Goal: Task Accomplishment & Management: Manage account settings

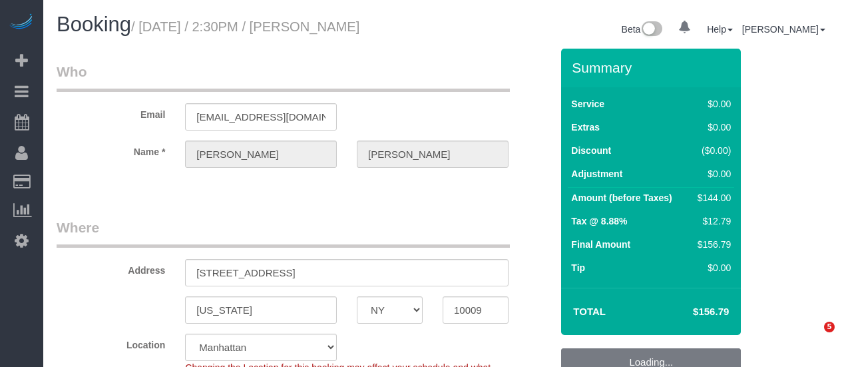
select select "NY"
select select "object:1557"
select select "1"
select select "number:60"
select select "number:72"
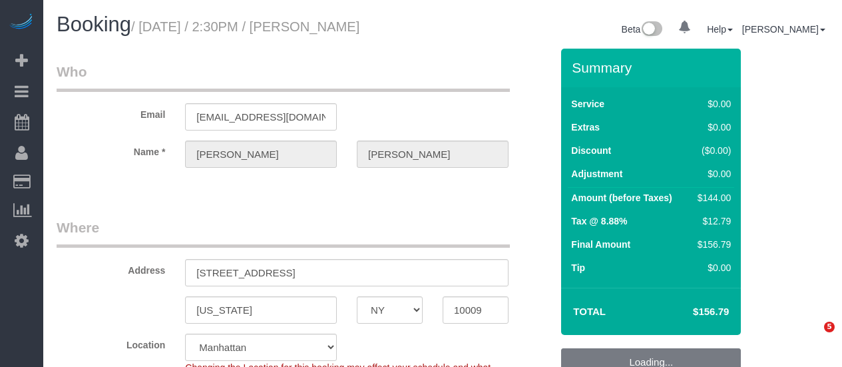
select select "number:15"
select select "number:5"
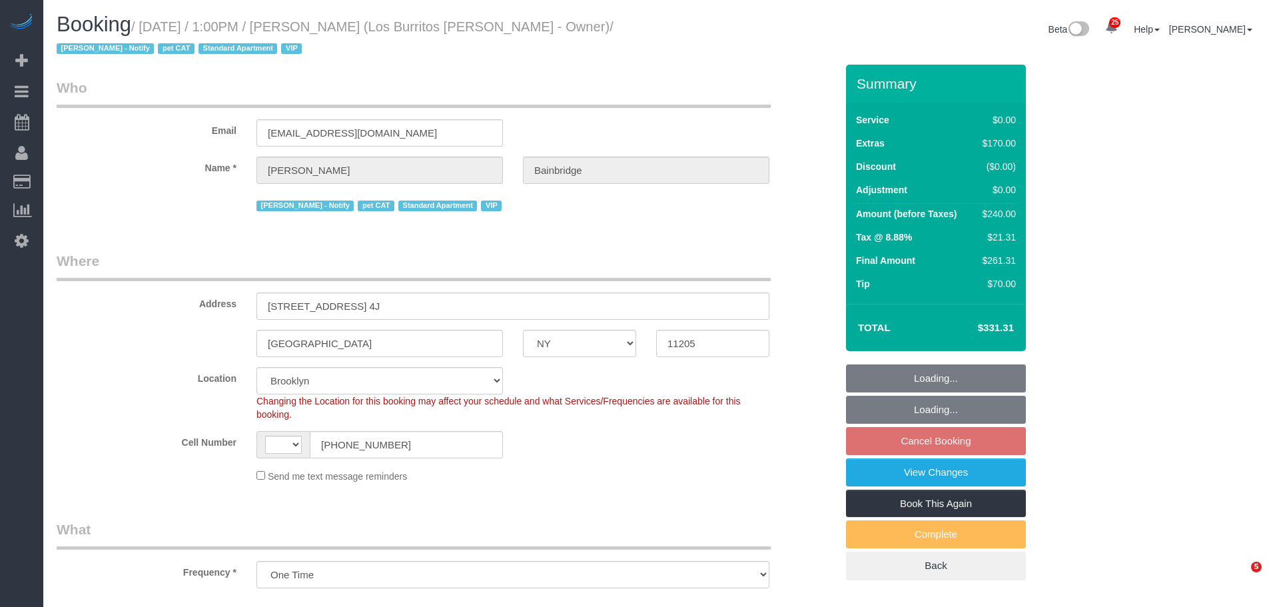
select select "NY"
select select "object:585"
select select "string:US"
select select "spot6"
select select "number:89"
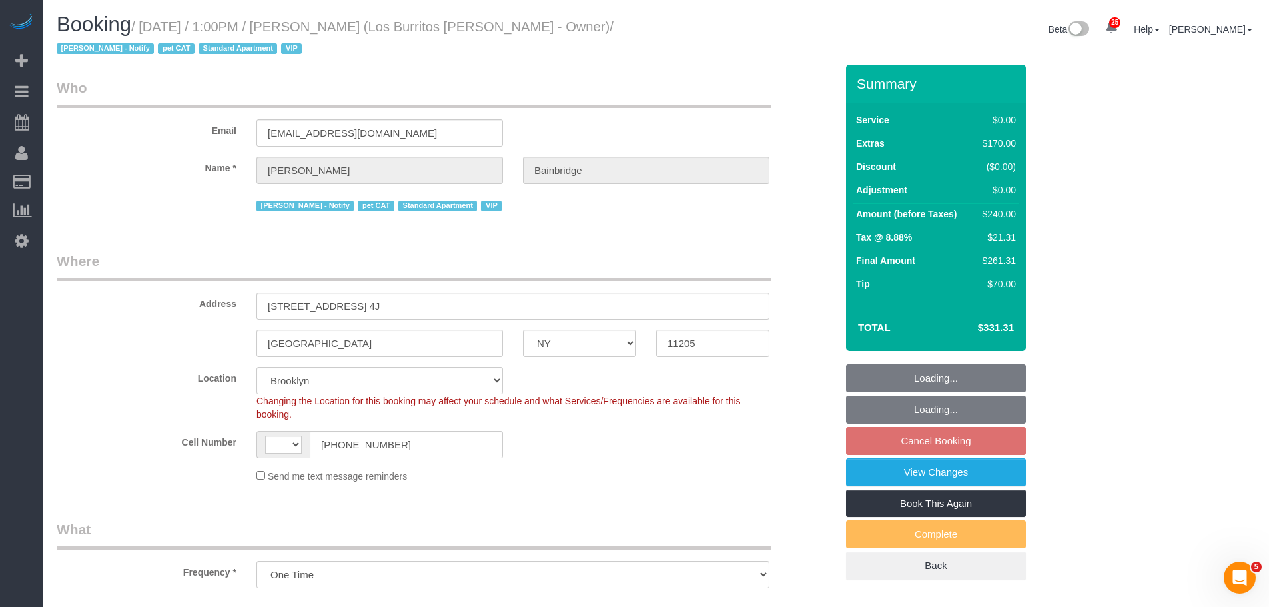
select select "number:90"
select select "number:14"
select select "number:5"
select select "string:stripe-pm_1S41pe4VGloSiKo7DXQ3GHKL"
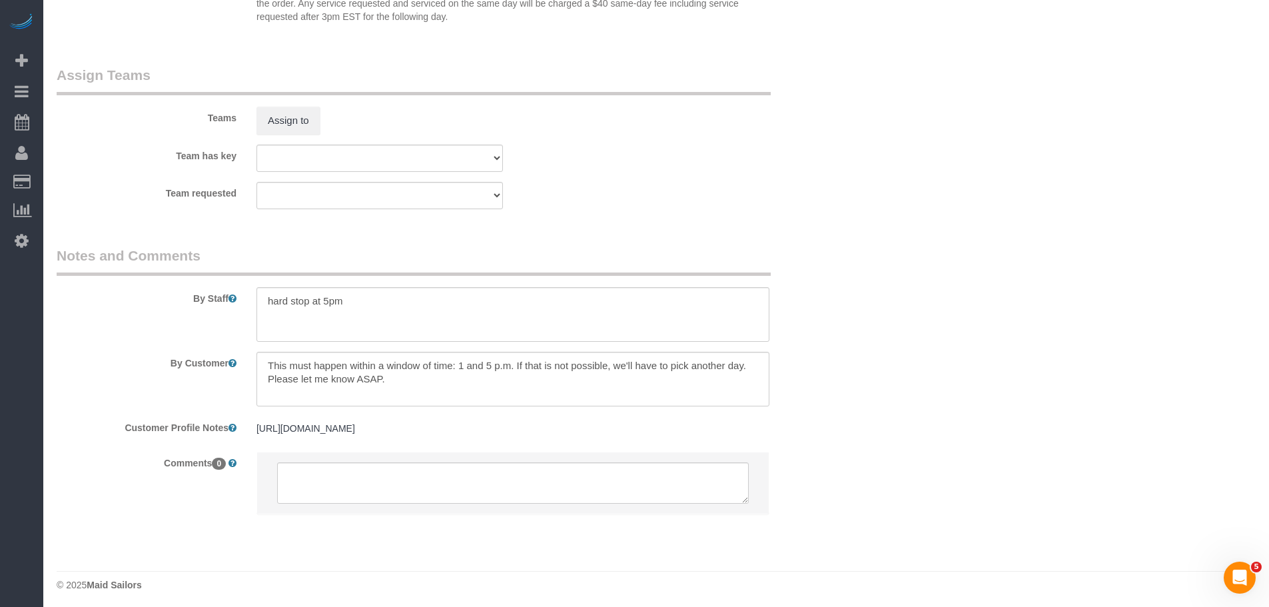
scroll to position [1719, 0]
drag, startPoint x: 414, startPoint y: 366, endPoint x: 477, endPoint y: 330, distance: 72.8
click at [427, 380] on textarea at bounding box center [512, 375] width 513 height 55
click at [756, 184] on div "Team requested 000- Donna Mercado 000 - Partnerships 000 - TEAM JOB 0 - Christo…" at bounding box center [446, 191] width 799 height 27
drag, startPoint x: 481, startPoint y: 358, endPoint x: 548, endPoint y: 396, distance: 76.3
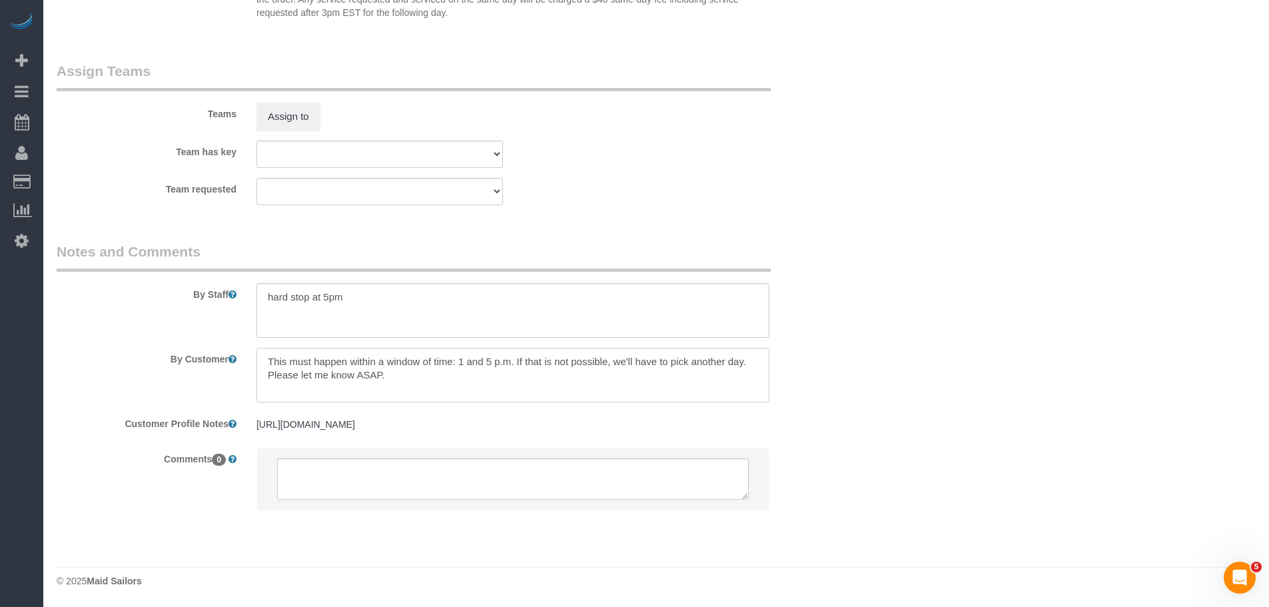
click at [548, 396] on textarea at bounding box center [512, 375] width 513 height 55
click at [772, 189] on div "Team requested 000- Donna Mercado 000 - Partnerships 000 - TEAM JOB 0 - Christo…" at bounding box center [446, 191] width 799 height 27
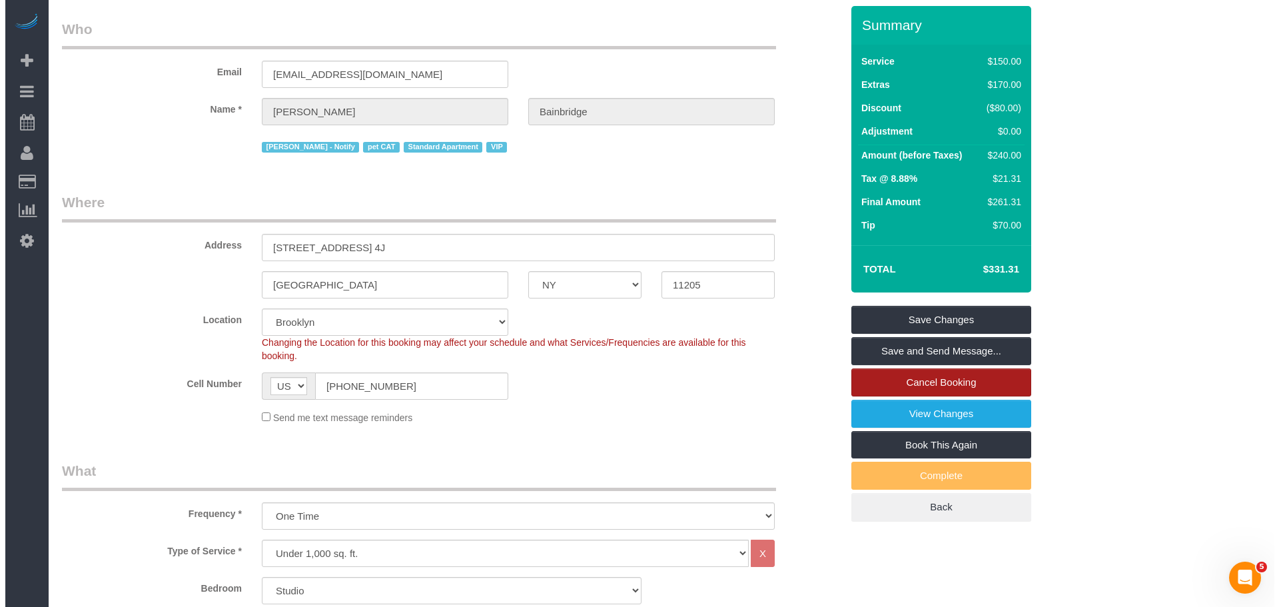
scroll to position [55, 0]
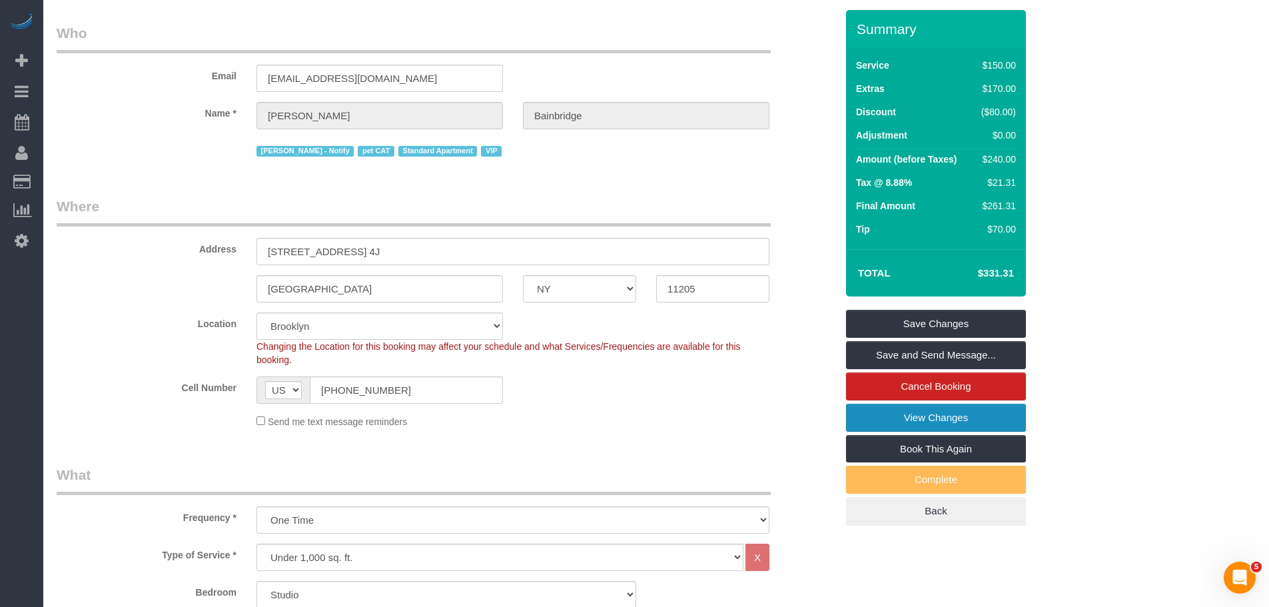
click at [972, 413] on link "View Changes" at bounding box center [936, 418] width 180 height 28
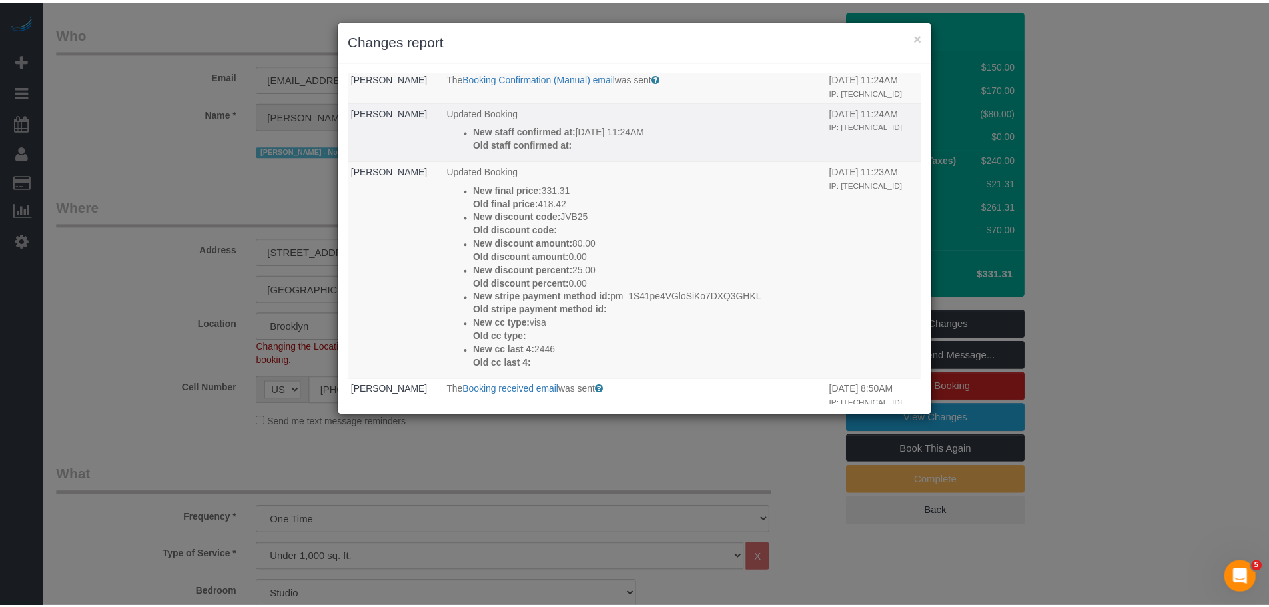
scroll to position [0, 0]
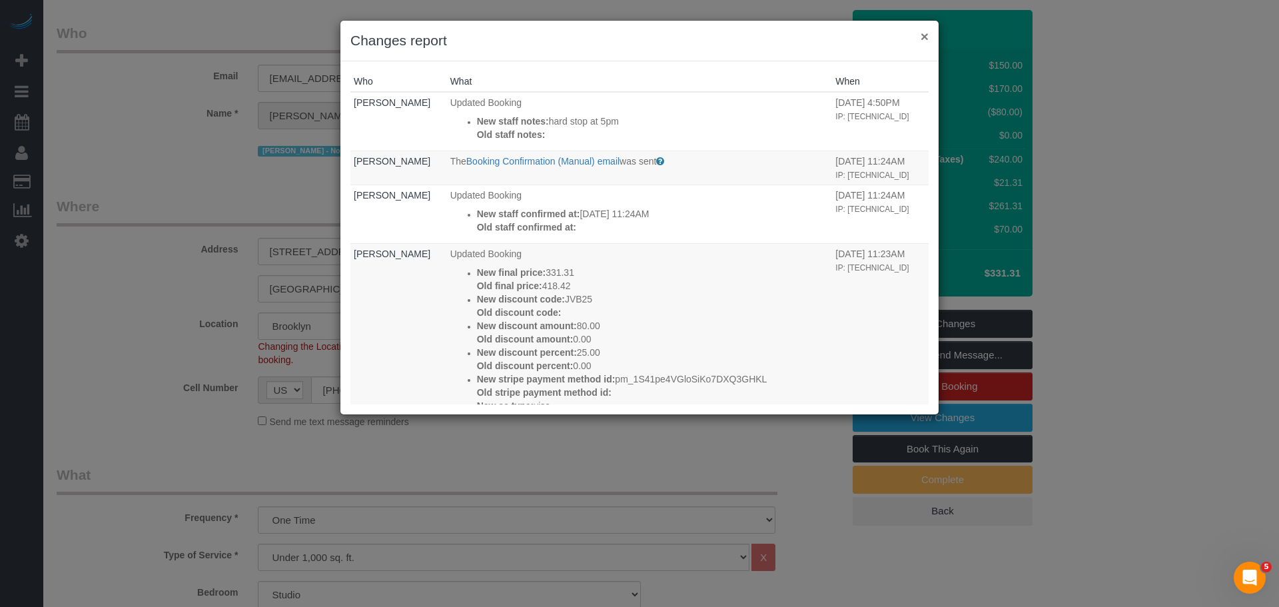
click at [922, 37] on button "×" at bounding box center [924, 36] width 8 height 14
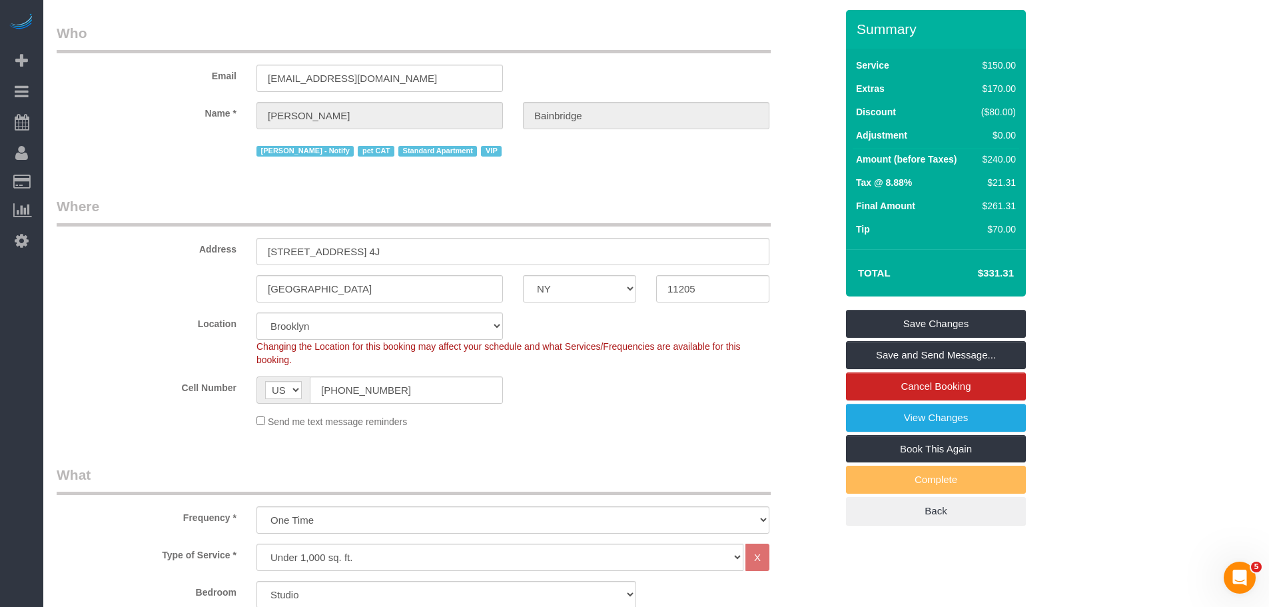
drag, startPoint x: 360, startPoint y: 41, endPoint x: 221, endPoint y: 1, distance: 145.0
click at [360, 41] on legend "Who" at bounding box center [414, 38] width 714 height 30
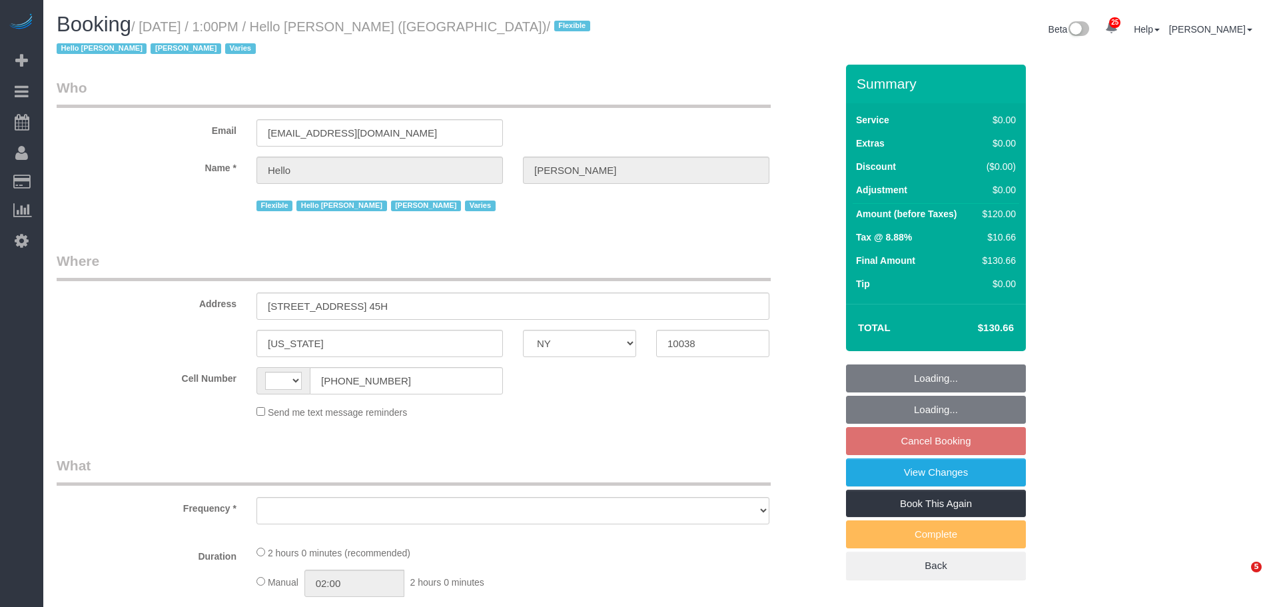
select select "NY"
select select "object:1733"
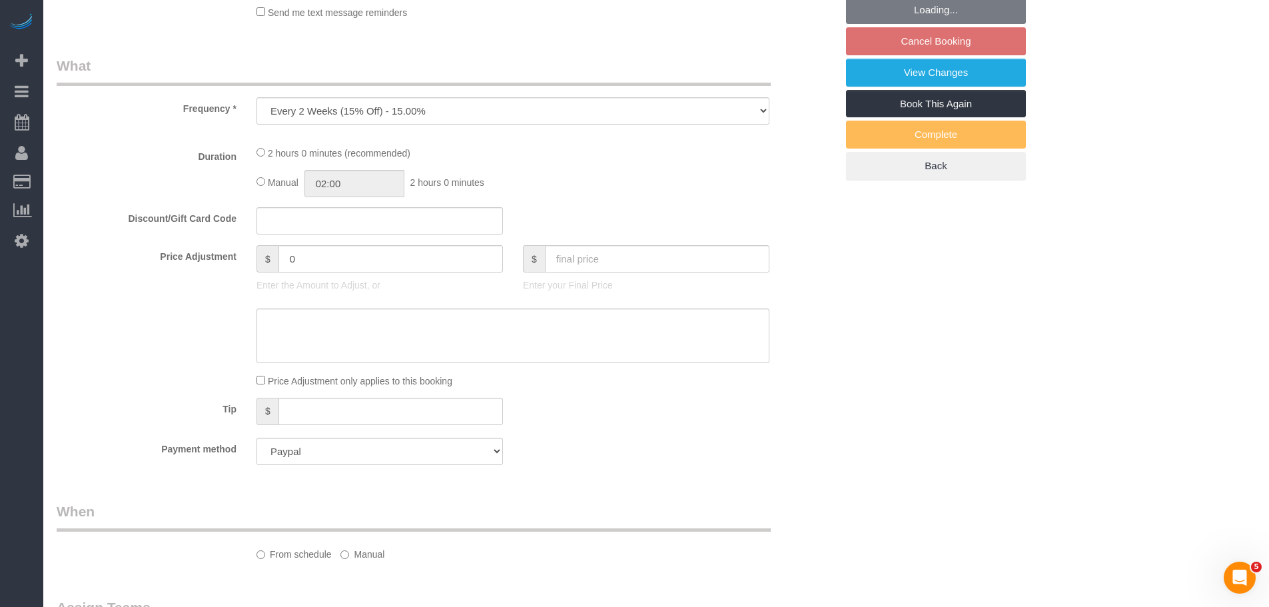
select select "string:US"
select select "1"
select select "number:89"
select select "number:90"
select select "number:15"
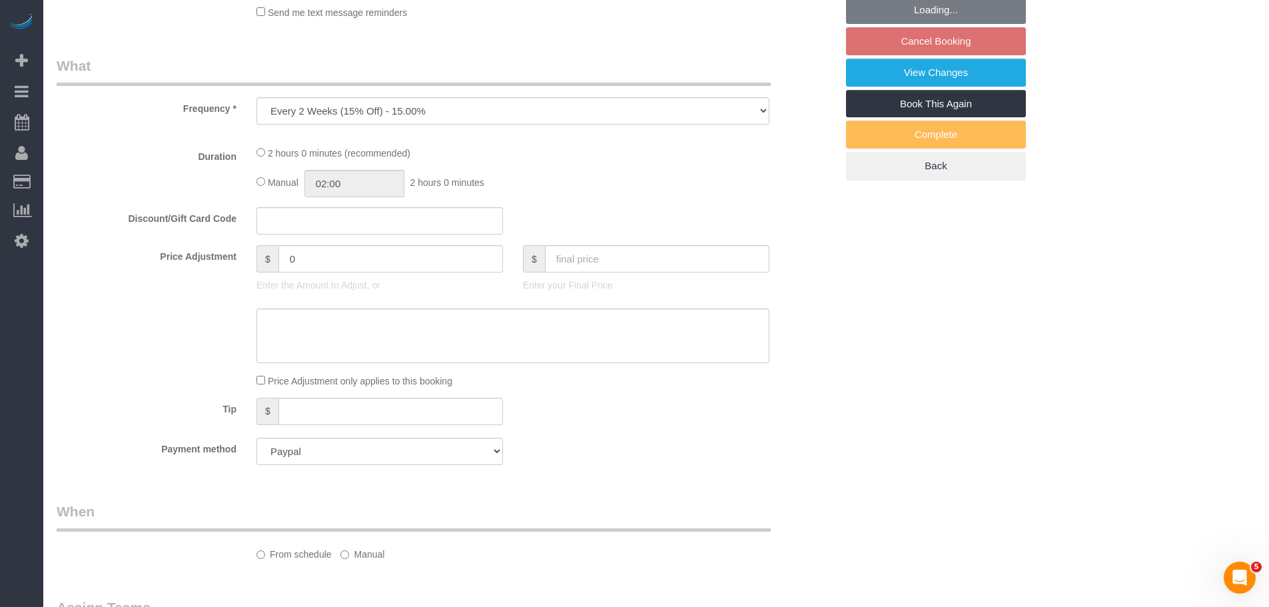
select select "number:7"
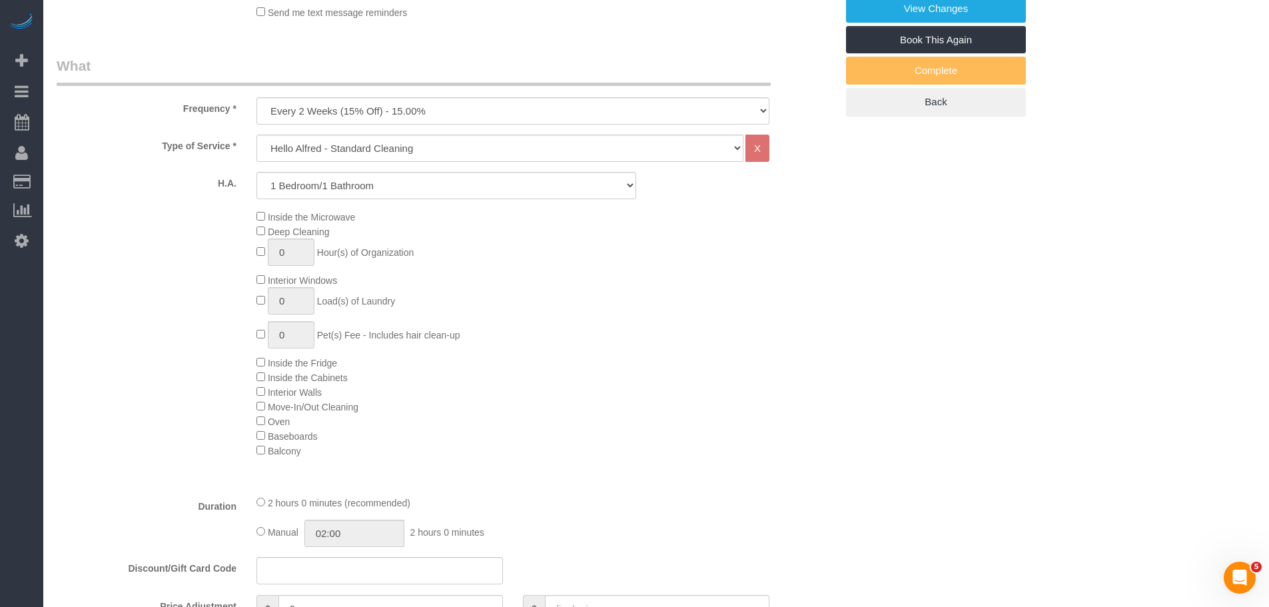
select select "object:2224"
select select "1"
select select "spot6"
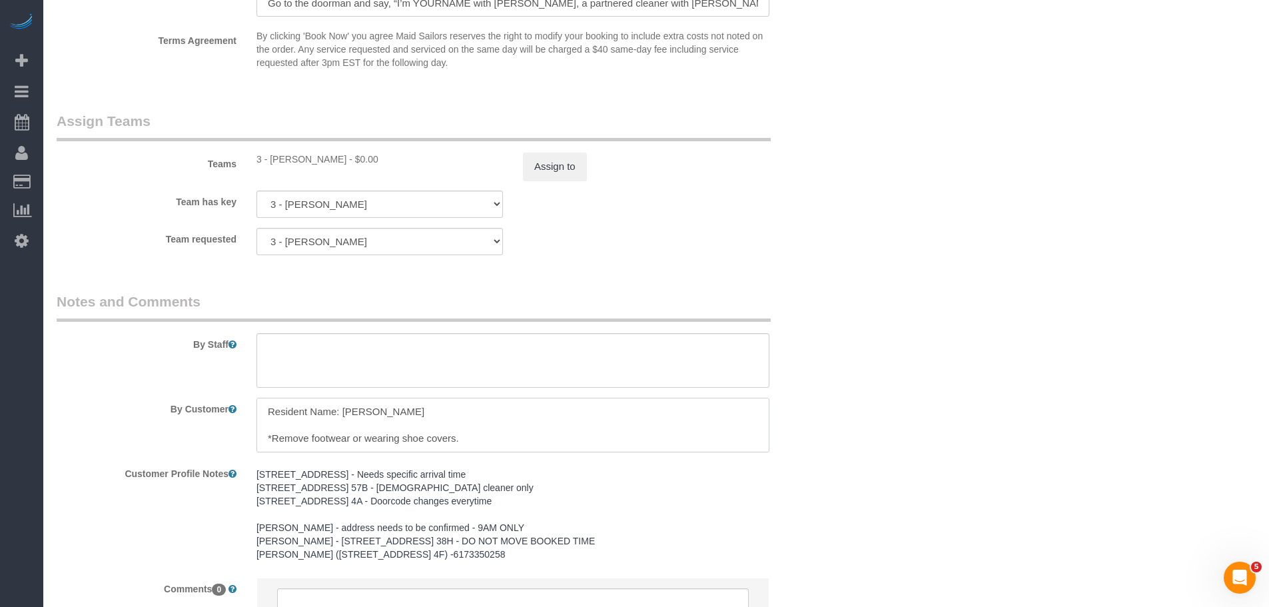
scroll to position [27, 0]
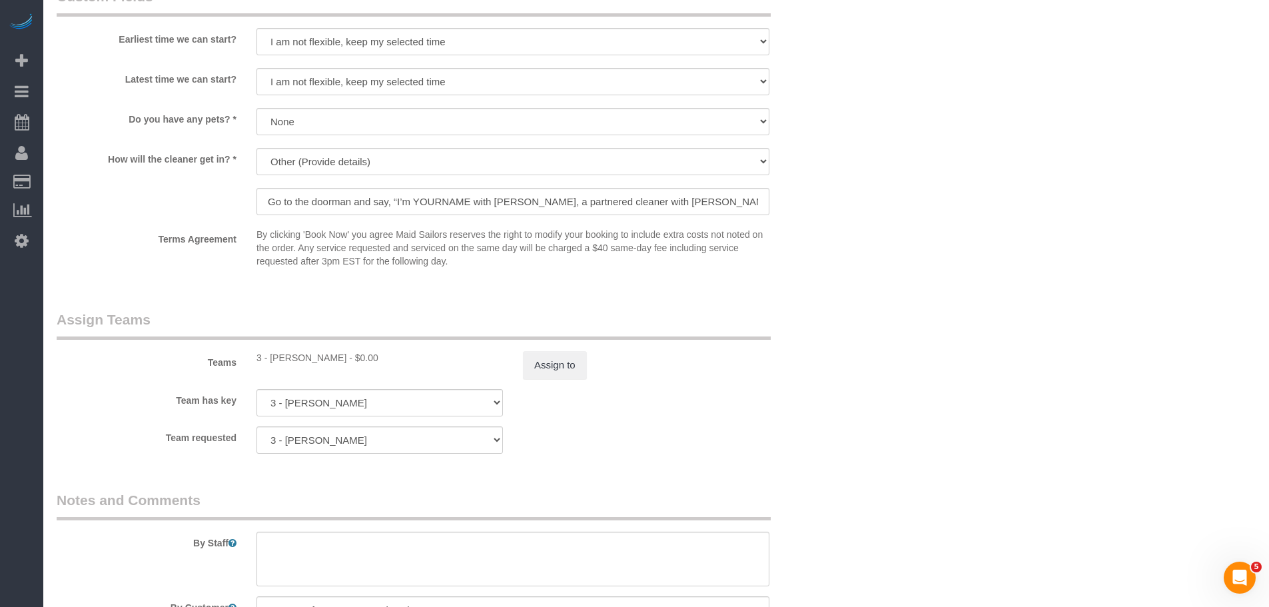
scroll to position [1263, 0]
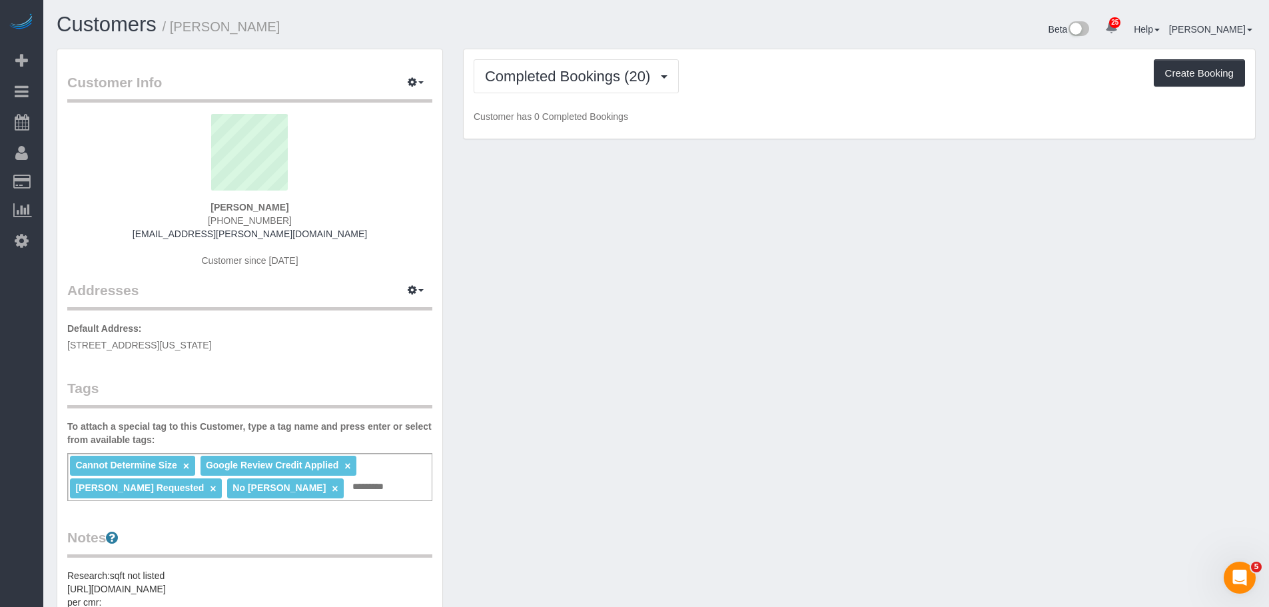
click at [782, 56] on div "Completed Bookings (20) Completed Bookings (20) Upcoming Bookings (7) Cancelled…" at bounding box center [858, 94] width 791 height 90
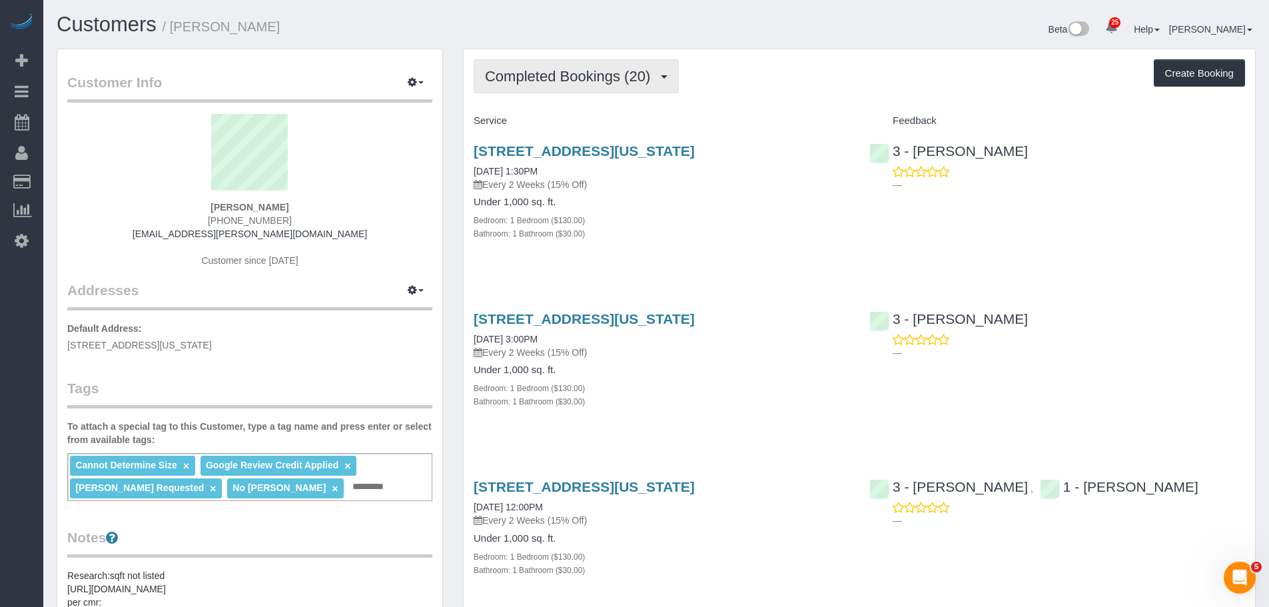
click at [603, 69] on span "Completed Bookings (20)" at bounding box center [571, 76] width 172 height 17
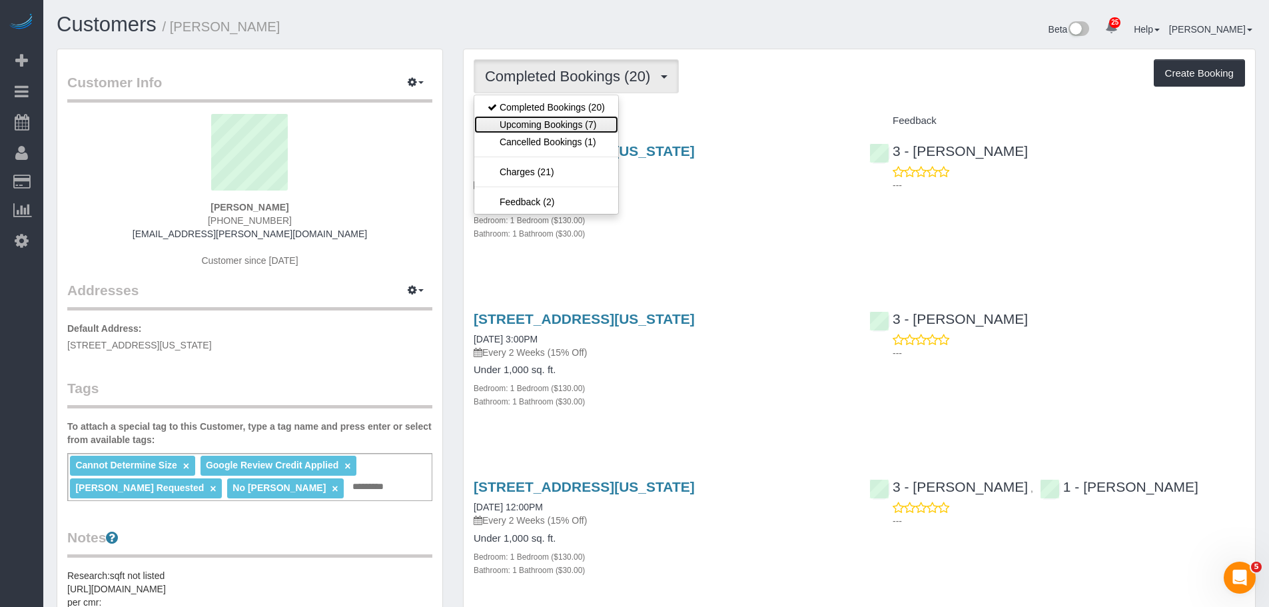
click at [558, 121] on link "Upcoming Bookings (7)" at bounding box center [546, 124] width 144 height 17
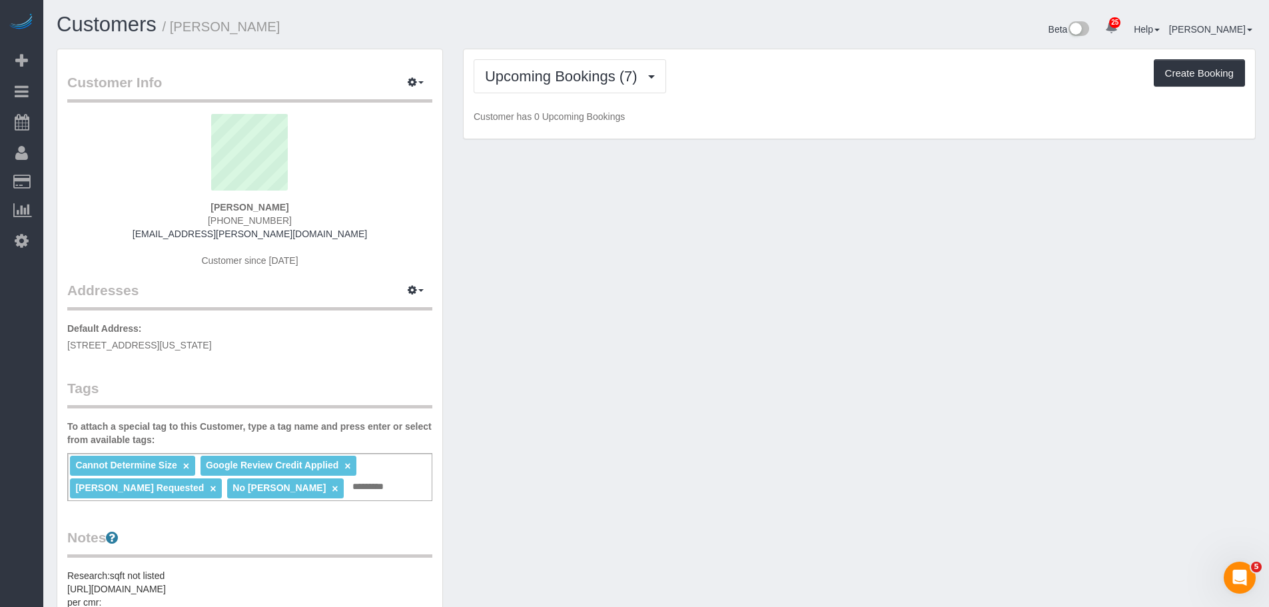
click at [878, 81] on div "Upcoming Bookings (7) Completed Bookings (20) Upcoming Bookings (7) Cancelled B…" at bounding box center [858, 76] width 771 height 34
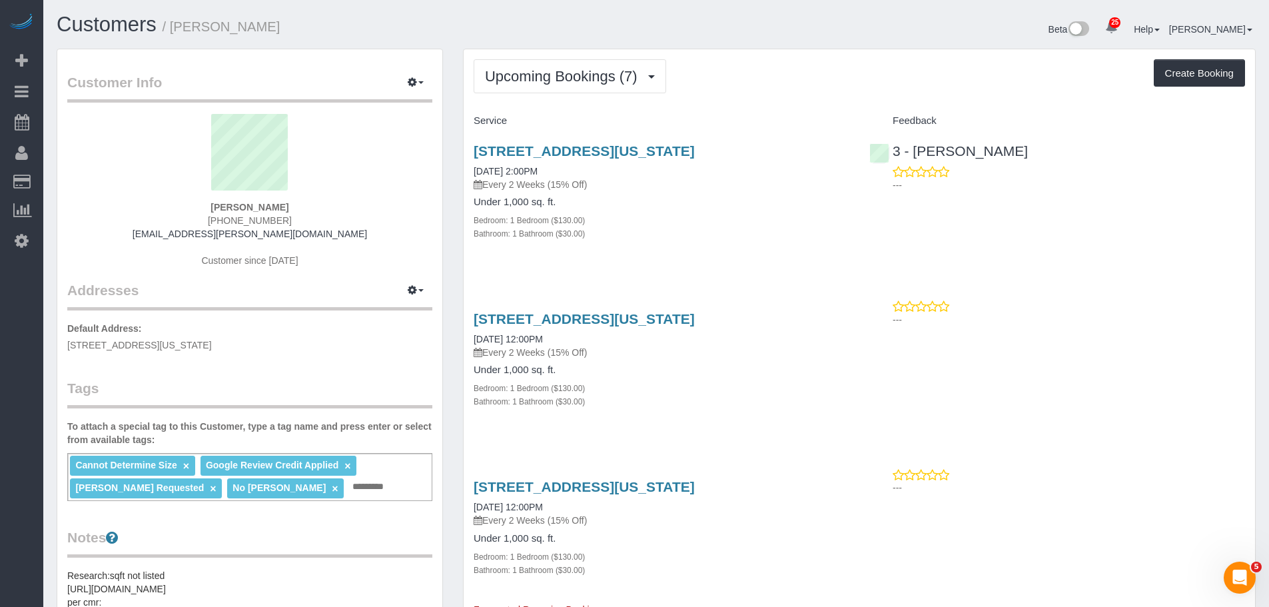
click at [774, 91] on div "Upcoming Bookings (7) Completed Bookings (20) Upcoming Bookings (7) Cancelled B…" at bounding box center [858, 76] width 771 height 34
click at [563, 70] on span "Upcoming Bookings (7)" at bounding box center [564, 76] width 159 height 17
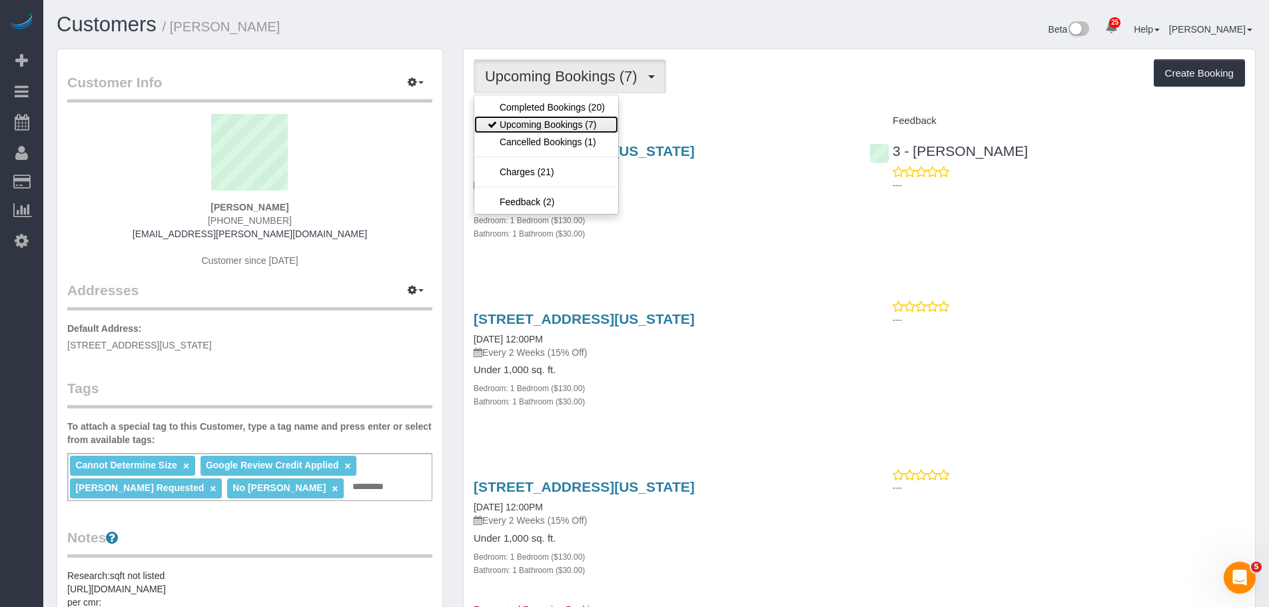
drag, startPoint x: 564, startPoint y: 127, endPoint x: 711, endPoint y: 105, distance: 148.1
click at [565, 127] on link "Upcoming Bookings (7)" at bounding box center [546, 124] width 144 height 17
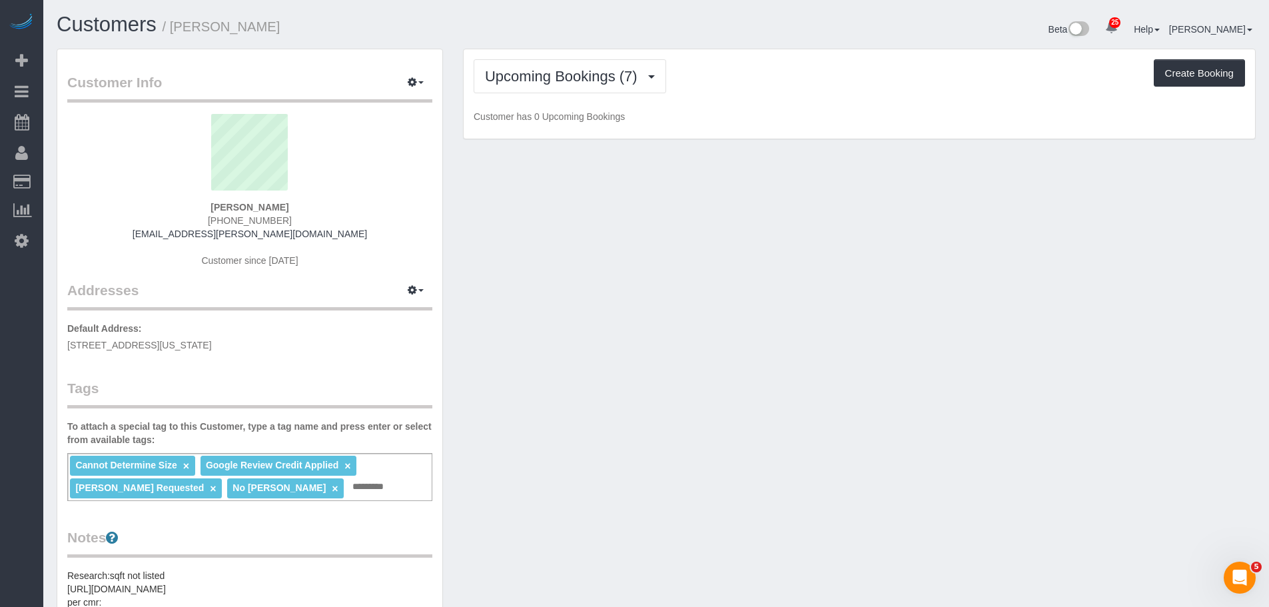
click at [768, 98] on div "Upcoming Bookings (7) Completed Bookings (20) Upcoming Bookings (7) Cancelled B…" at bounding box center [858, 94] width 791 height 90
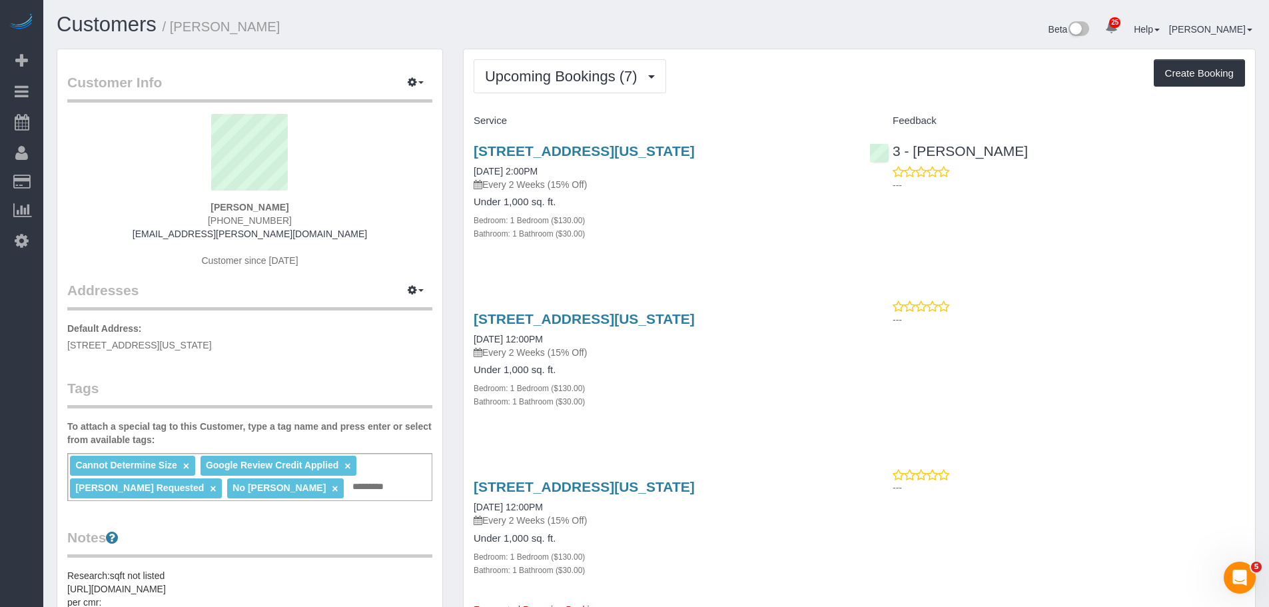
click at [742, 81] on div "Upcoming Bookings (7) Completed Bookings (20) Upcoming Bookings (7) Cancelled B…" at bounding box center [858, 76] width 771 height 34
click at [789, 77] on div "Upcoming Bookings (7) Completed Bookings (20) Upcoming Bookings (7) Cancelled B…" at bounding box center [858, 76] width 771 height 34
click at [584, 72] on span "Upcoming Bookings (7)" at bounding box center [564, 76] width 159 height 17
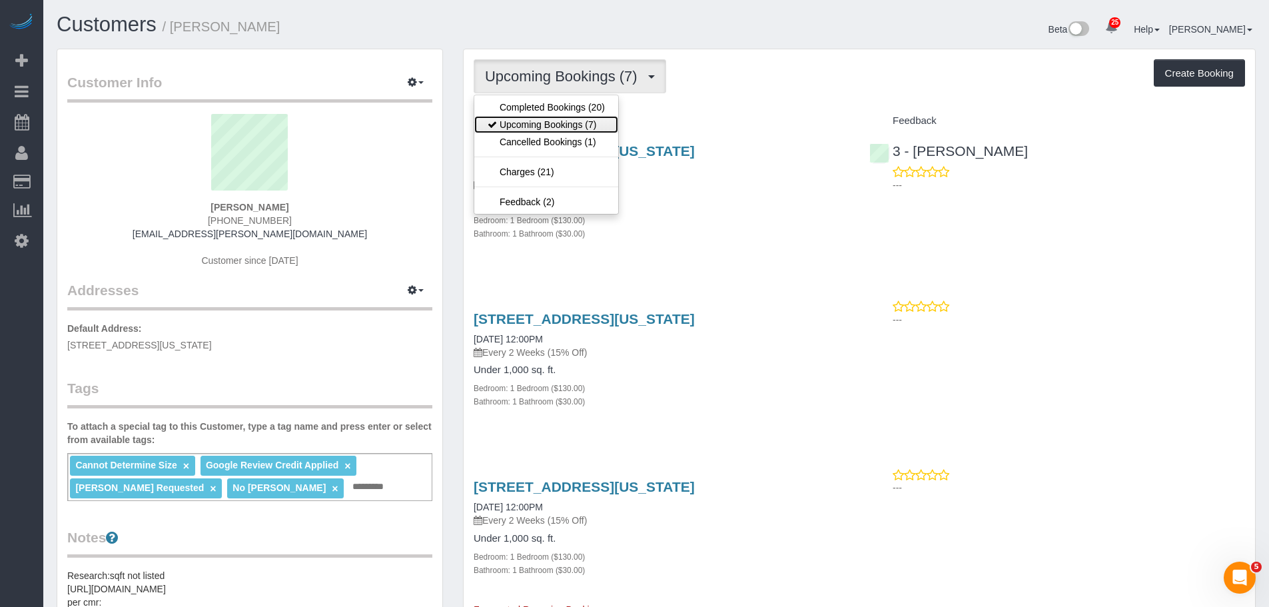
click at [579, 124] on link "Upcoming Bookings (7)" at bounding box center [546, 124] width 144 height 17
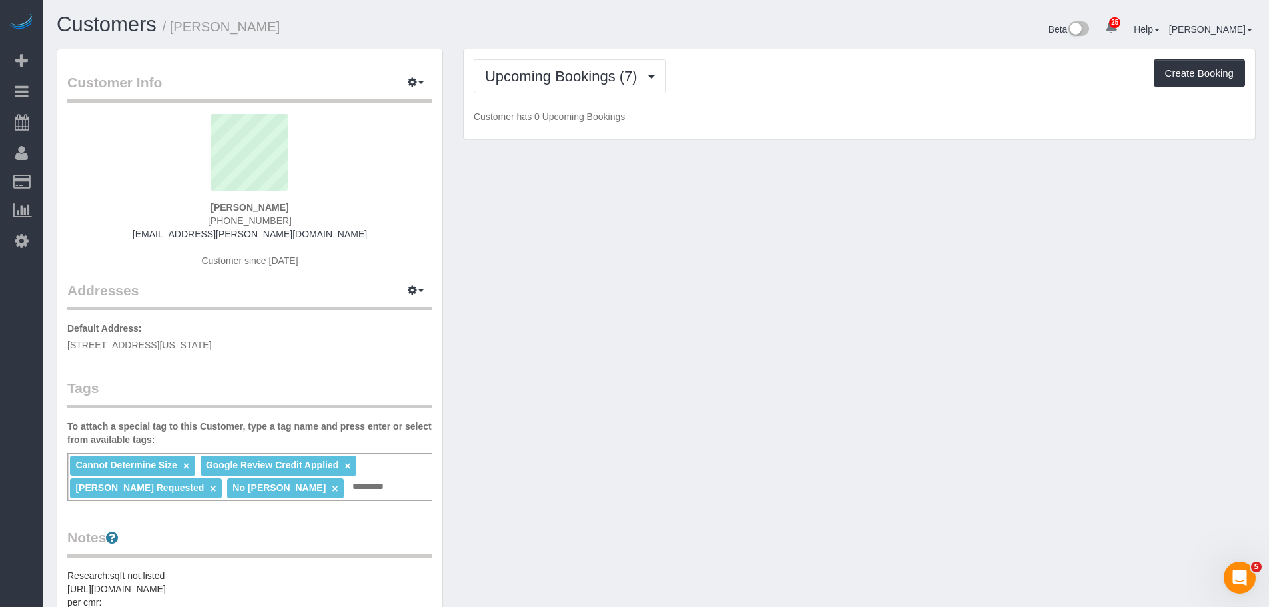
click at [735, 97] on div "Upcoming Bookings (7) Completed Bookings (20) Upcoming Bookings (7) Cancelled B…" at bounding box center [858, 94] width 791 height 90
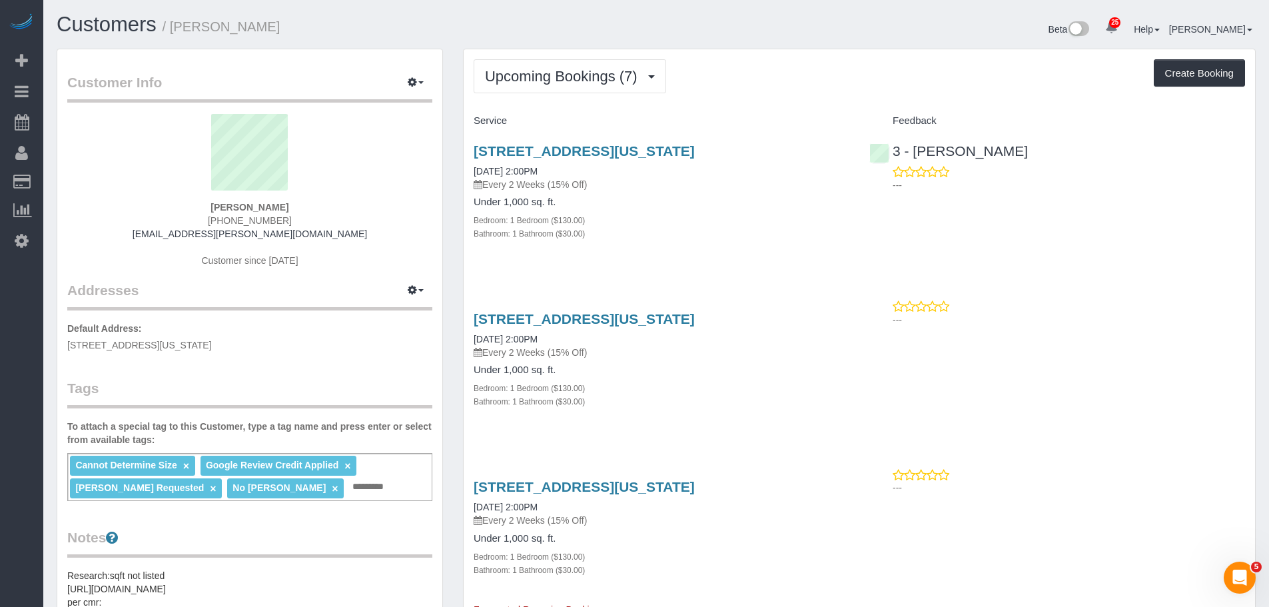
click at [820, 89] on div "Upcoming Bookings (7) Completed Bookings (20) Upcoming Bookings (7) Cancelled B…" at bounding box center [858, 76] width 771 height 34
click at [869, 84] on div "Upcoming Bookings (7) Completed Bookings (20) Upcoming Bookings (7) Cancelled B…" at bounding box center [858, 76] width 771 height 34
click at [802, 47] on div "Beta 25 Your Notifications You have 0 alerts × You have 2 to charge for 09/22/2…" at bounding box center [960, 30] width 609 height 35
click at [758, 66] on div "Upcoming Bookings (7) Completed Bookings (20) Upcoming Bookings (7) Cancelled B…" at bounding box center [858, 76] width 771 height 34
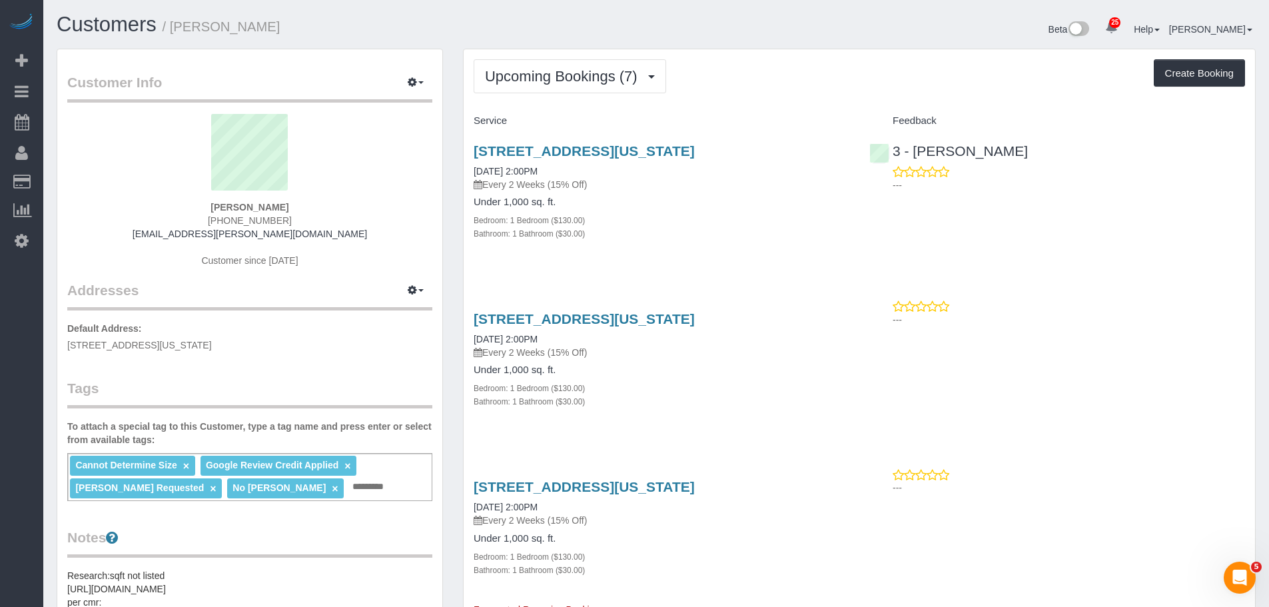
click at [826, 84] on div "Upcoming Bookings (7) Completed Bookings (20) Upcoming Bookings (7) Cancelled B…" at bounding box center [858, 76] width 771 height 34
drag, startPoint x: 471, startPoint y: 166, endPoint x: 563, endPoint y: 170, distance: 92.0
click at [563, 170] on div "253 West 72nd Street, Apt. 1512, New York, NY 10023 09/26/2025 2:00PM Every 2 W…" at bounding box center [661, 199] width 396 height 135
copy link "09/26/2025 2:00PM"
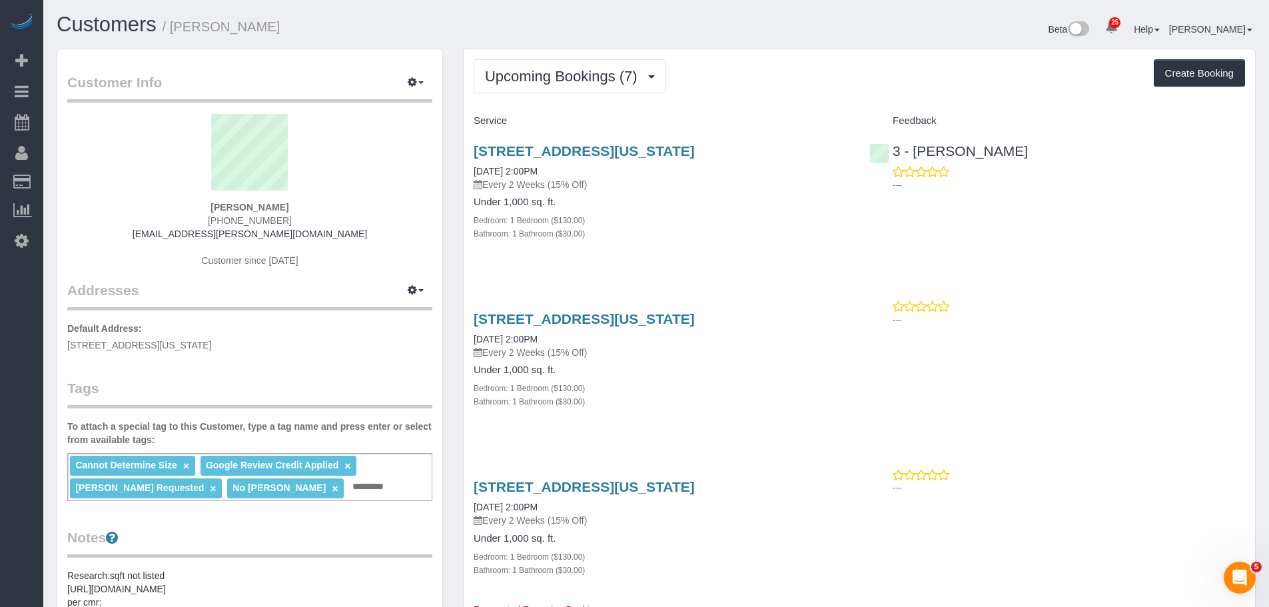
click at [637, 248] on div "253 West 72nd Street, Apt. 1512, New York, NY 10023 09/26/2025 2:00PM Every 2 W…" at bounding box center [661, 199] width 396 height 135
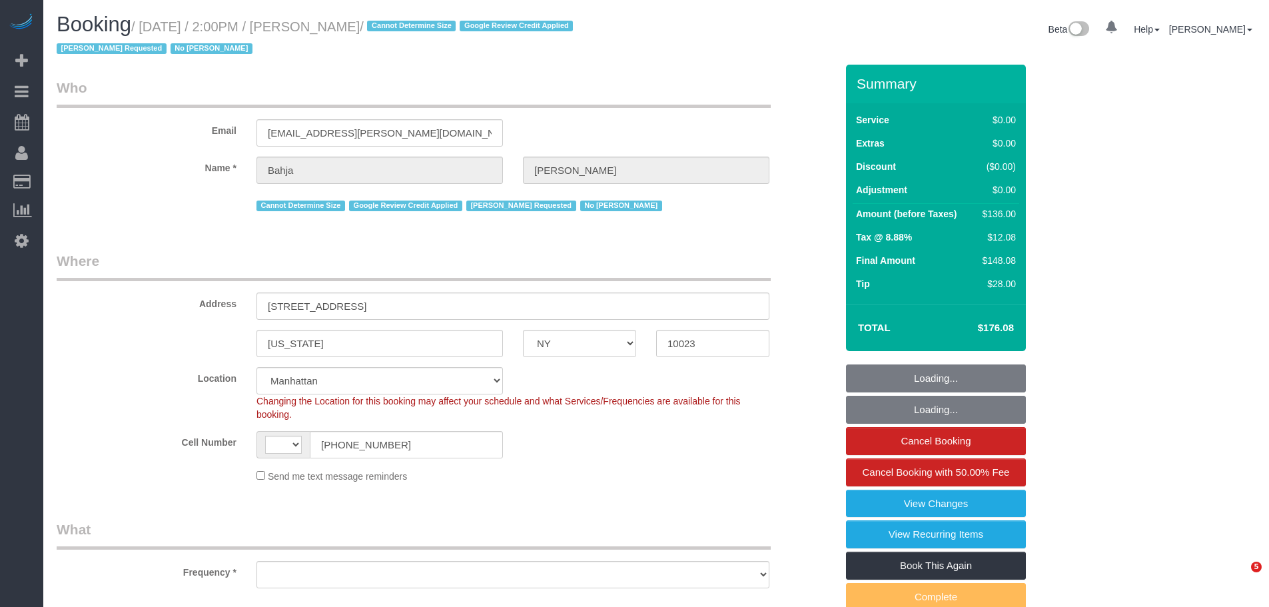
select select "NY"
select select "string:[GEOGRAPHIC_DATA]"
select select "string:stripe-pm_1QCQ6R4VGloSiKo7hCjl4DkS"
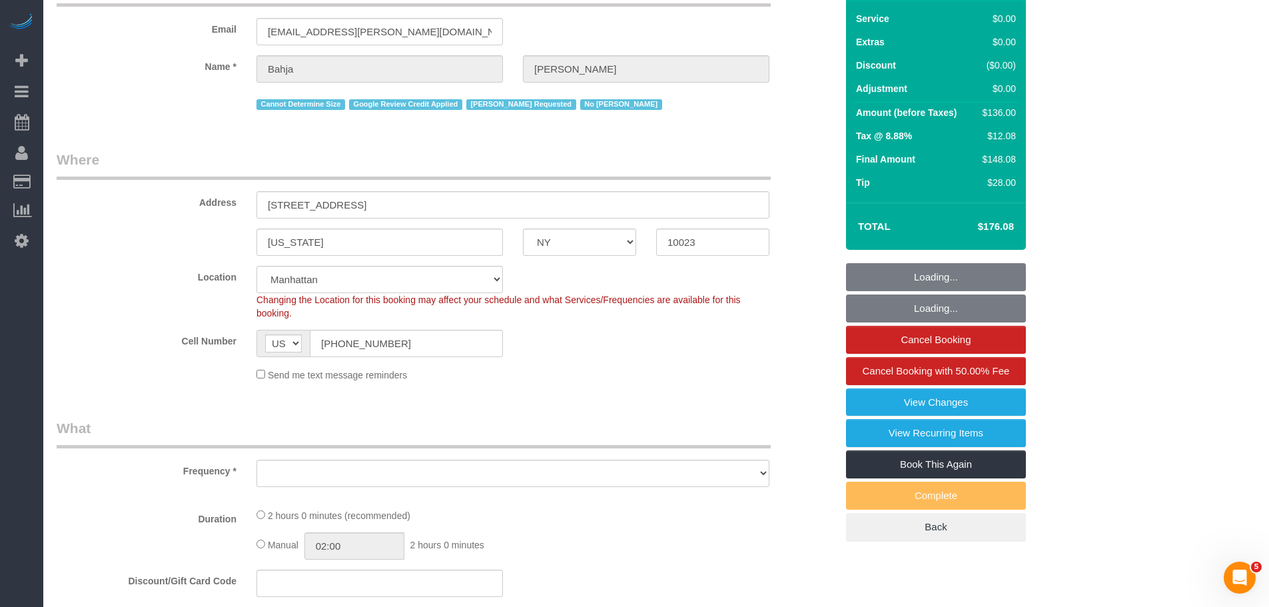
select select "object:835"
select select "spot1"
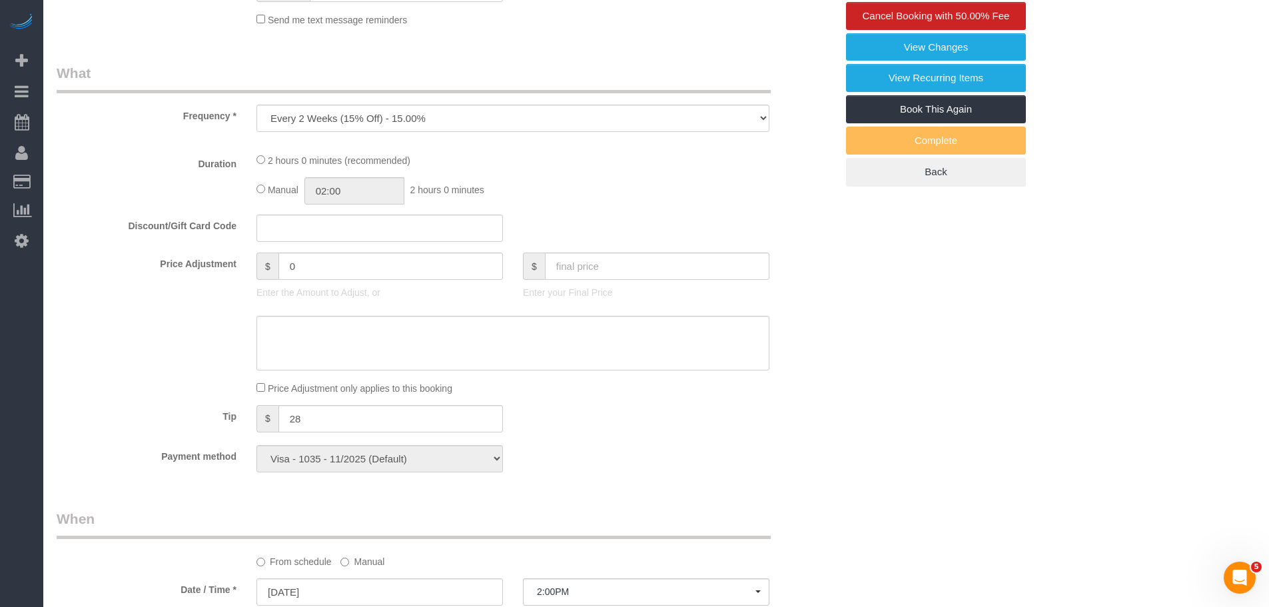
select select "number:59"
select select "number:73"
select select "number:15"
select select "number:6"
select select "object:1095"
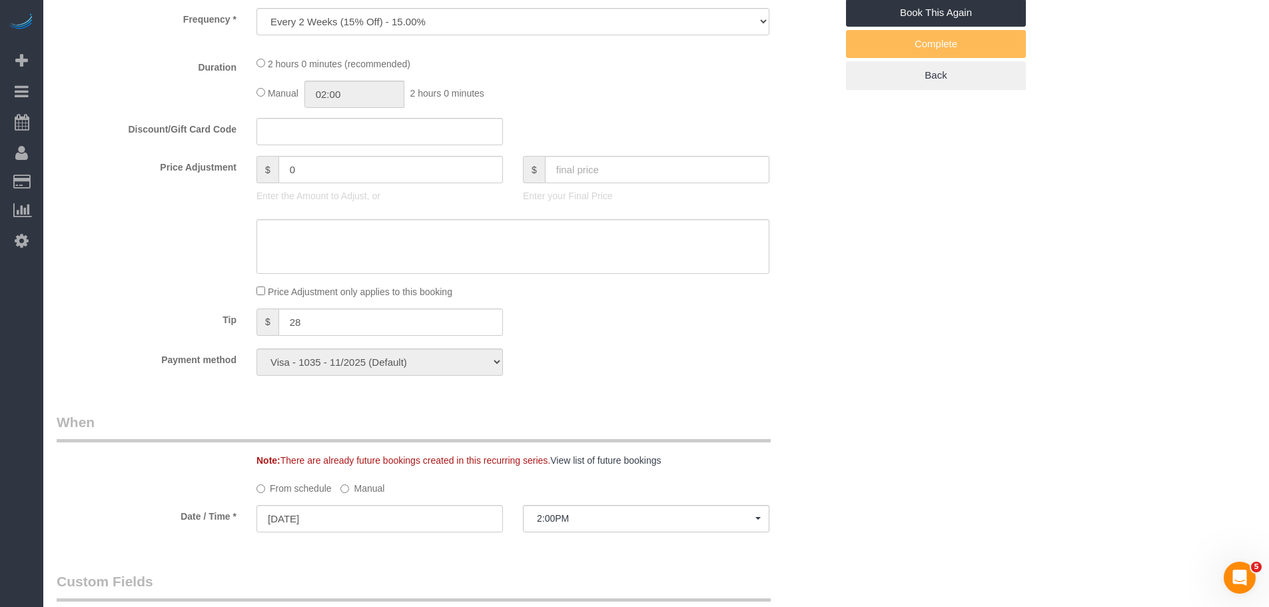
select select "1"
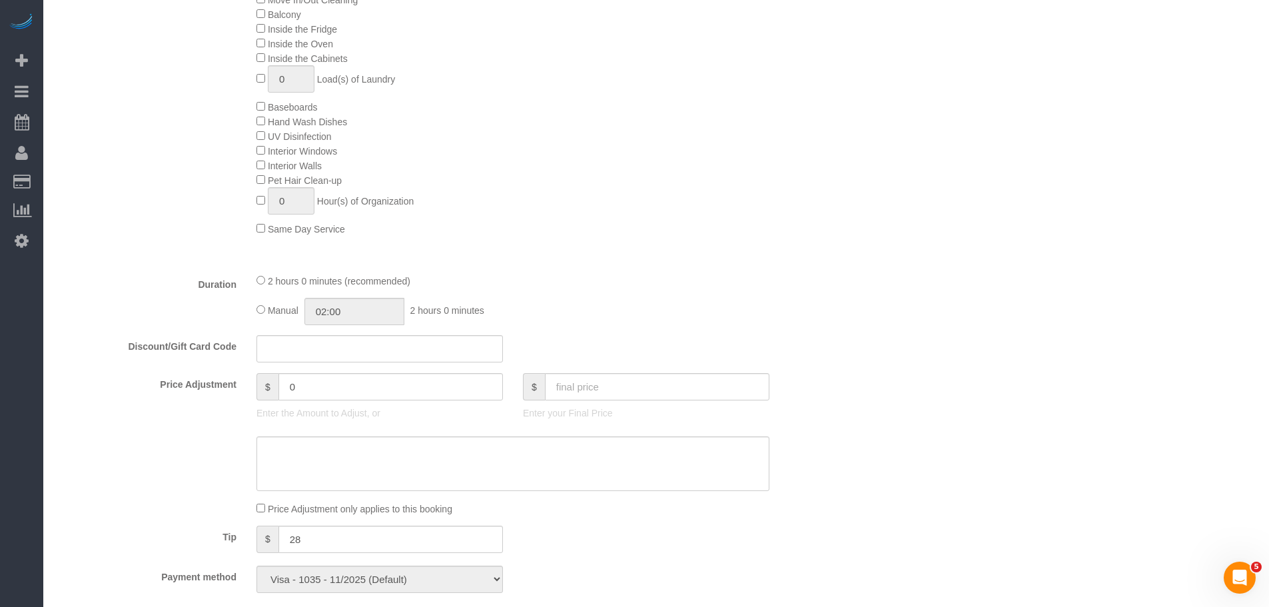
select select "1"
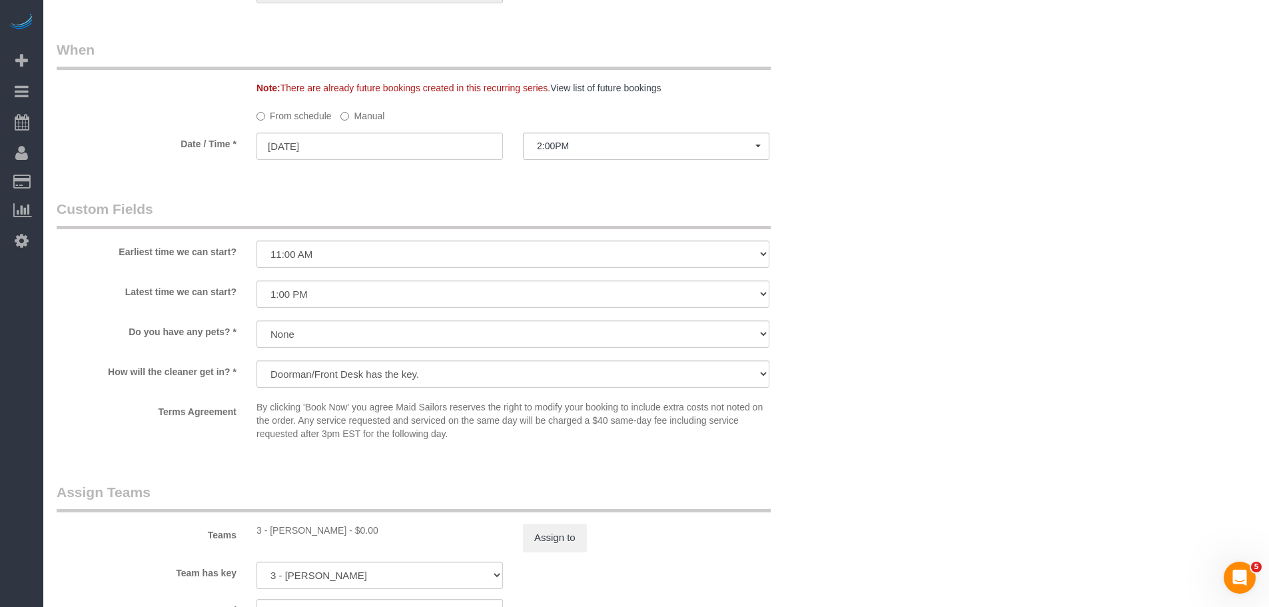
scroll to position [1465, 0]
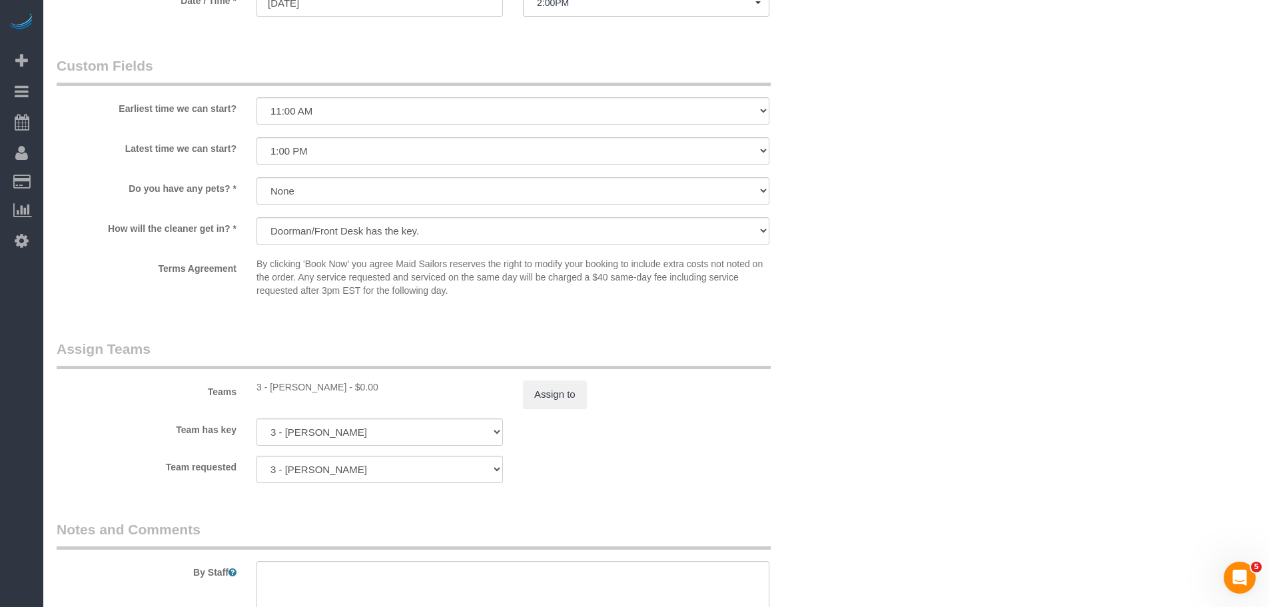
drag, startPoint x: 959, startPoint y: 186, endPoint x: 552, endPoint y: 139, distance: 409.6
click at [458, 109] on select "I am not flexible, keep my selected time 8:00 AM 9:00 AM 10:00 AM 11:00 AM 12:0…" at bounding box center [512, 110] width 513 height 27
select select "number:57"
click at [256, 97] on select "I am not flexible, keep my selected time 8:00 AM 9:00 AM 10:00 AM 11:00 AM 12:0…" at bounding box center [512, 110] width 513 height 27
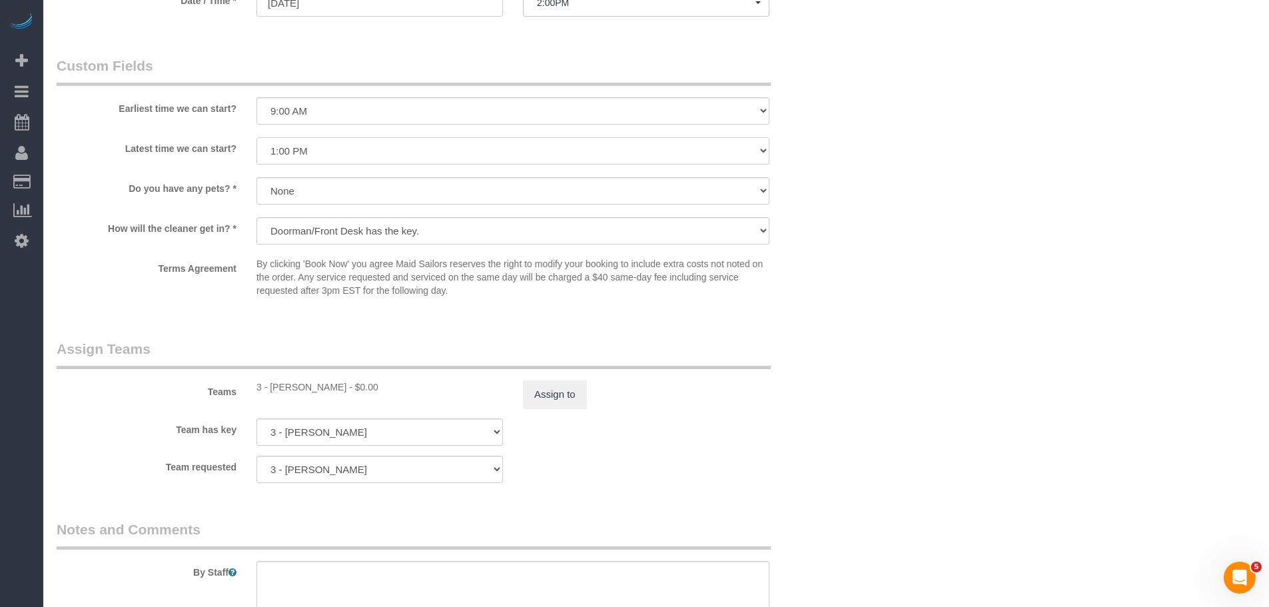
click at [451, 152] on select "I am not flexible, keep my selected time 8:00 AM 9:00 AM 10:00 AM 11:00 AM 12:0…" at bounding box center [512, 150] width 513 height 27
select select "number:77"
click at [256, 137] on select "I am not flexible, keep my selected time 8:00 AM 9:00 AM 10:00 AM 11:00 AM 12:0…" at bounding box center [512, 150] width 513 height 27
click at [830, 201] on div "Do you have any pets? * Dog Cat None" at bounding box center [446, 192] width 799 height 30
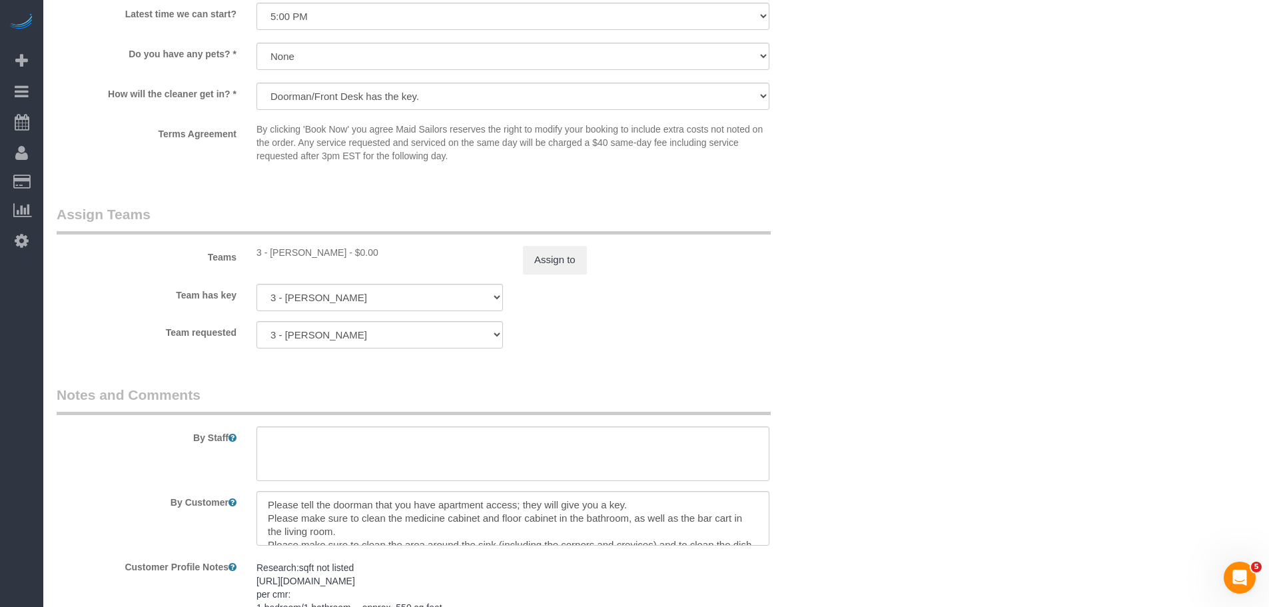
scroll to position [1731, 0]
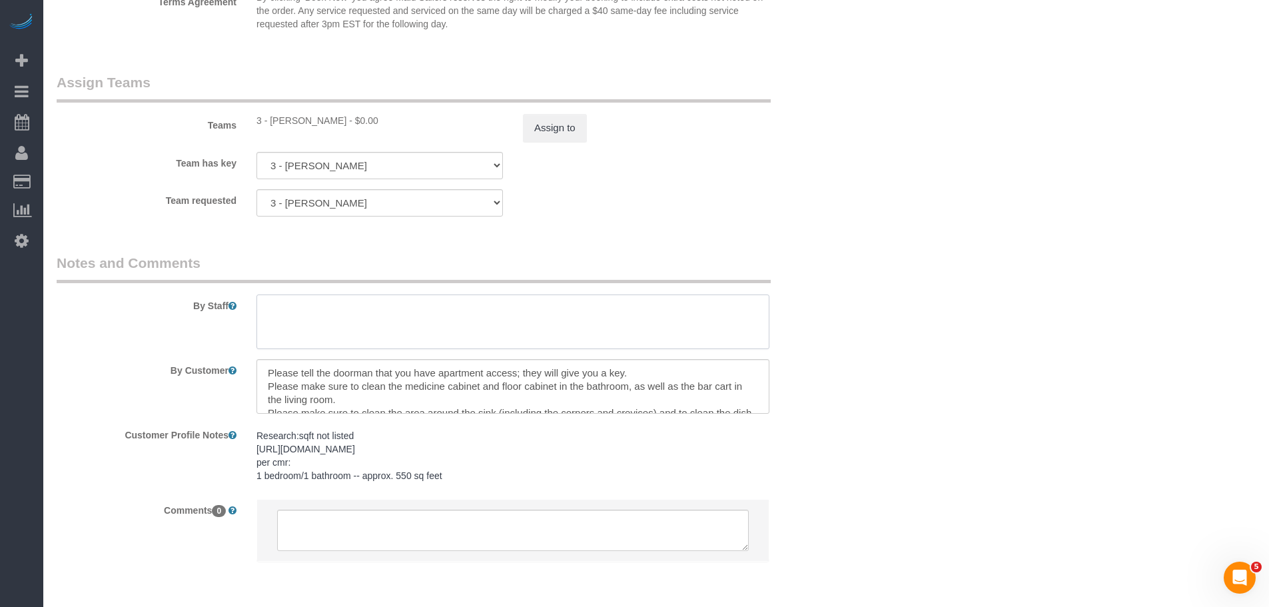
click at [360, 317] on textarea at bounding box center [512, 321] width 513 height 55
click at [317, 522] on textarea at bounding box center [512, 529] width 471 height 41
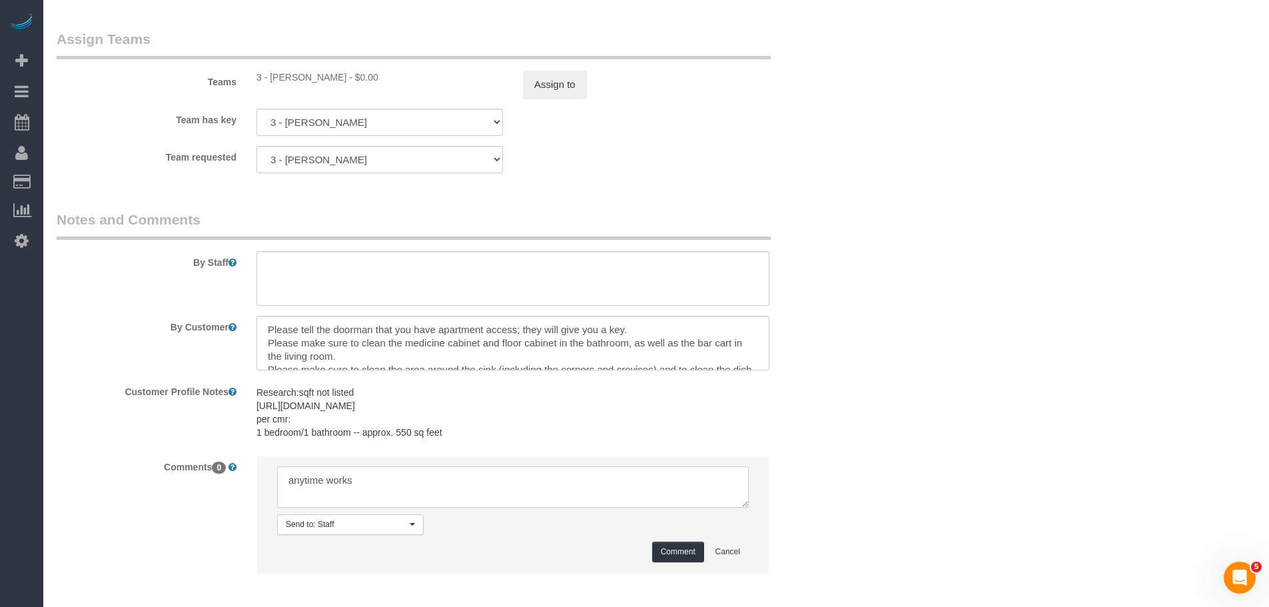
scroll to position [1798, 0]
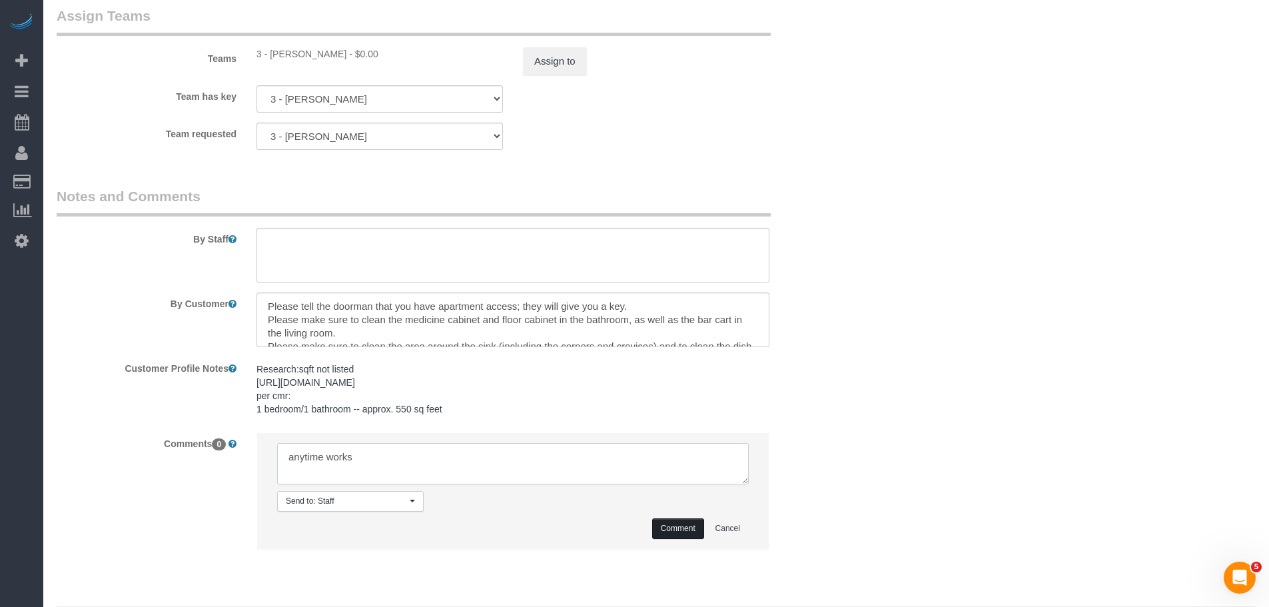
type textarea "anytime works"
click at [673, 529] on button "Comment" at bounding box center [678, 528] width 52 height 21
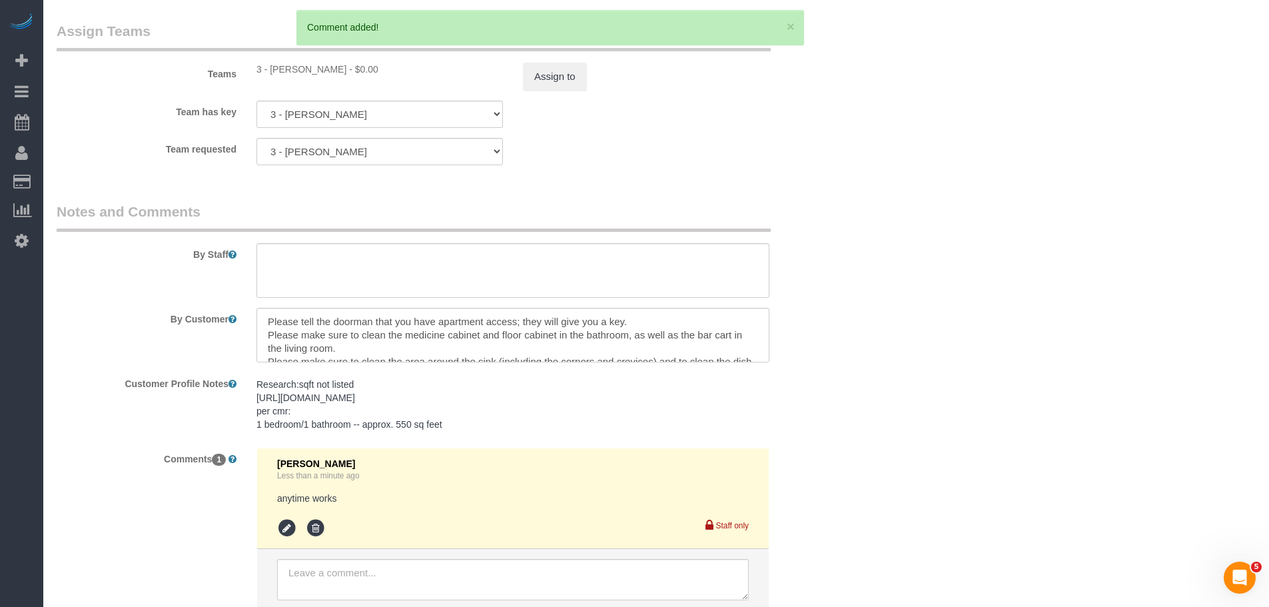
drag, startPoint x: 787, startPoint y: 190, endPoint x: 669, endPoint y: 334, distance: 186.0
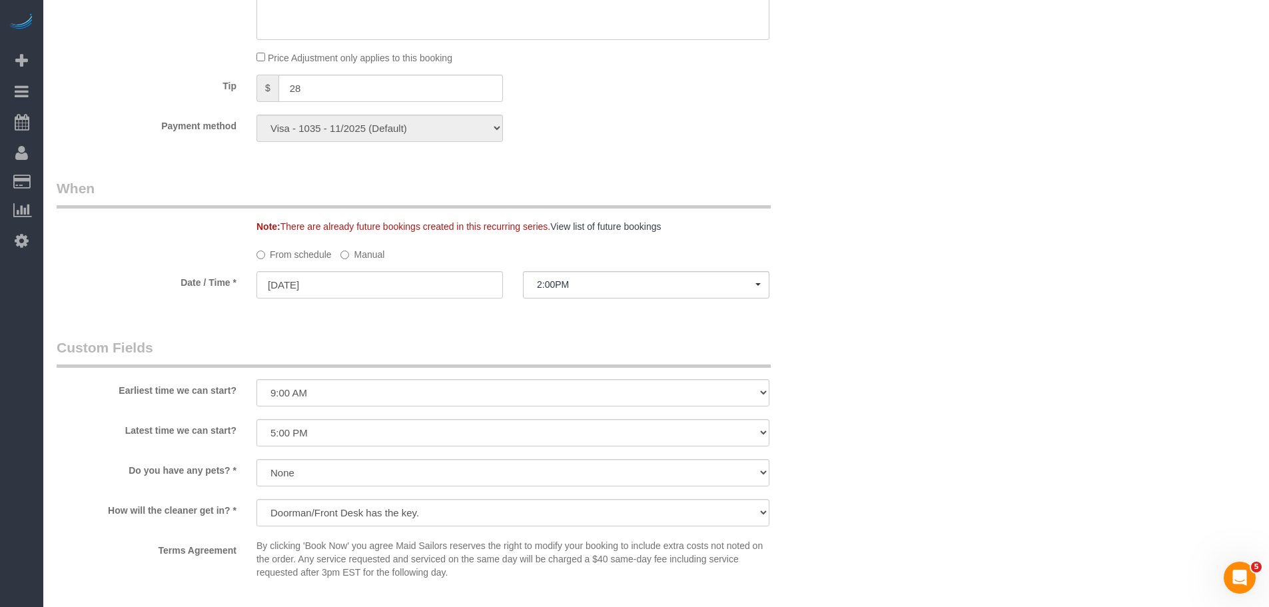
scroll to position [1265, 0]
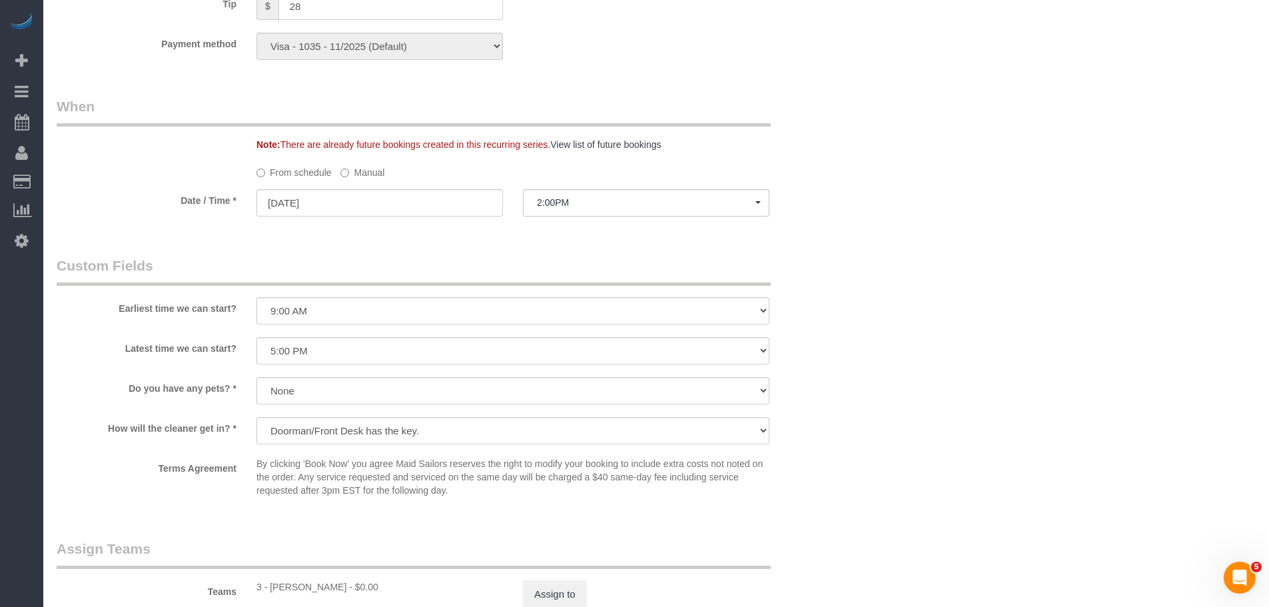
click at [352, 165] on label "Manual" at bounding box center [362, 170] width 44 height 18
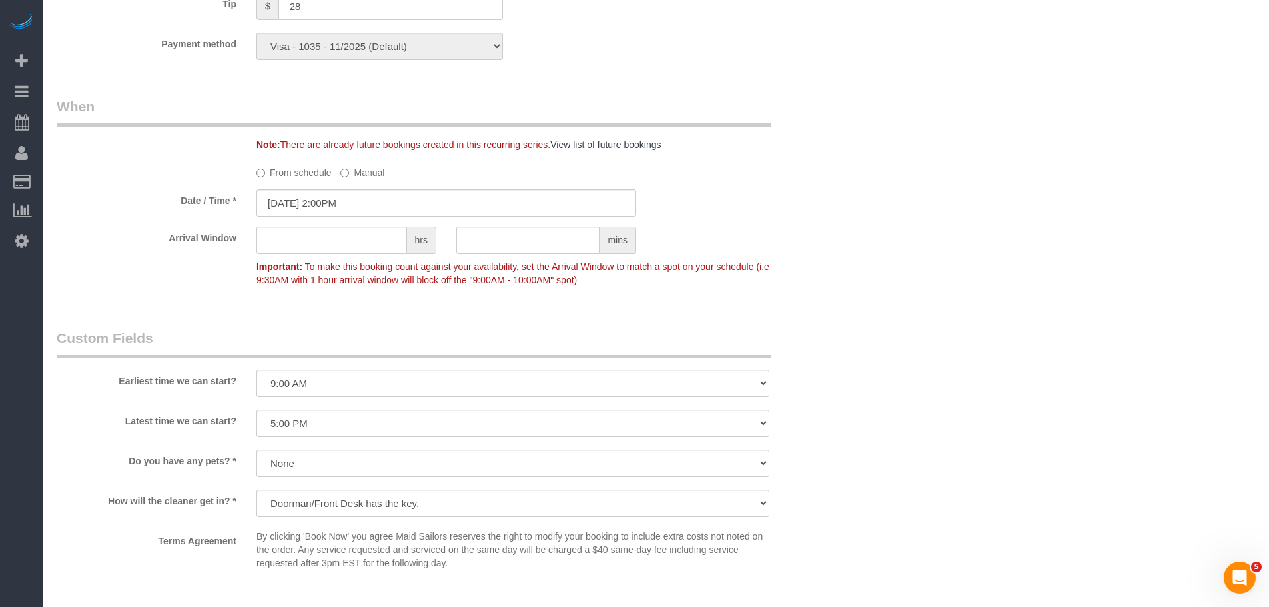
click at [854, 154] on div "Who Email [EMAIL_ADDRESS][PERSON_NAME][DOMAIN_NAME] Name * [GEOGRAPHIC_DATA][PE…" at bounding box center [656, 24] width 1199 height 2451
click at [366, 210] on input "09/23/2025 2:00PM" at bounding box center [446, 202] width 380 height 27
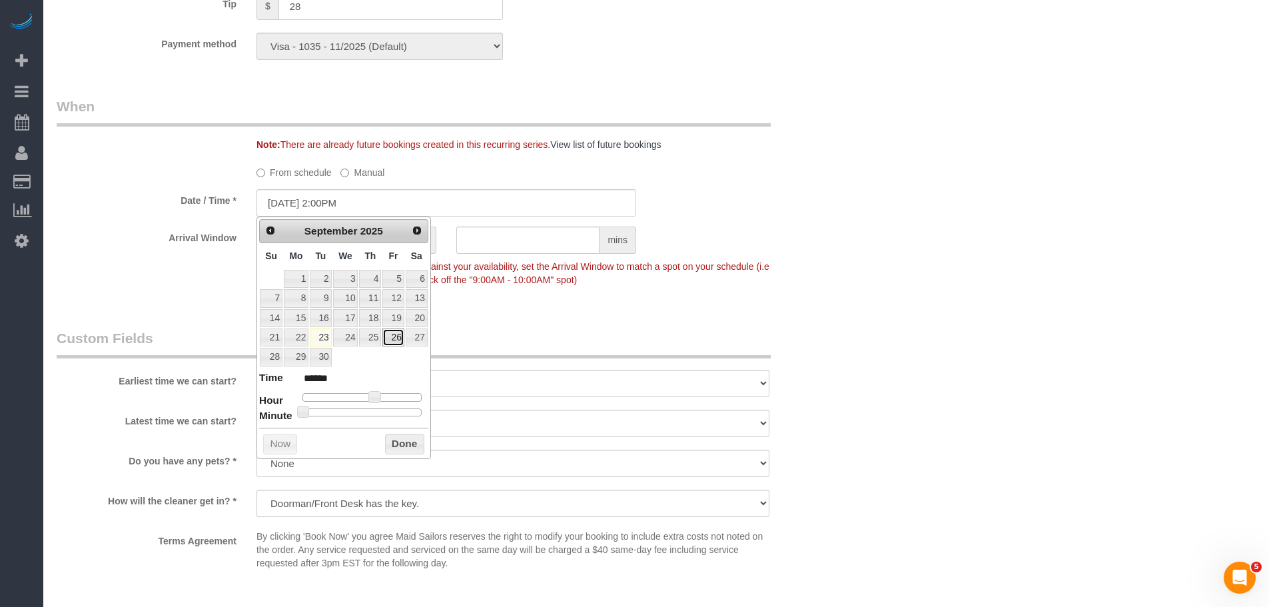
click at [399, 336] on link "26" at bounding box center [392, 337] width 21 height 18
type input "09/26/2025 2:00PM"
drag, startPoint x: 410, startPoint y: 449, endPoint x: 506, endPoint y: 379, distance: 119.1
click at [410, 449] on button "Done" at bounding box center [404, 444] width 39 height 21
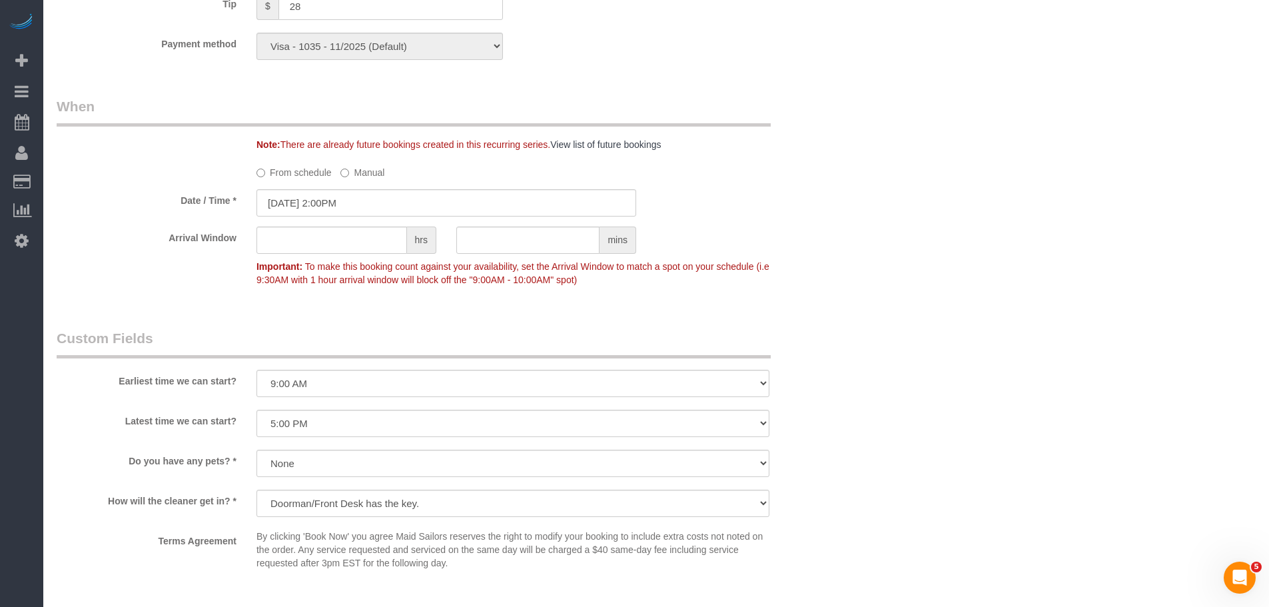
click at [888, 188] on div "Who Email bahja.johnson@gmail.com Name * Bahja Johnson Cannot Determine Size Go…" at bounding box center [656, 24] width 1199 height 2451
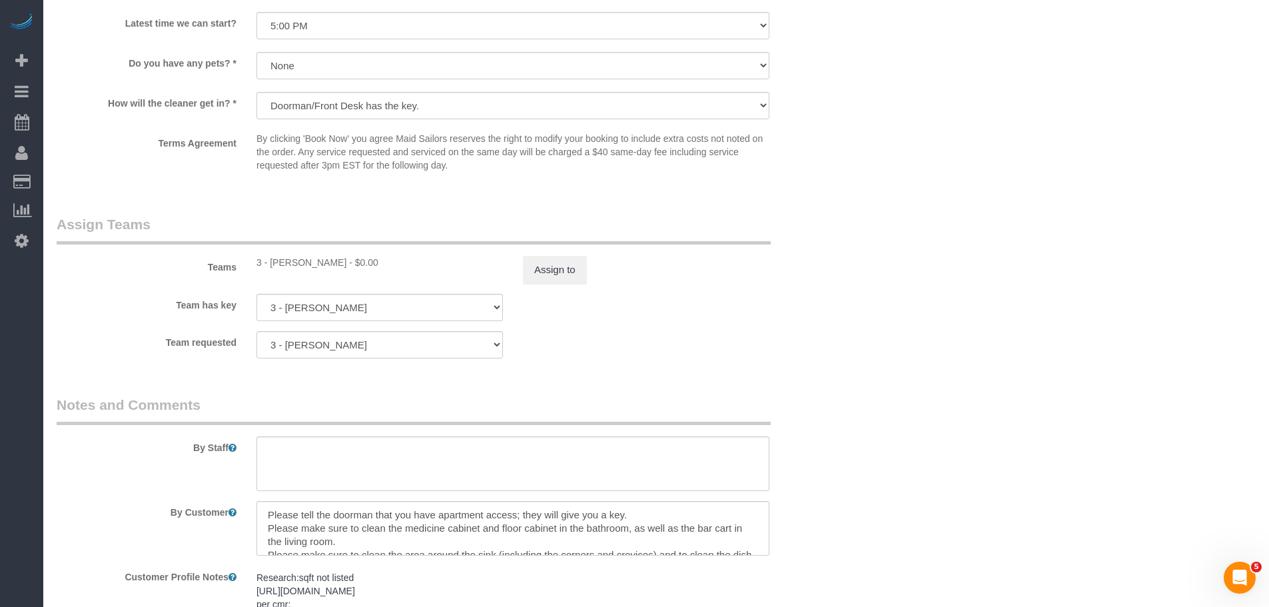
scroll to position [1665, 0]
click at [804, 284] on sui-booking-teams "Teams 3 - Isabella Simplicio - $0.00 Assign to Team has key 3 - Isabella Simpli…" at bounding box center [446, 284] width 779 height 144
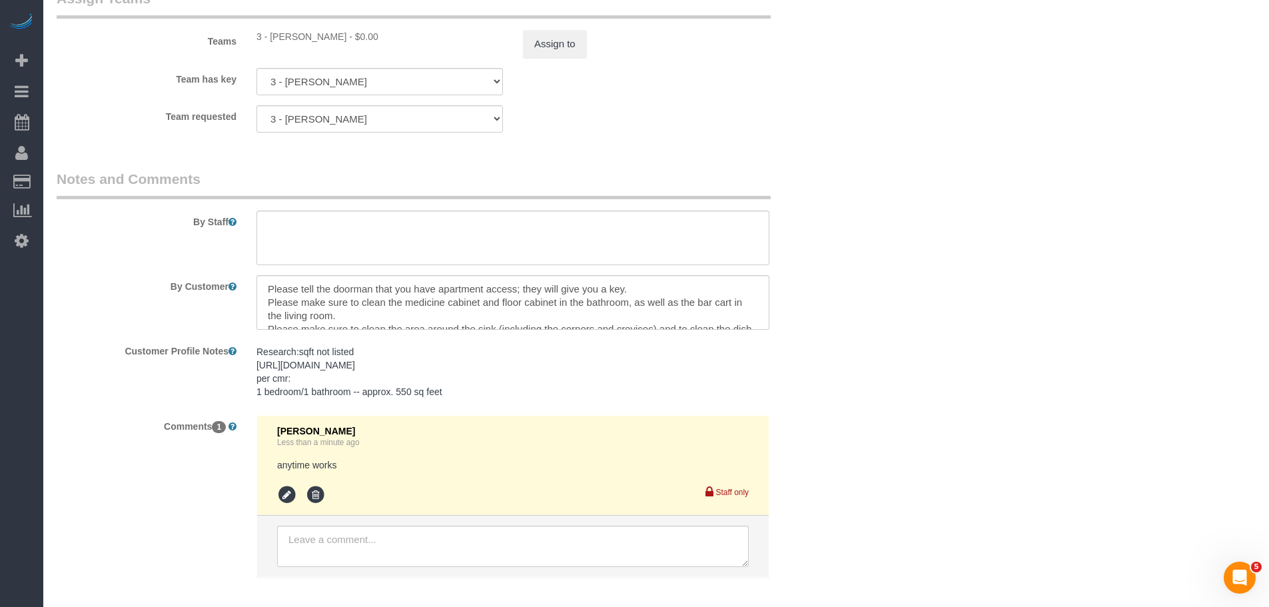
scroll to position [1956, 0]
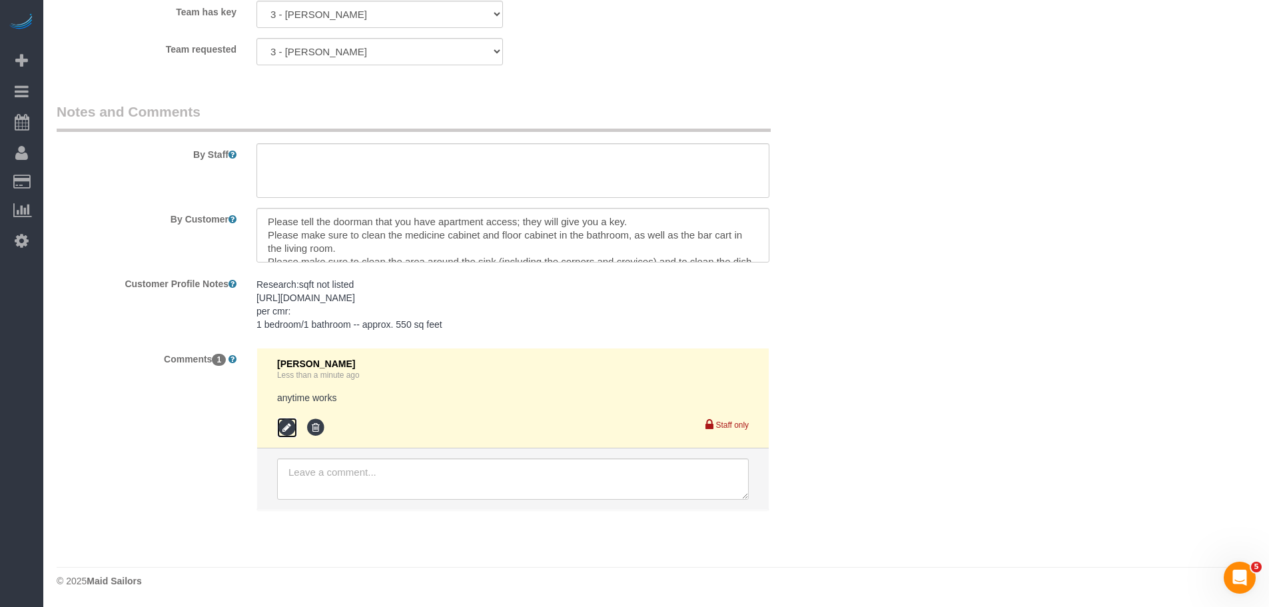
click at [291, 424] on icon at bounding box center [287, 428] width 20 height 20
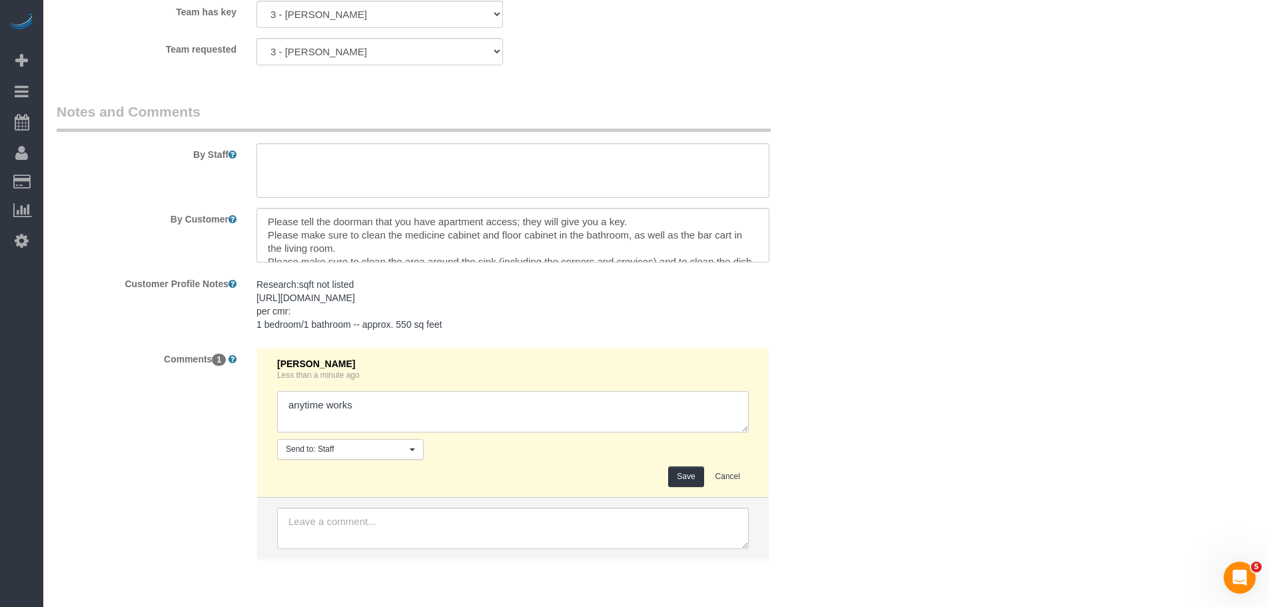
click at [302, 408] on textarea at bounding box center [512, 411] width 471 height 41
type textarea "any time works"
click at [682, 474] on button "Save" at bounding box center [685, 476] width 35 height 21
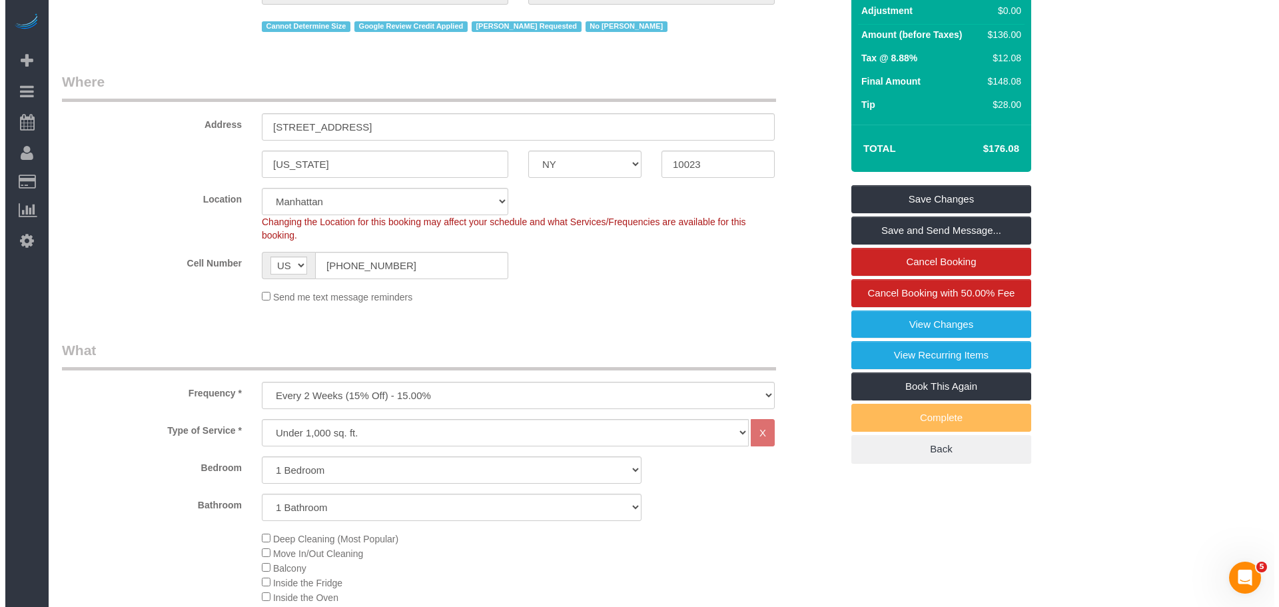
scroll to position [91, 0]
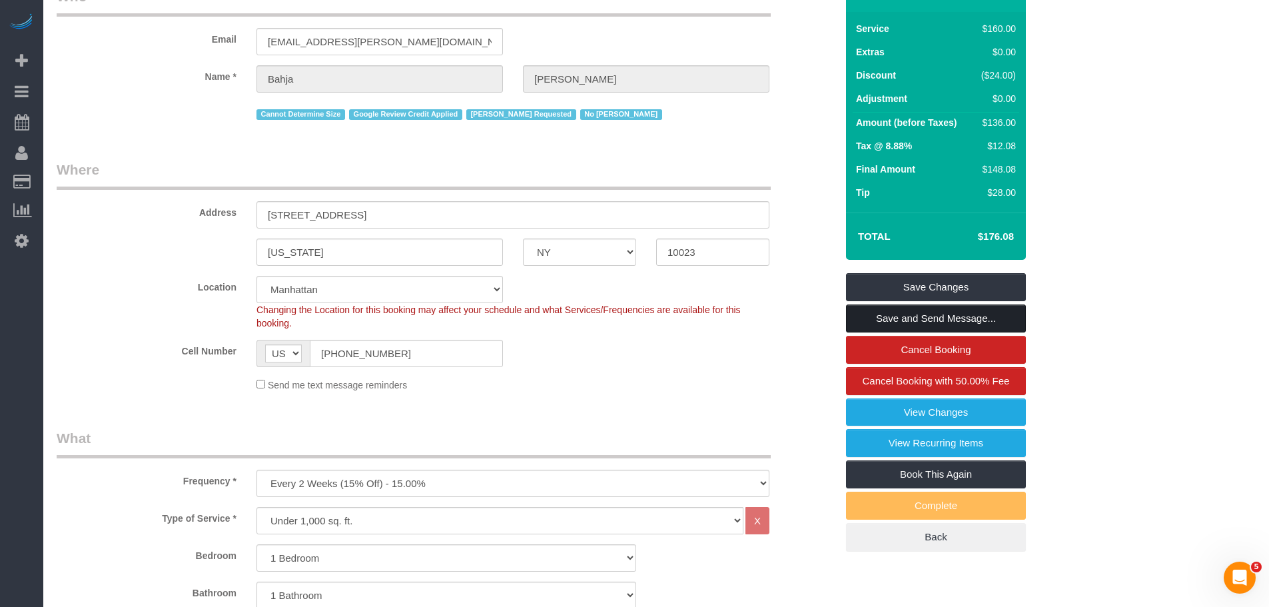
click at [972, 318] on link "Save and Send Message..." at bounding box center [936, 318] width 180 height 28
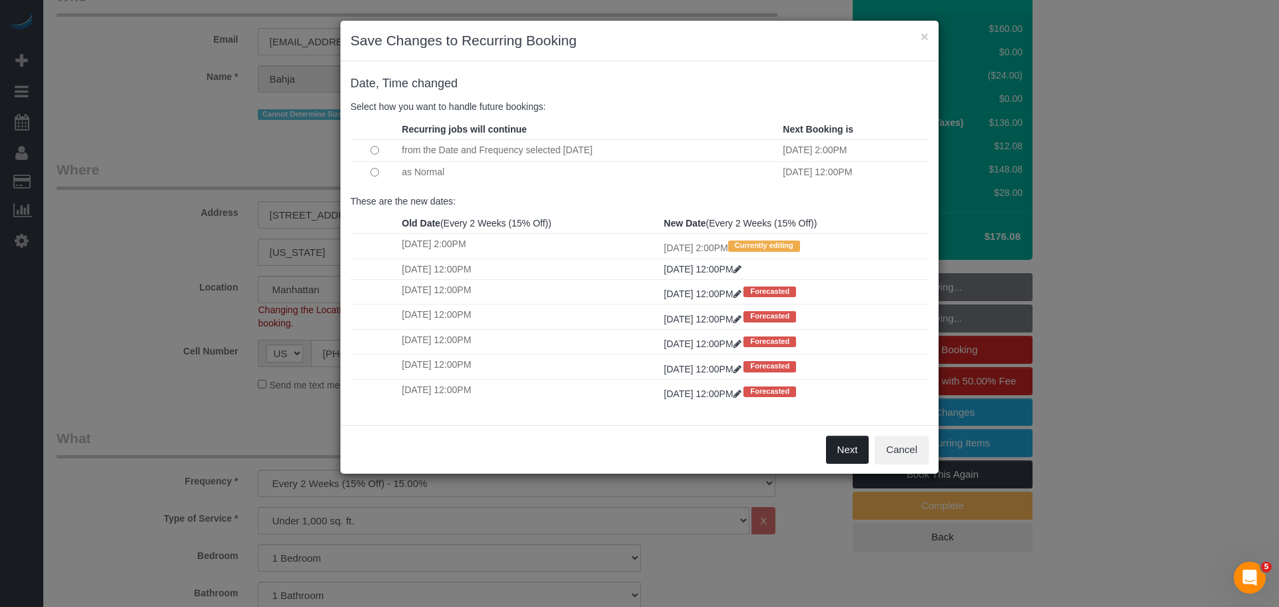
click at [834, 440] on button "Next" at bounding box center [847, 450] width 43 height 28
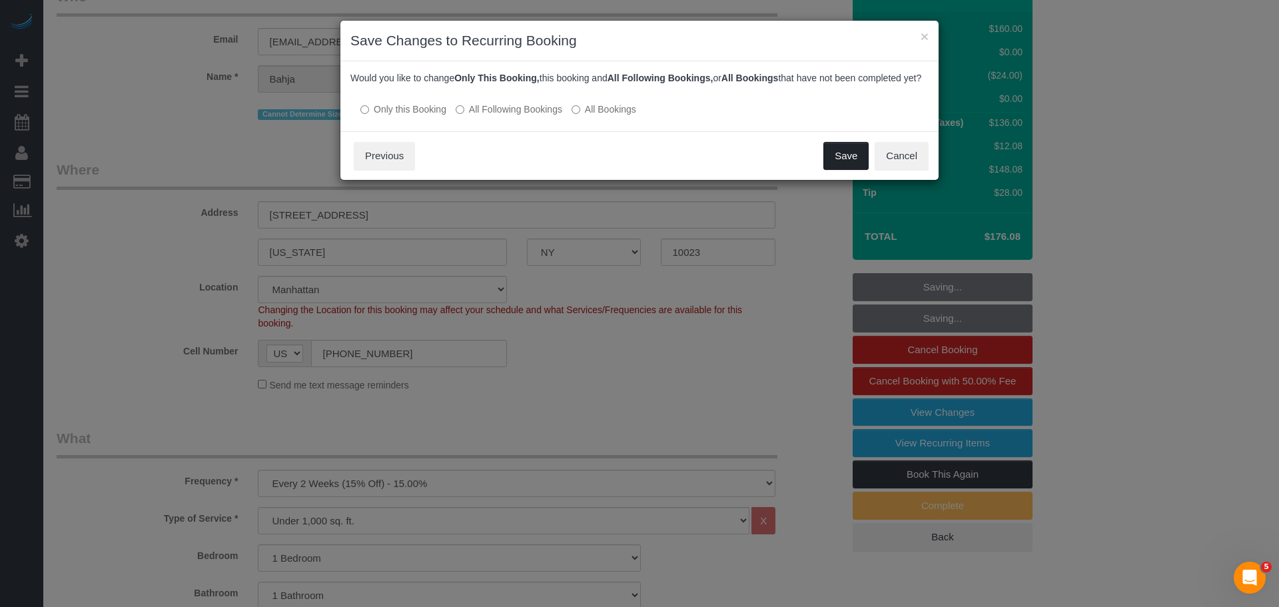
drag, startPoint x: 828, startPoint y: 160, endPoint x: 824, endPoint y: 172, distance: 12.9
click at [828, 160] on button "Save" at bounding box center [845, 156] width 45 height 28
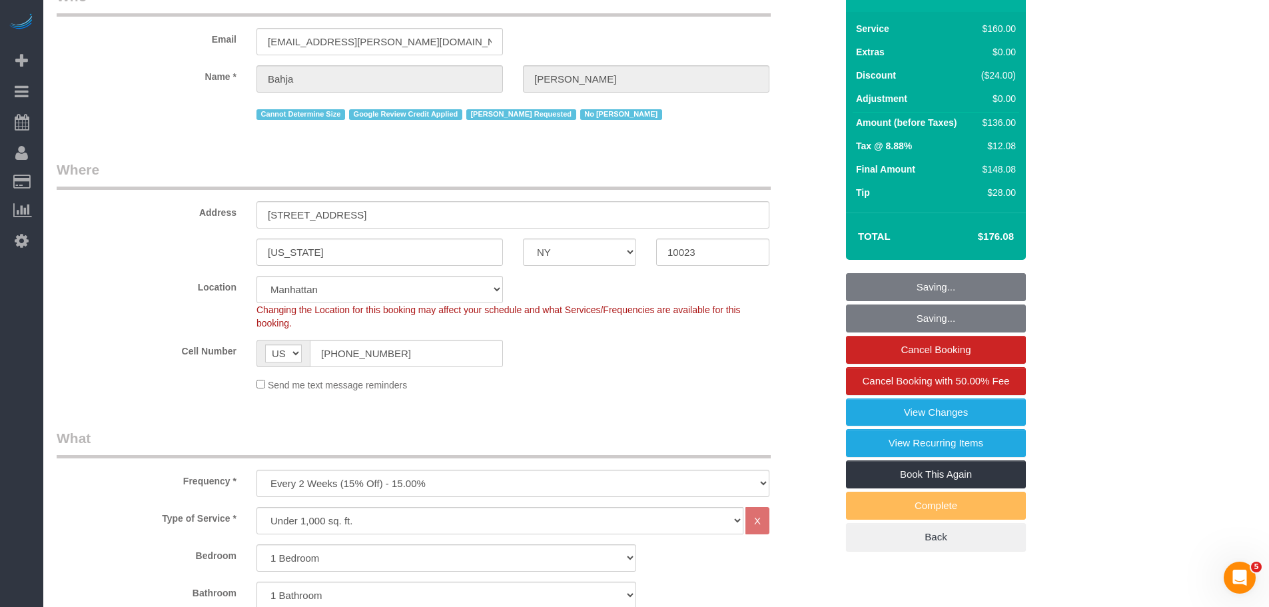
click at [752, 162] on legend "Where" at bounding box center [414, 175] width 714 height 30
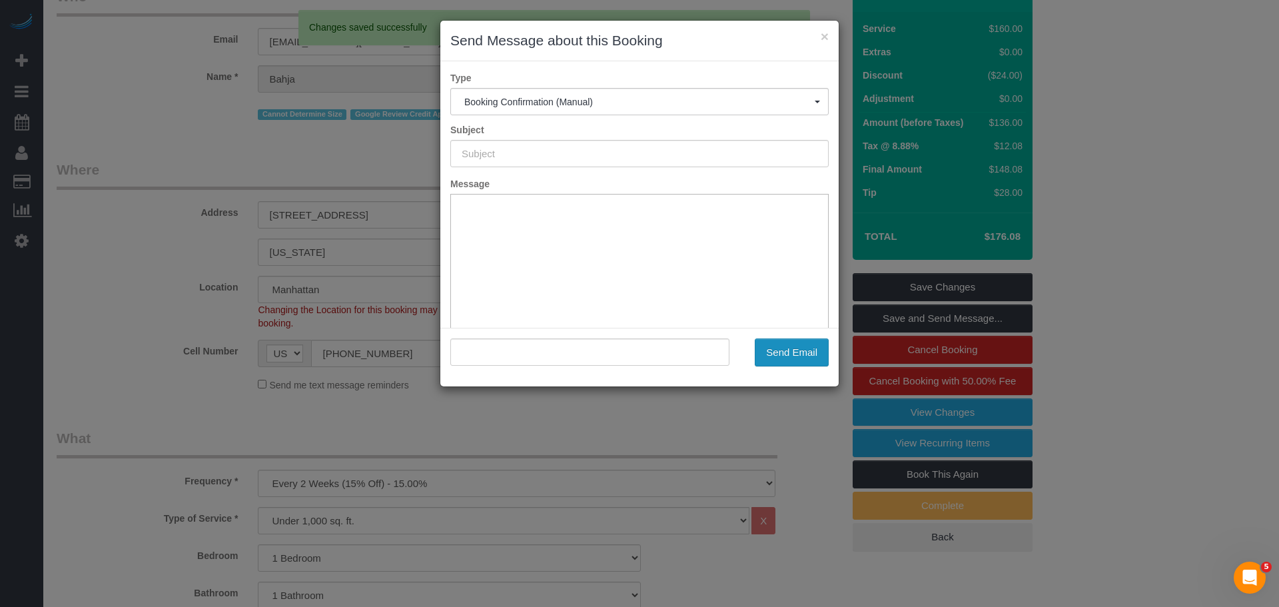
click at [782, 344] on button "Send Email" at bounding box center [791, 352] width 74 height 28
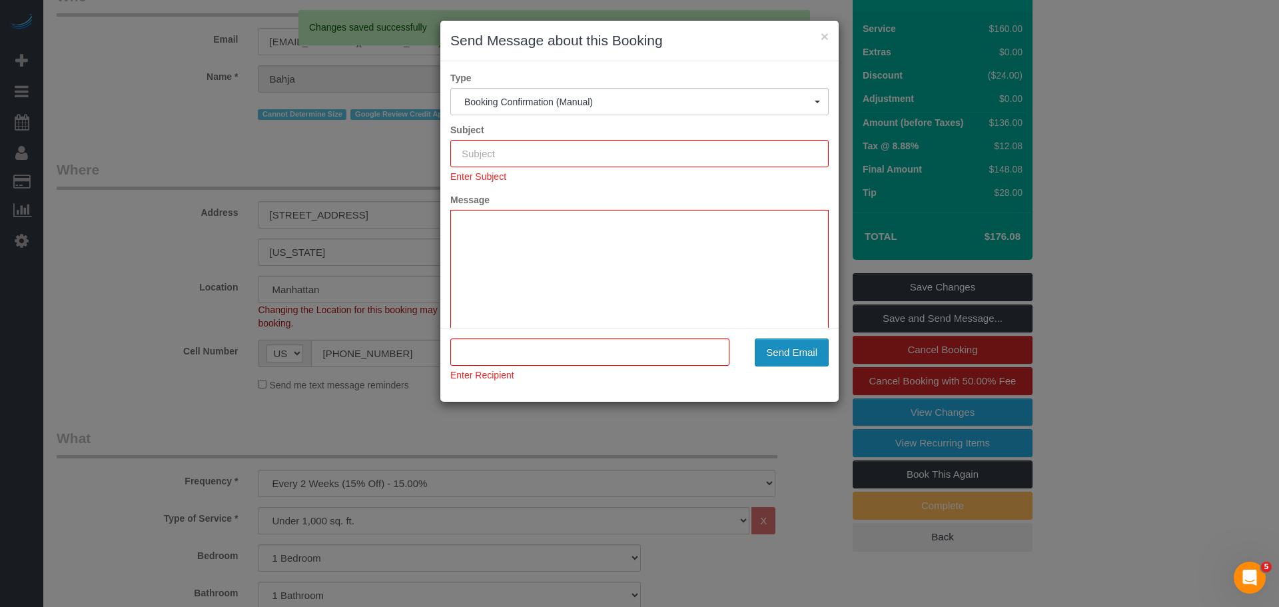
type input "Cleaning Confirmed for 09/26/2025 at 2:00pm"
type input ""Bahja Johnson" <bahja.johnson@gmail.com>"
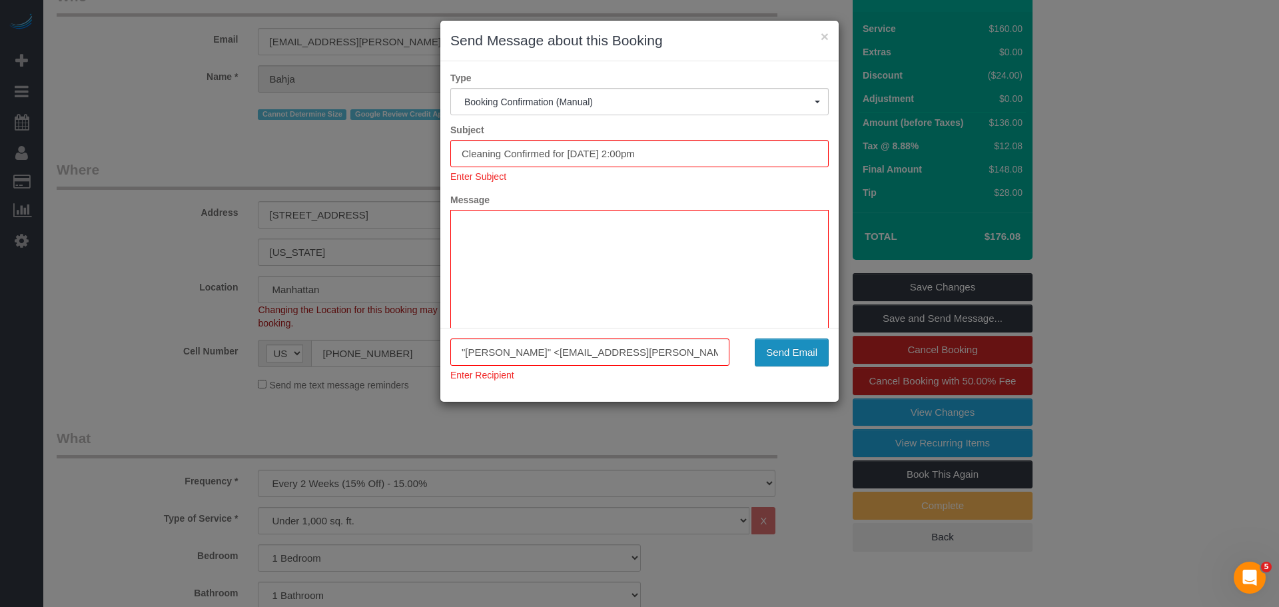
click at [801, 354] on button "Send Email" at bounding box center [791, 352] width 74 height 28
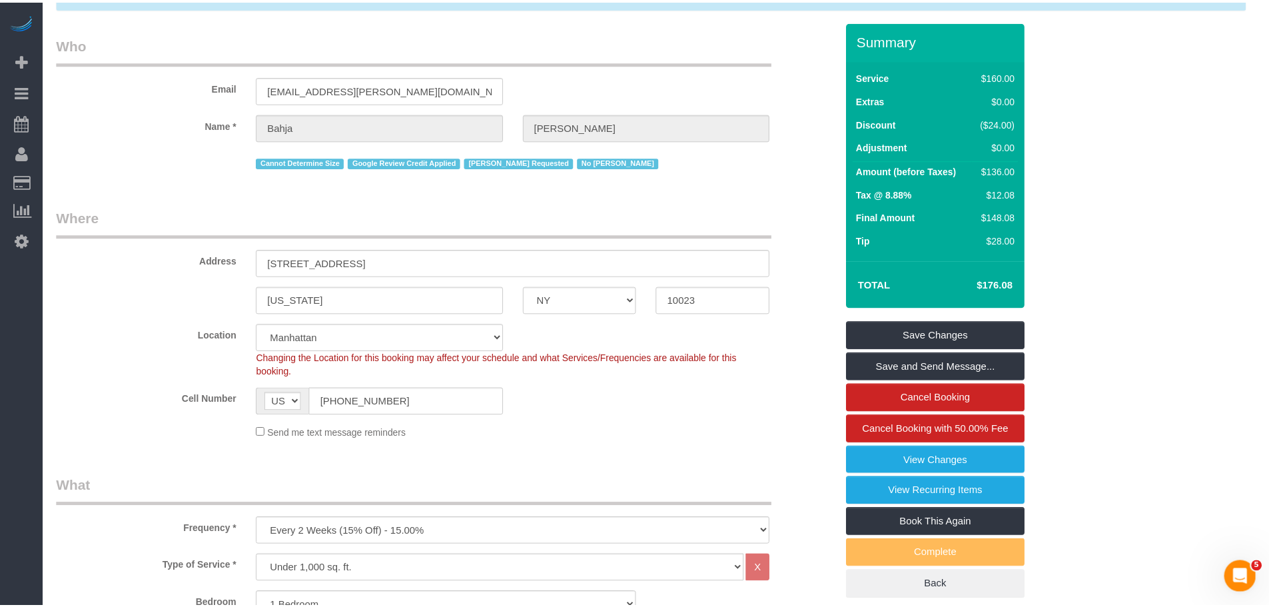
scroll to position [139, 0]
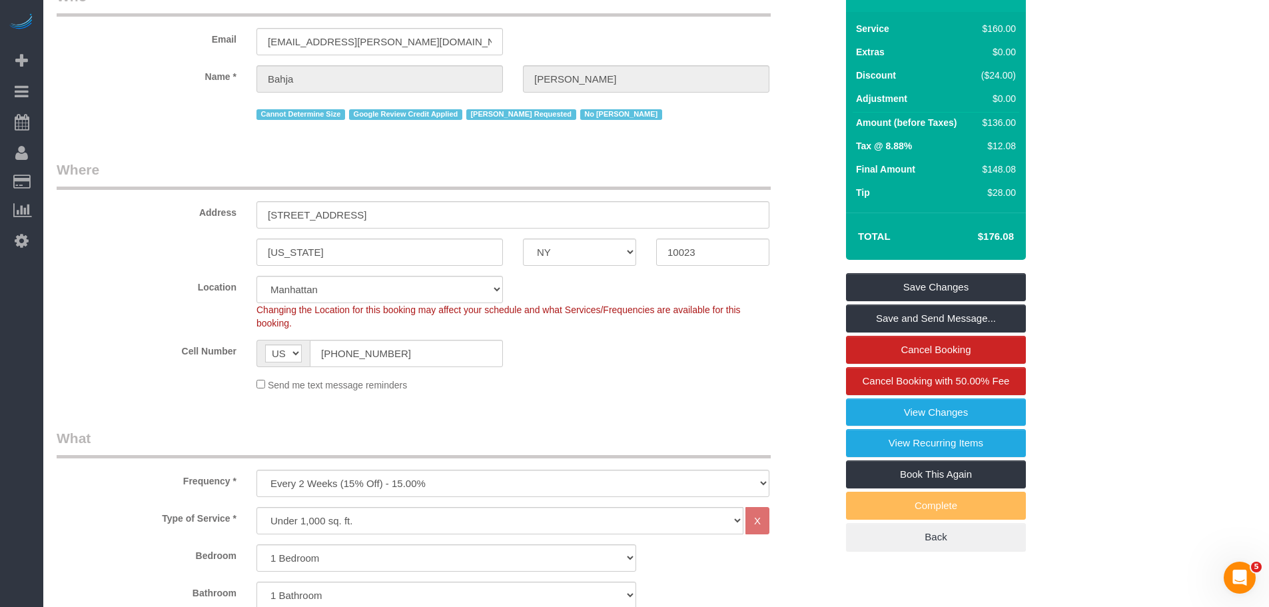
click at [717, 131] on fieldset "Who Email bahja.johnson@gmail.com Name * Bahja Johnson Cannot Determine Size Go…" at bounding box center [446, 60] width 779 height 147
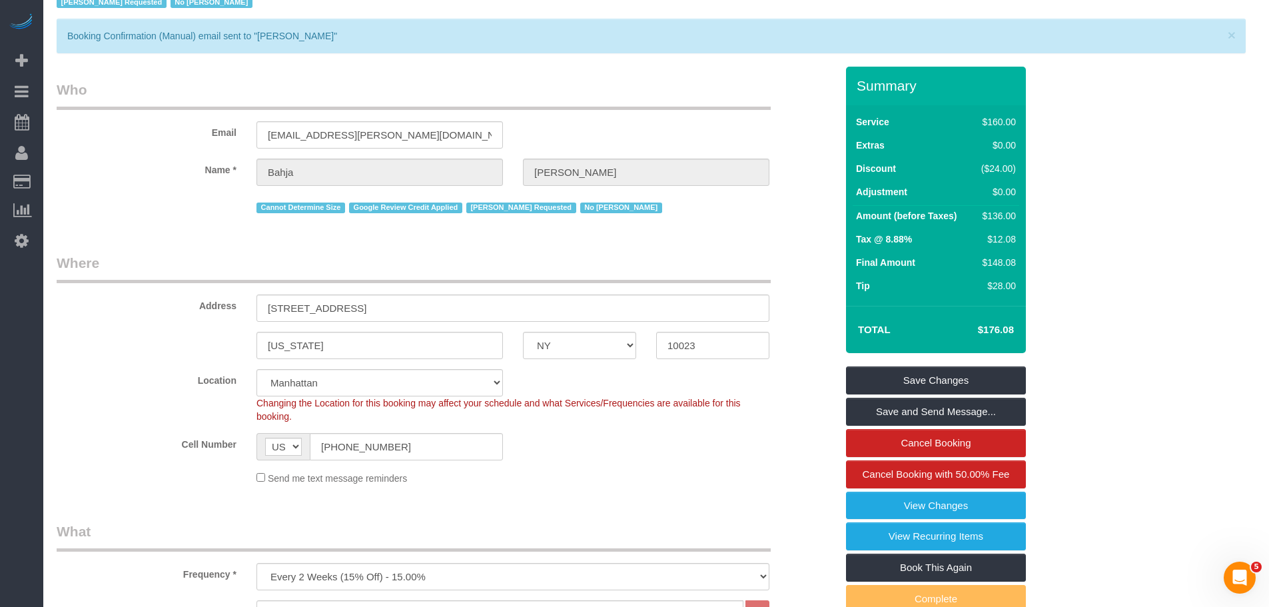
scroll to position [0, 0]
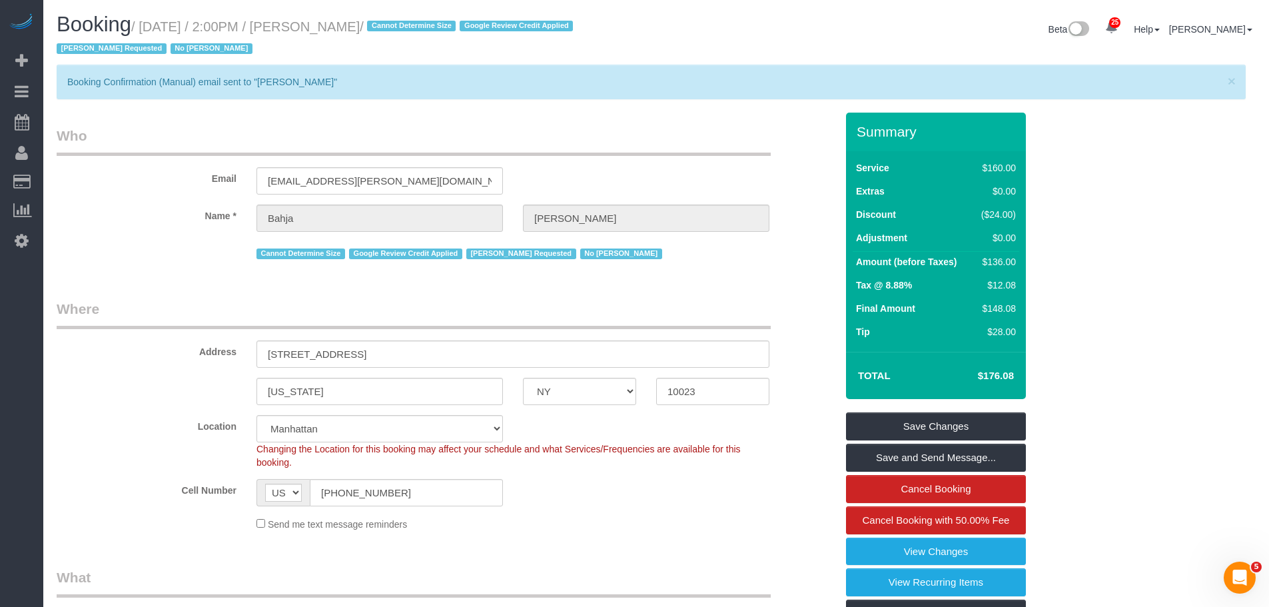
click at [855, 47] on div "Beta 25 Your Notifications You have 0 alerts × You have 2 to charge for 09/22/2…" at bounding box center [960, 30] width 609 height 35
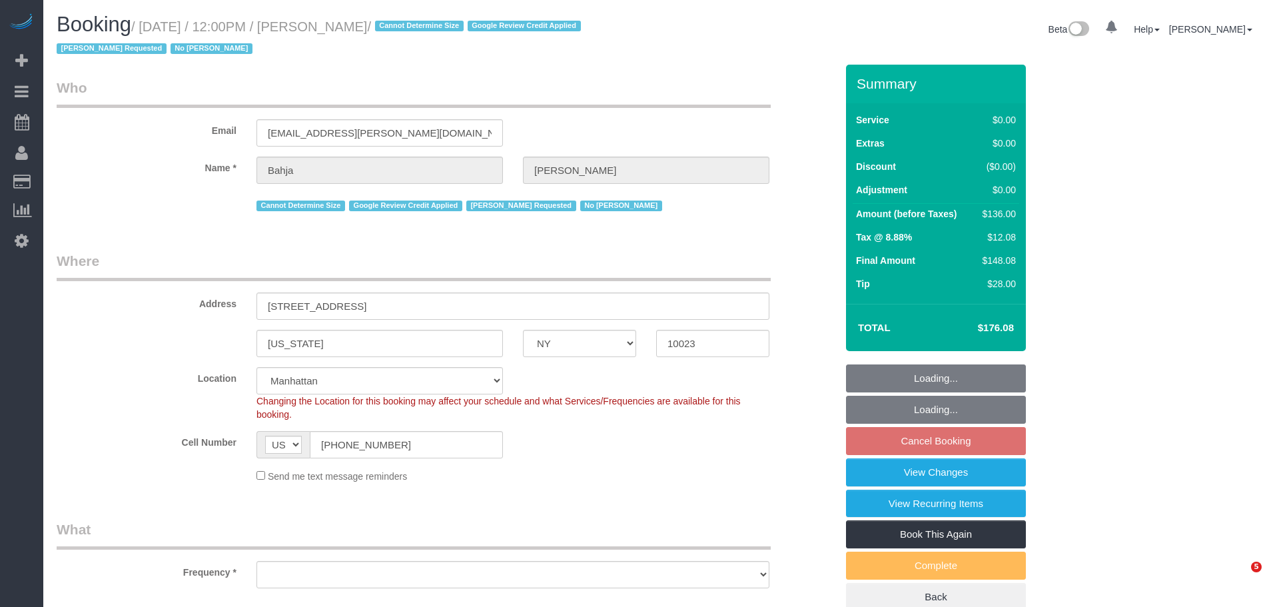
select select "NY"
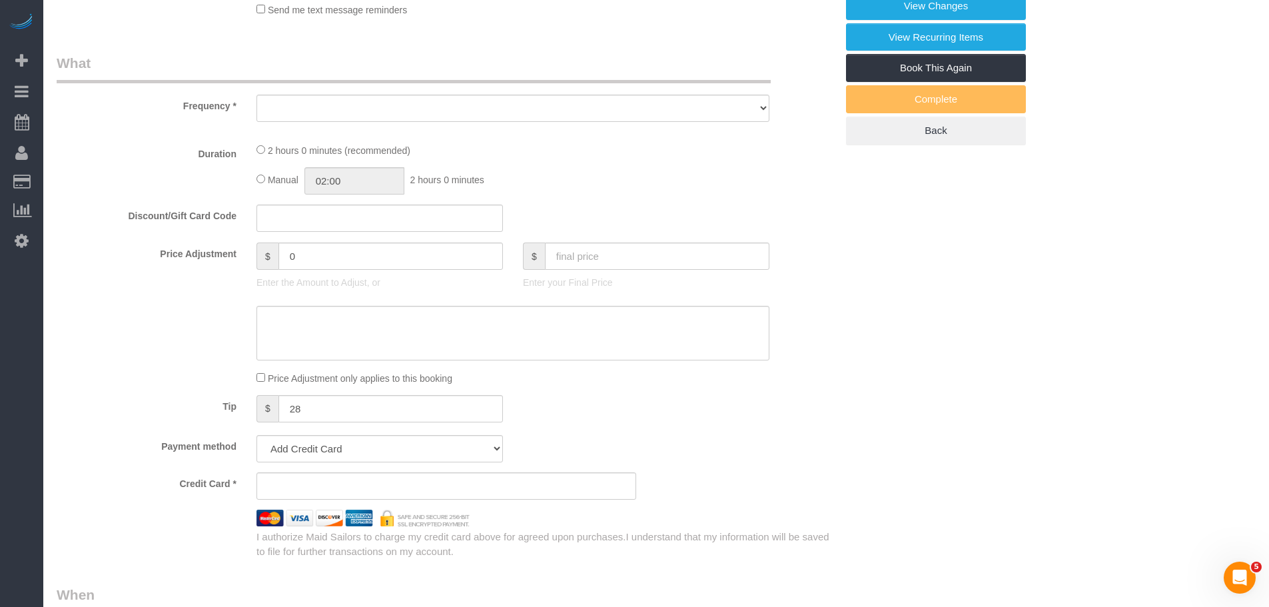
select select "object:970"
select select "number:59"
select select "number:73"
select select "number:15"
select select "number:6"
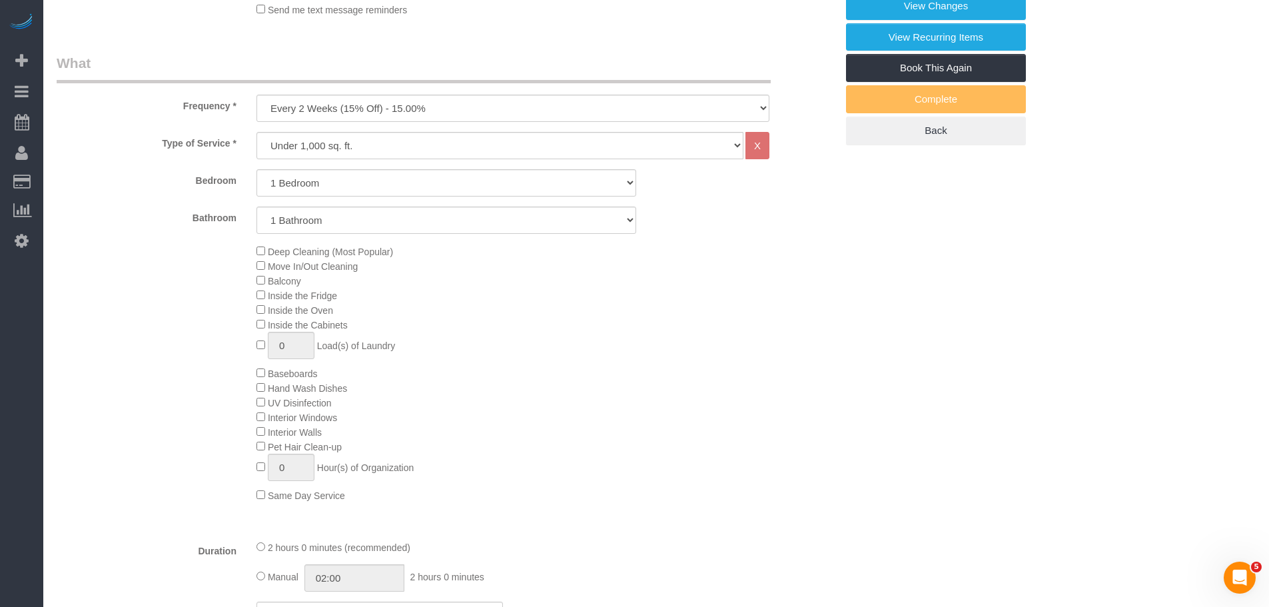
select select "object:1549"
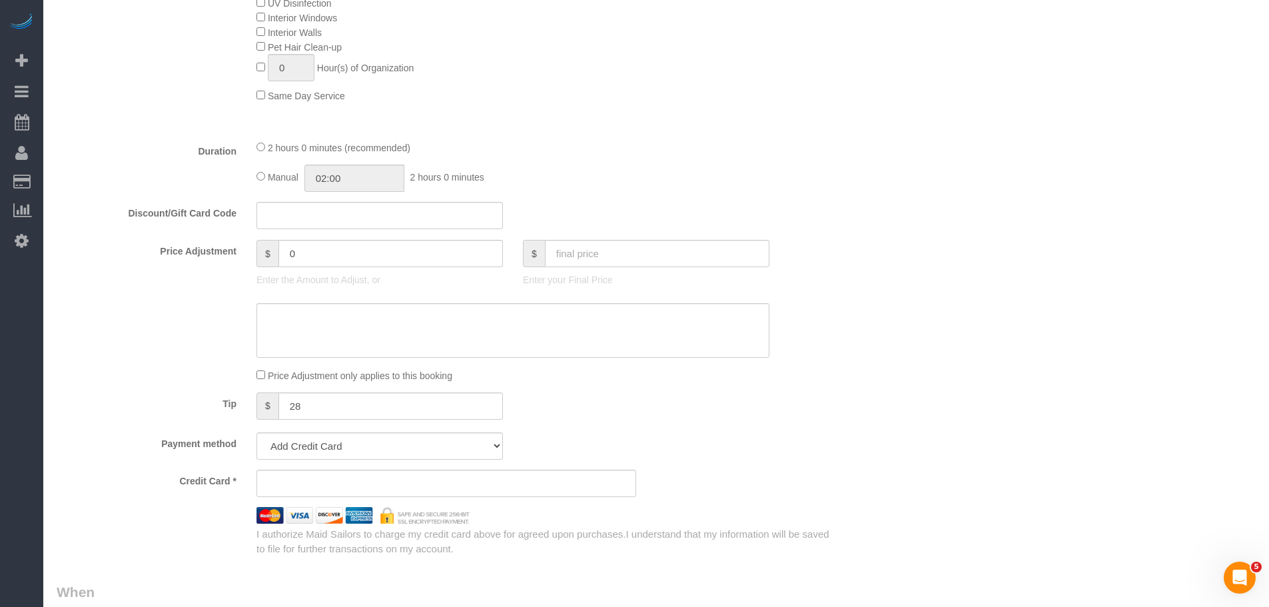
select select "string:stripe-pm_1QCQ6R4VGloSiKo7hCjl4DkS"
select select "spot5"
select select "1"
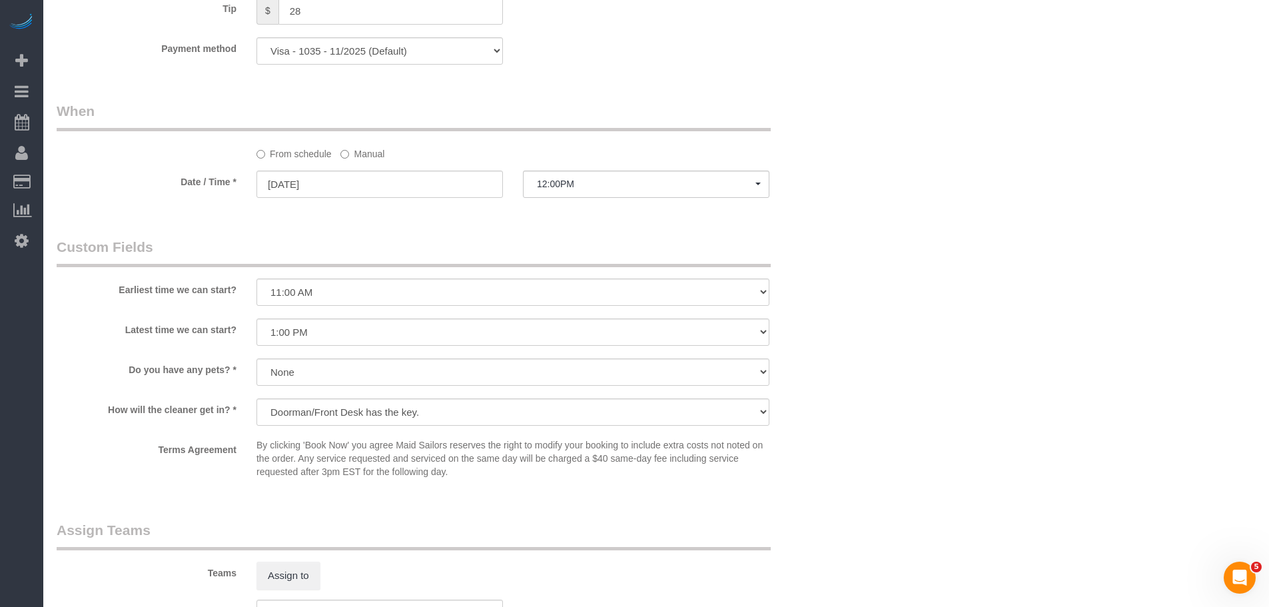
scroll to position [1199, 0]
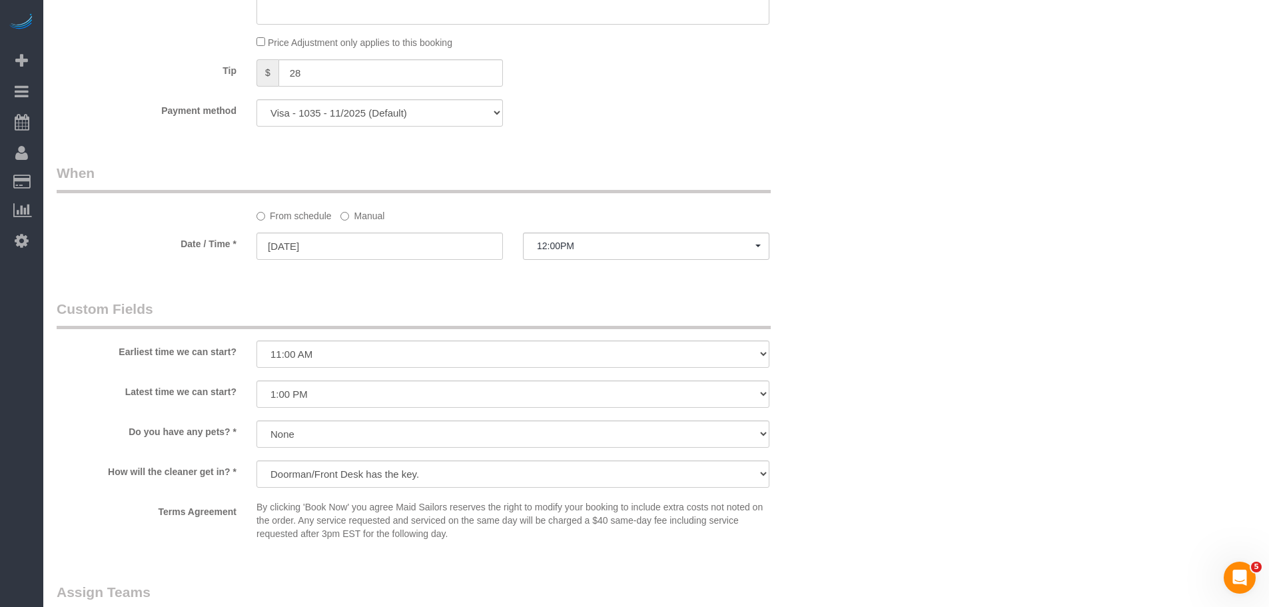
click at [358, 209] on label "Manual" at bounding box center [362, 213] width 44 height 18
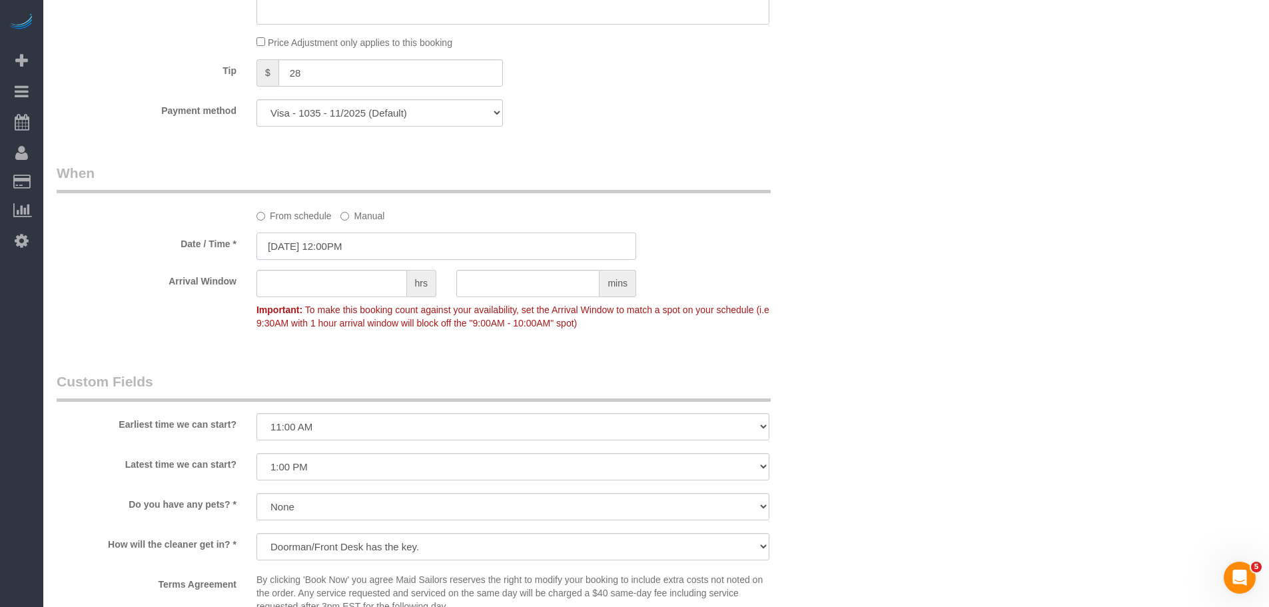
click at [356, 248] on input "[DATE] 12:00PM" at bounding box center [446, 245] width 380 height 27
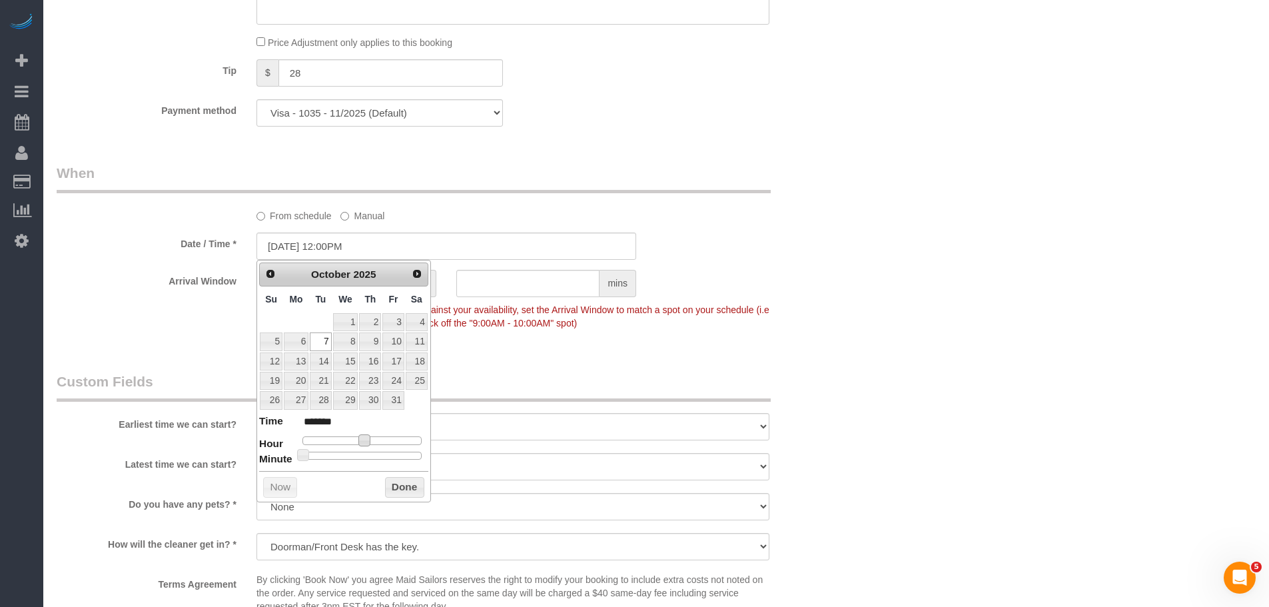
click at [366, 442] on span at bounding box center [364, 440] width 12 height 12
type input "[DATE] 1:00PM"
type input "******"
type input "[DATE] 2:00PM"
type input "******"
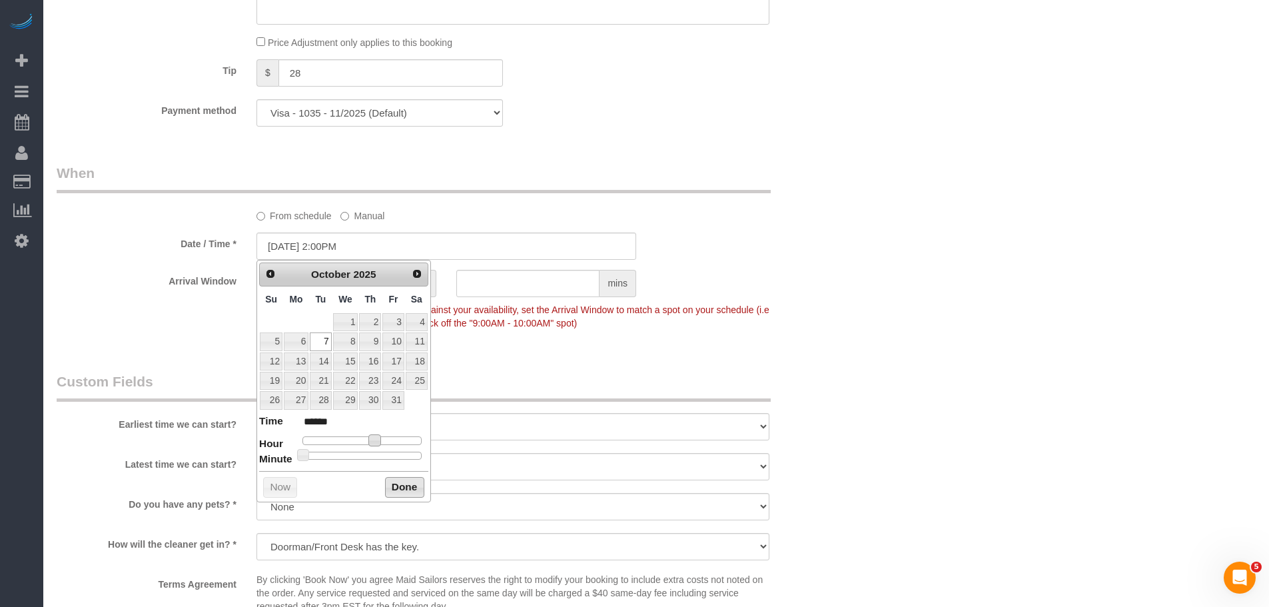
click at [397, 486] on button "Done" at bounding box center [404, 487] width 39 height 21
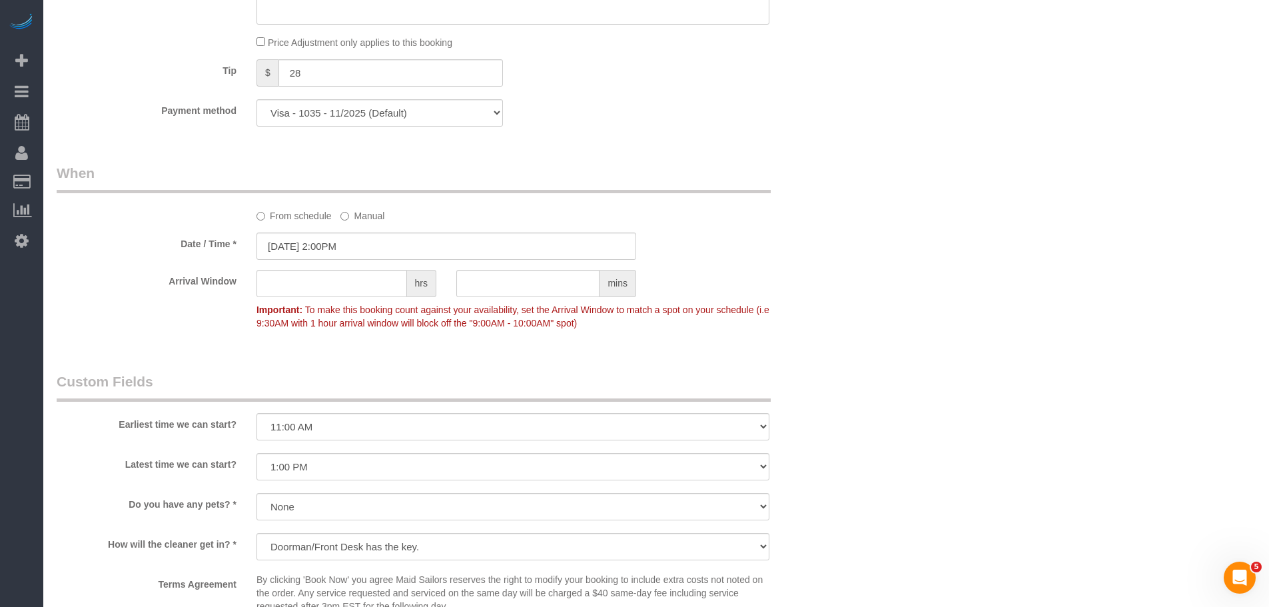
click at [853, 303] on div "Who Email [EMAIL_ADDRESS][PERSON_NAME][DOMAIN_NAME] Name * [GEOGRAPHIC_DATA][PE…" at bounding box center [656, 30] width 1199 height 2328
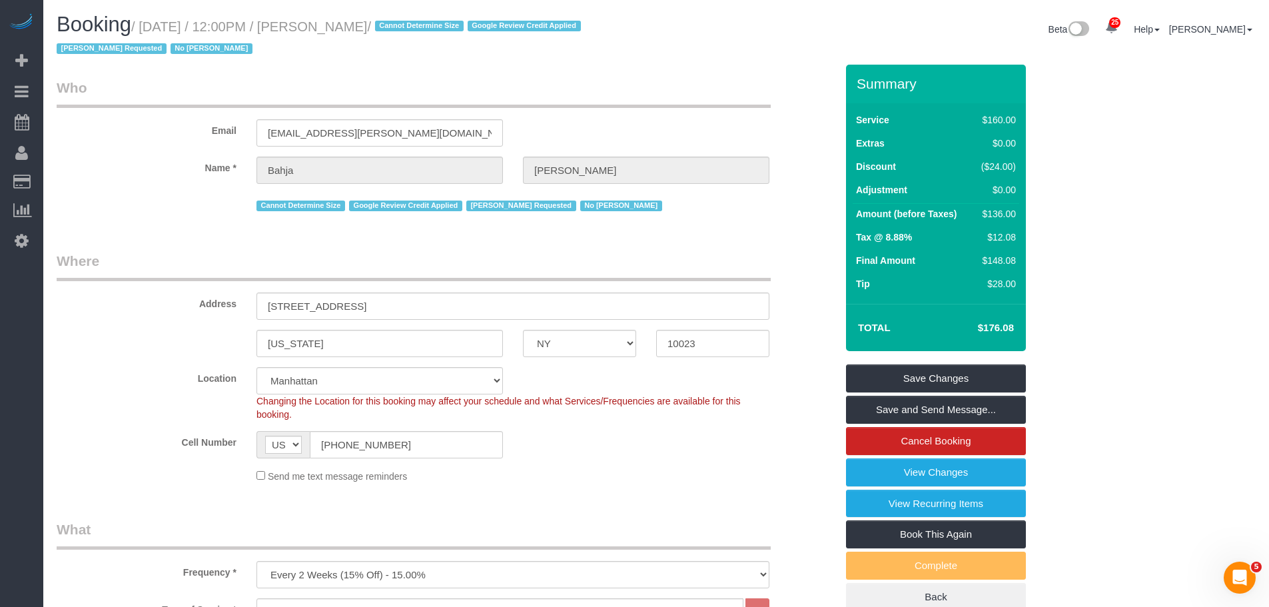
scroll to position [200, 0]
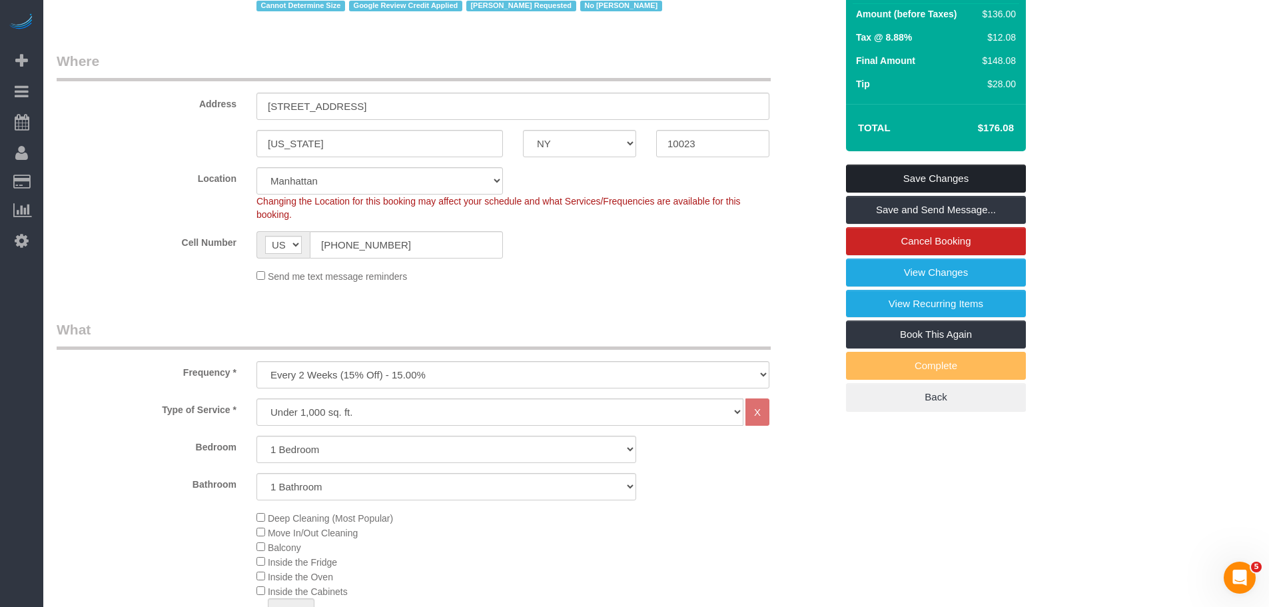
click at [942, 176] on link "Save Changes" at bounding box center [936, 178] width 180 height 28
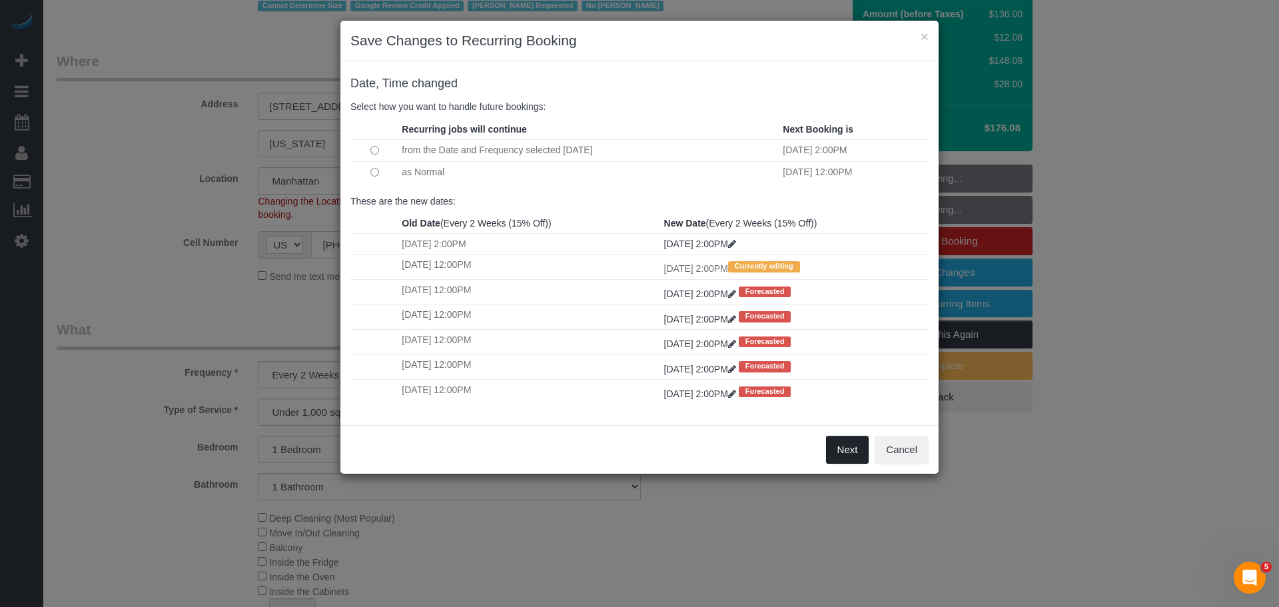
click at [844, 452] on button "Next" at bounding box center [847, 450] width 43 height 28
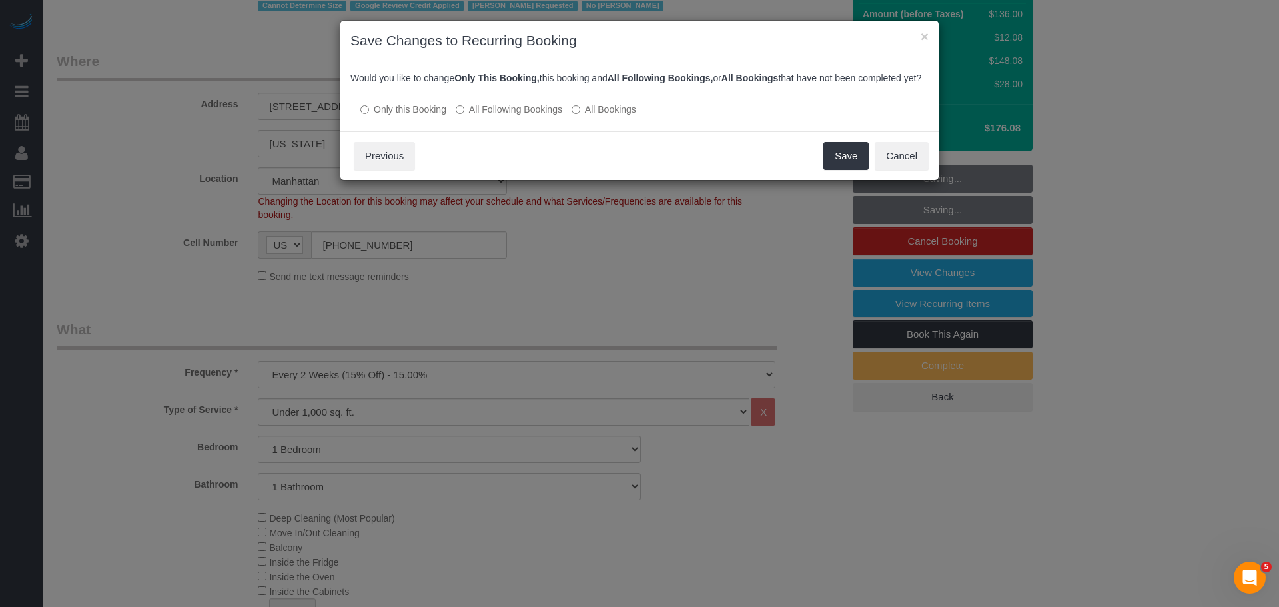
click at [506, 116] on label "All Following Bookings" at bounding box center [508, 109] width 107 height 13
click at [836, 166] on button "Save" at bounding box center [845, 156] width 45 height 28
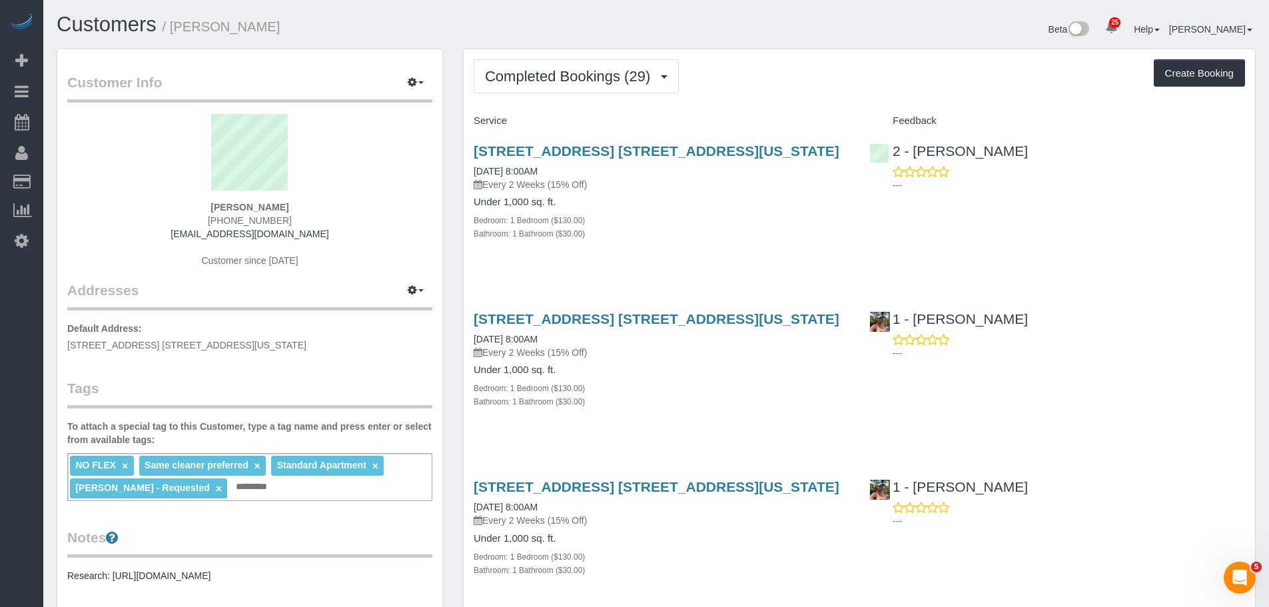
click at [806, 236] on div "Bathroom: 1 Bathroom ($30.00)" at bounding box center [661, 232] width 376 height 13
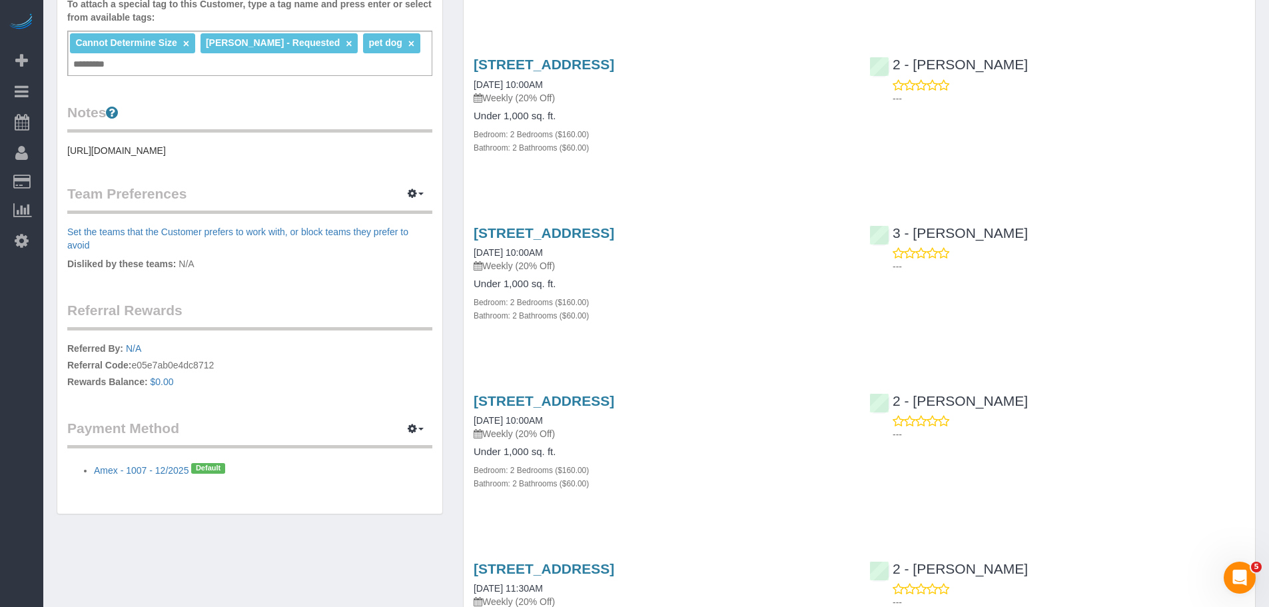
scroll to position [599, 0]
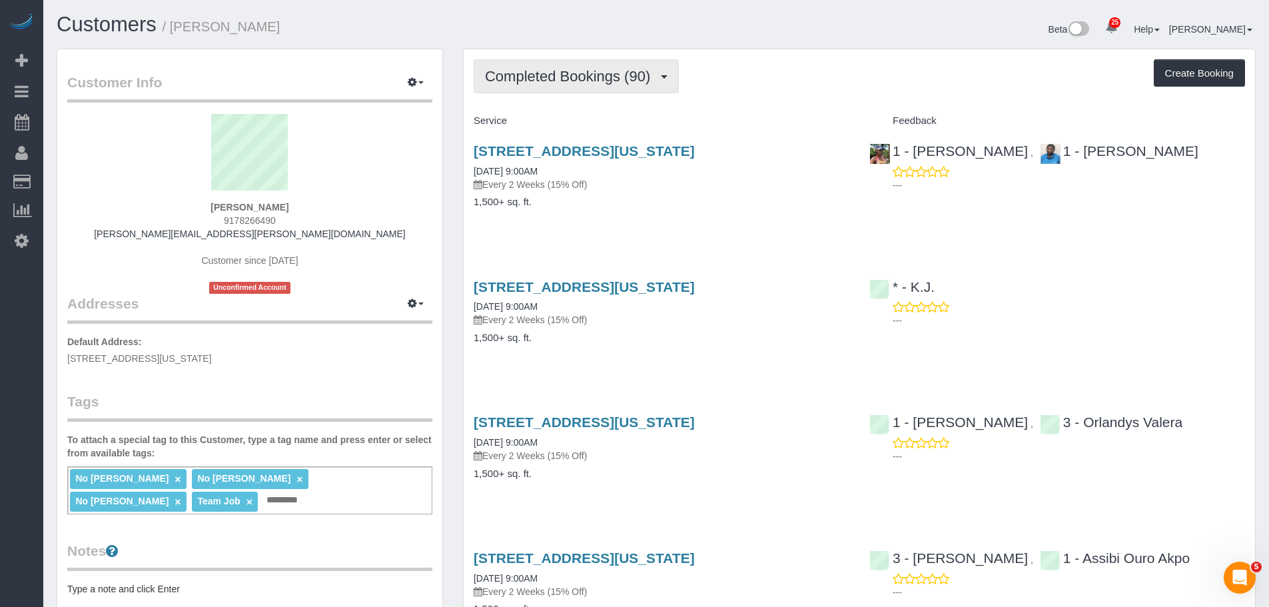
click at [623, 73] on span "Completed Bookings (90)" at bounding box center [571, 76] width 172 height 17
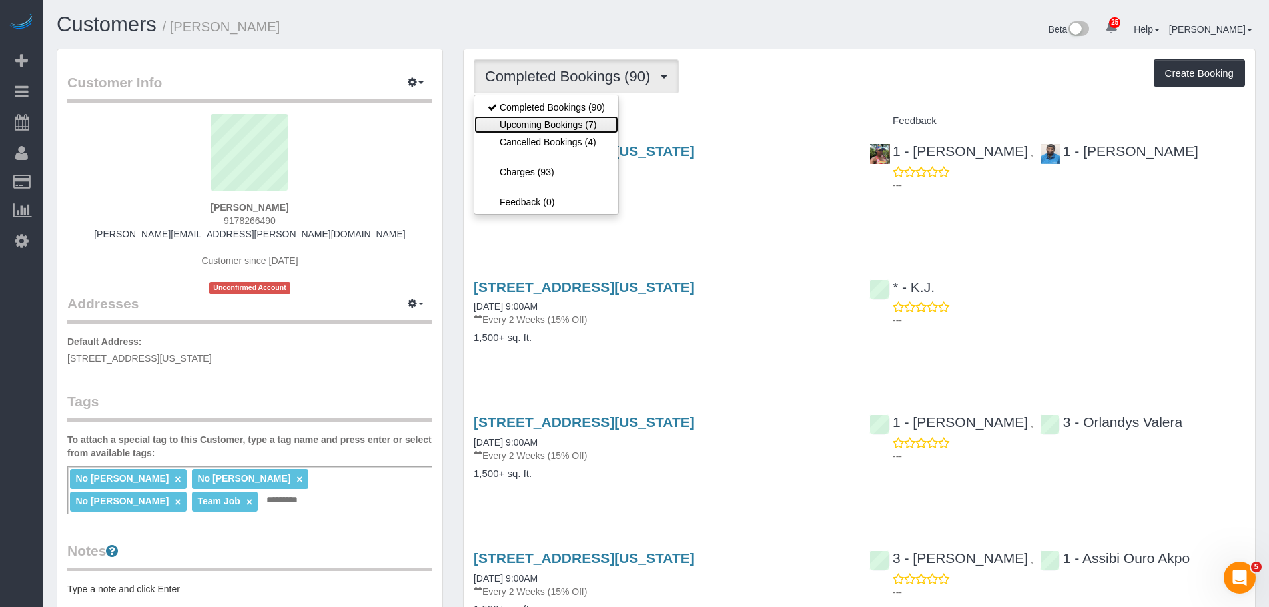
click at [607, 123] on link "Upcoming Bookings (7)" at bounding box center [546, 124] width 144 height 17
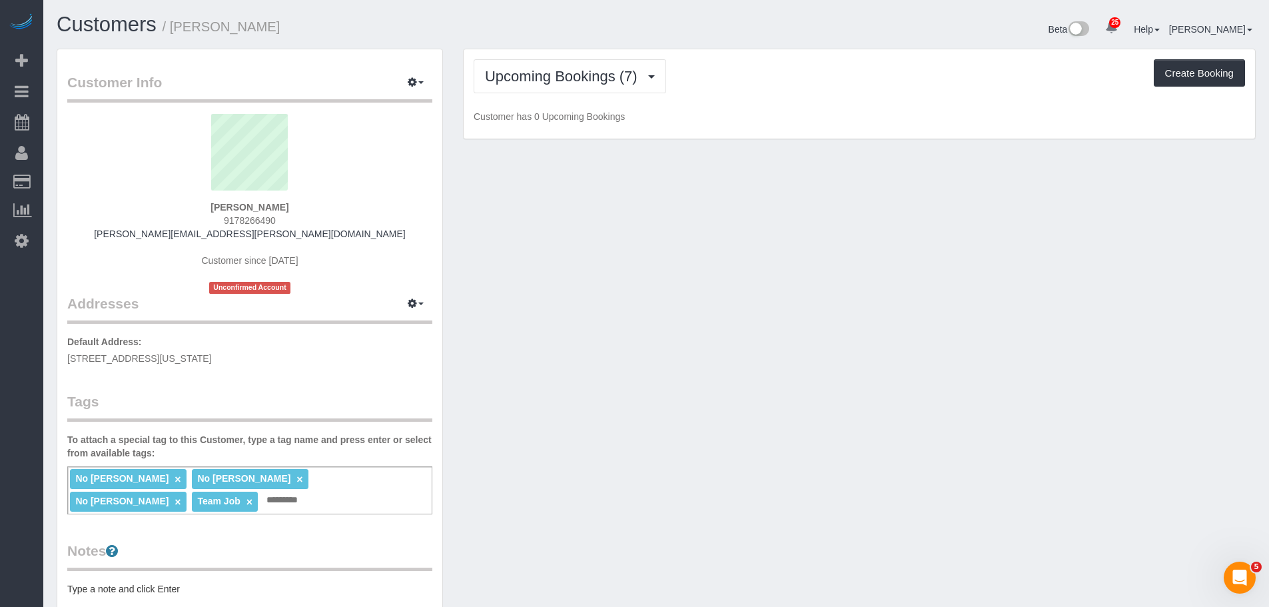
click at [717, 107] on div "Upcoming Bookings (7) Completed Bookings (90) Upcoming Bookings (7) Cancelled B…" at bounding box center [858, 94] width 791 height 90
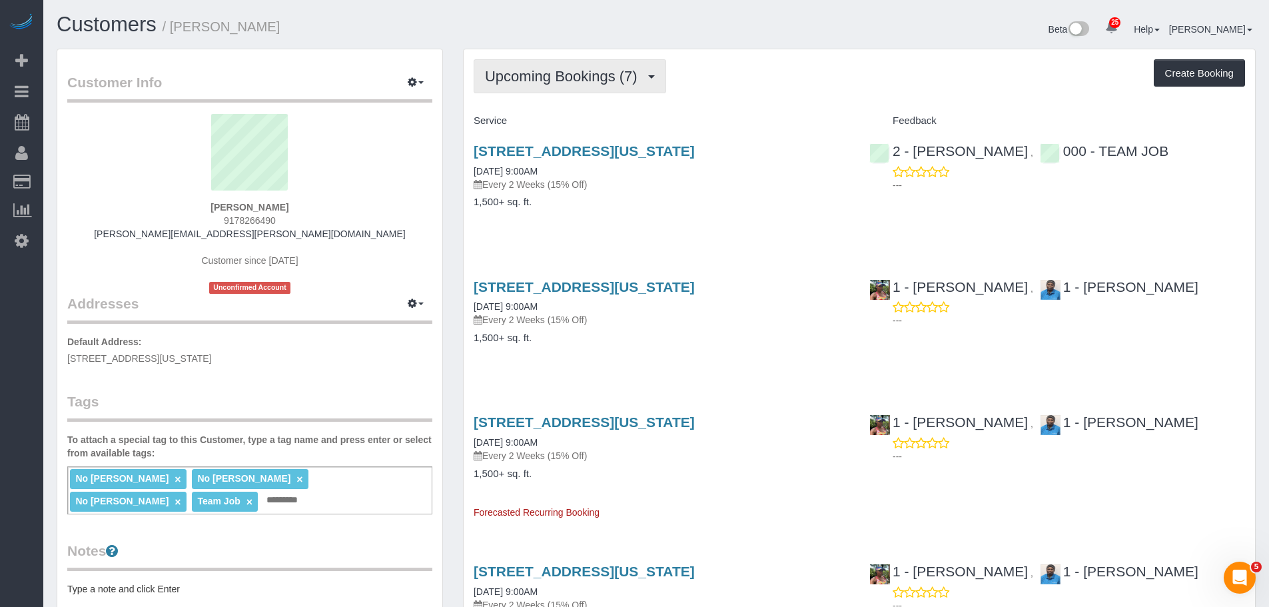
click at [572, 77] on span "Upcoming Bookings (7)" at bounding box center [564, 76] width 159 height 17
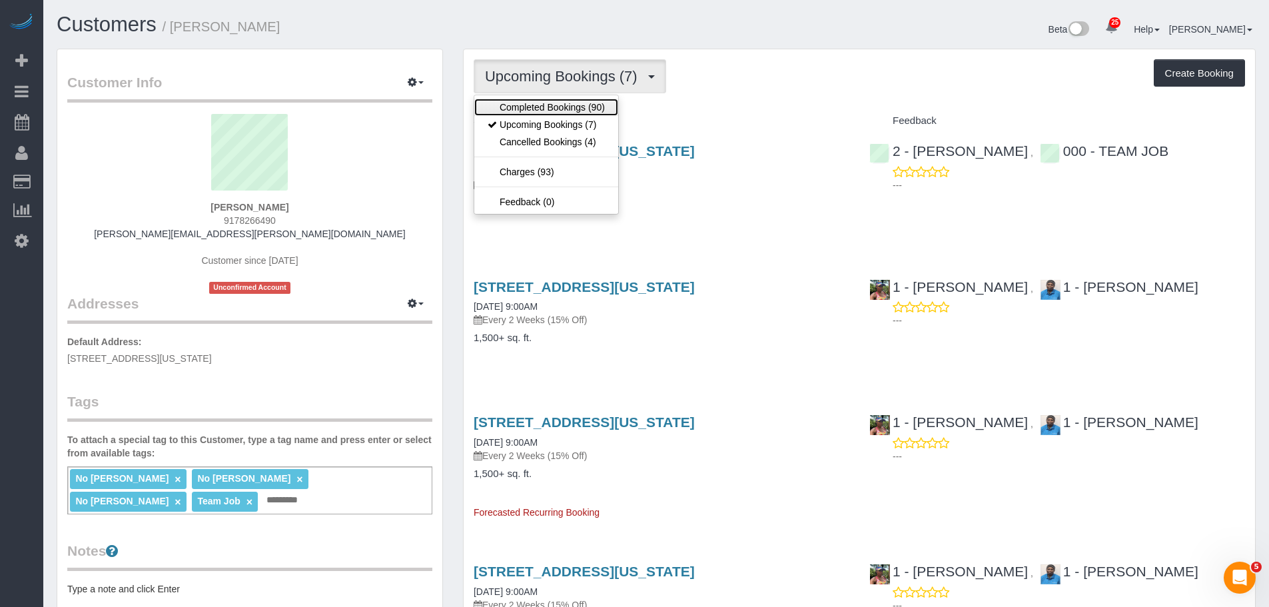
click at [567, 107] on link "Completed Bookings (90)" at bounding box center [546, 107] width 144 height 17
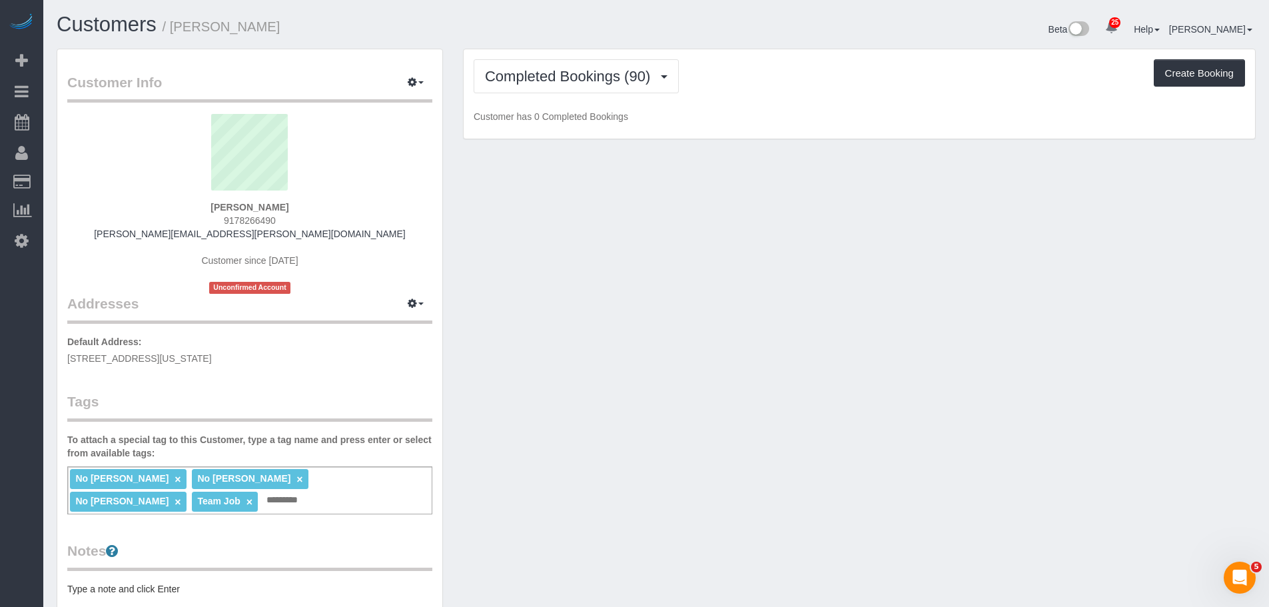
click at [703, 89] on div "Completed Bookings (90) Completed Bookings (90) Upcoming Bookings (7) Cancelled…" at bounding box center [858, 76] width 771 height 34
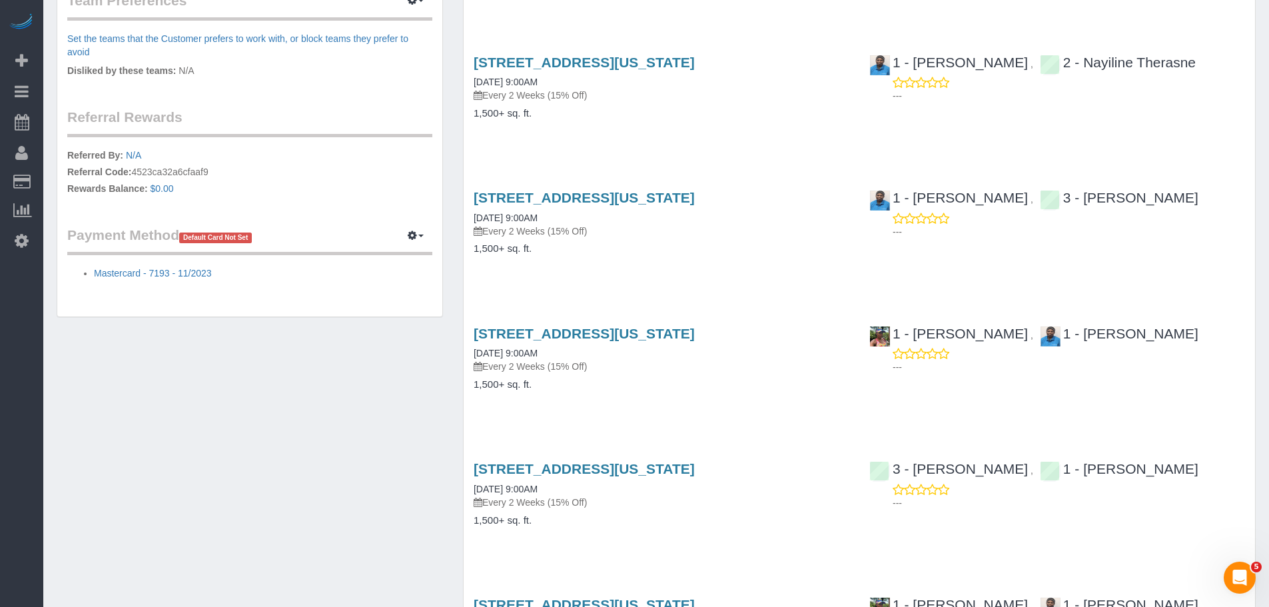
scroll to position [599, 0]
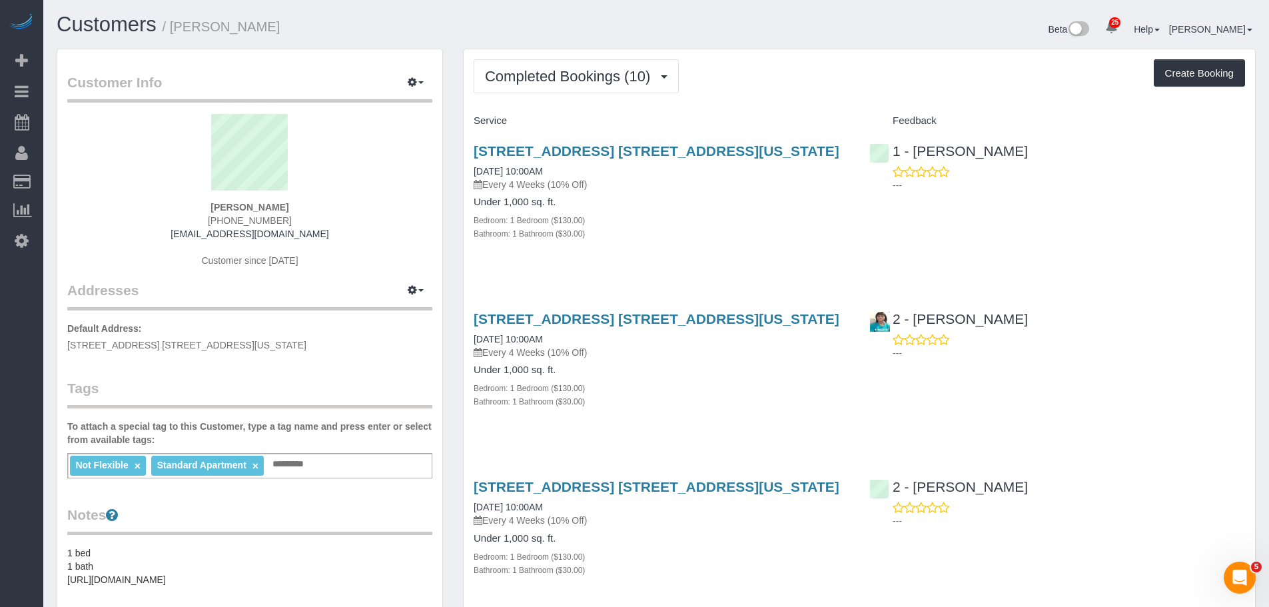
click at [792, 82] on div "Completed Bookings (10) Completed Bookings (10) Upcoming Bookings (6) Cancelled…" at bounding box center [858, 76] width 771 height 34
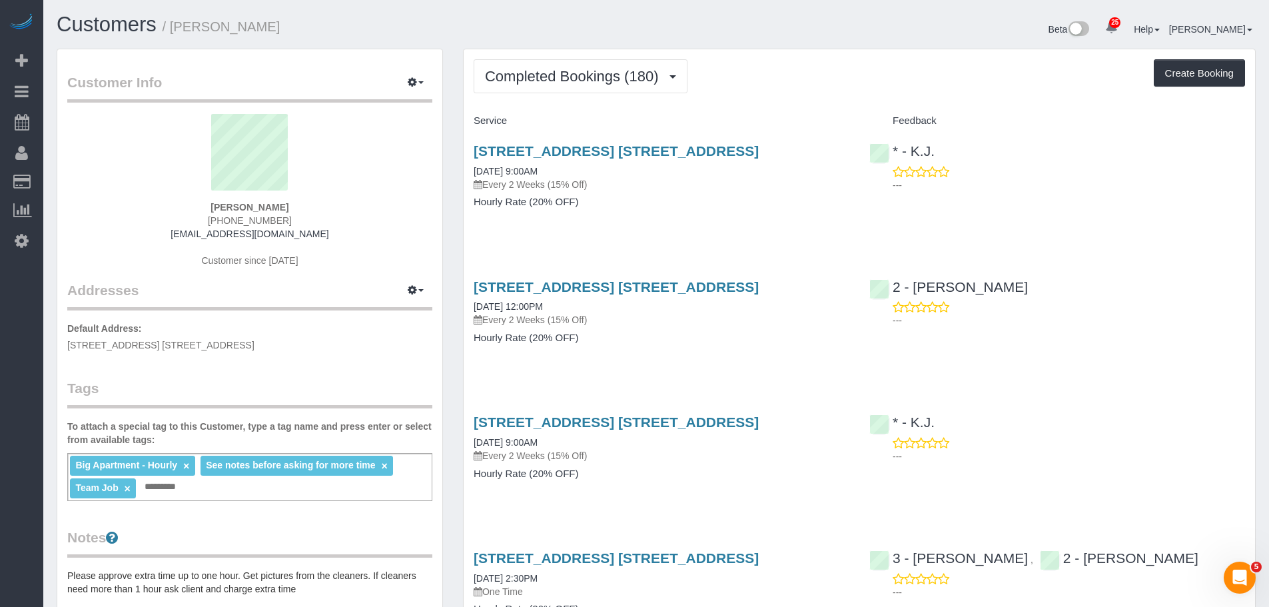
click at [822, 222] on div "[STREET_ADDRESS] [STREET_ADDRESS] [DATE] 9:00AM Every 2 Weeks (15% Off) Hourly …" at bounding box center [661, 183] width 396 height 103
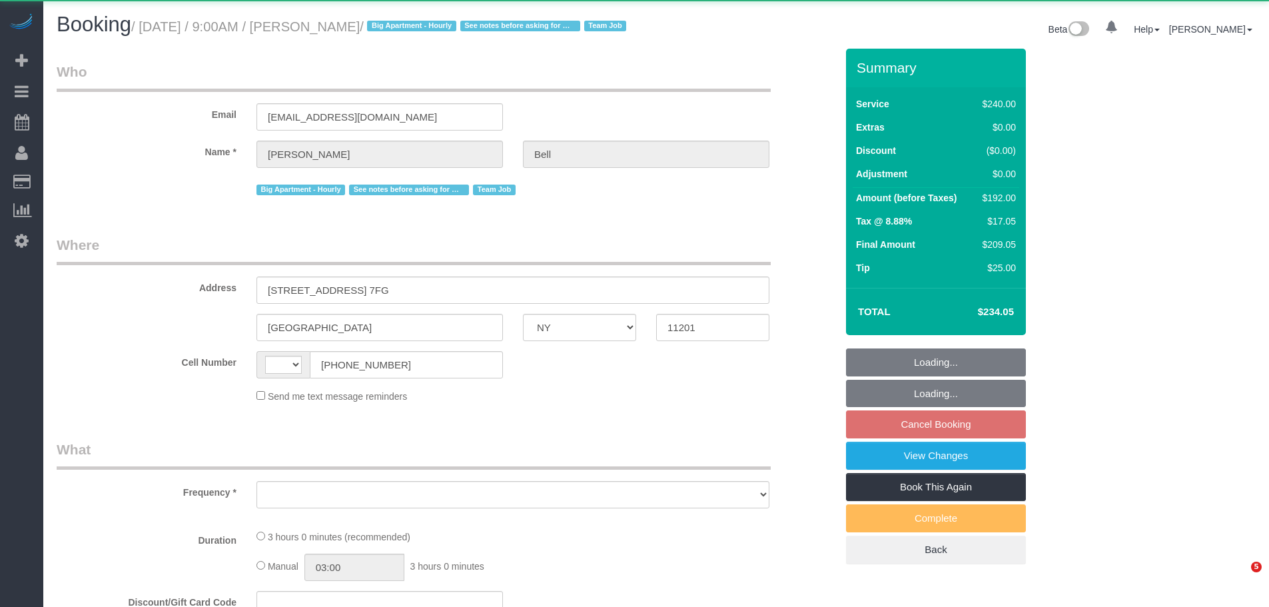
select select "NY"
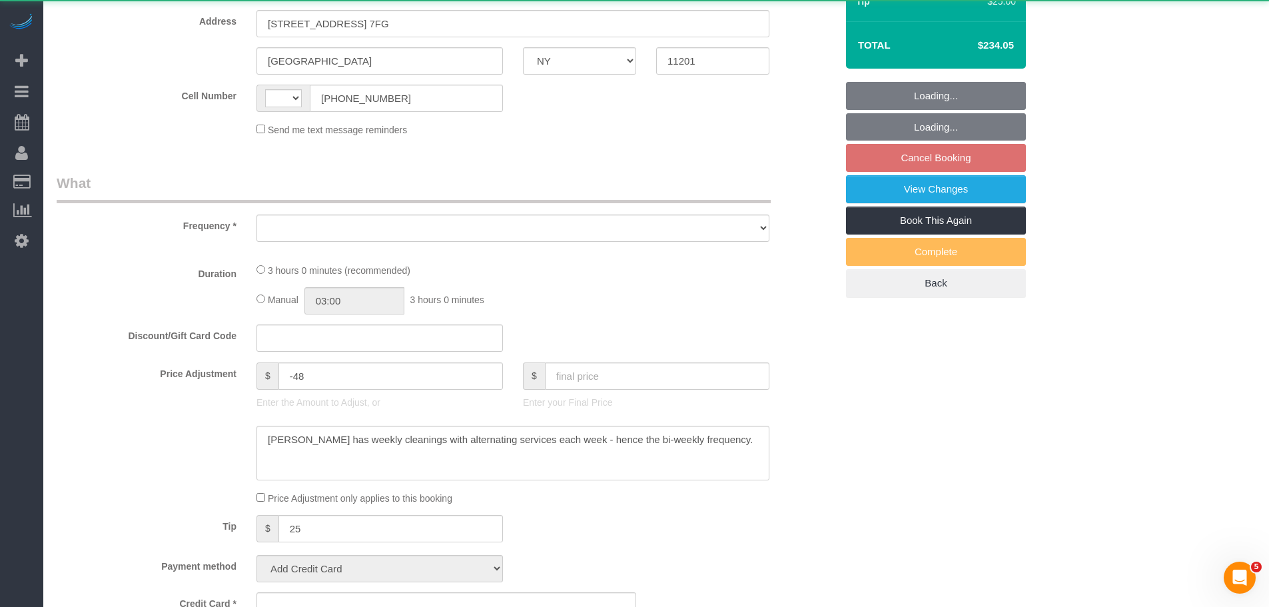
scroll to position [341, 0]
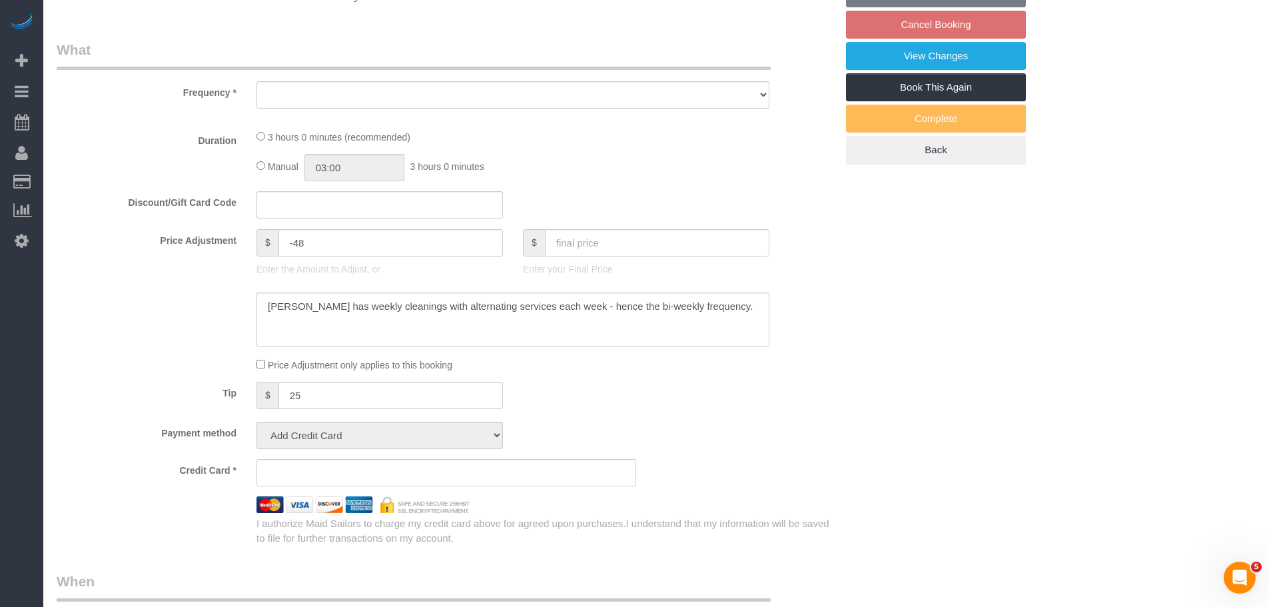
select select "string:US"
select select "object:823"
select select "180"
select select "spot2"
select select "number:89"
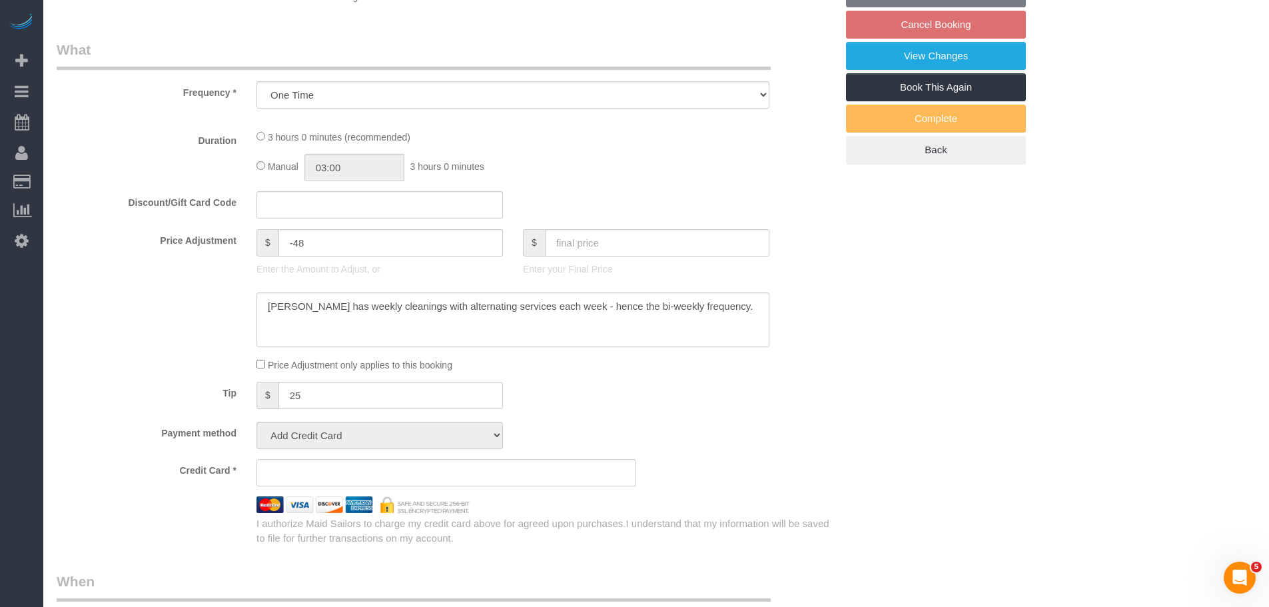
select select "number:90"
select select "number:15"
select select "number:5"
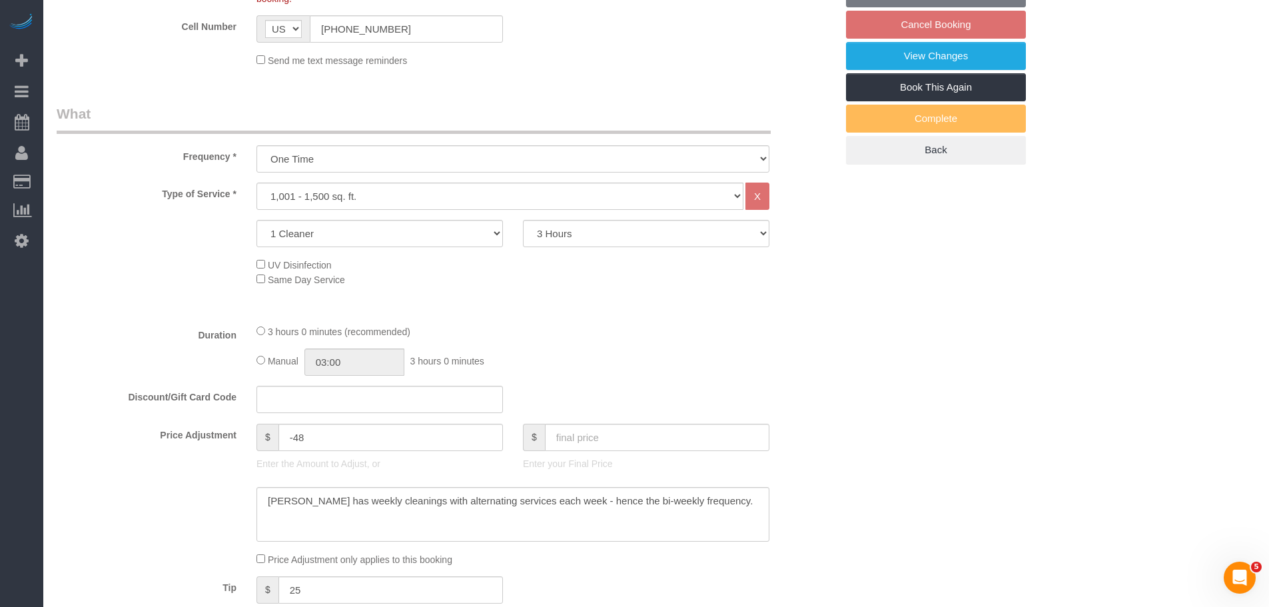
scroll to position [463, 0]
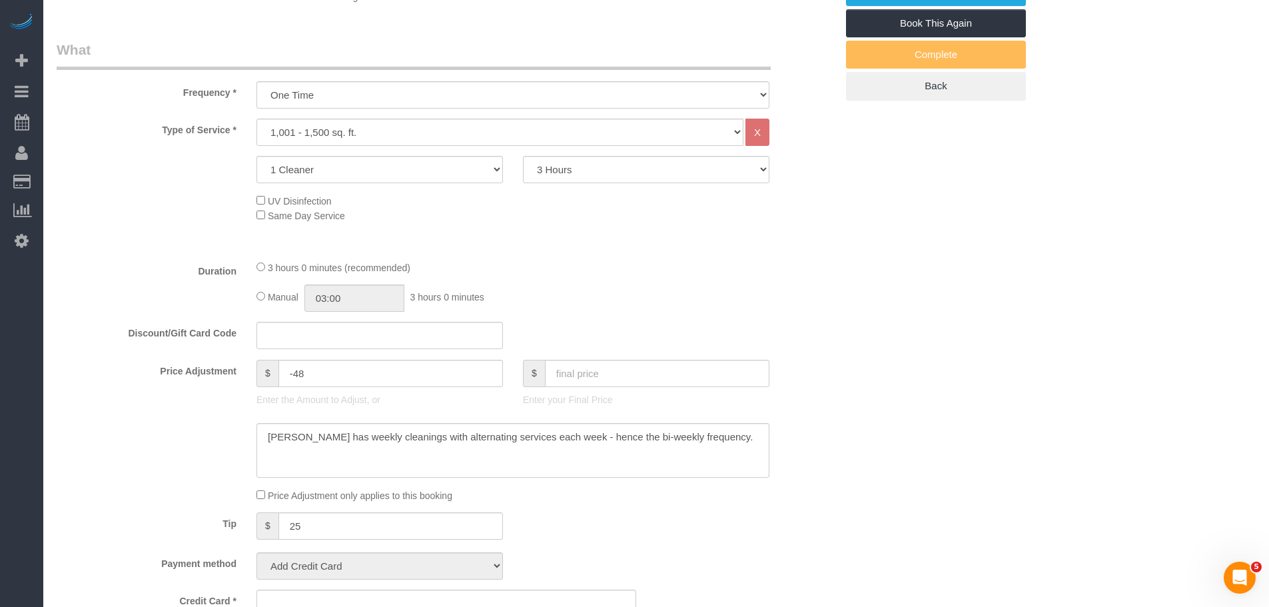
select select "string:stripe-pm_1KXFUA4VGloSiKo7ffajs4Qi"
select select
select select "object:1458"
select select "spot62"
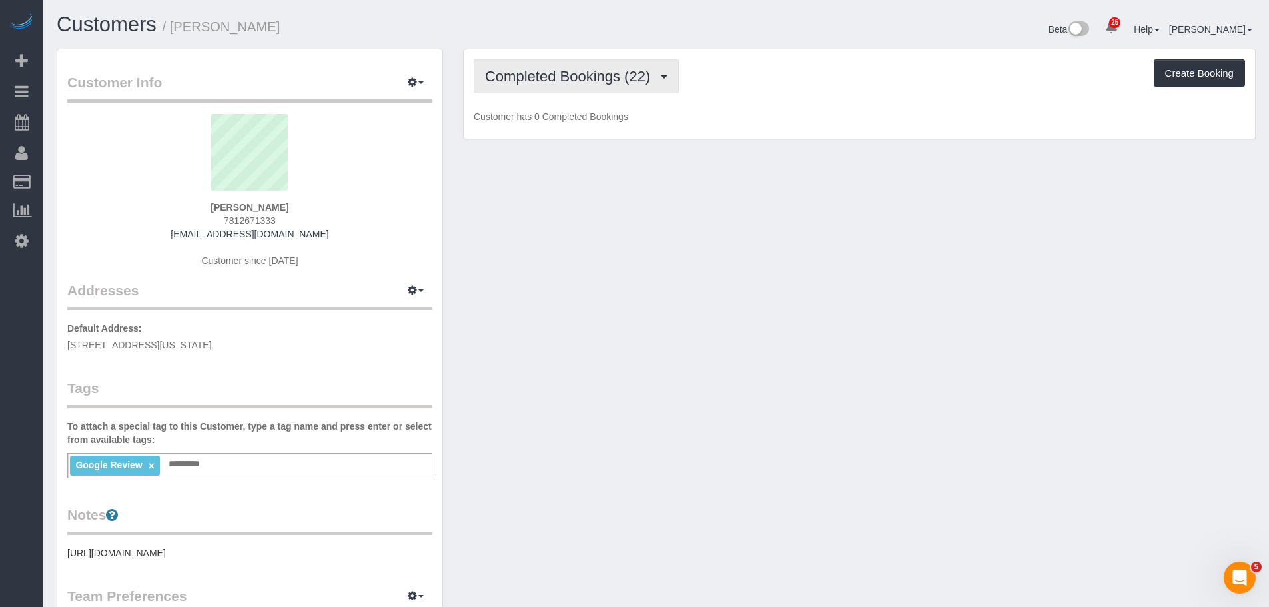
click at [561, 83] on span "Completed Bookings (22)" at bounding box center [571, 76] width 172 height 17
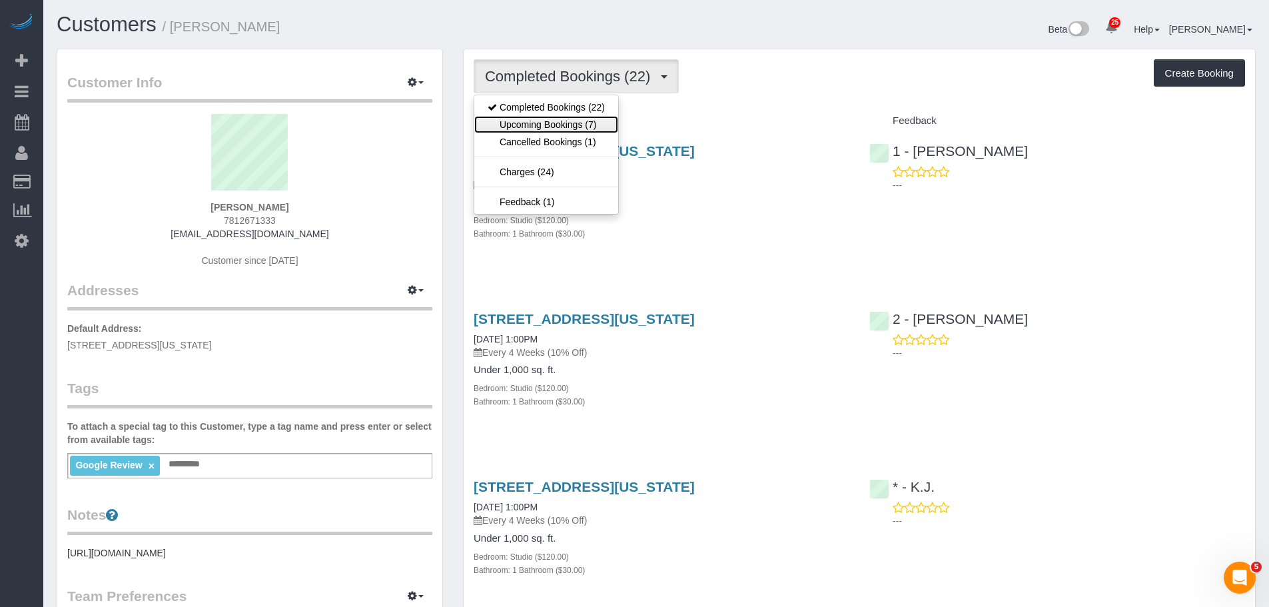
click at [561, 121] on link "Upcoming Bookings (7)" at bounding box center [546, 124] width 144 height 17
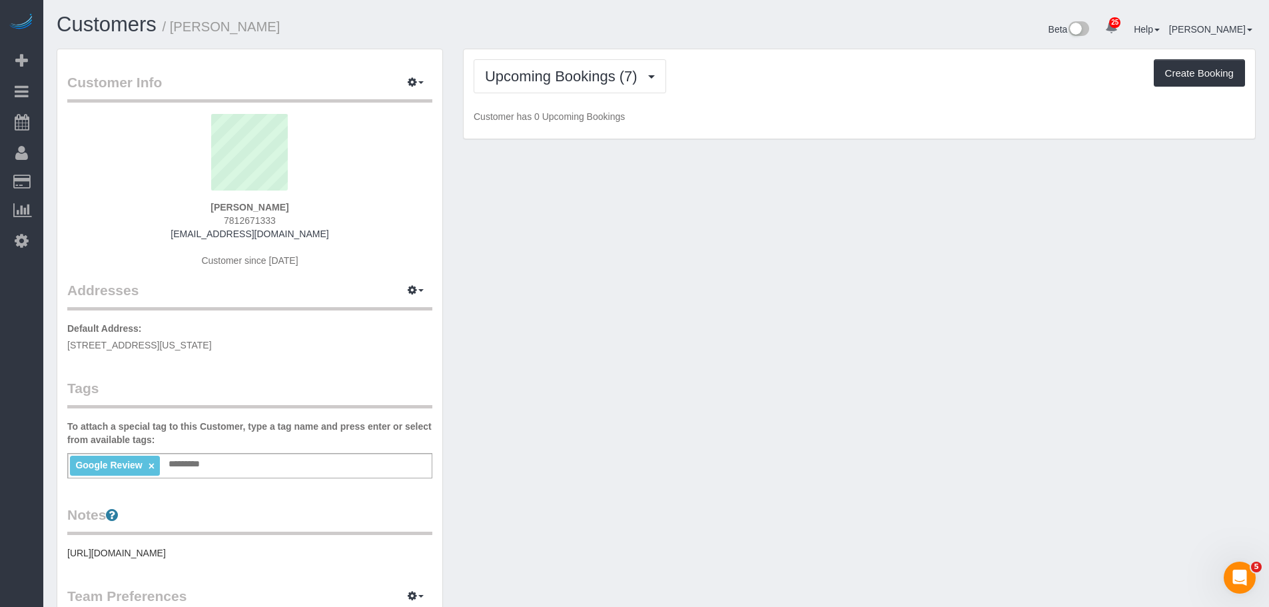
click at [782, 97] on div "Upcoming Bookings (7) Completed Bookings (22) Upcoming Bookings (7) Cancelled B…" at bounding box center [858, 94] width 791 height 90
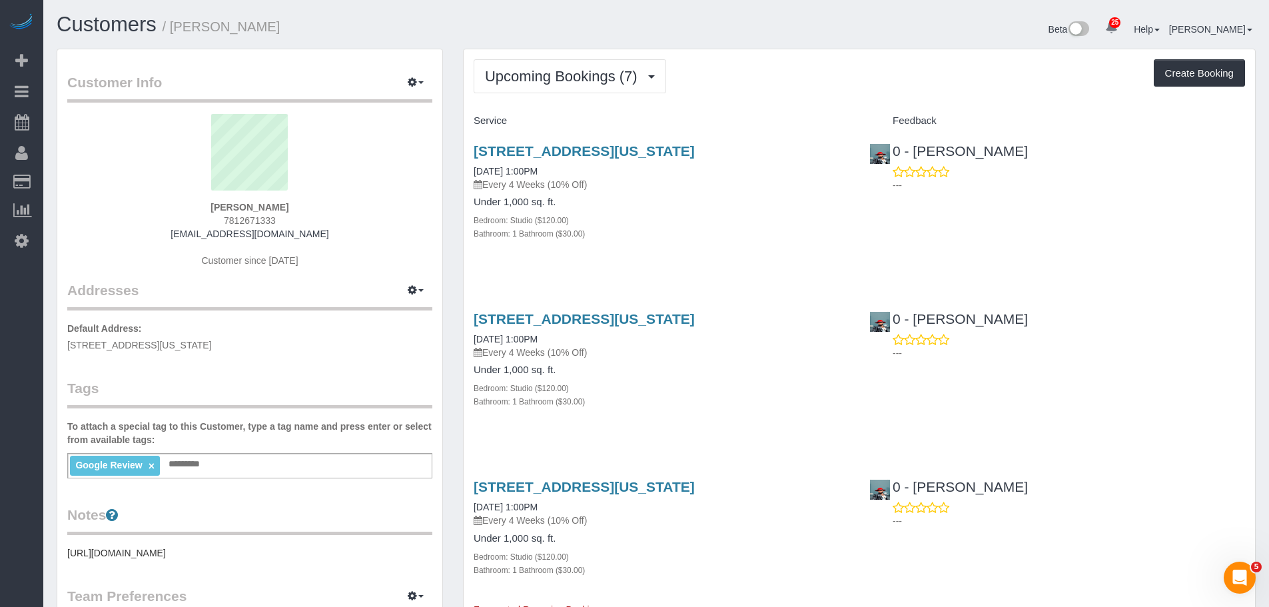
click at [760, 91] on div "Upcoming Bookings (7) Completed Bookings (22) Upcoming Bookings (7) Cancelled B…" at bounding box center [858, 76] width 771 height 34
click at [802, 91] on div "Upcoming Bookings (7) Completed Bookings (22) Upcoming Bookings (7) Cancelled B…" at bounding box center [858, 76] width 771 height 34
click at [573, 79] on span "Upcoming Bookings (7)" at bounding box center [564, 76] width 159 height 17
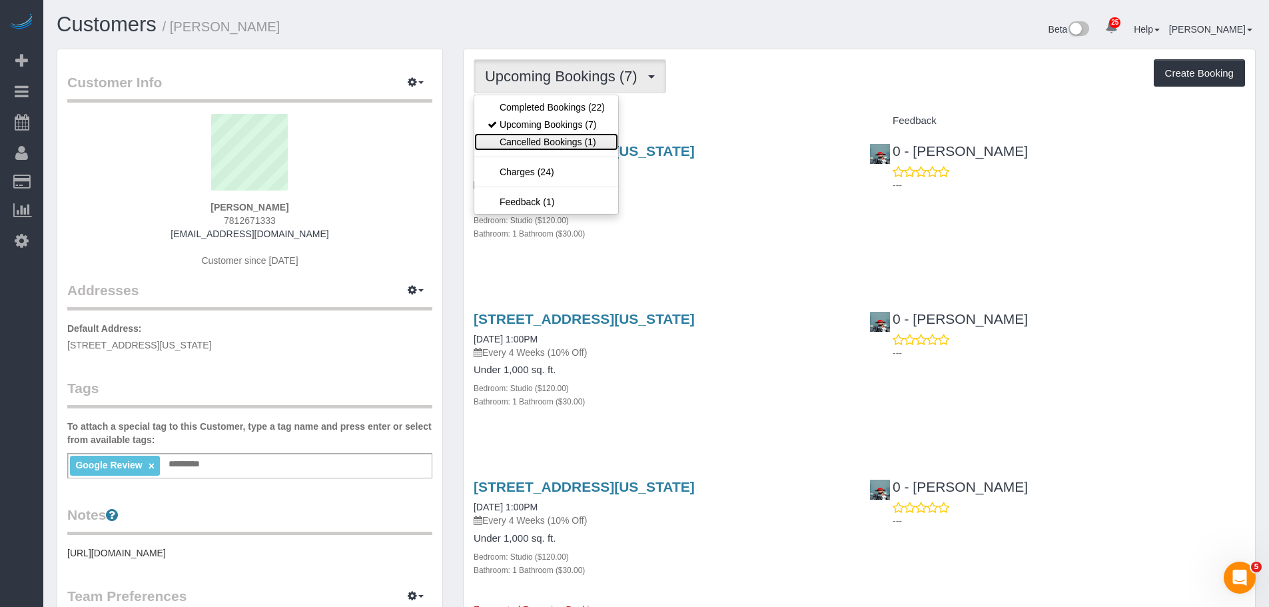
click at [561, 140] on link "Cancelled Bookings (1)" at bounding box center [546, 141] width 144 height 17
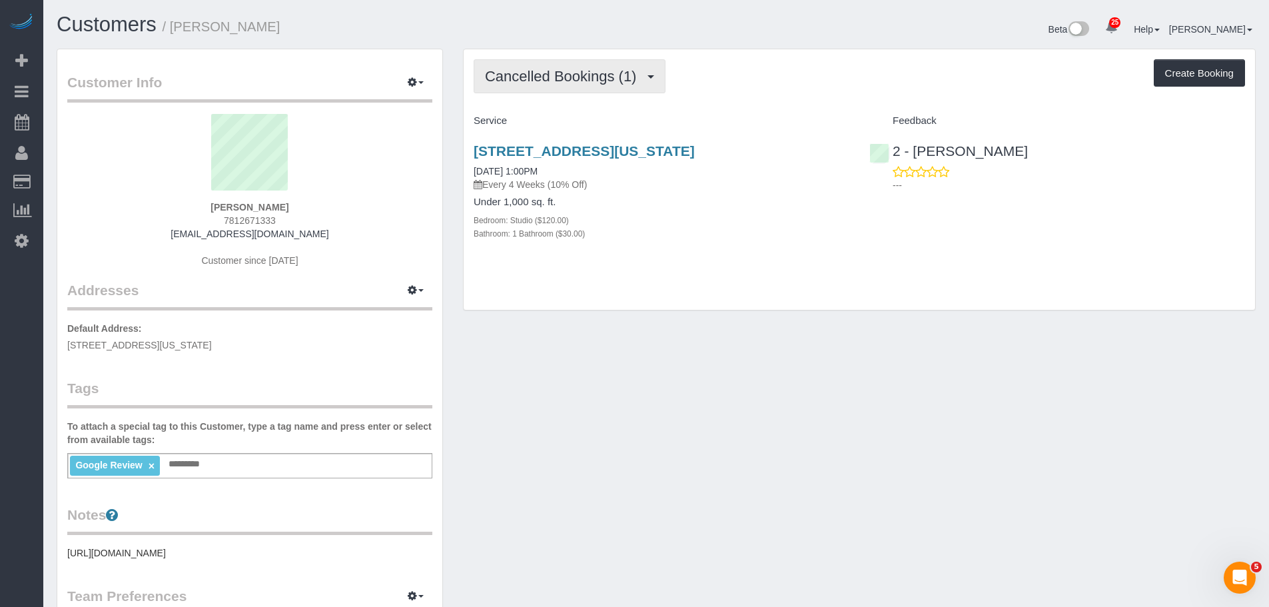
click at [549, 87] on button "Cancelled Bookings (1)" at bounding box center [569, 76] width 192 height 34
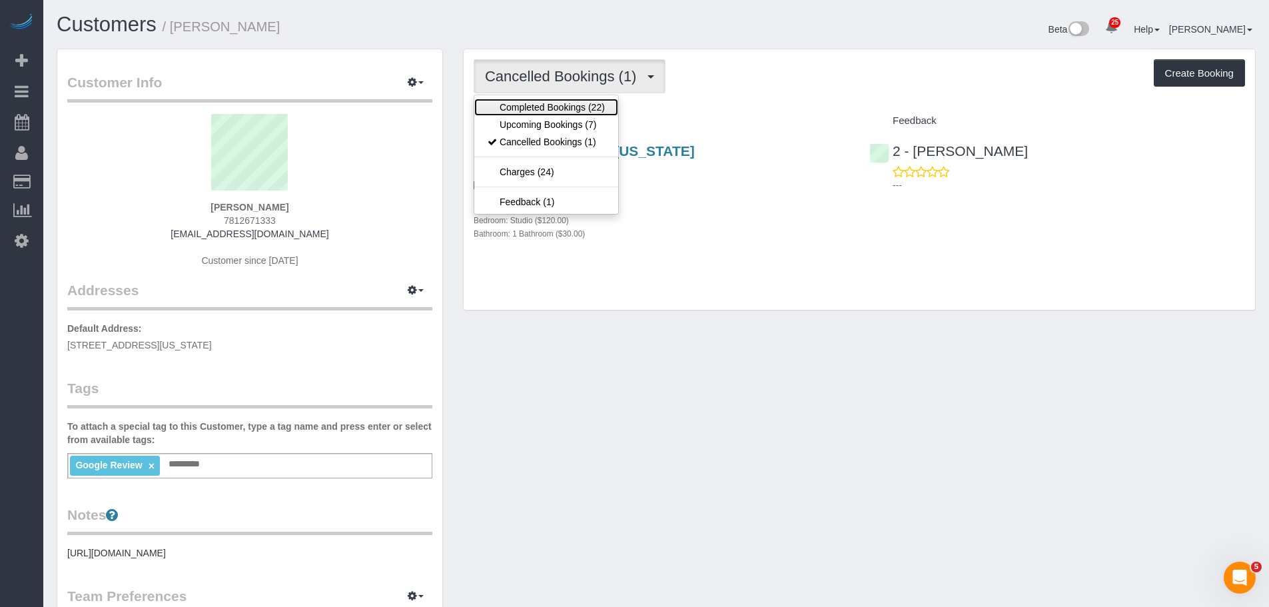
click at [551, 111] on link "Completed Bookings (22)" at bounding box center [546, 107] width 144 height 17
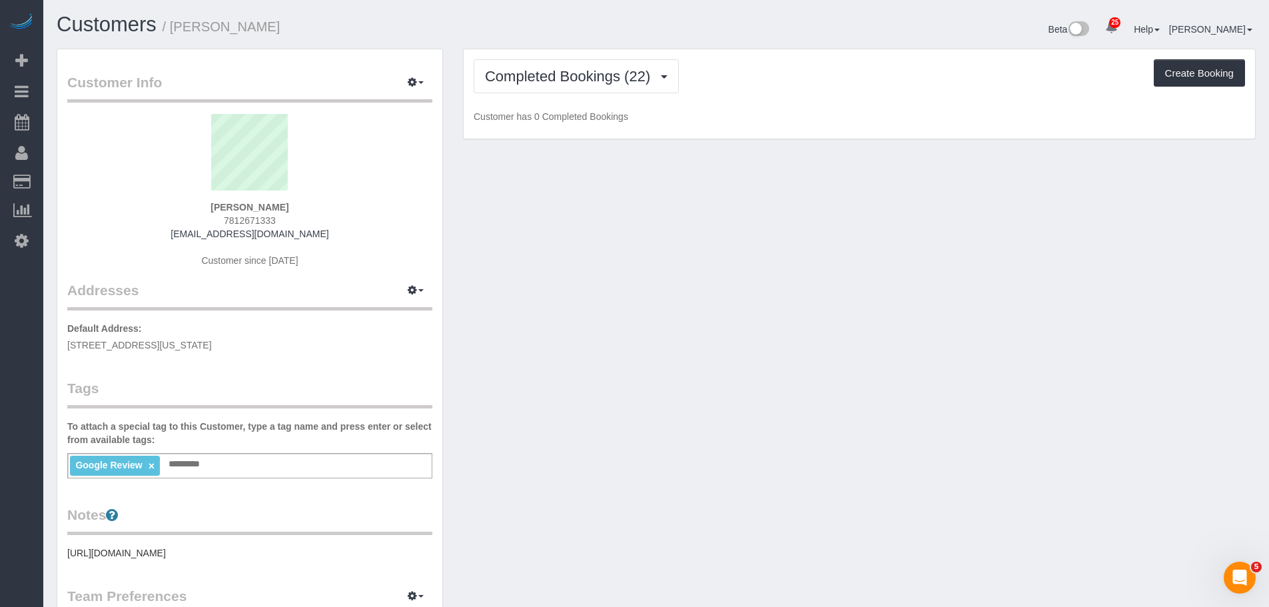
click at [764, 97] on div "Completed Bookings (22) Completed Bookings (22) Upcoming Bookings (7) Cancelled…" at bounding box center [858, 94] width 791 height 90
click at [797, 65] on div "Completed Bookings (22) Completed Bookings (22) Upcoming Bookings (7) Cancelled…" at bounding box center [858, 76] width 771 height 34
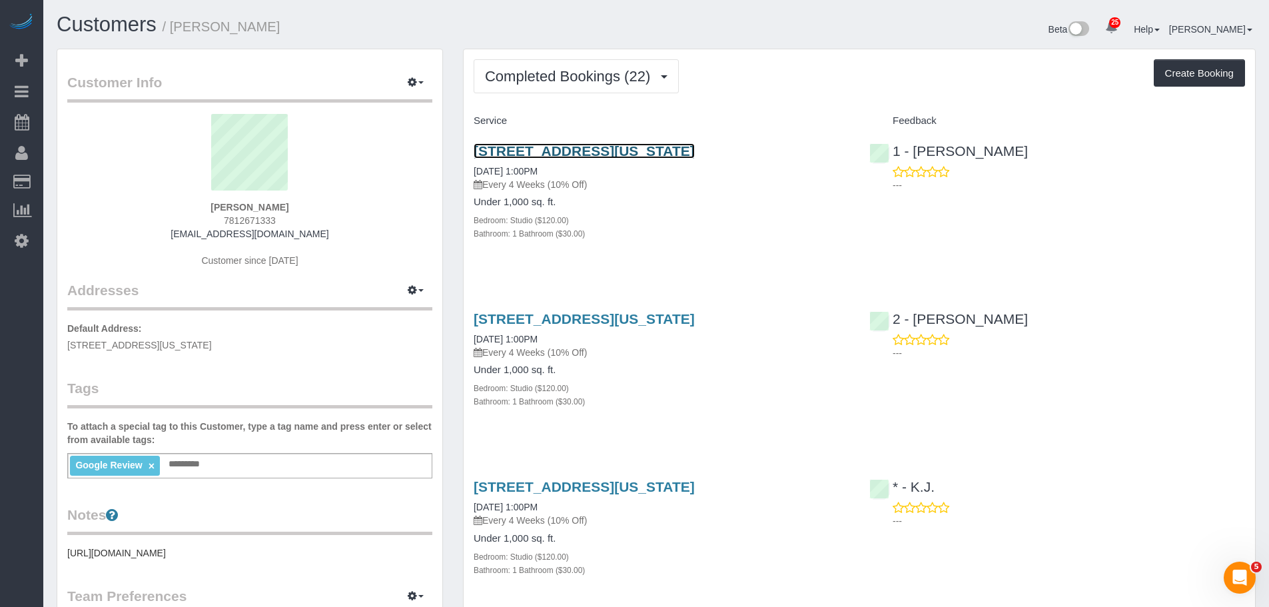
click at [665, 149] on link "150 W 56th Street, Apt. 4106, New York, NY 10019" at bounding box center [583, 150] width 221 height 15
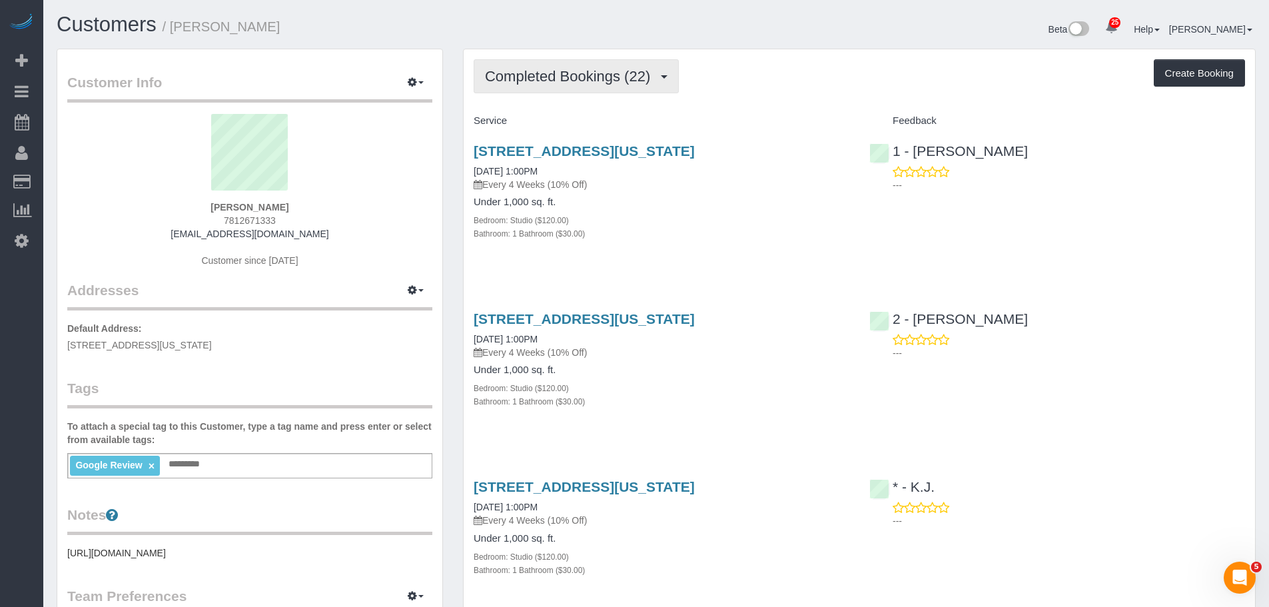
drag, startPoint x: 583, startPoint y: 85, endPoint x: 584, endPoint y: 108, distance: 23.3
click at [584, 84] on button "Completed Bookings (22)" at bounding box center [575, 76] width 205 height 34
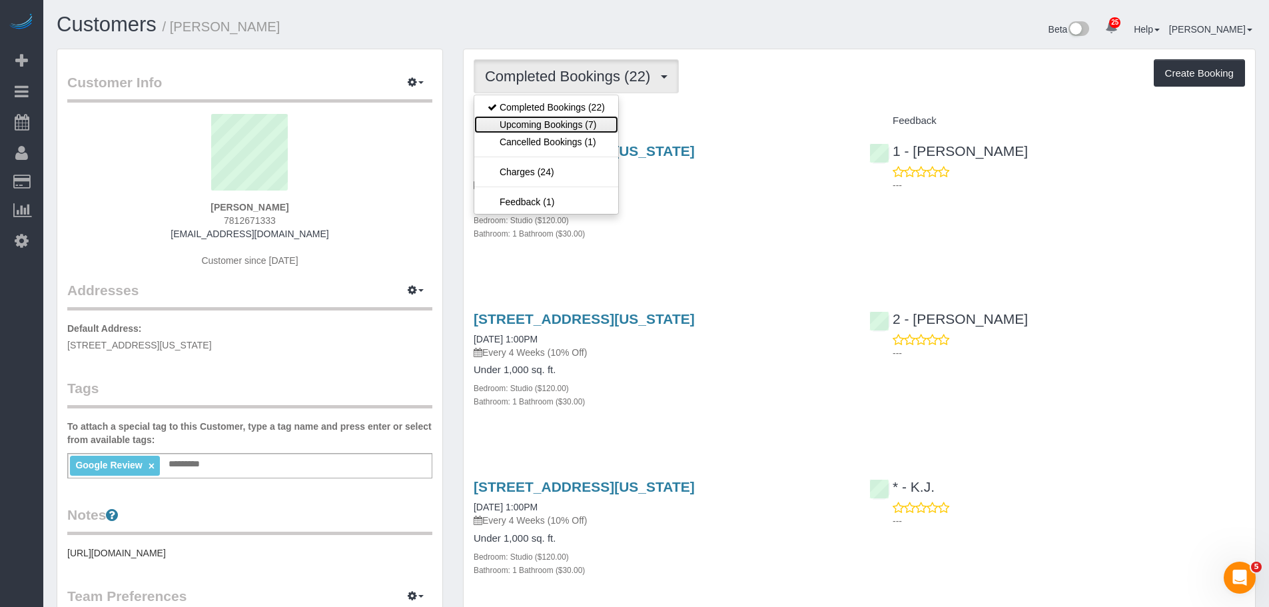
click at [583, 119] on link "Upcoming Bookings (7)" at bounding box center [546, 124] width 144 height 17
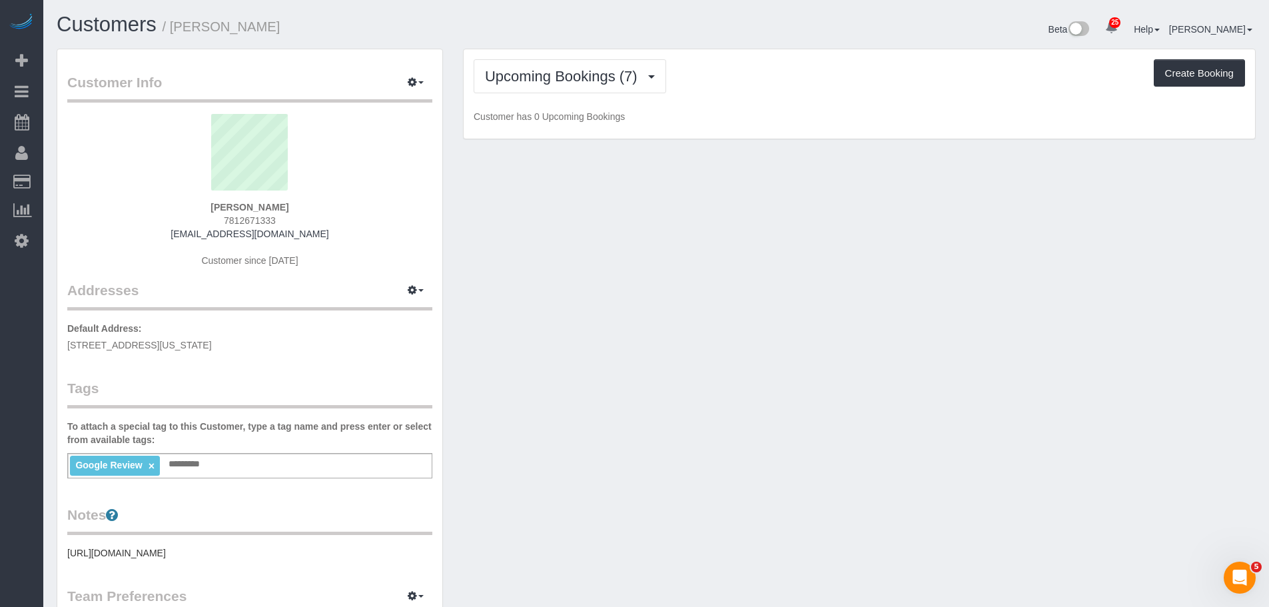
click at [737, 102] on div "Upcoming Bookings (7) Completed Bookings (22) Upcoming Bookings (7) Cancelled B…" at bounding box center [858, 94] width 791 height 90
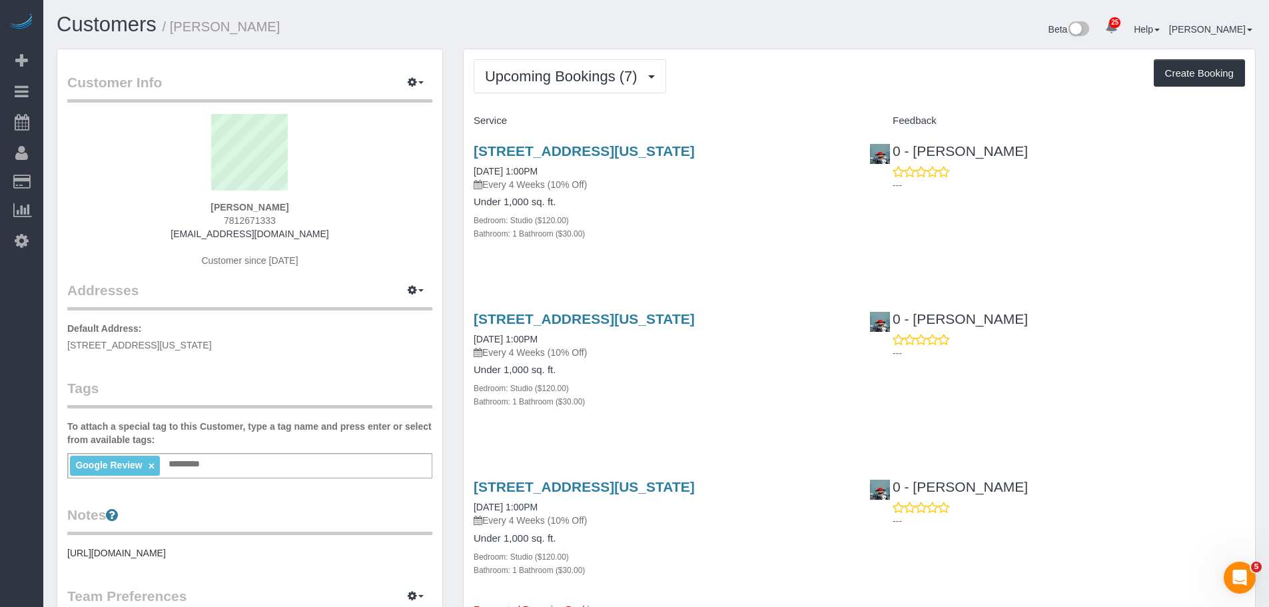
click at [782, 76] on div "Upcoming Bookings (7) Completed Bookings (22) Upcoming Bookings (7) Cancelled B…" at bounding box center [858, 76] width 771 height 34
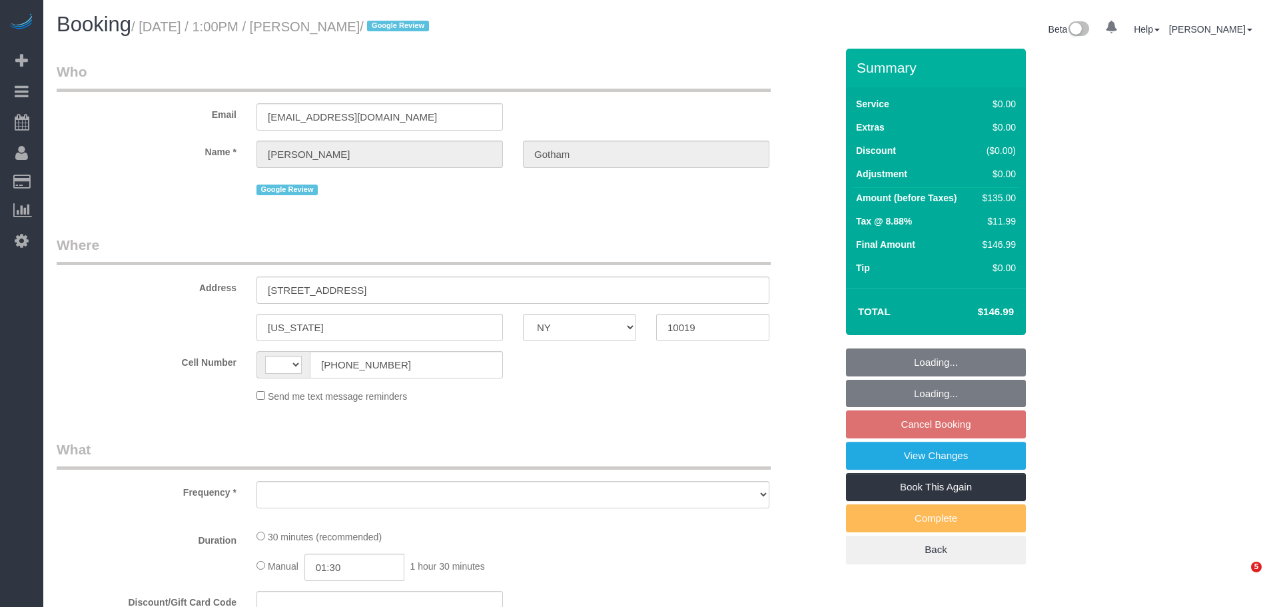
select select "NY"
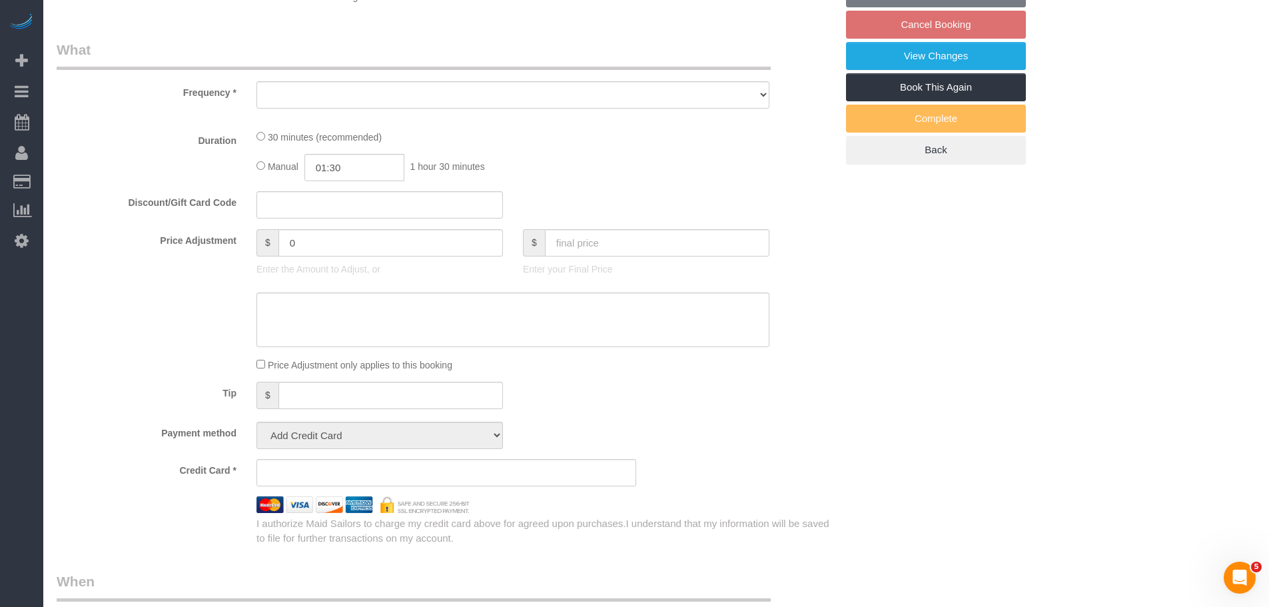
select select "string:US"
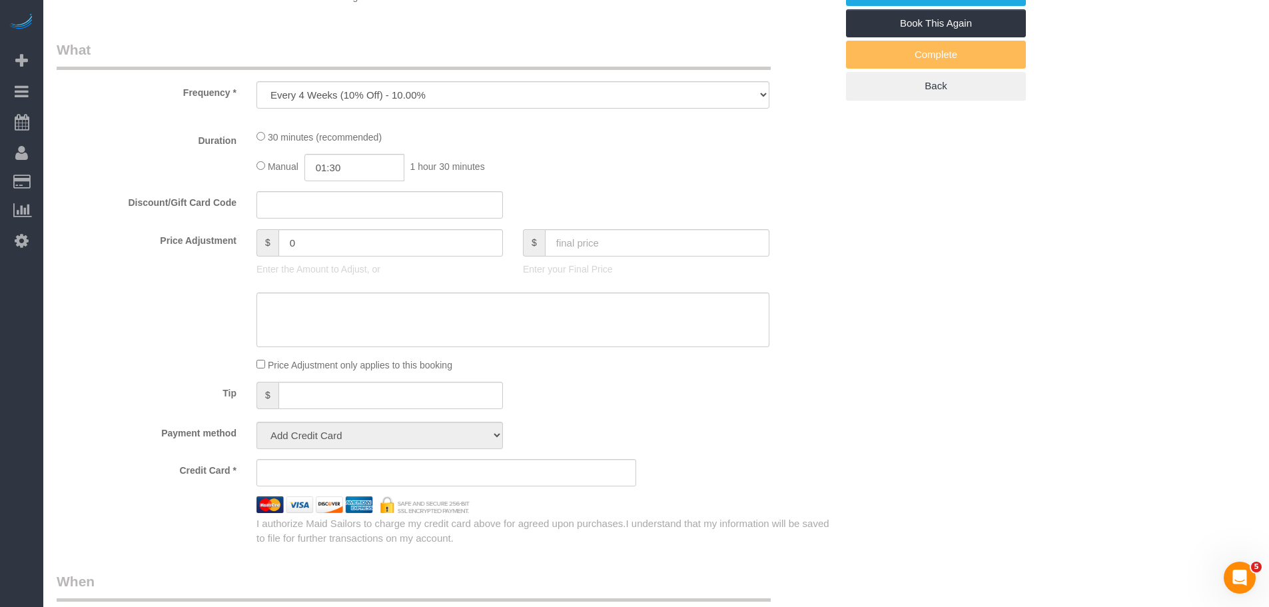
select select "object:826"
select select "string:stripe-pm_1OEizB4VGloSiKo7nrhCpa5d"
select select "spot6"
select select "number:89"
select select "number:90"
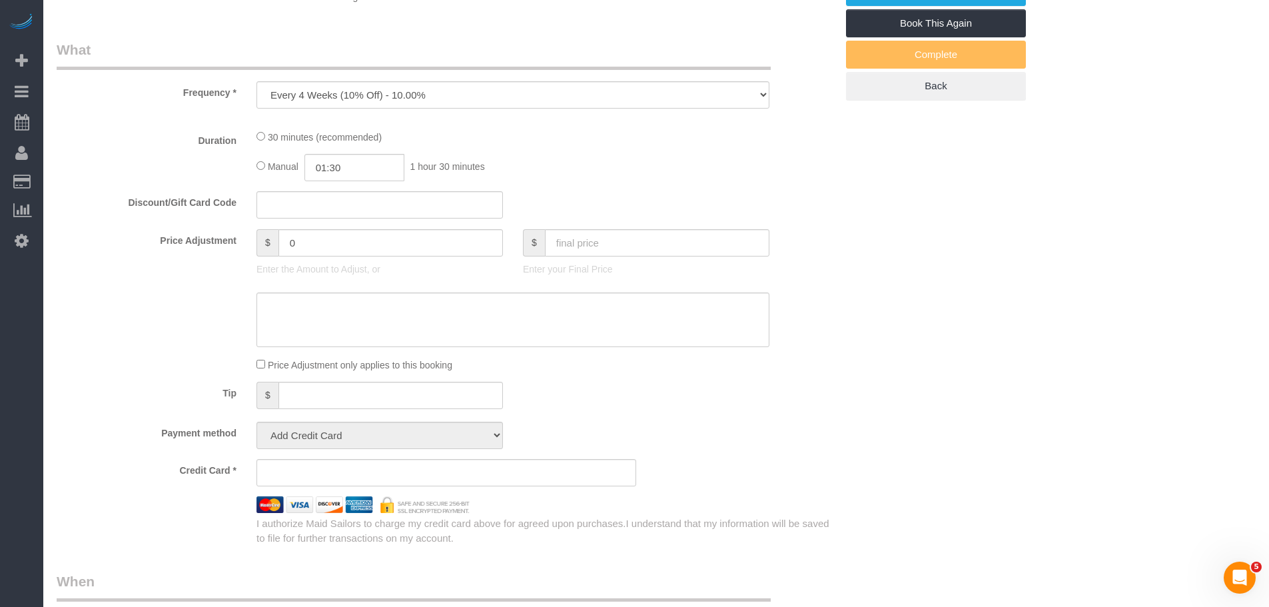
select select "number:15"
select select "number:6"
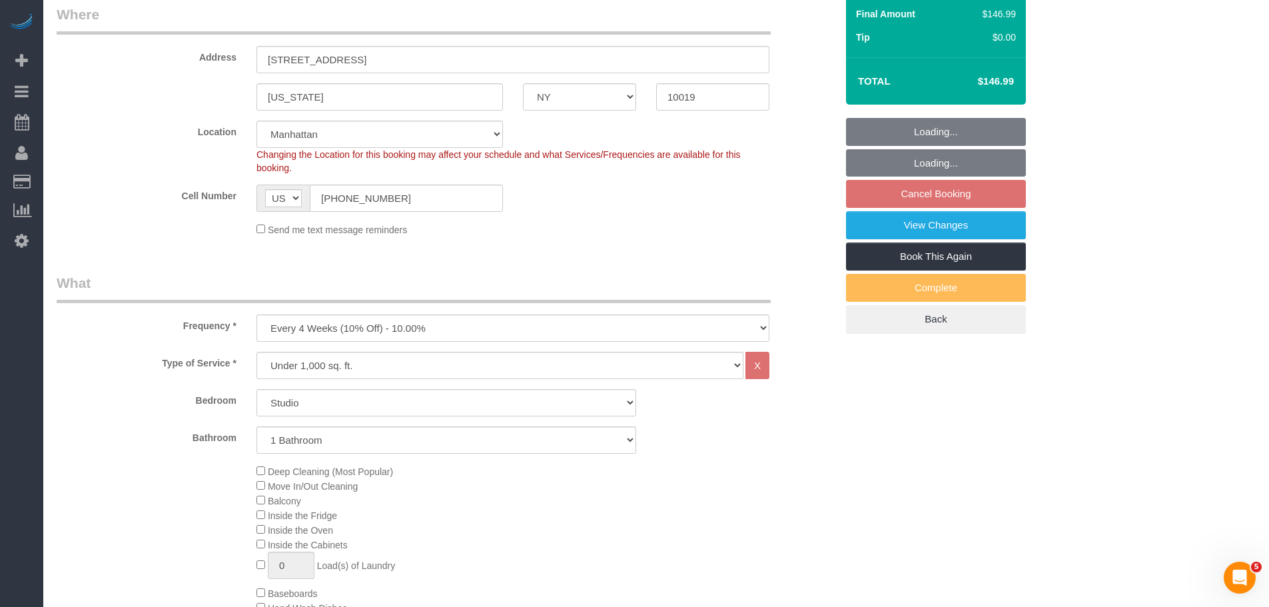
scroll to position [131, 0]
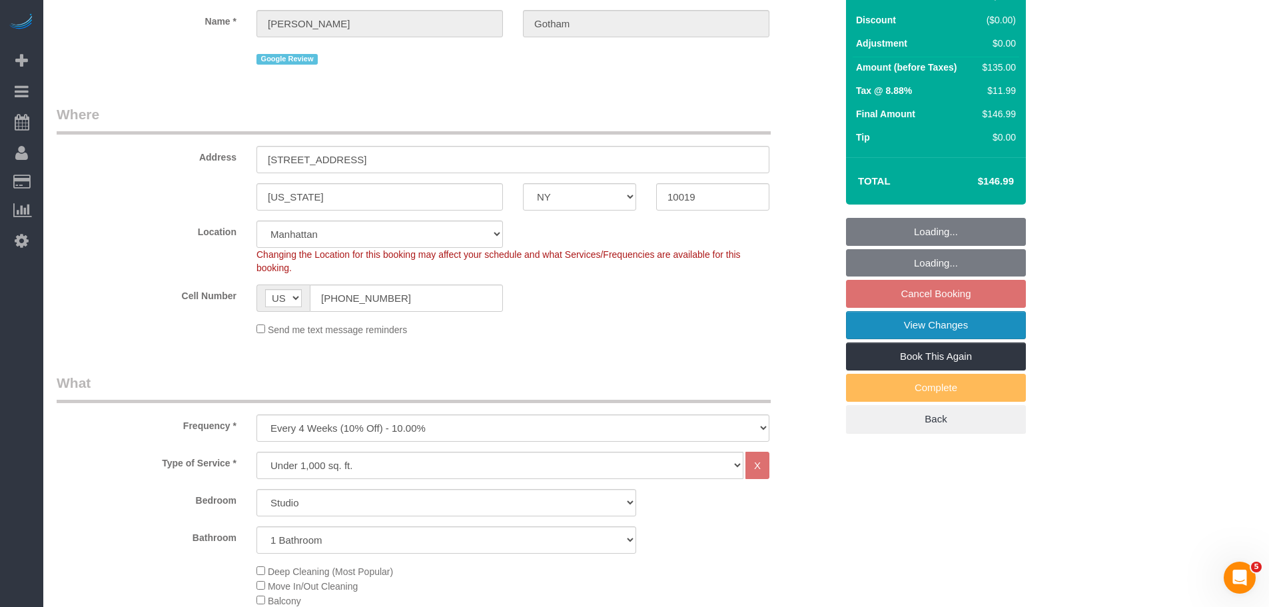
click at [938, 326] on link "View Changes" at bounding box center [936, 325] width 180 height 28
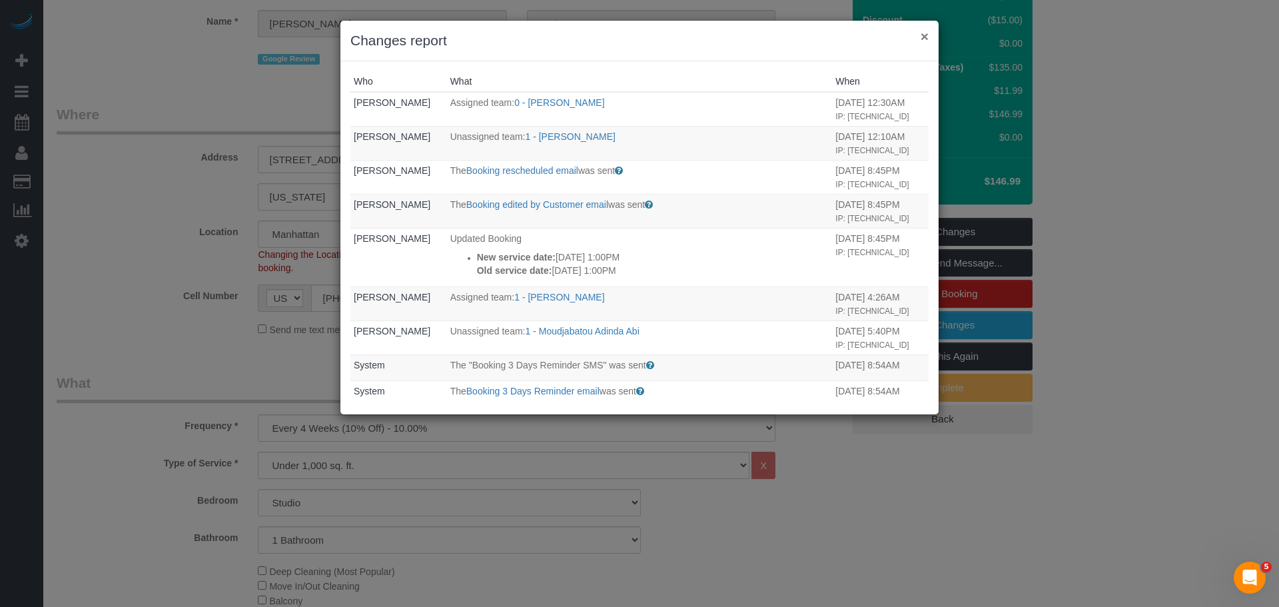
click at [922, 37] on button "×" at bounding box center [924, 36] width 8 height 14
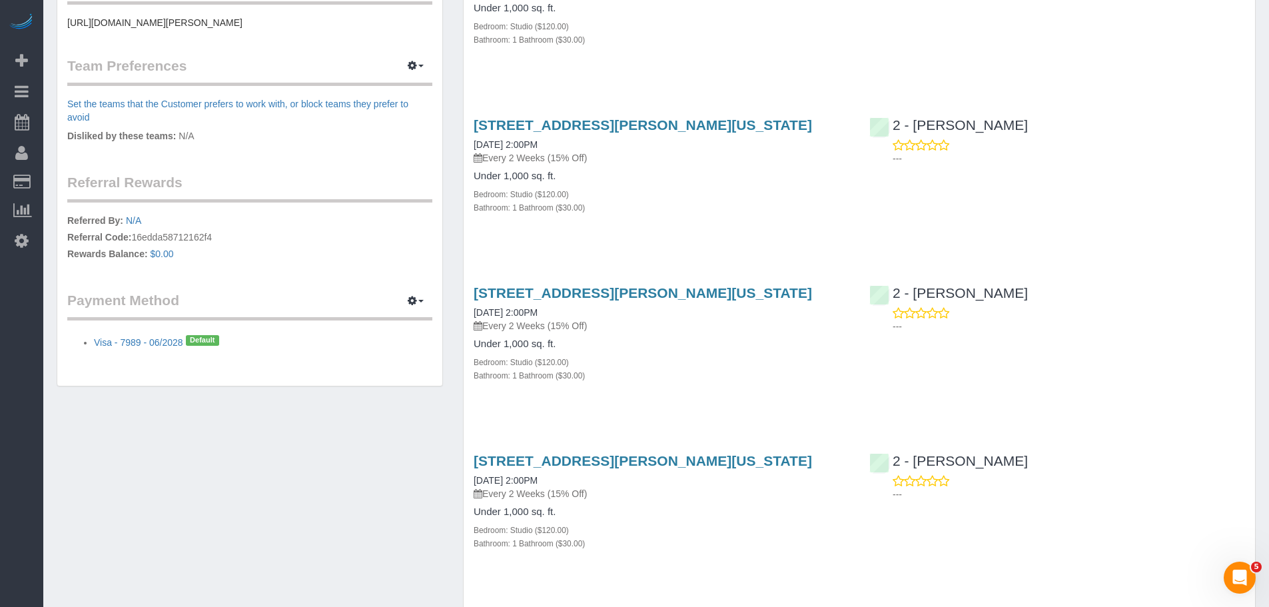
scroll to position [266, 0]
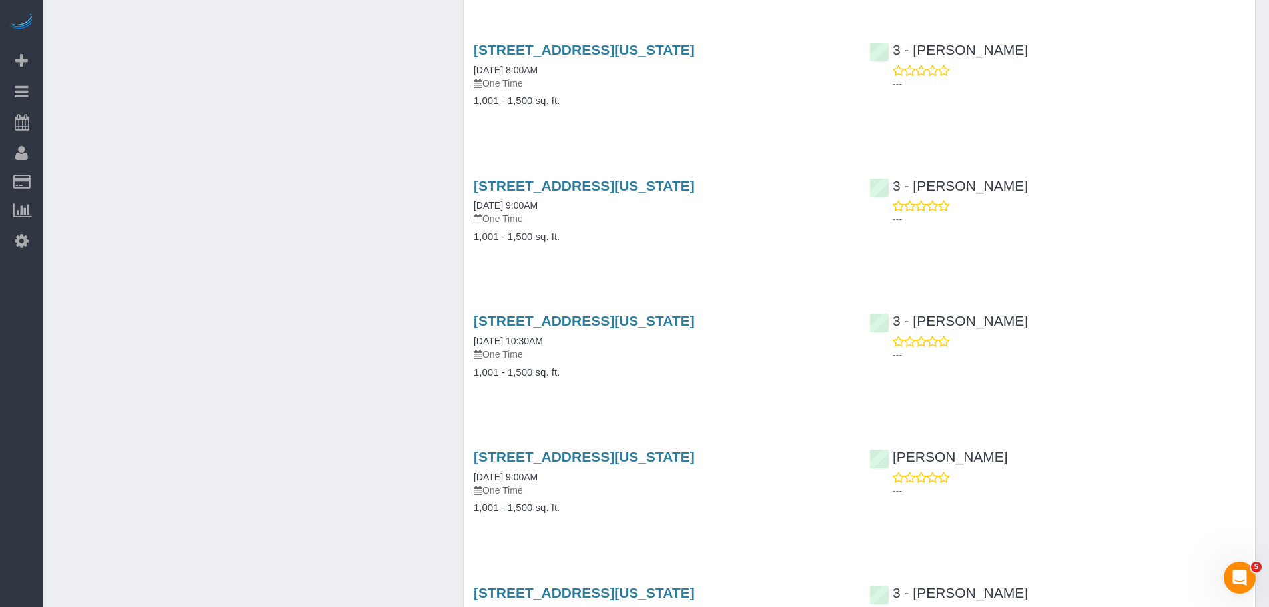
scroll to position [2064, 0]
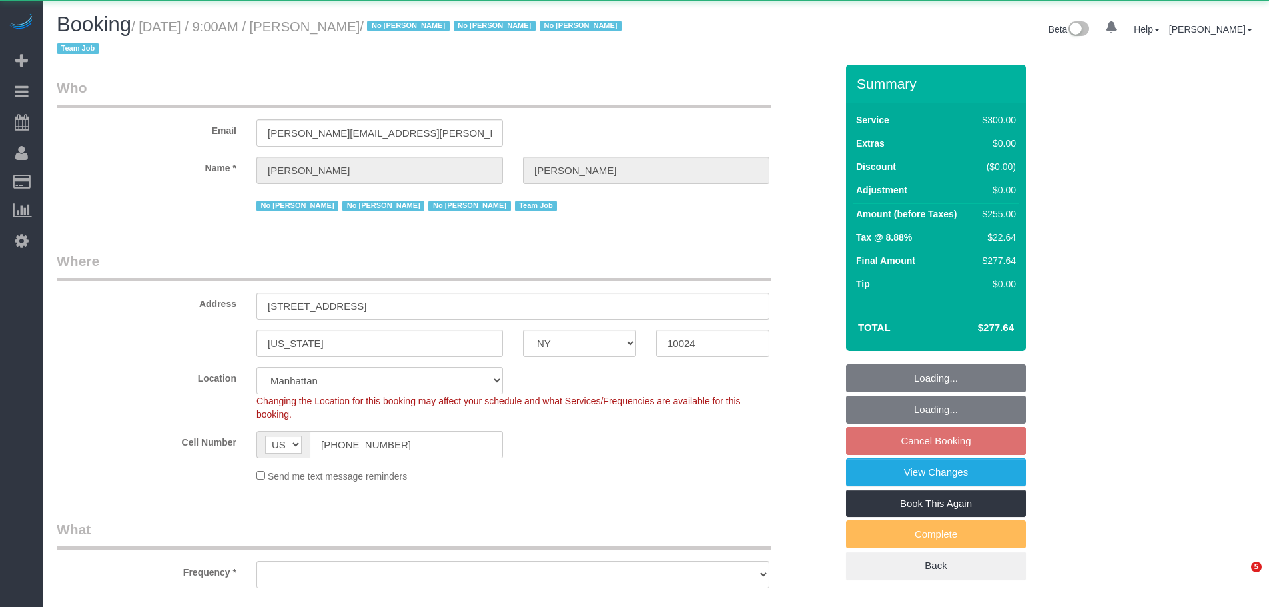
select select "NY"
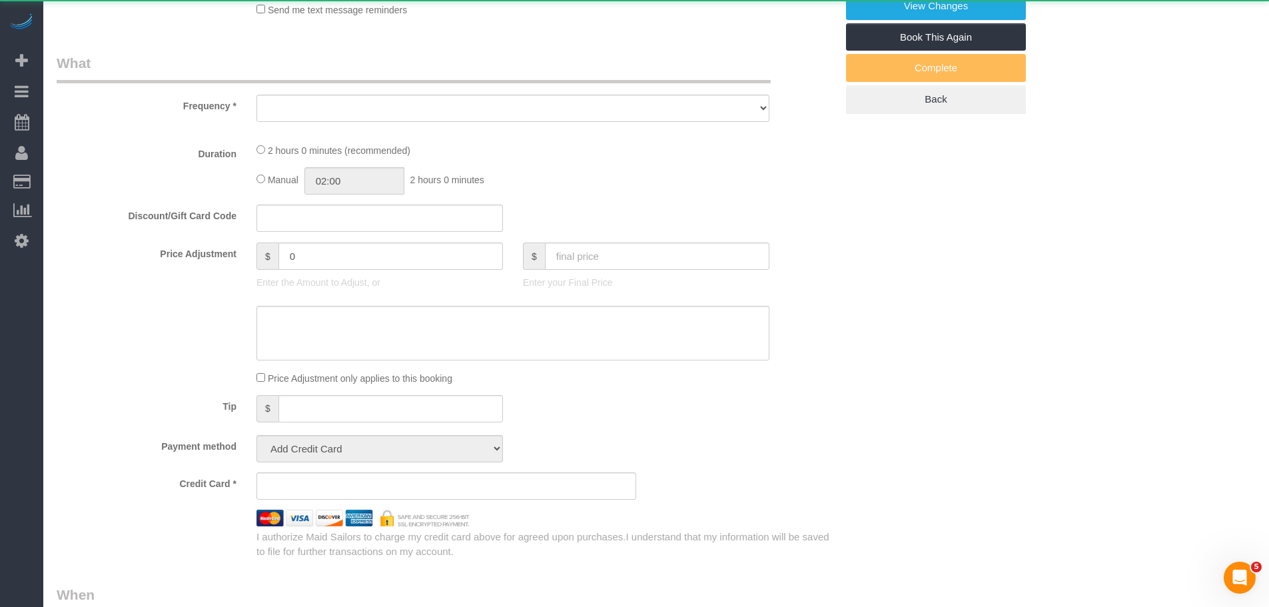
scroll to position [705, 0]
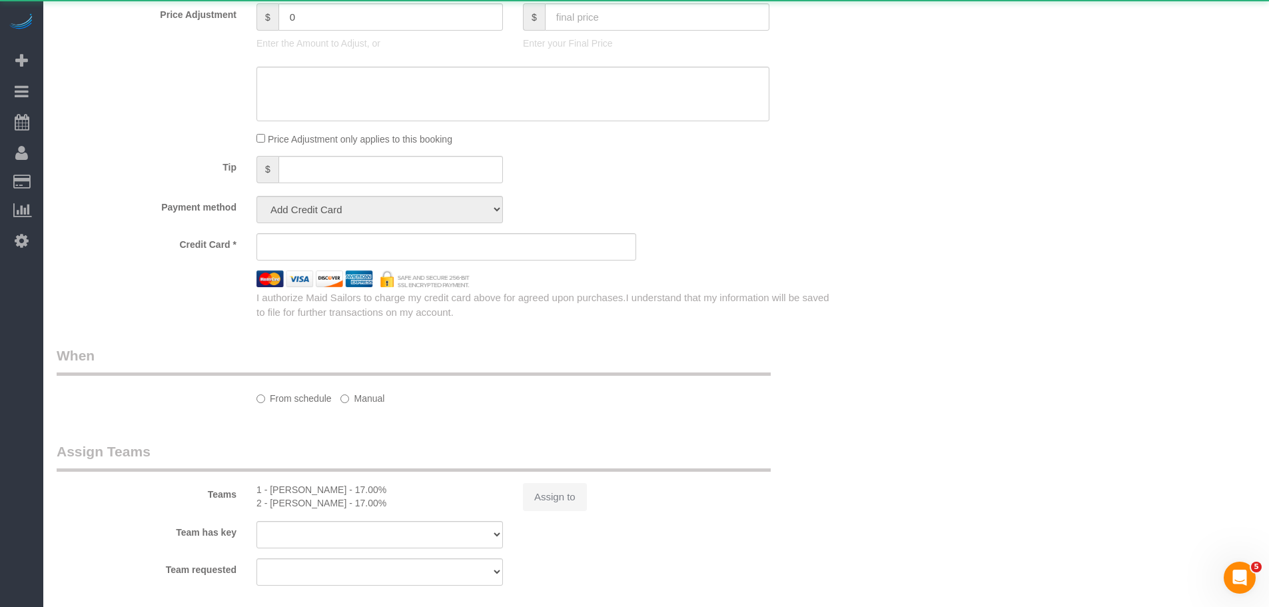
select select "string:stripe-pm_1K1KNp4VGloSiKo7hinMQhFr"
select select "number:89"
select select "number:90"
select select "number:15"
select select "number:5"
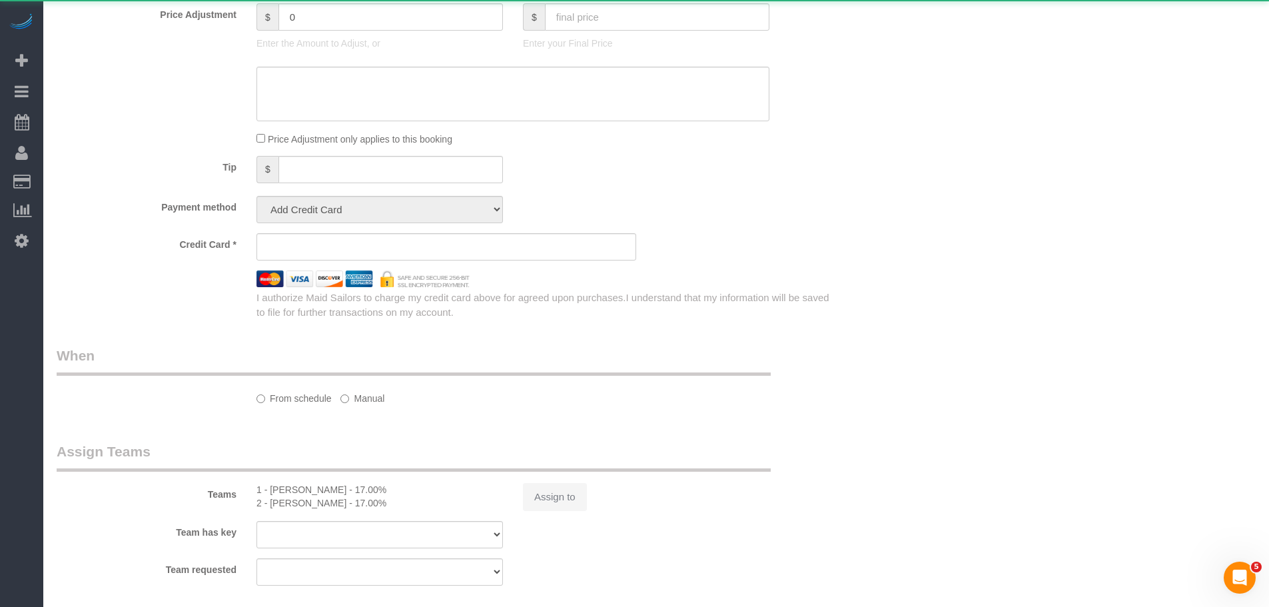
select select "number:21"
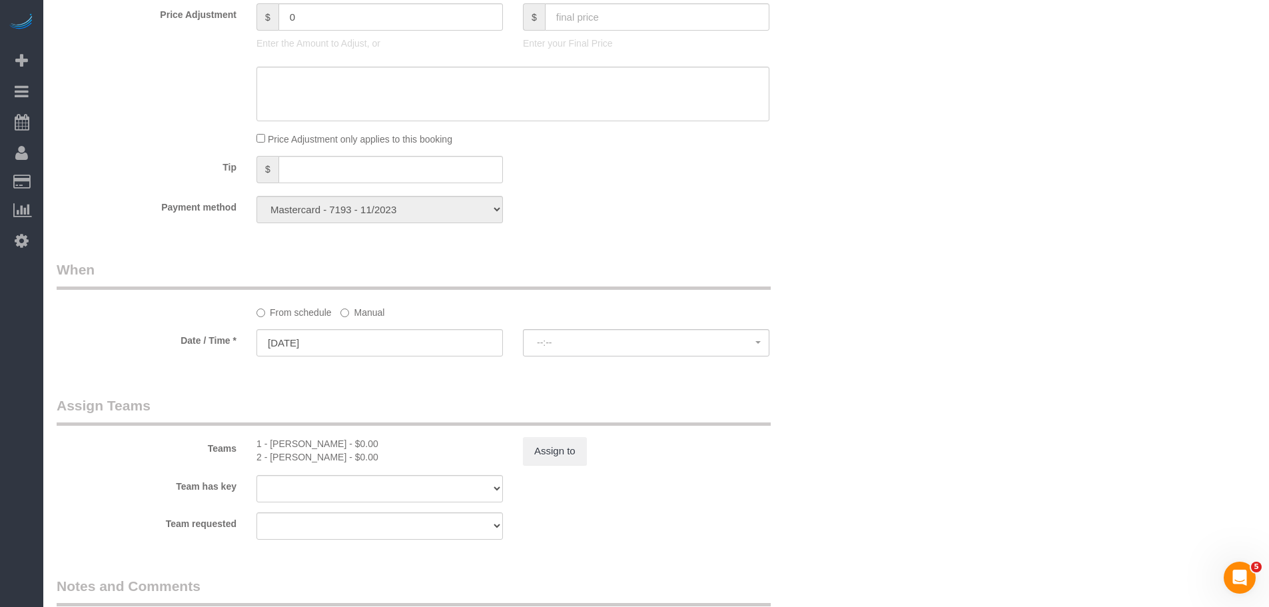
scroll to position [0, 0]
select select "object:1519"
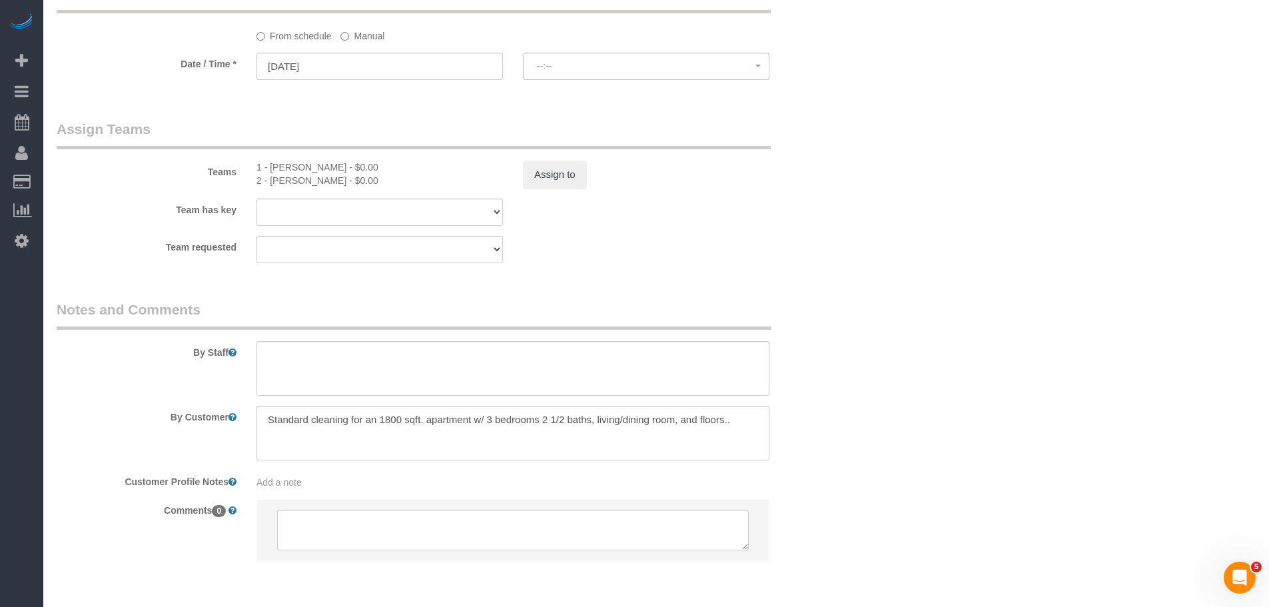
select select "spot2"
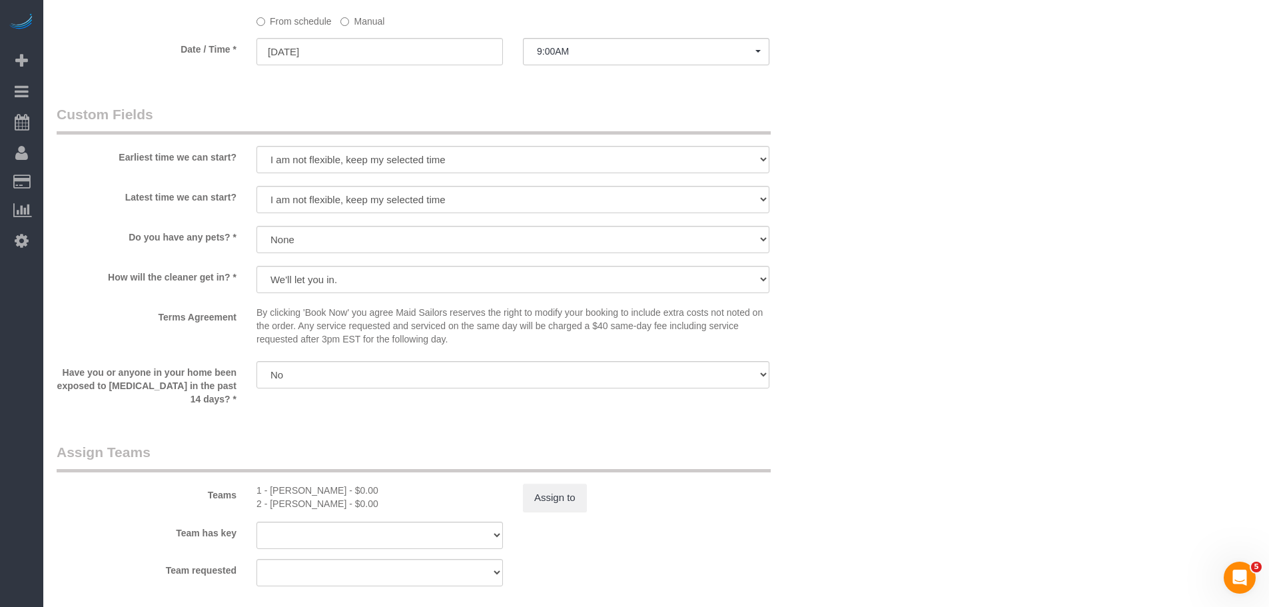
scroll to position [1248, 0]
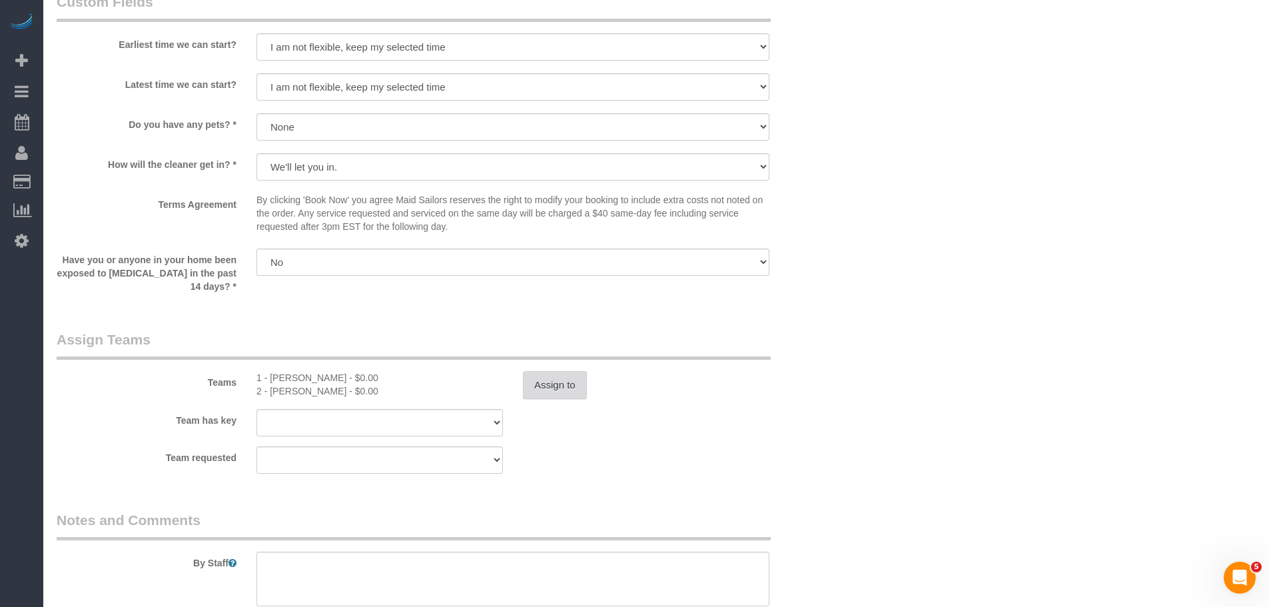
click at [558, 386] on button "Assign to" at bounding box center [555, 385] width 64 height 28
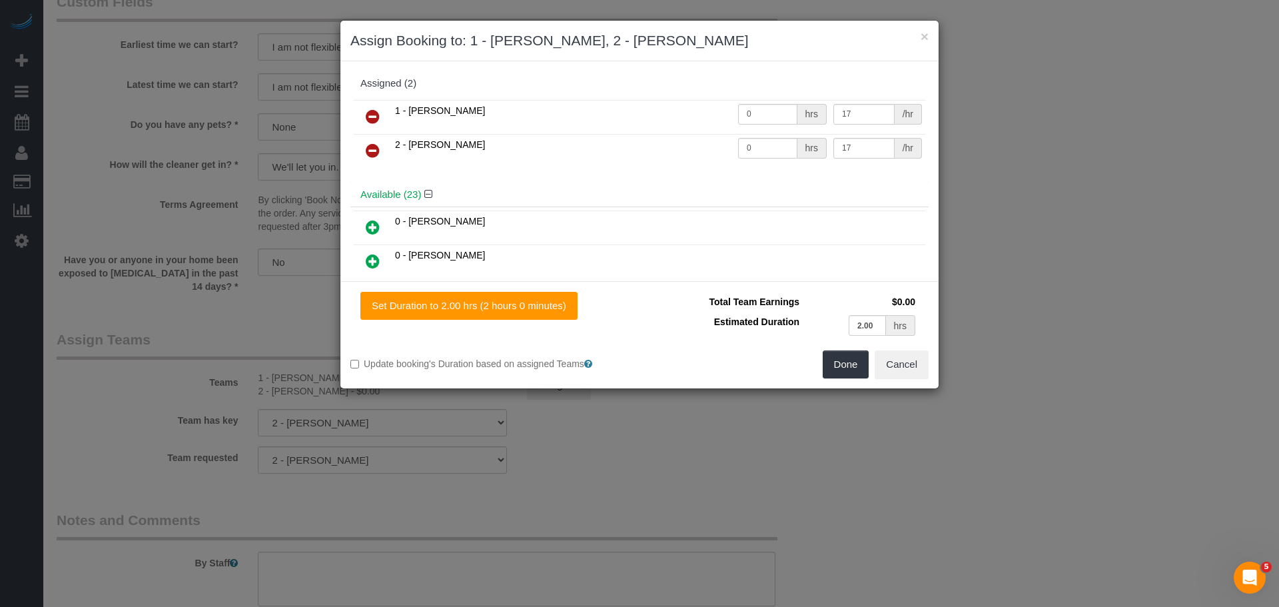
drag, startPoint x: 370, startPoint y: 117, endPoint x: 370, endPoint y: 129, distance: 12.7
click at [370, 117] on icon at bounding box center [373, 117] width 14 height 16
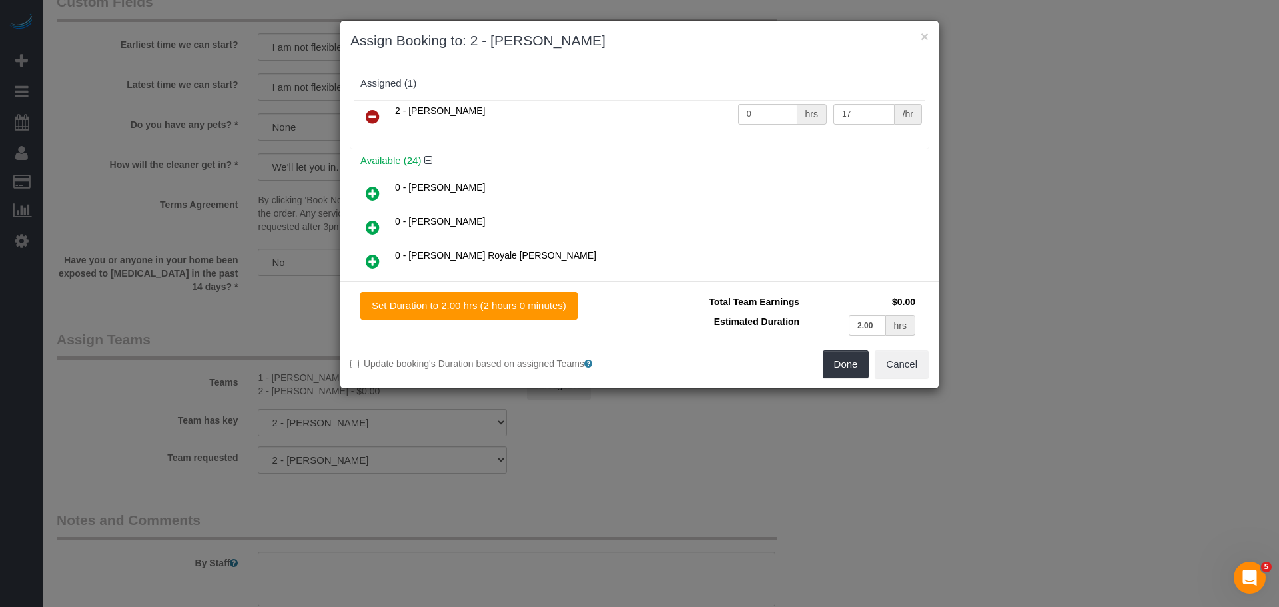
click at [367, 113] on icon at bounding box center [373, 117] width 14 height 16
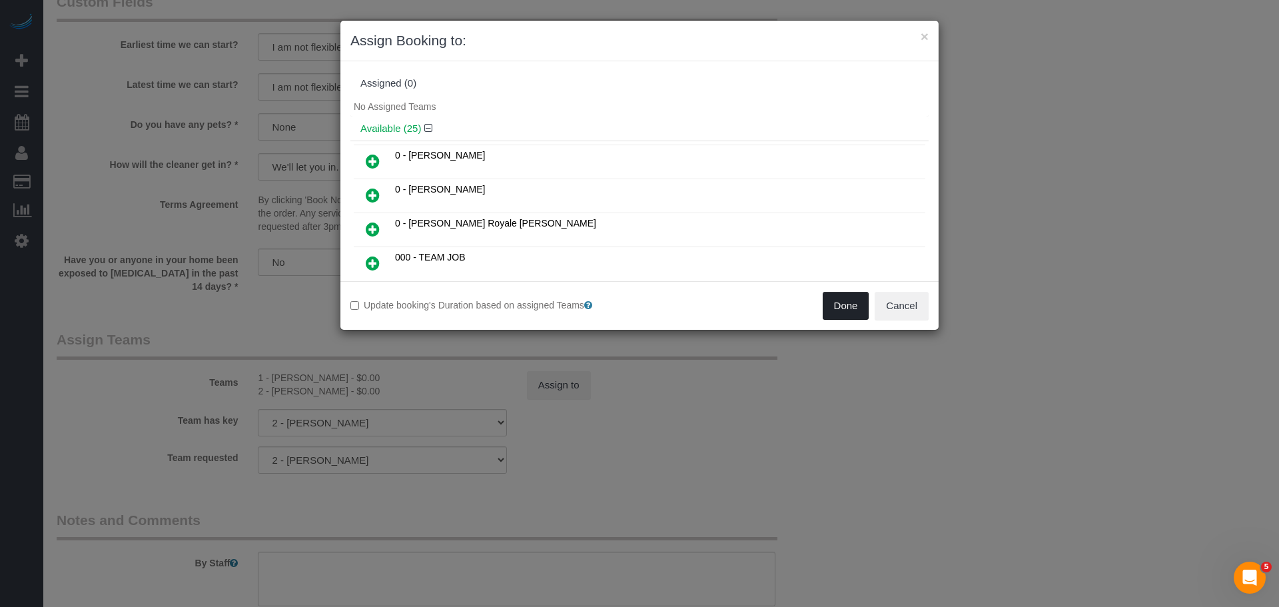
click at [834, 310] on button "Done" at bounding box center [845, 306] width 47 height 28
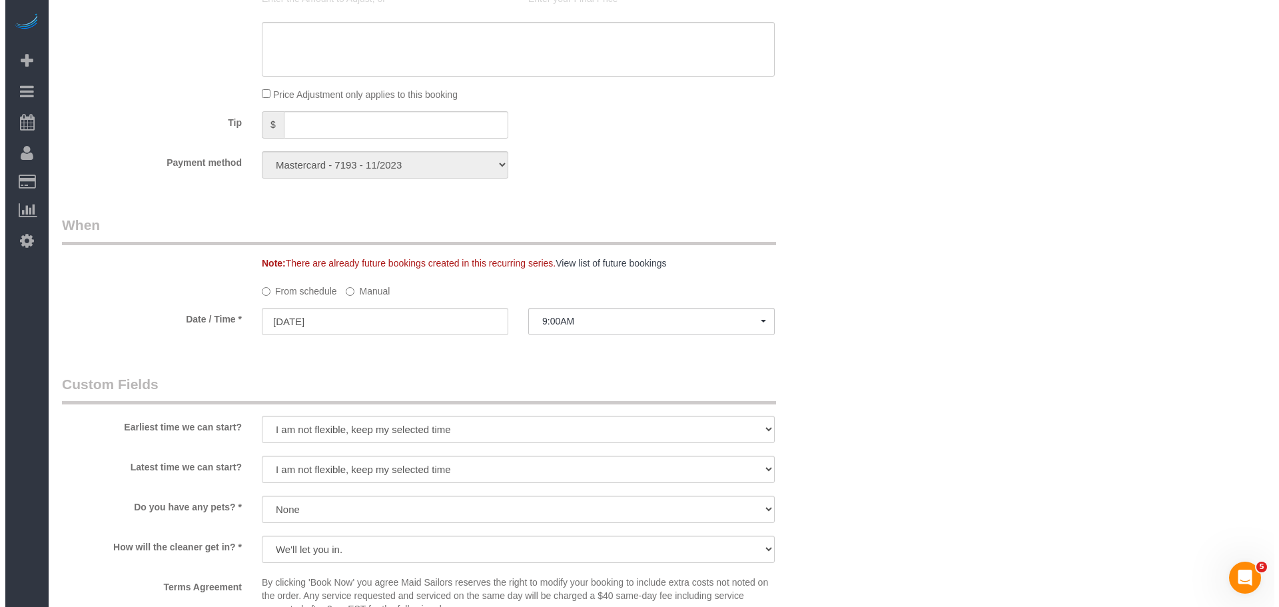
scroll to position [1199, 0]
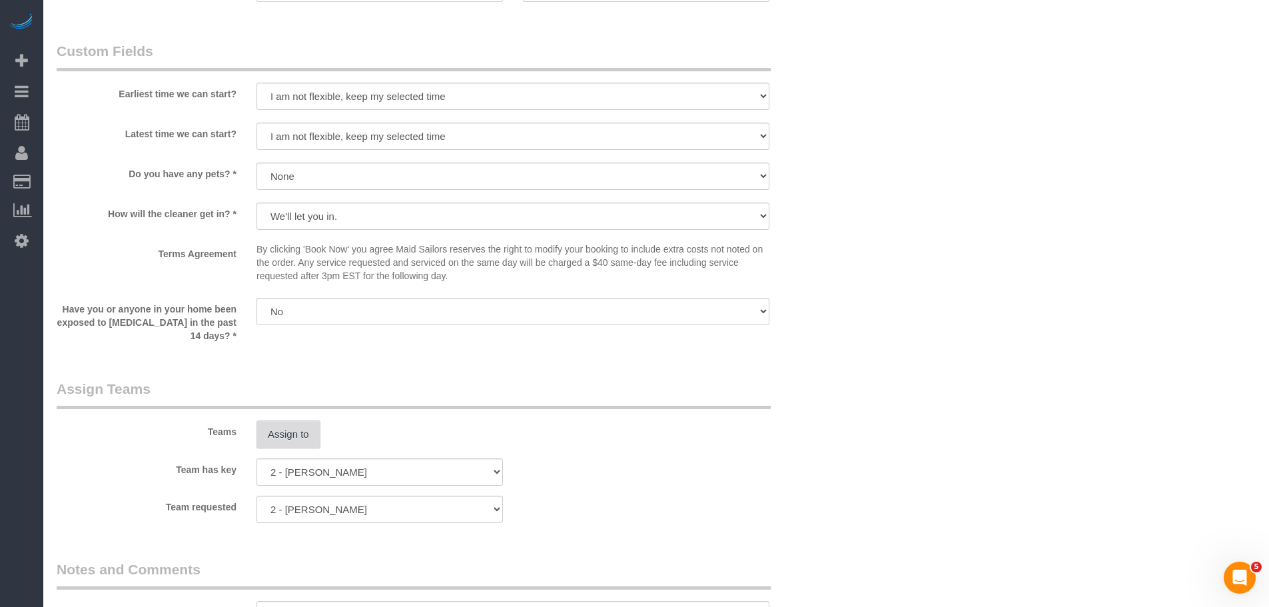
click at [295, 438] on button "Assign to" at bounding box center [288, 434] width 64 height 28
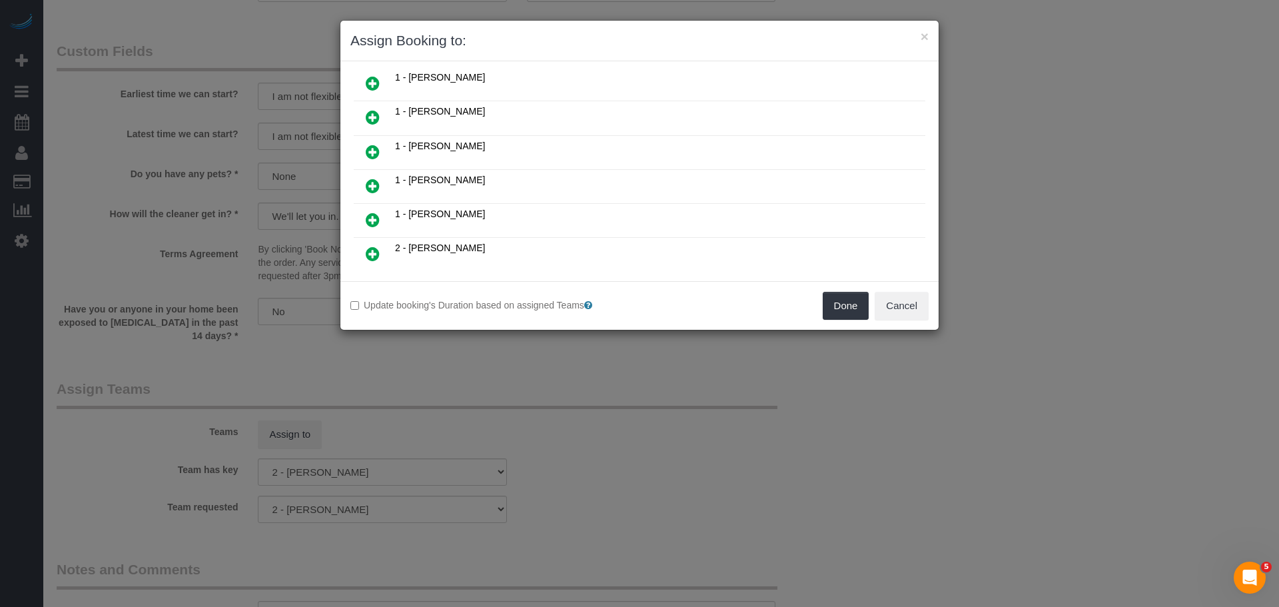
scroll to position [466, 0]
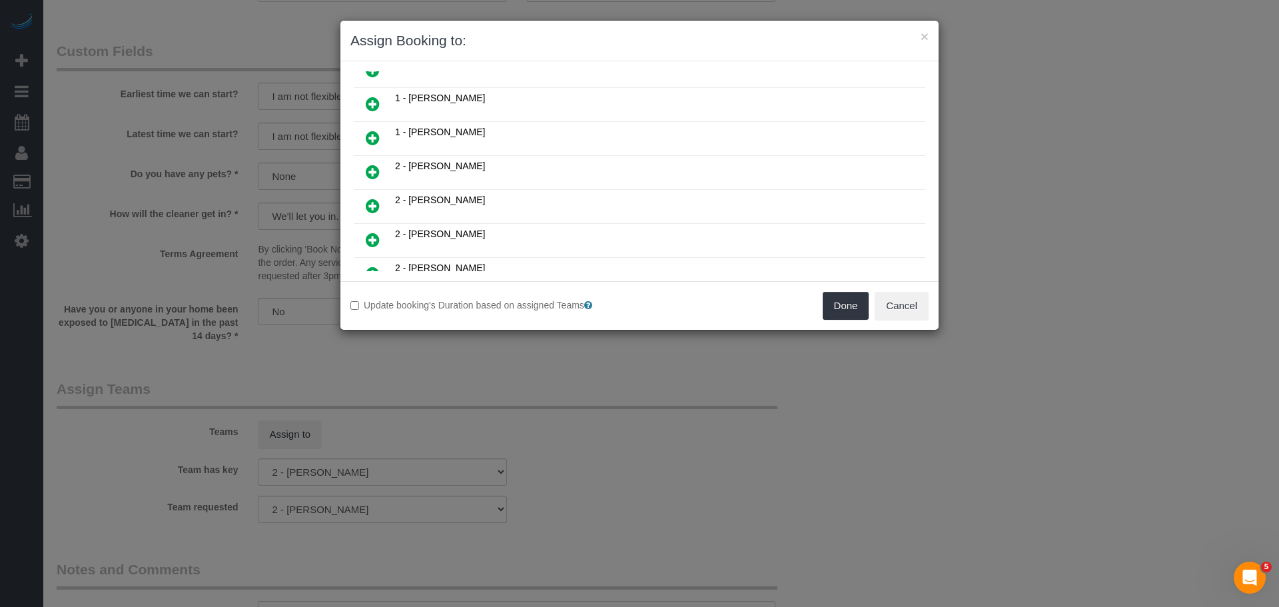
click at [378, 138] on icon at bounding box center [373, 138] width 14 height 16
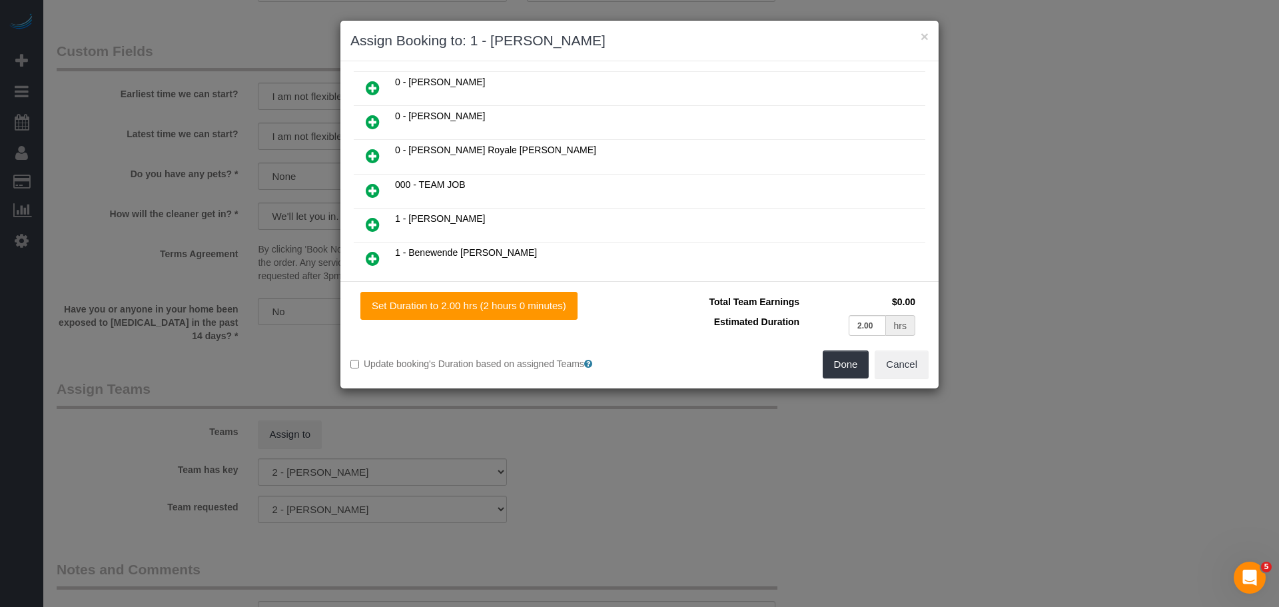
scroll to position [99, 0]
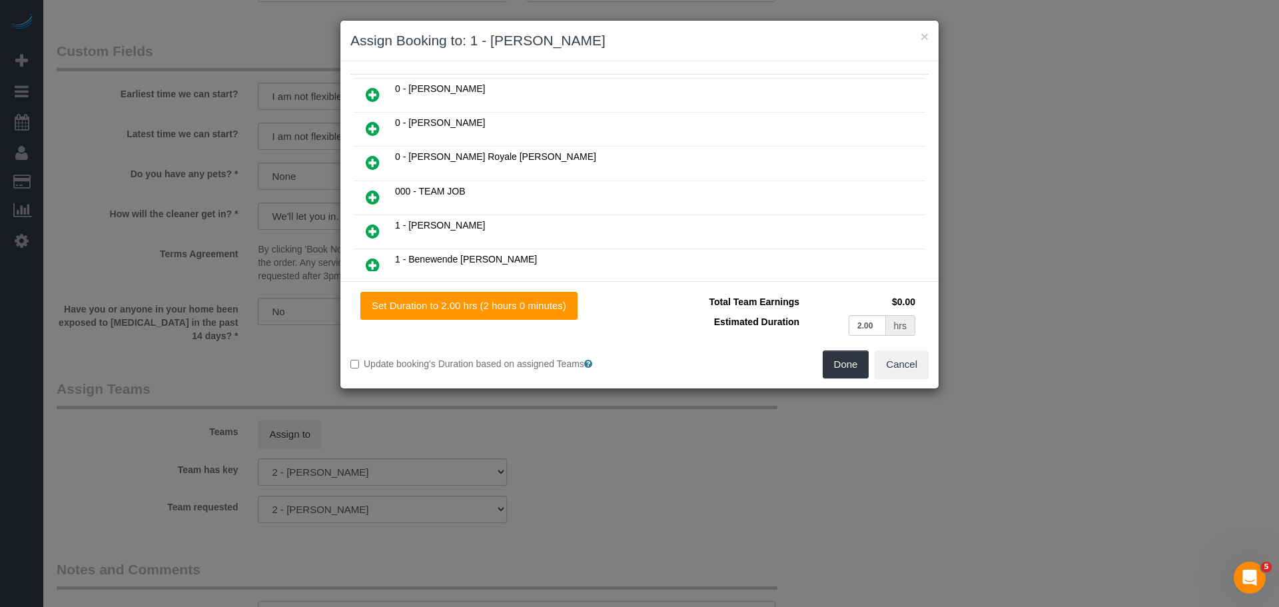
click at [372, 164] on icon at bounding box center [373, 162] width 14 height 16
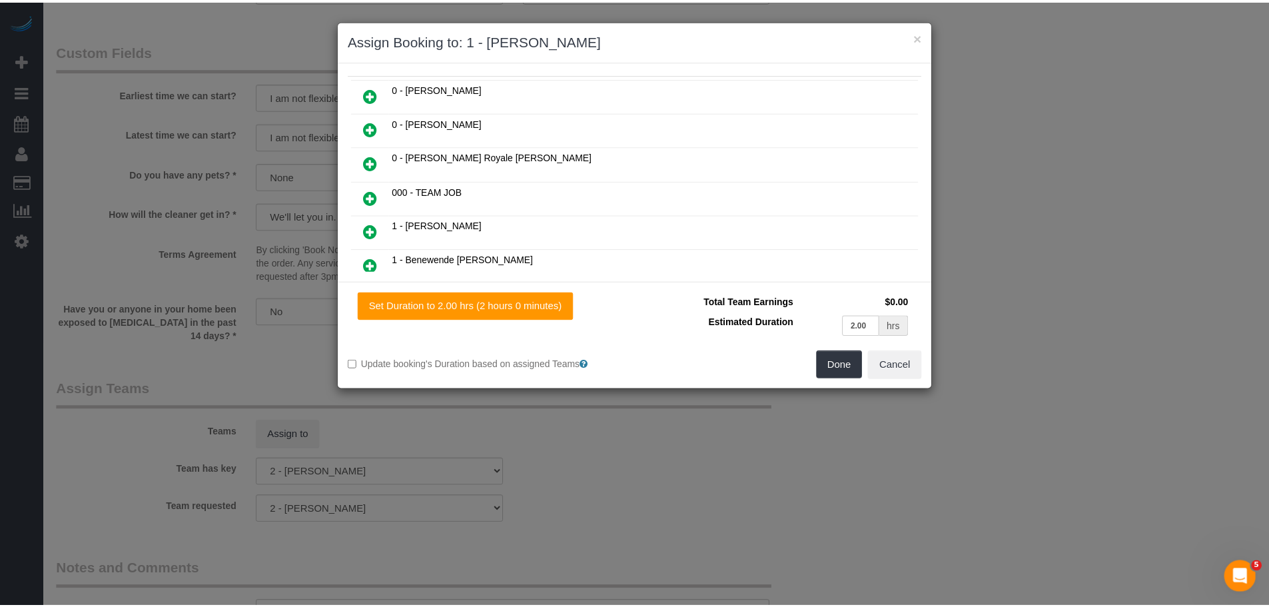
scroll to position [133, 0]
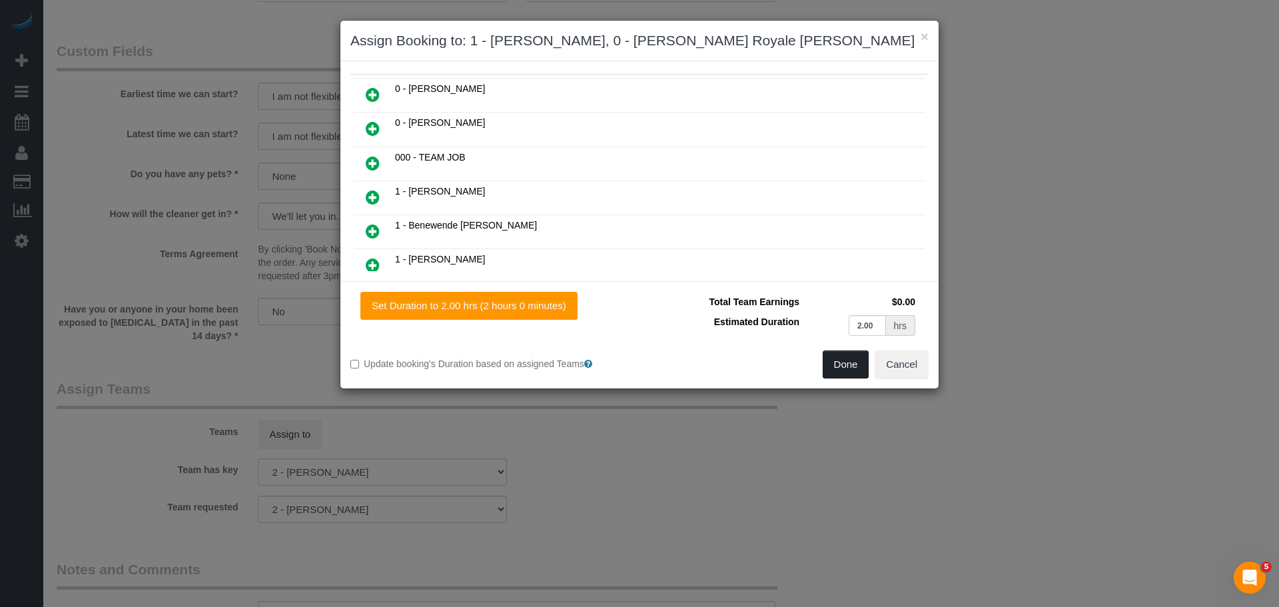
click at [845, 363] on button "Done" at bounding box center [845, 364] width 47 height 28
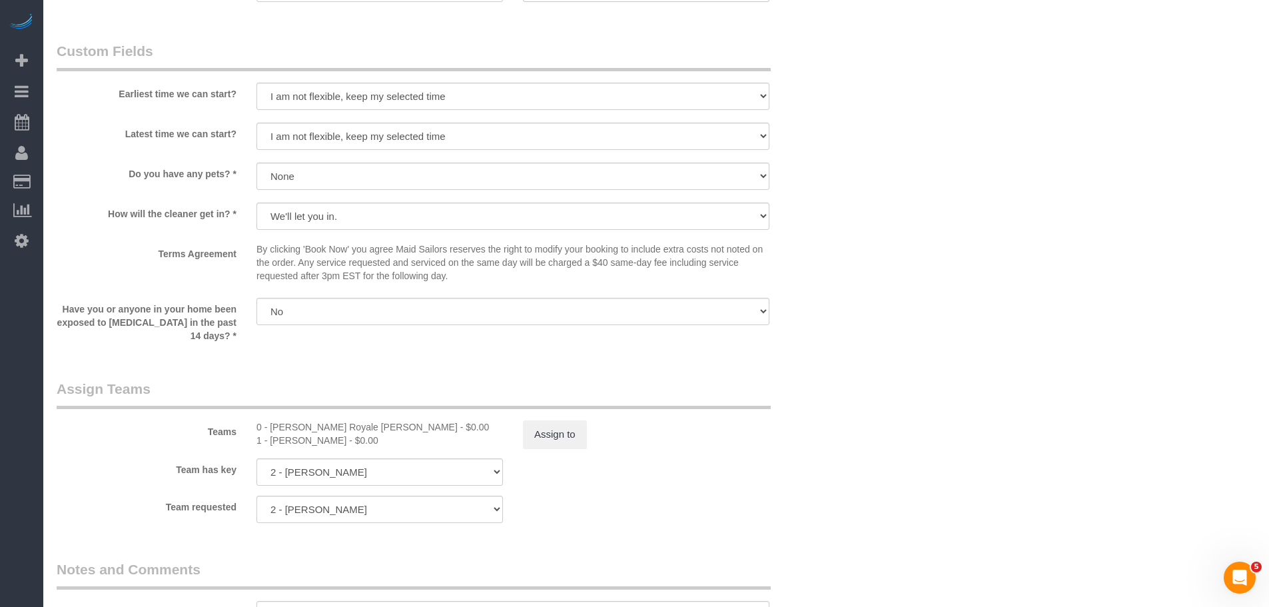
click at [836, 328] on div "Have you or anyone in your home been exposed to COVID-19 in the past 14 days? *…" at bounding box center [446, 320] width 799 height 45
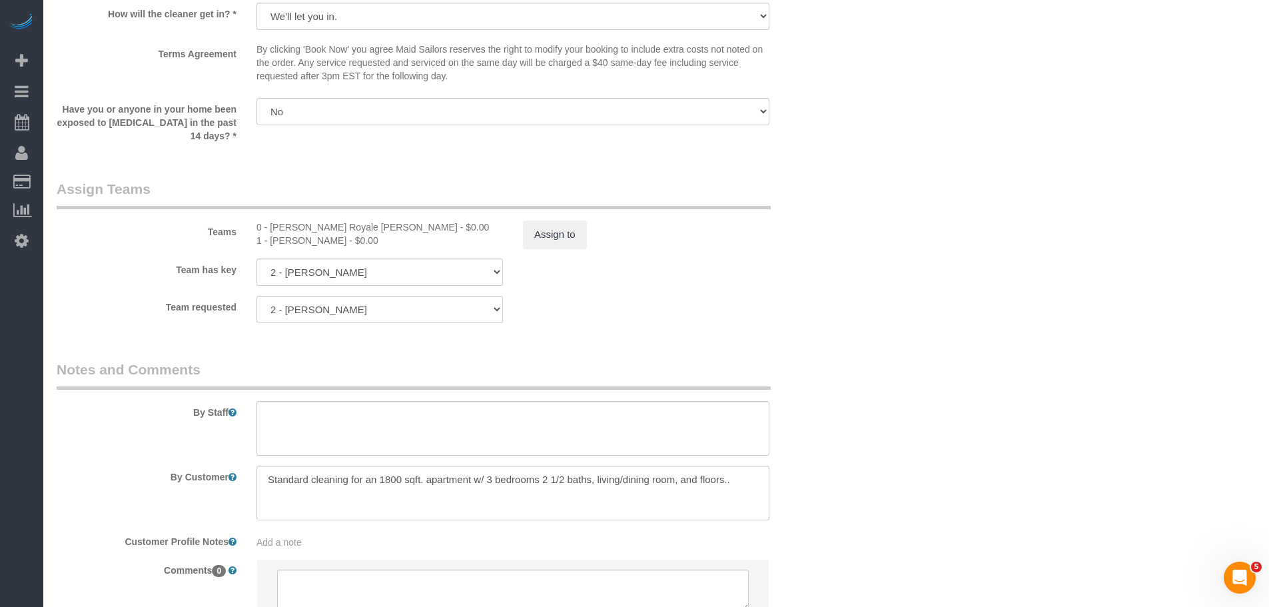
click at [295, 236] on div "1 - Marlenyn Robles - $0.00" at bounding box center [379, 240] width 246 height 13
click at [330, 239] on div "1 - Marlenyn Robles - $0.00" at bounding box center [379, 240] width 246 height 13
copy div "Marlenyn Robles"
click at [337, 424] on textarea at bounding box center [512, 428] width 513 height 55
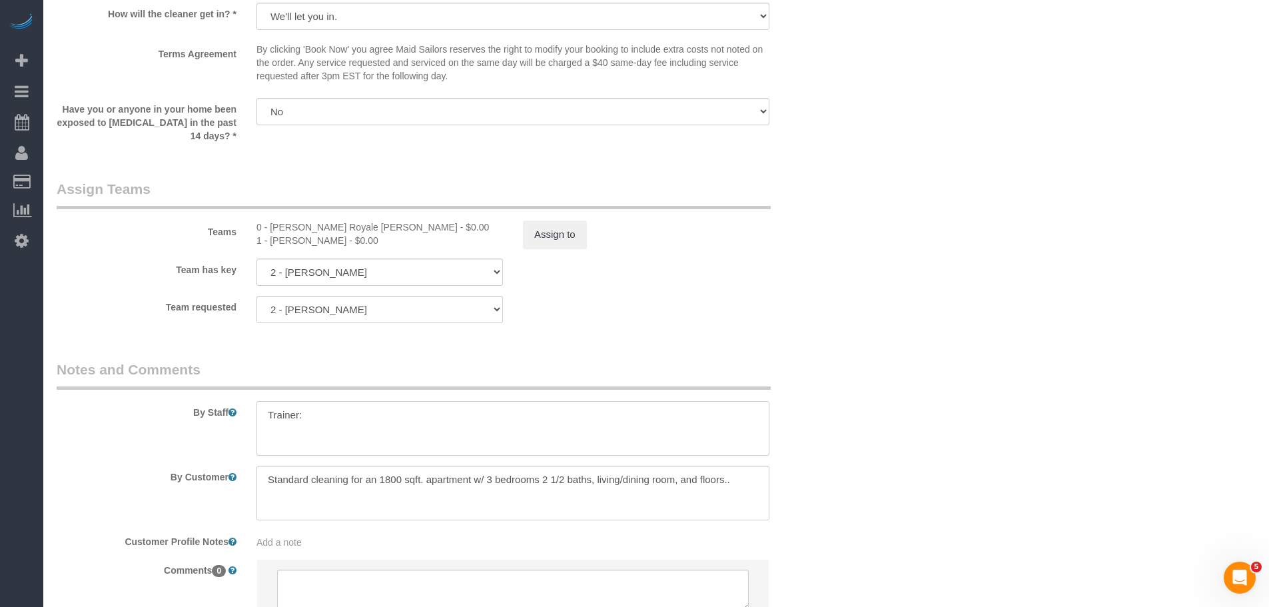
paste textarea "Marlenyn Robles"
click at [281, 224] on div "0 - Patricia Royale Collins - $0.00" at bounding box center [379, 226] width 246 height 13
click at [310, 224] on div "0 - Patricia Royale Collins - $0.00" at bounding box center [379, 226] width 246 height 13
copy div "Patricia Royale"
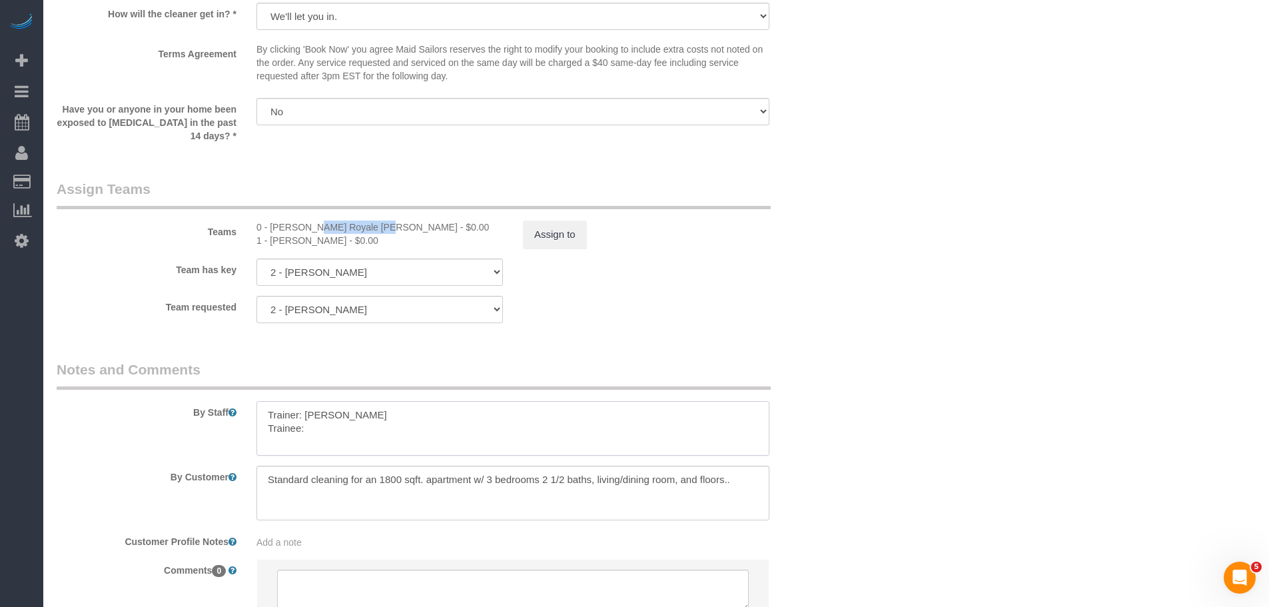
click at [338, 428] on textarea at bounding box center [512, 428] width 513 height 55
paste textarea "Patricia Royale"
type textarea "Trainer: Marlenyn Robles Trainee: Patricia Royale (Please wait for the trainer)"
click at [735, 330] on fieldset "Assign Teams Teams 0 - Patricia Royale Collins - $0.00 1 - Marlenyn Robles - $0…" at bounding box center [446, 256] width 779 height 154
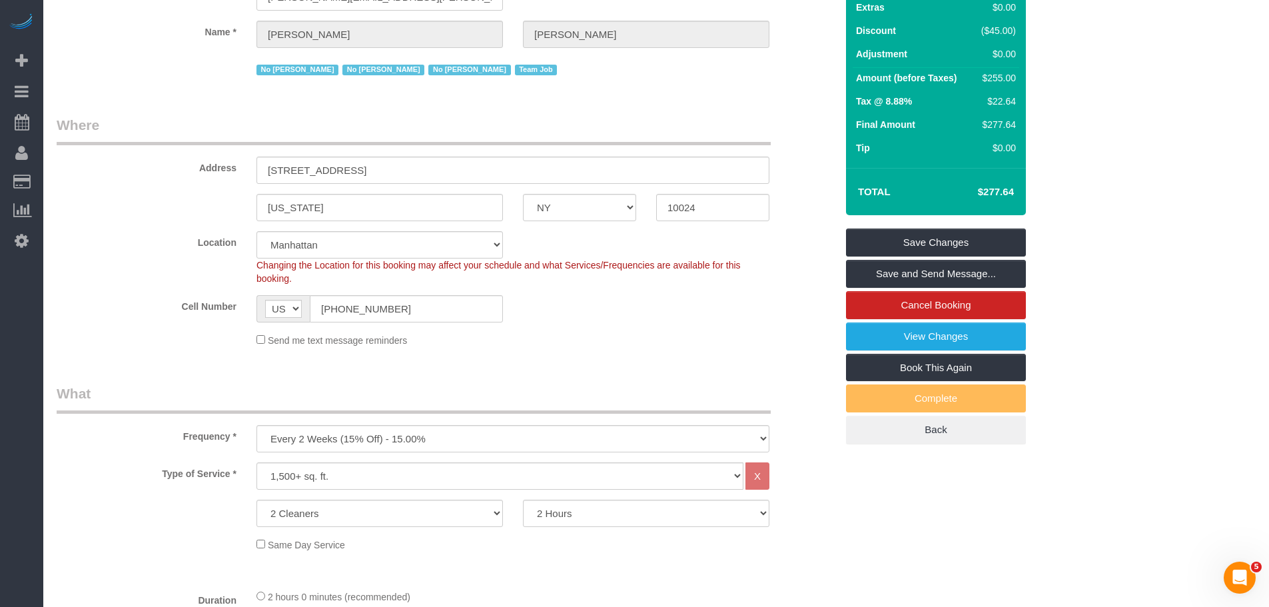
scroll to position [133, 0]
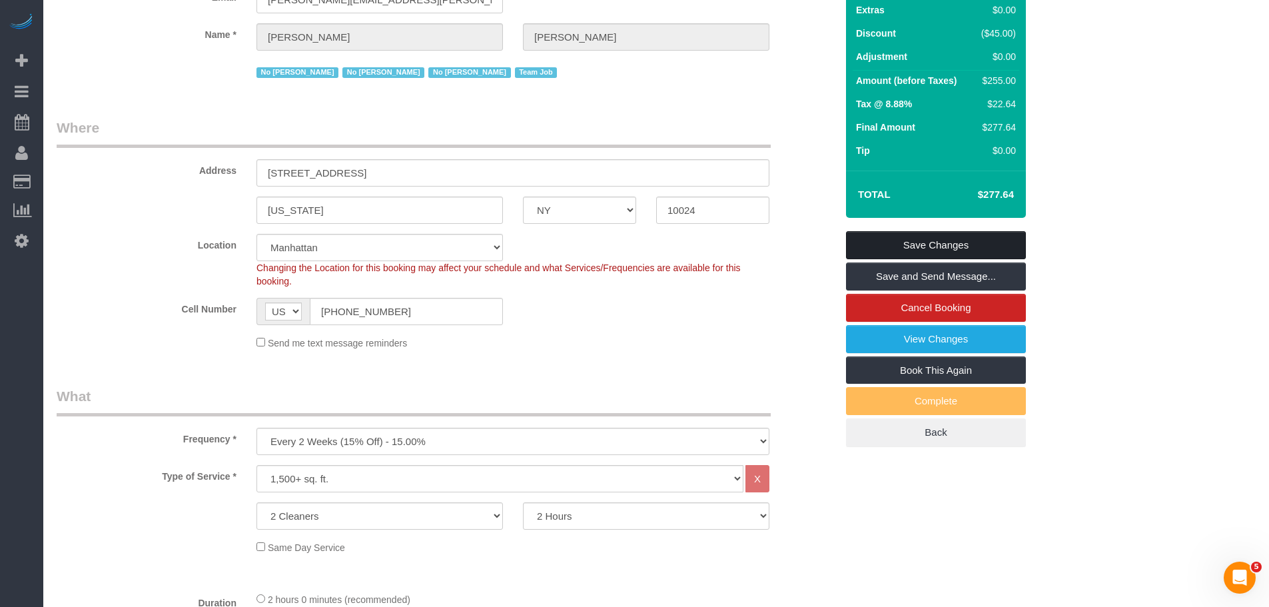
click at [912, 250] on link "Save Changes" at bounding box center [936, 245] width 180 height 28
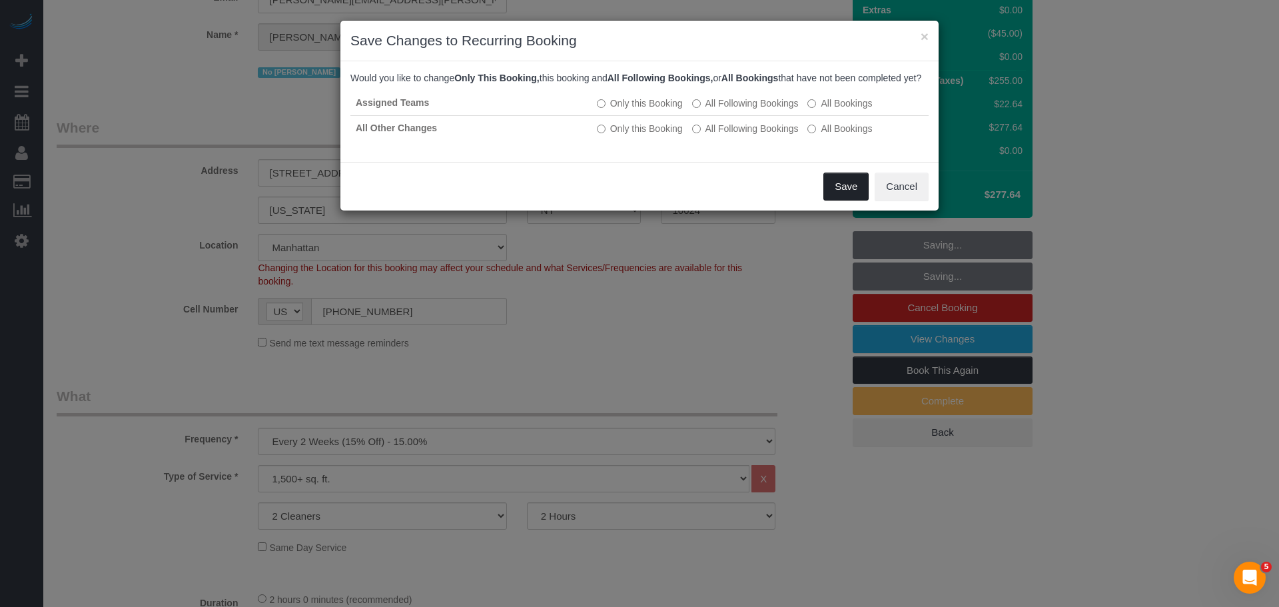
drag, startPoint x: 835, startPoint y: 199, endPoint x: 874, endPoint y: 196, distance: 38.7
click at [835, 199] on button "Save" at bounding box center [845, 186] width 45 height 28
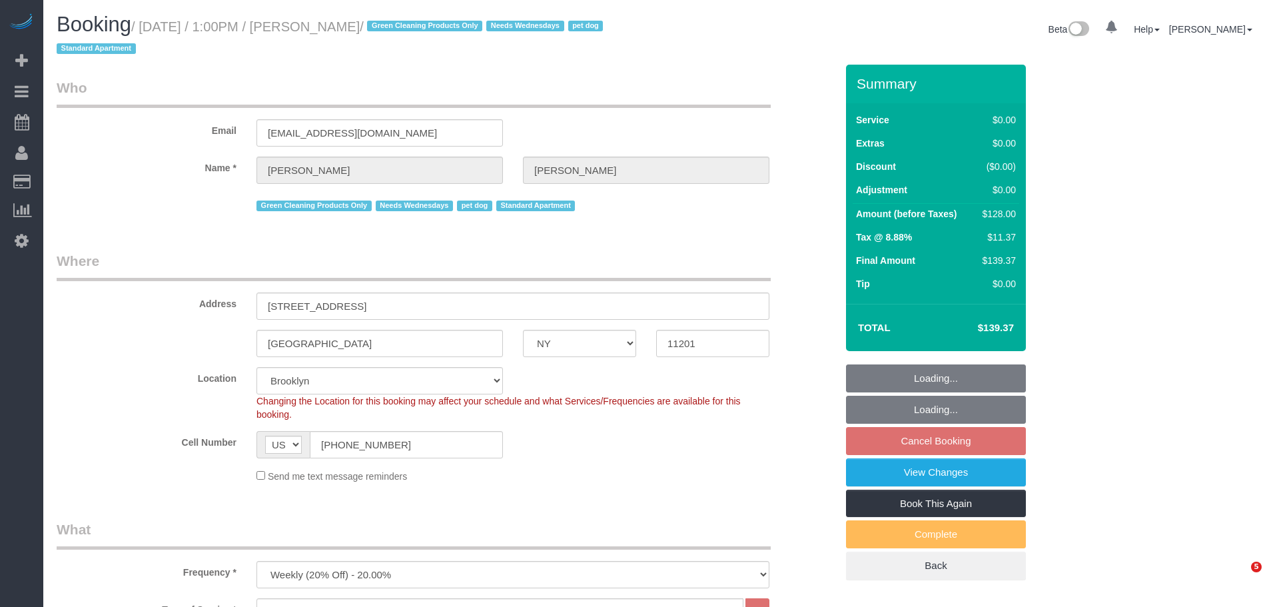
select select "NY"
select select "1"
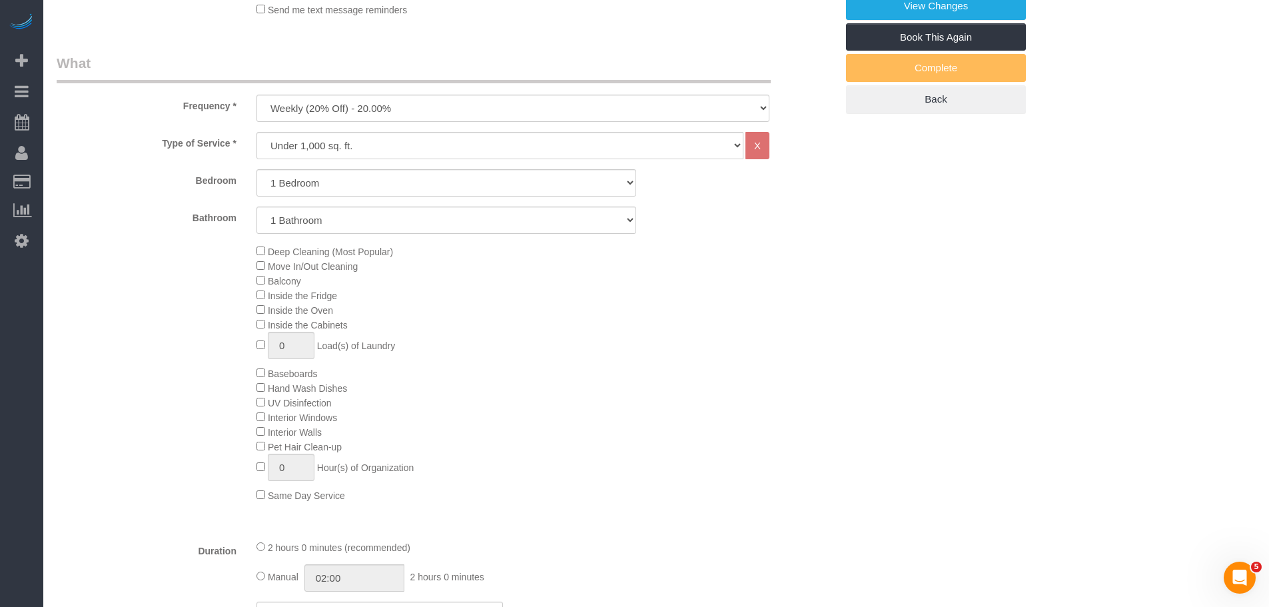
scroll to position [467, 0]
select select "string:stripe-pm_1RN3sH4VGloSiKo7cD90aCm4"
select select "number:57"
select select "number:74"
select select "number:13"
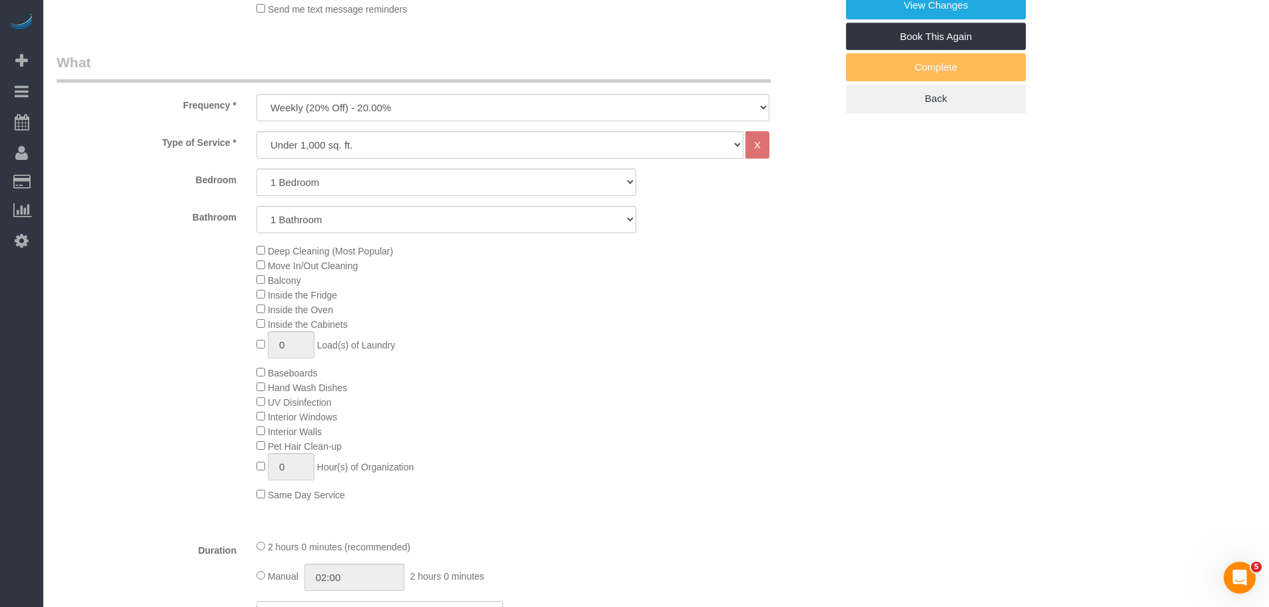
select select "number:7"
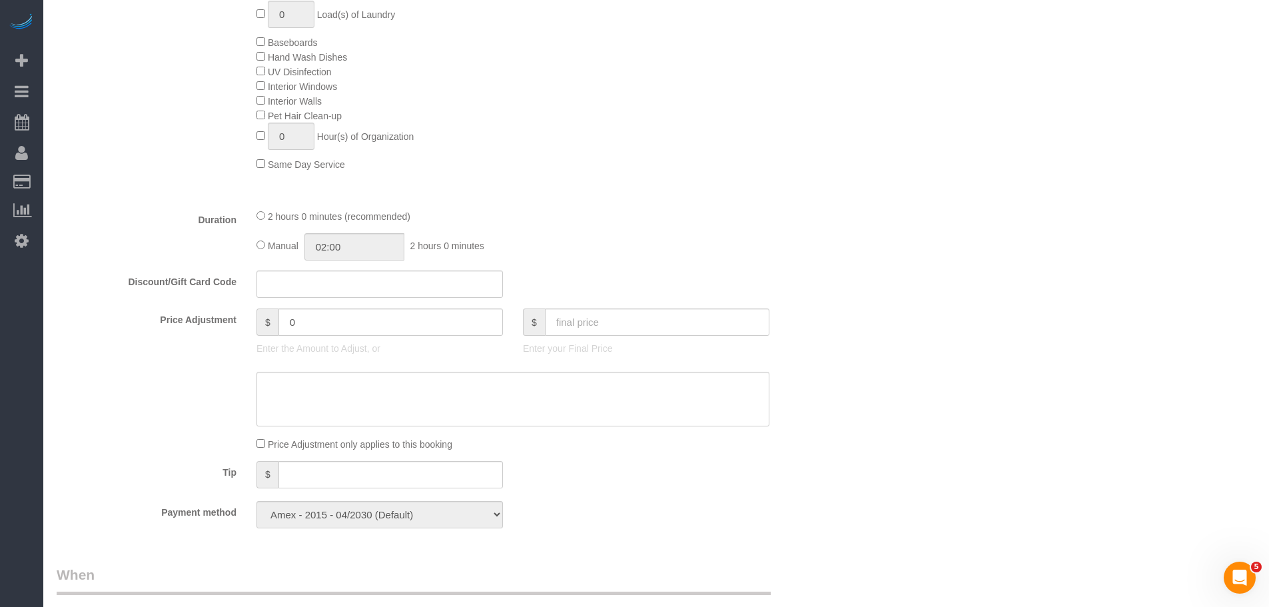
select select "object:1079"
select select "1"
select select "spot6"
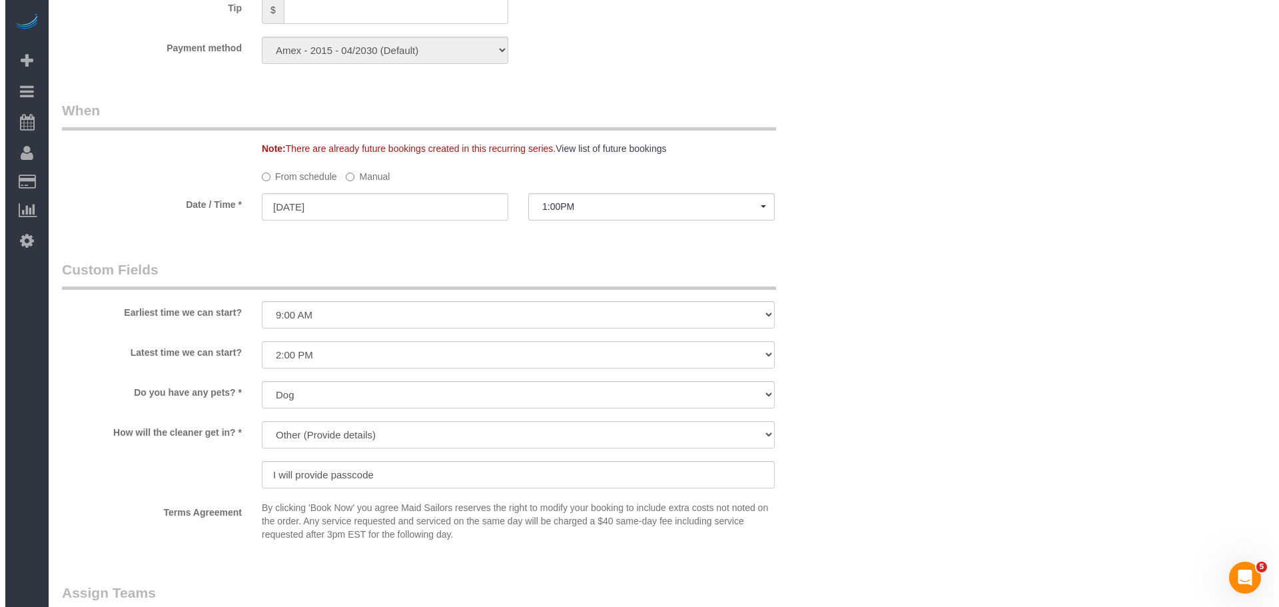
scroll to position [1465, 0]
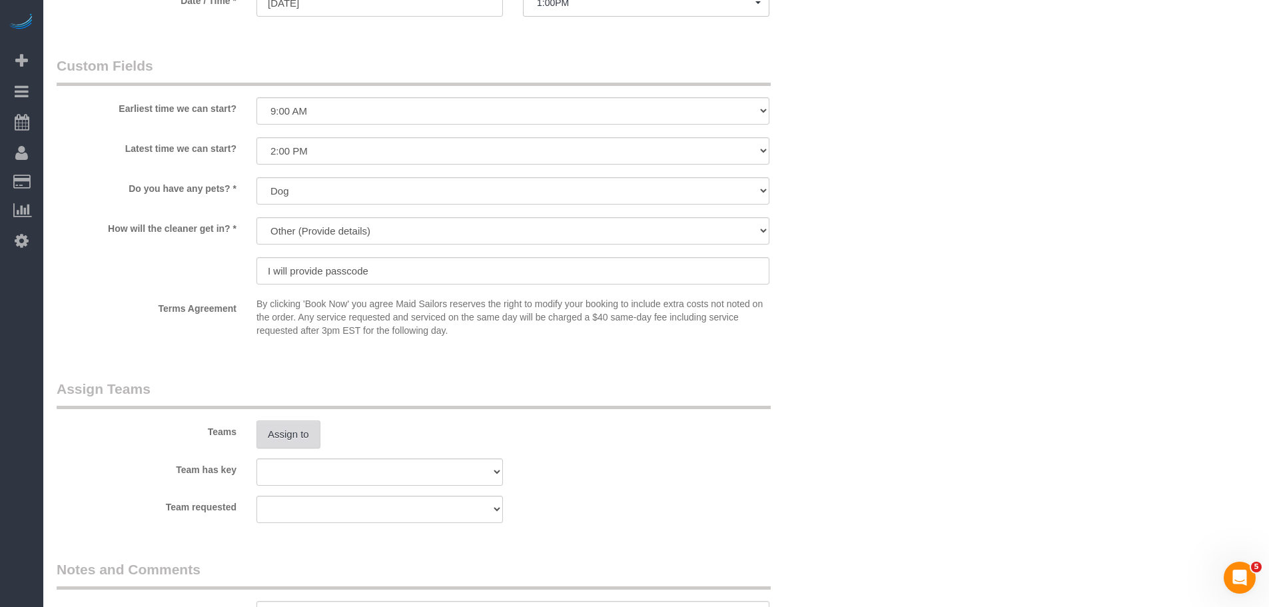
click at [307, 437] on button "Assign to" at bounding box center [288, 434] width 64 height 28
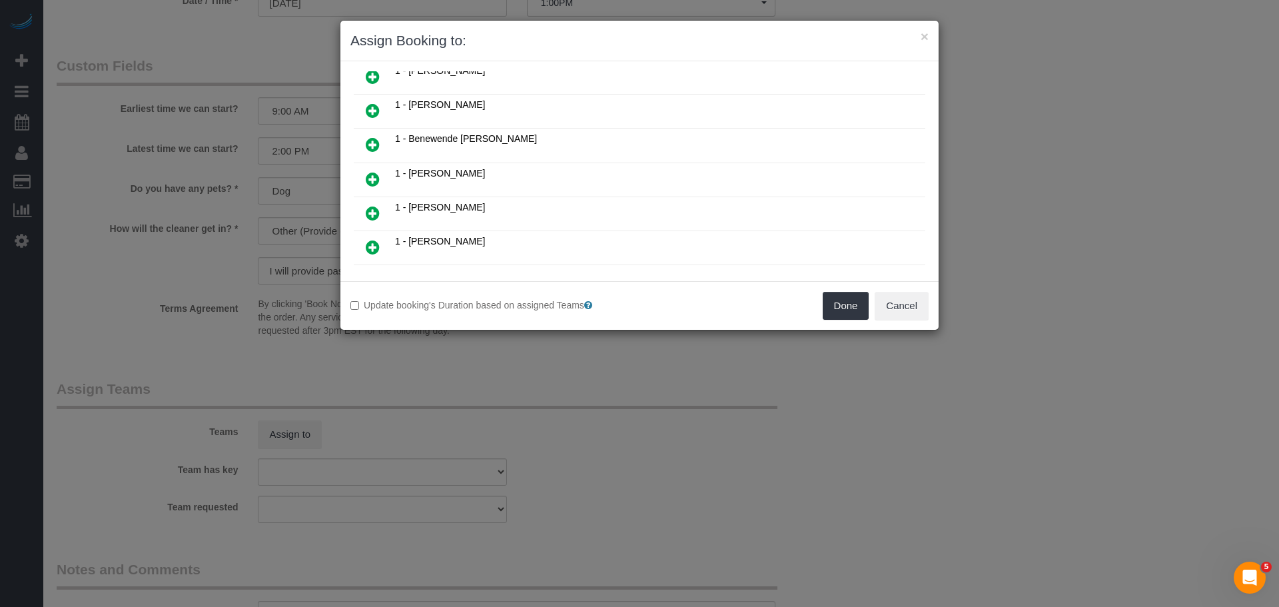
scroll to position [333, 0]
click at [374, 148] on icon at bounding box center [373, 145] width 14 height 16
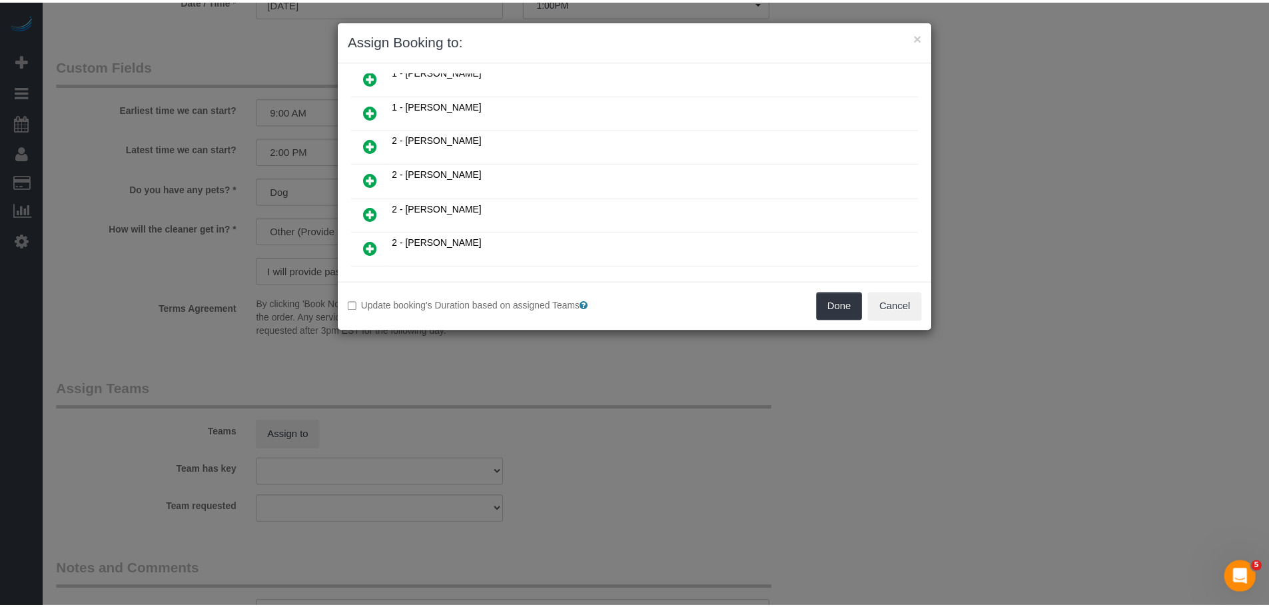
scroll to position [831, 0]
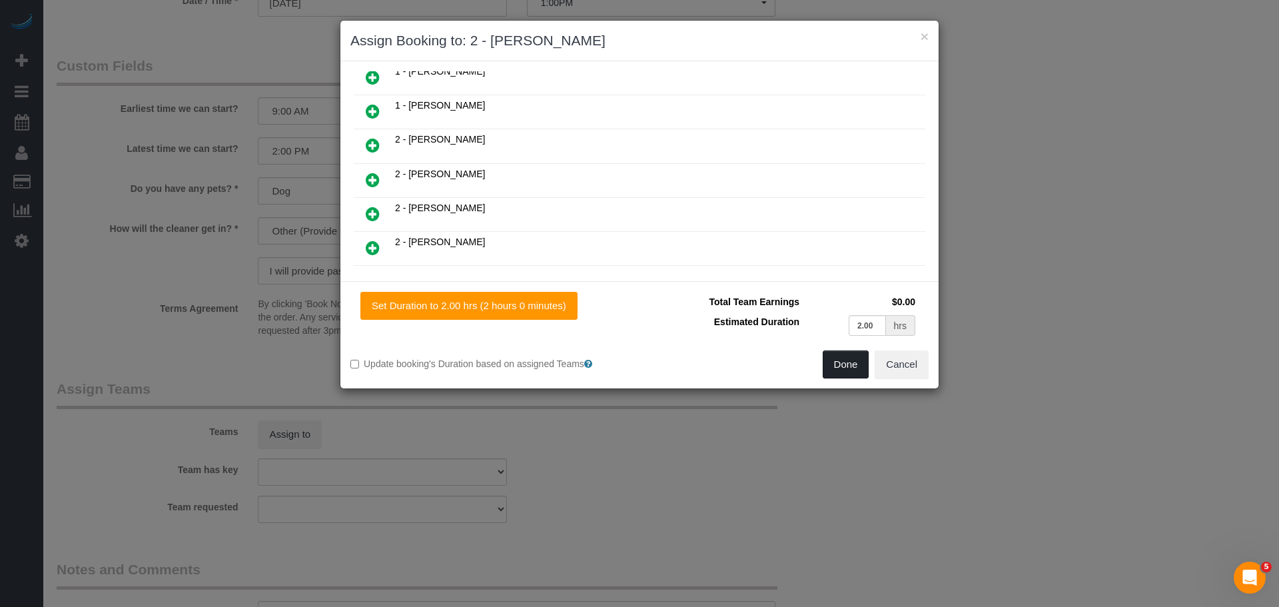
click at [844, 359] on button "Done" at bounding box center [845, 364] width 47 height 28
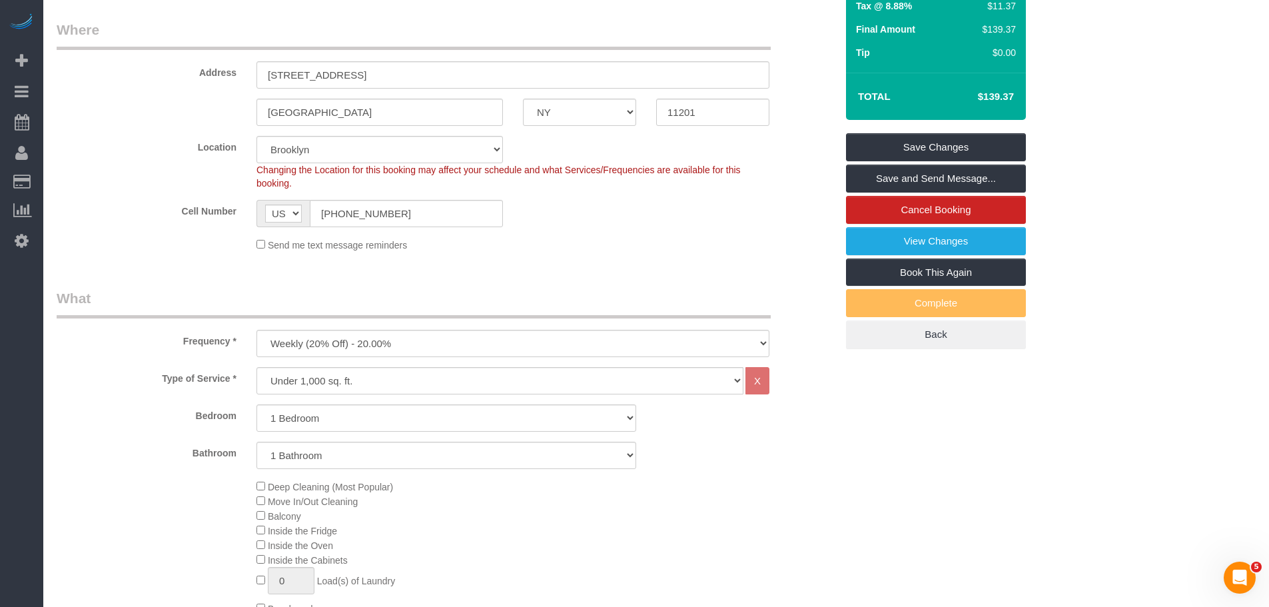
scroll to position [51, 0]
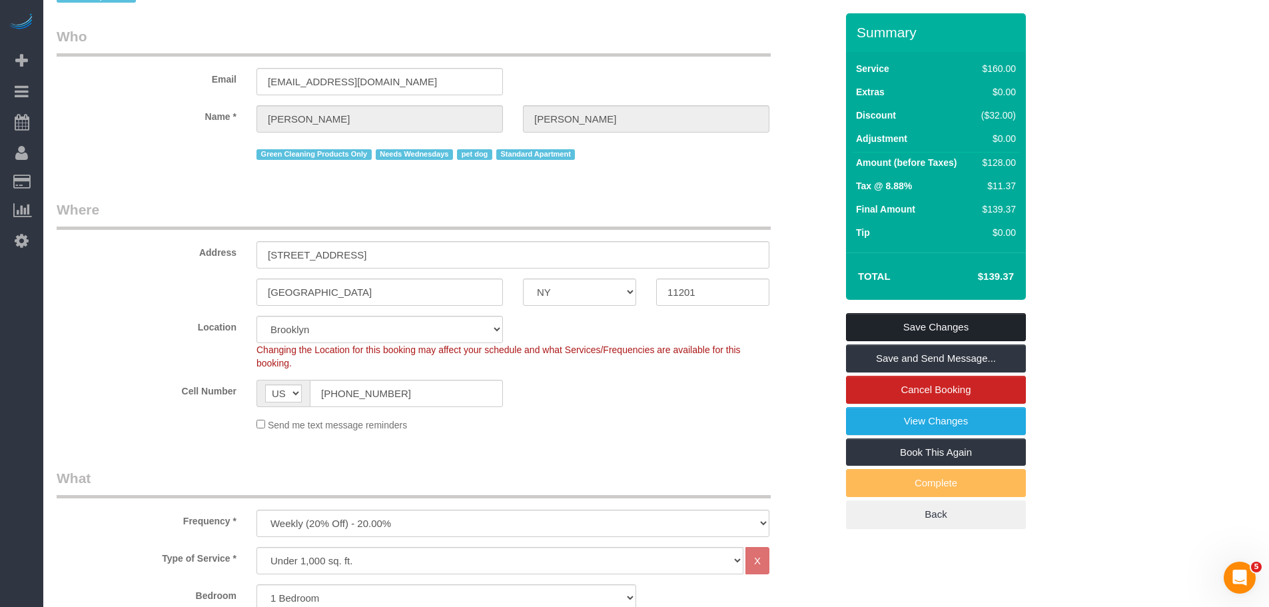
click at [974, 326] on link "Save Changes" at bounding box center [936, 327] width 180 height 28
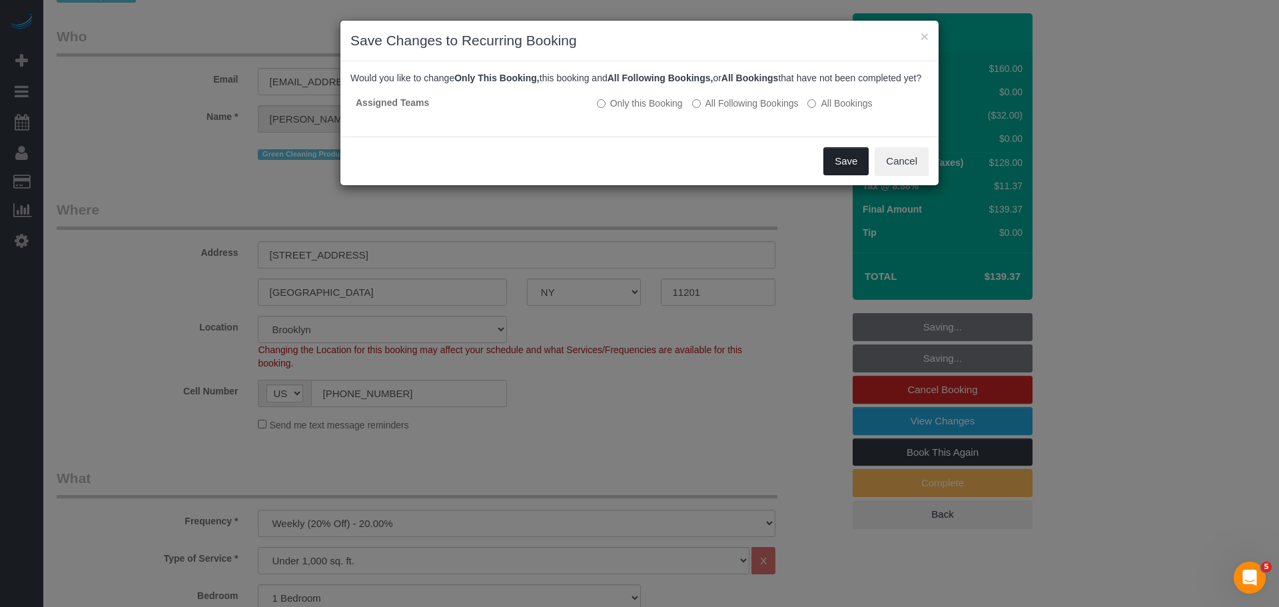
click at [846, 175] on button "Save" at bounding box center [845, 161] width 45 height 28
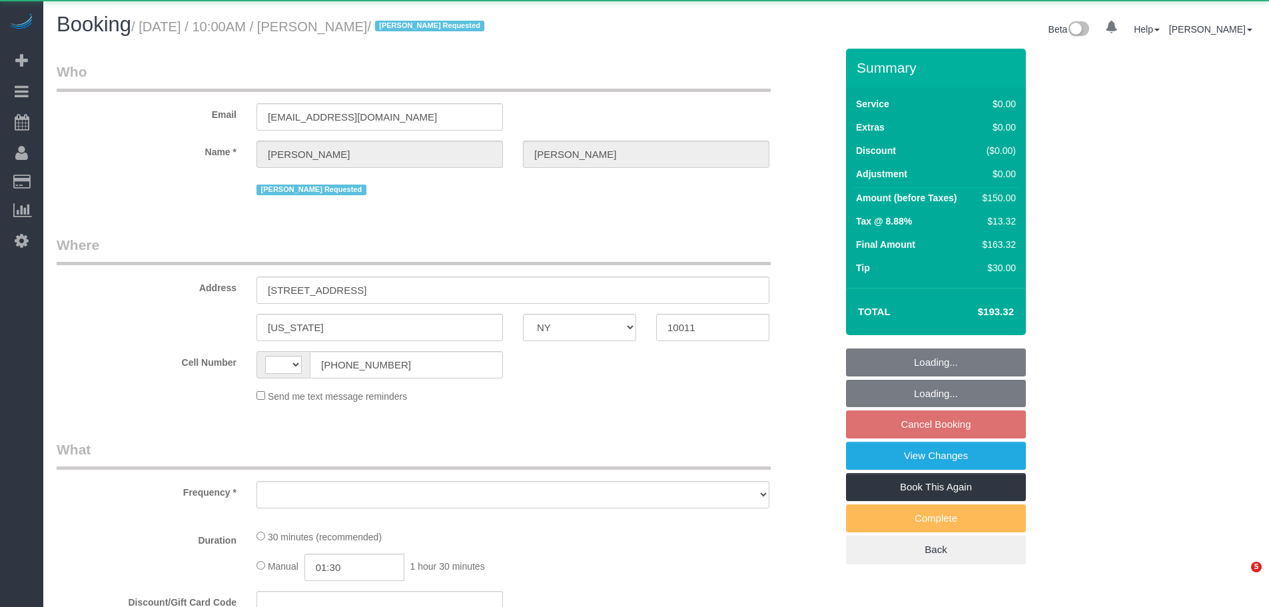
select select "NY"
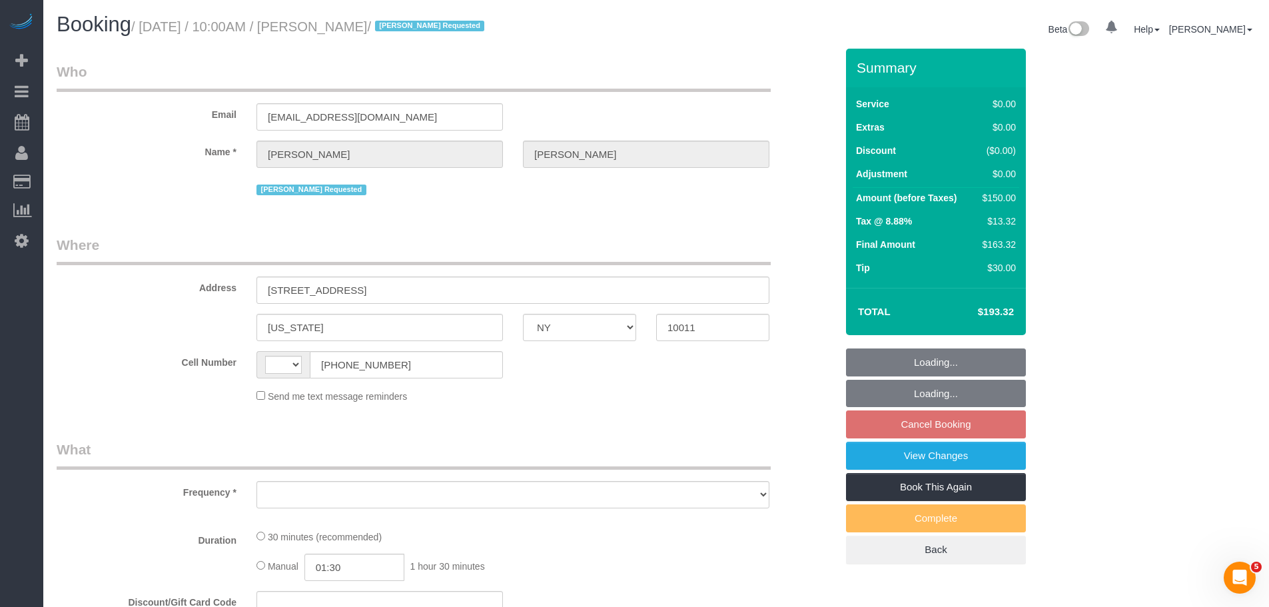
select select "string:US"
select select "object:592"
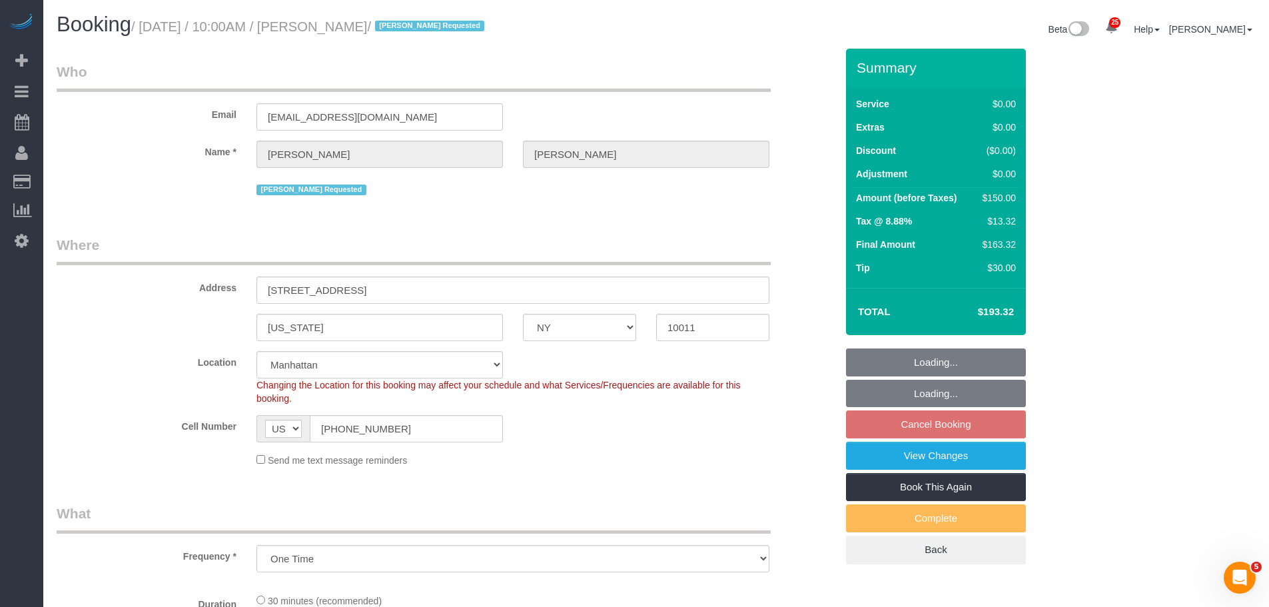
select select "spot3"
select select "number:89"
select select "number:71"
select select "number:15"
select select "number:5"
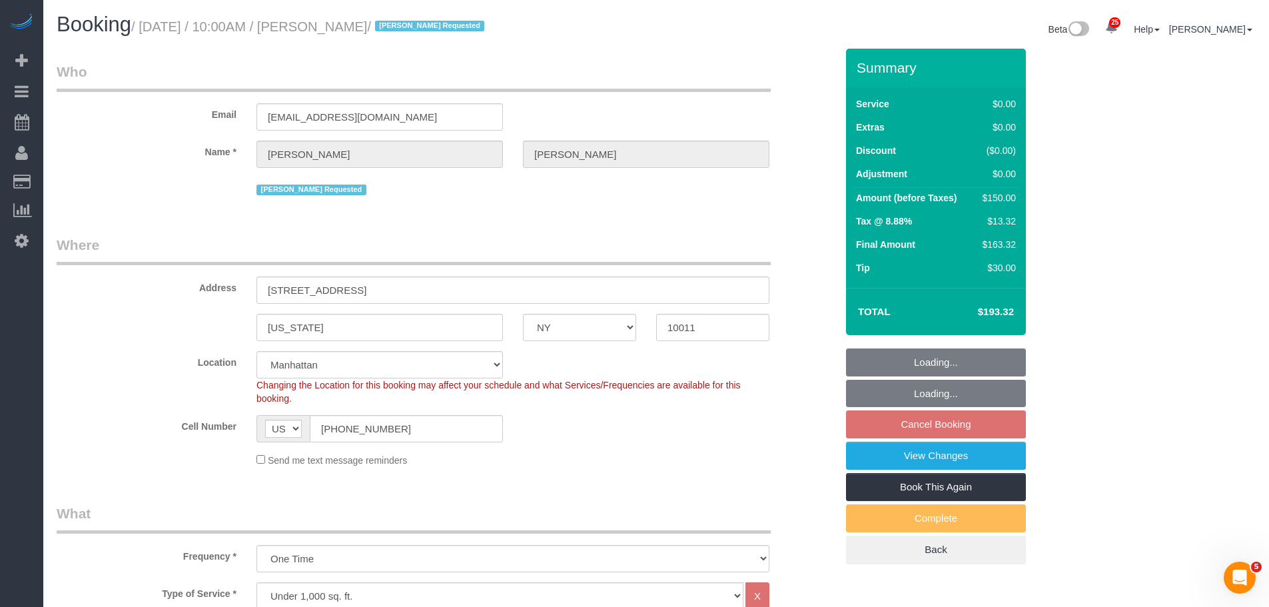
select select "string:stripe-pm_1SA9Bz4VGloSiKo7EpbBROZr"
select select "object:1531"
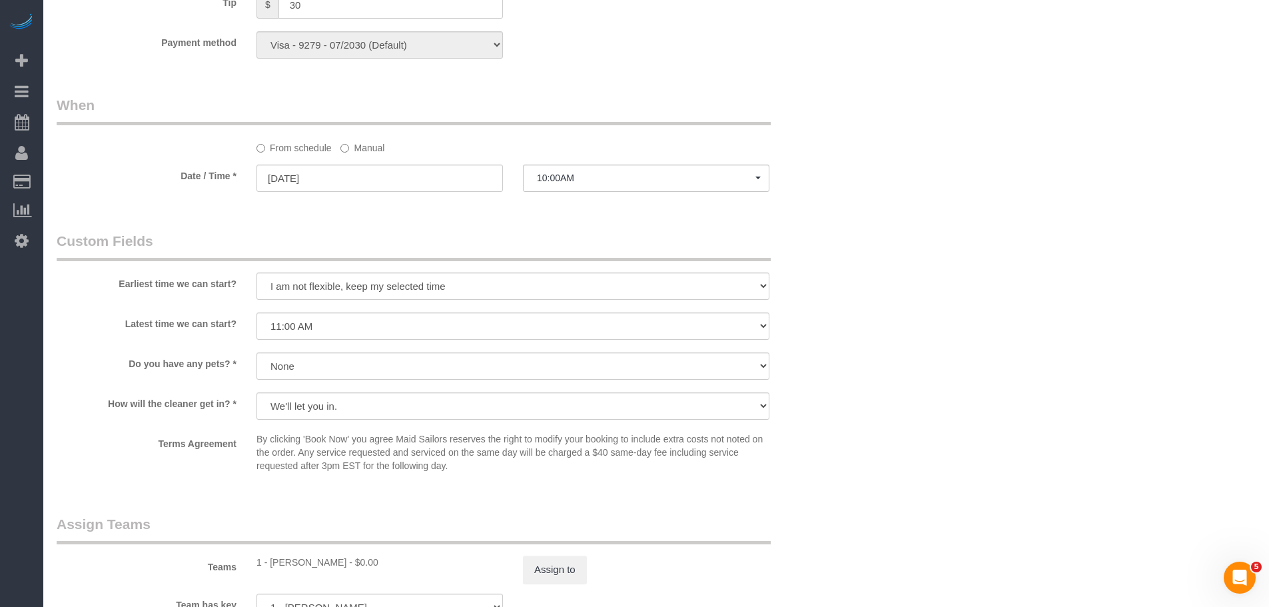
scroll to position [1398, 0]
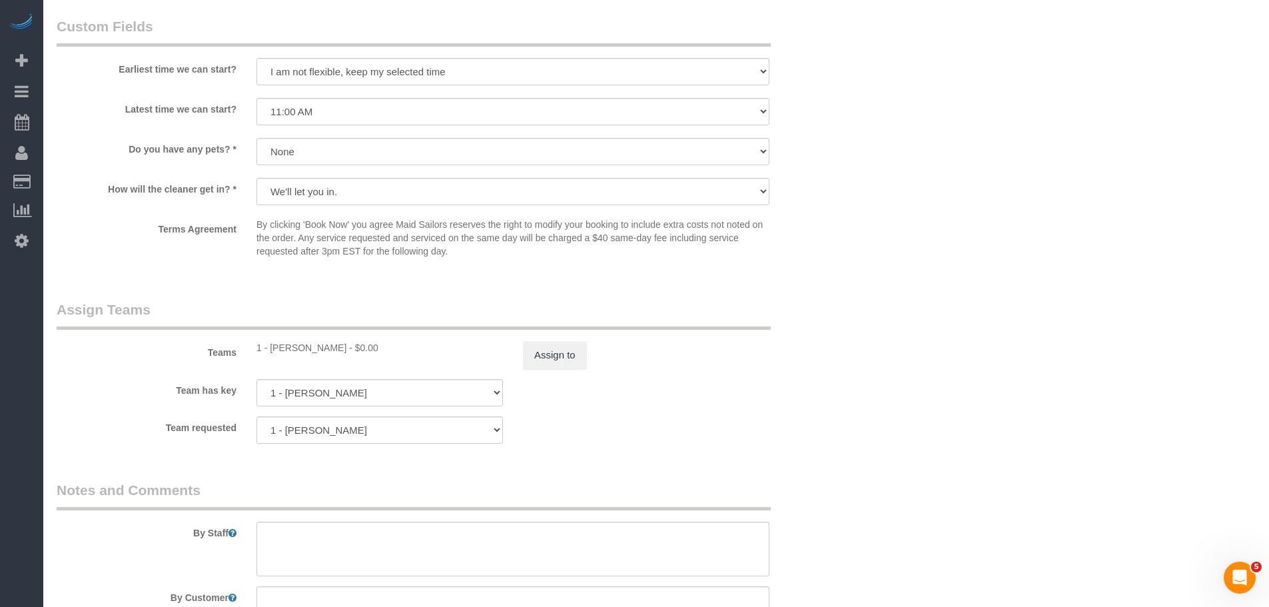
drag, startPoint x: 940, startPoint y: 352, endPoint x: 936, endPoint y: 358, distance: 7.2
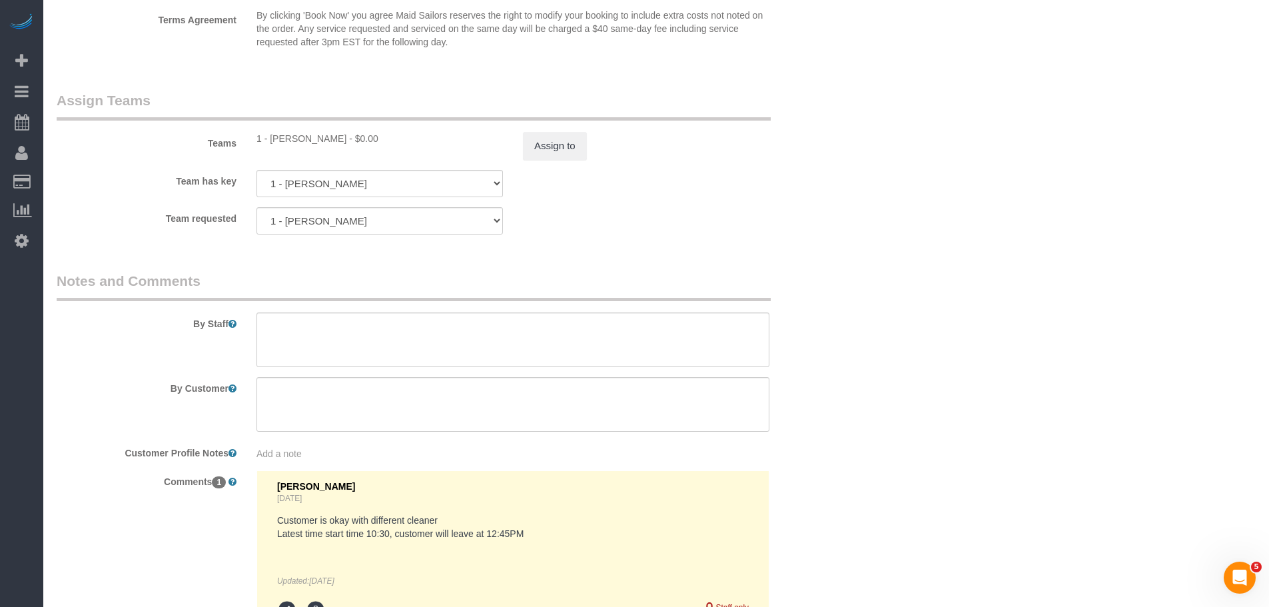
scroll to position [1798, 0]
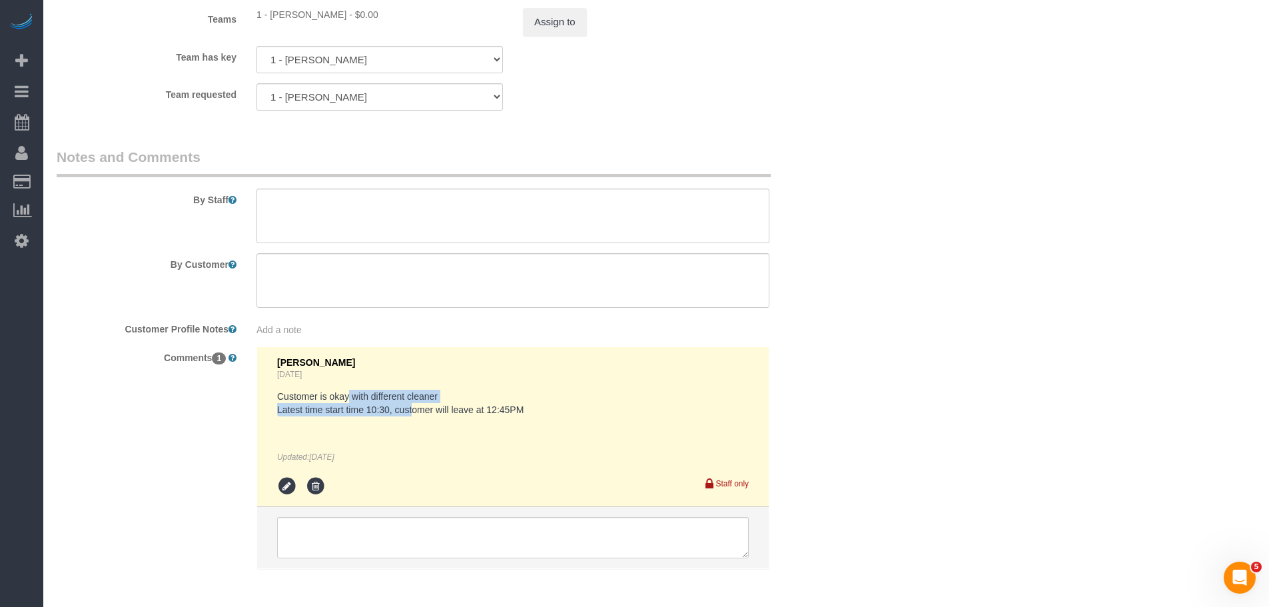
drag, startPoint x: 399, startPoint y: 390, endPoint x: 653, endPoint y: 395, distance: 253.8
click at [412, 406] on pre "Customer is okay with different cleaner Latest time start time 10:30, customer …" at bounding box center [512, 403] width 471 height 27
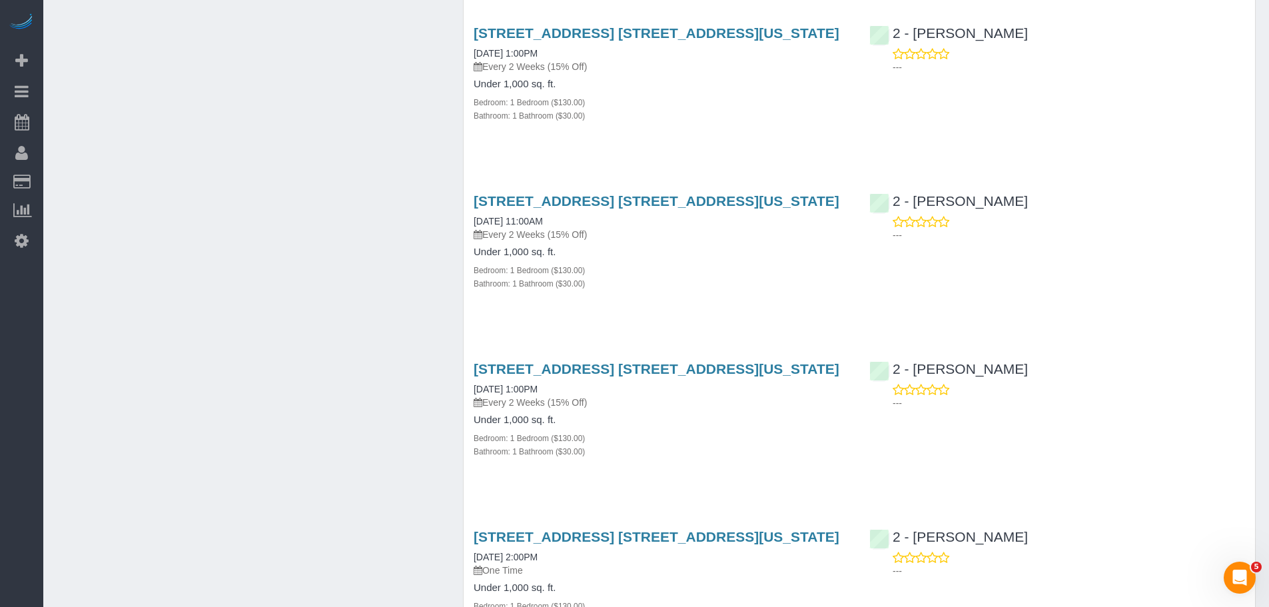
scroll to position [1598, 0]
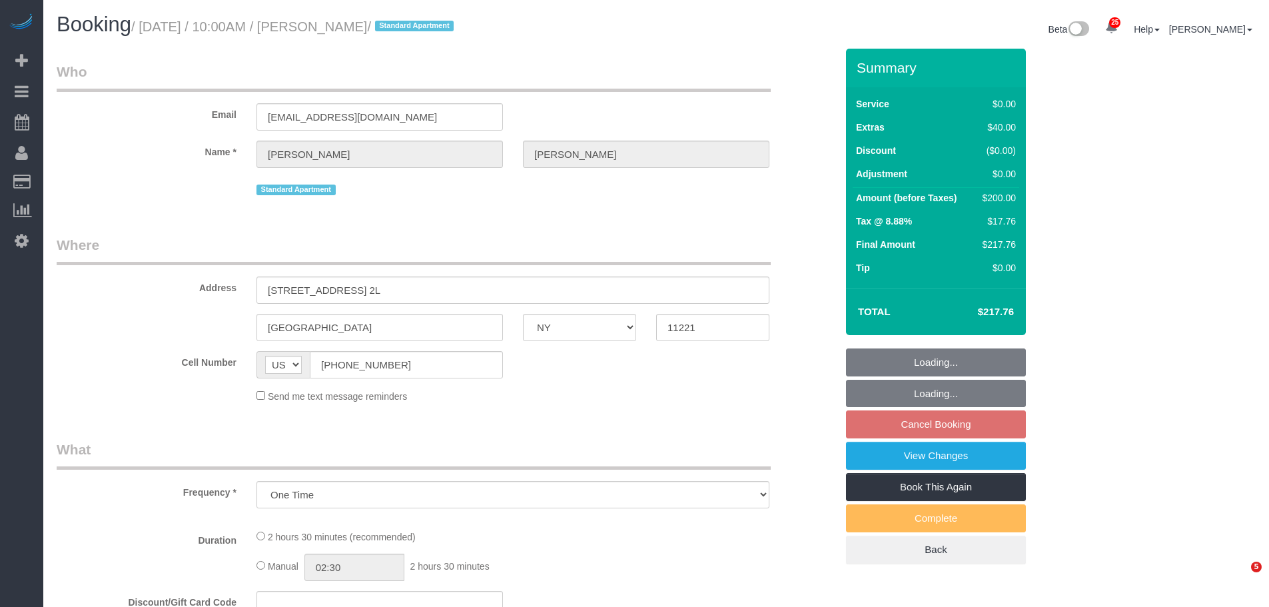
select select "NY"
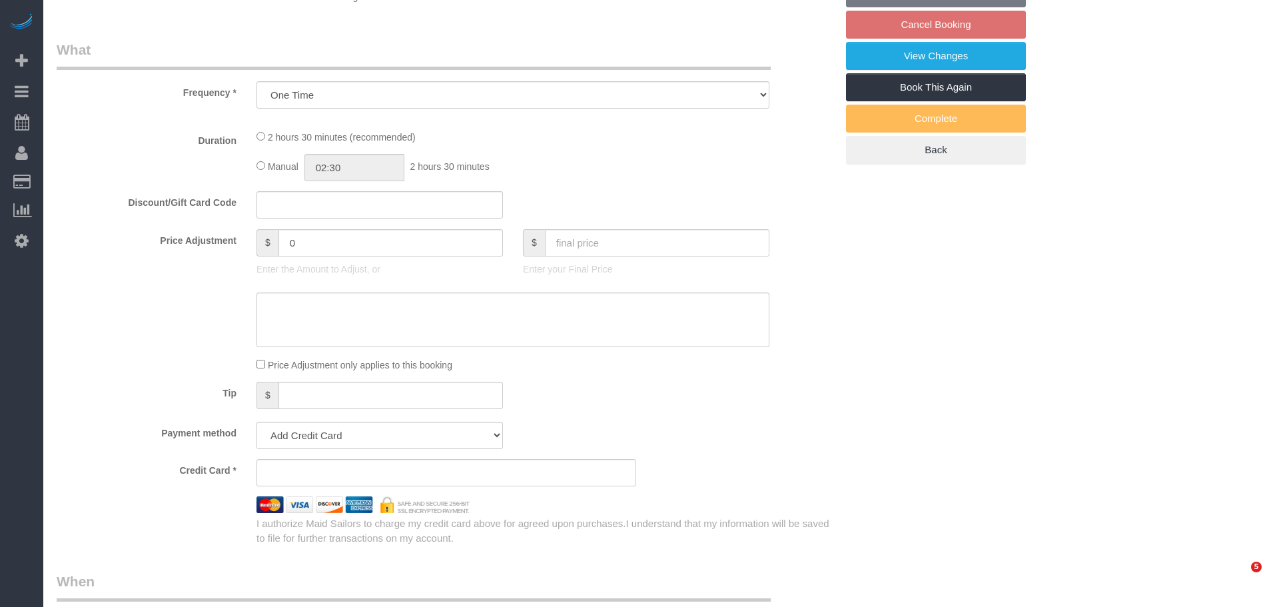
select select "string:stripe-pm_1Qw2pB4VGloSiKo73PI4aYpv"
select select "1"
select select "spot3"
select select "number:89"
select select "number:90"
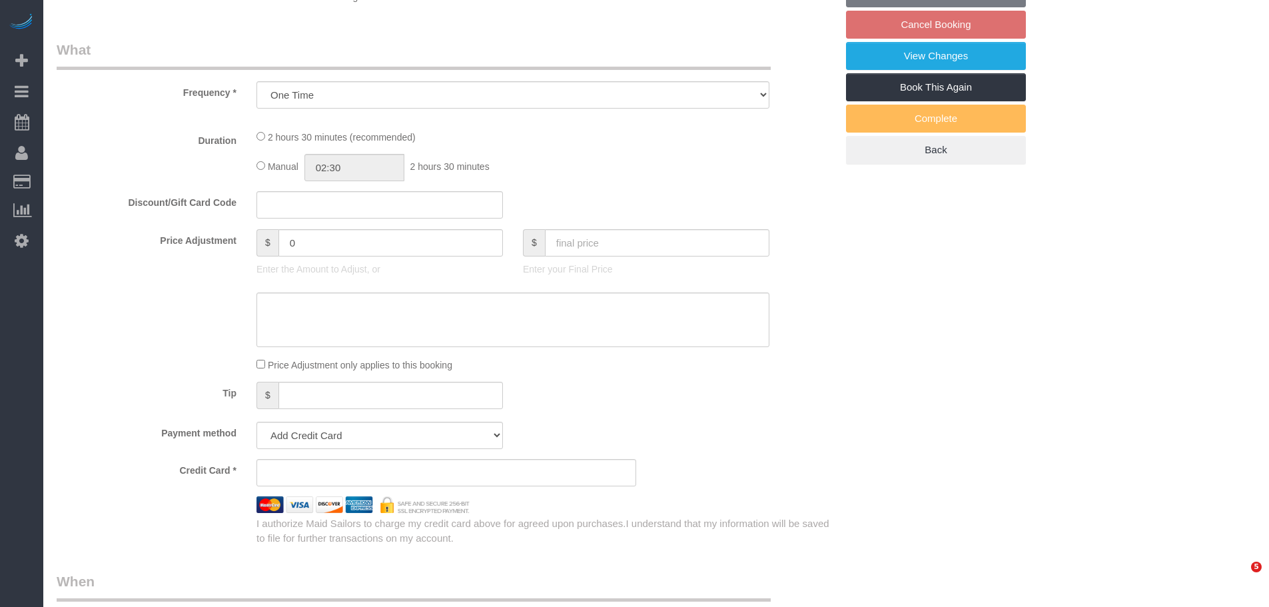
select select "number:15"
select select "number:7"
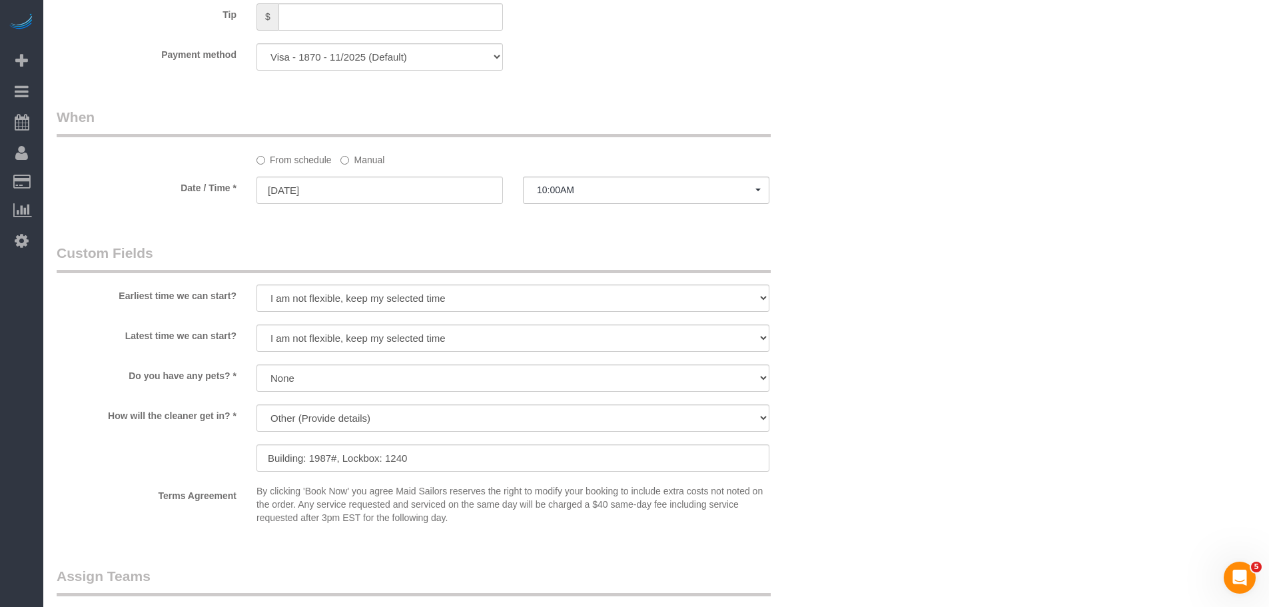
scroll to position [1329, 0]
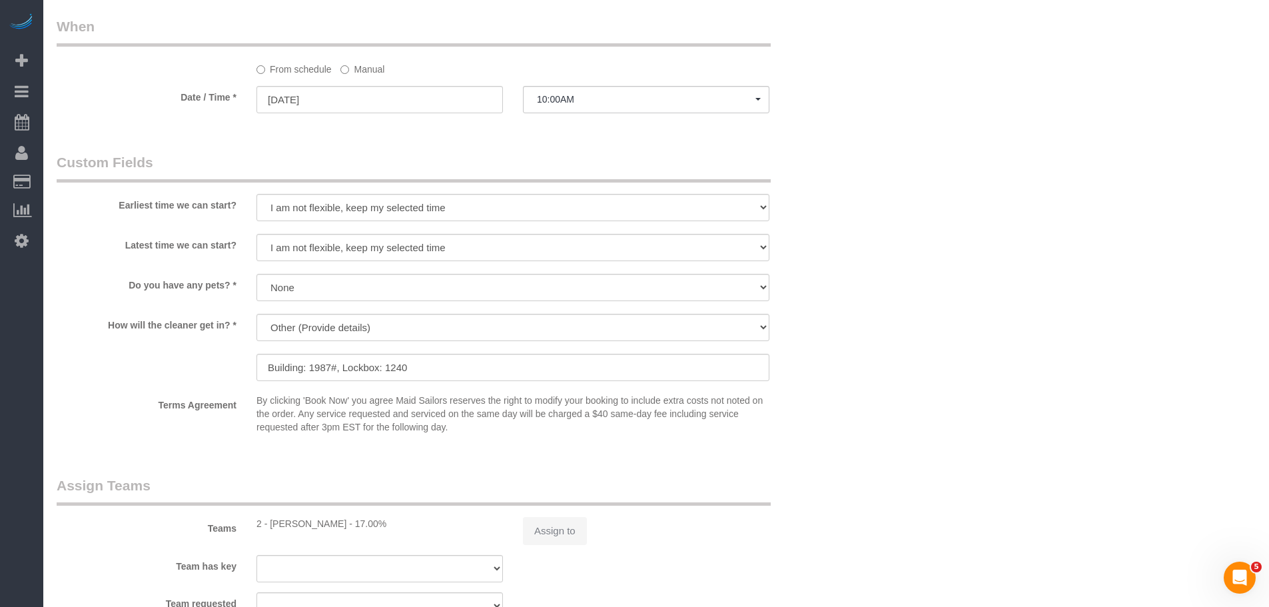
select select "object:1074"
select select
select select "1"
select select "spot63"
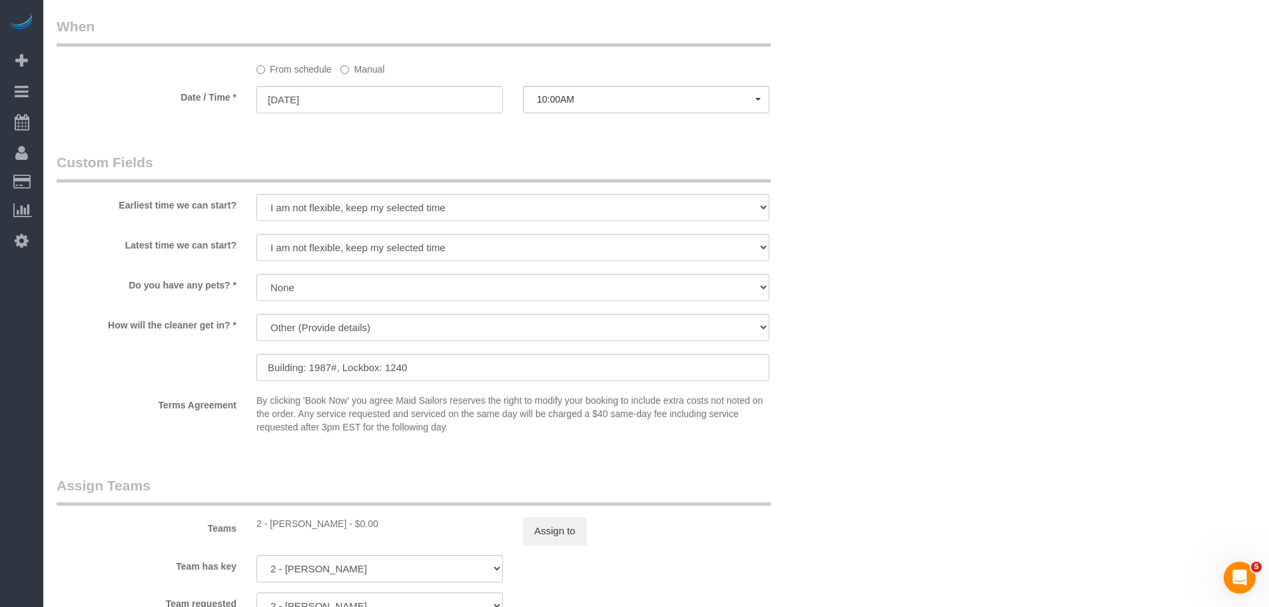
click at [353, 63] on label "Manual" at bounding box center [362, 67] width 44 height 18
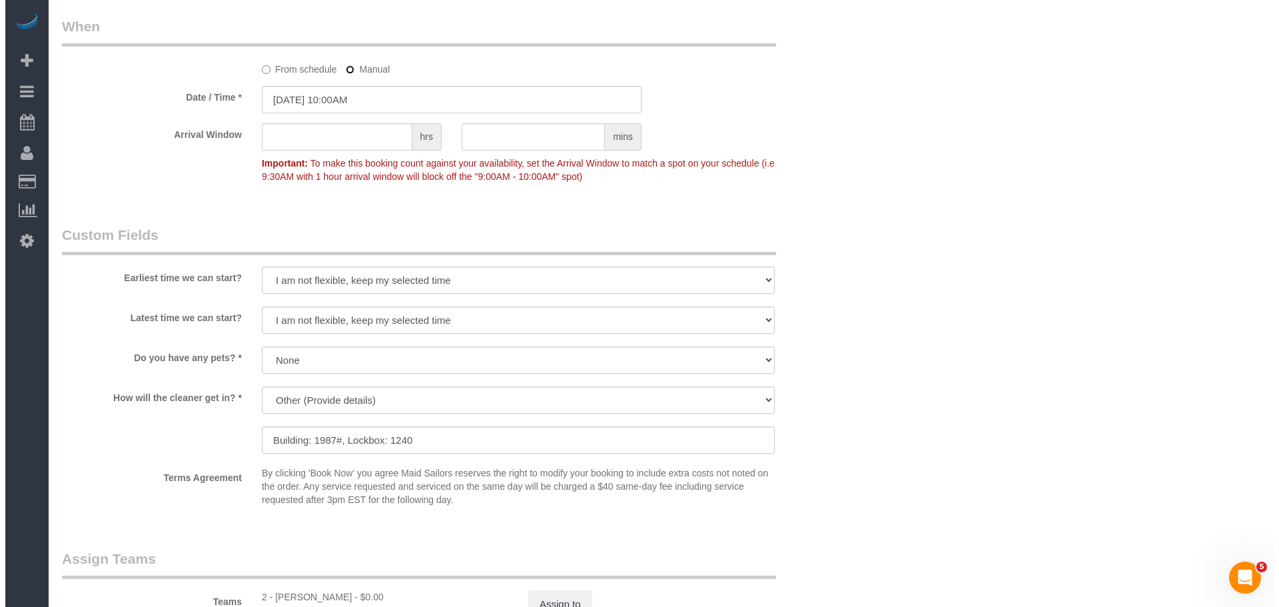
scroll to position [1662, 0]
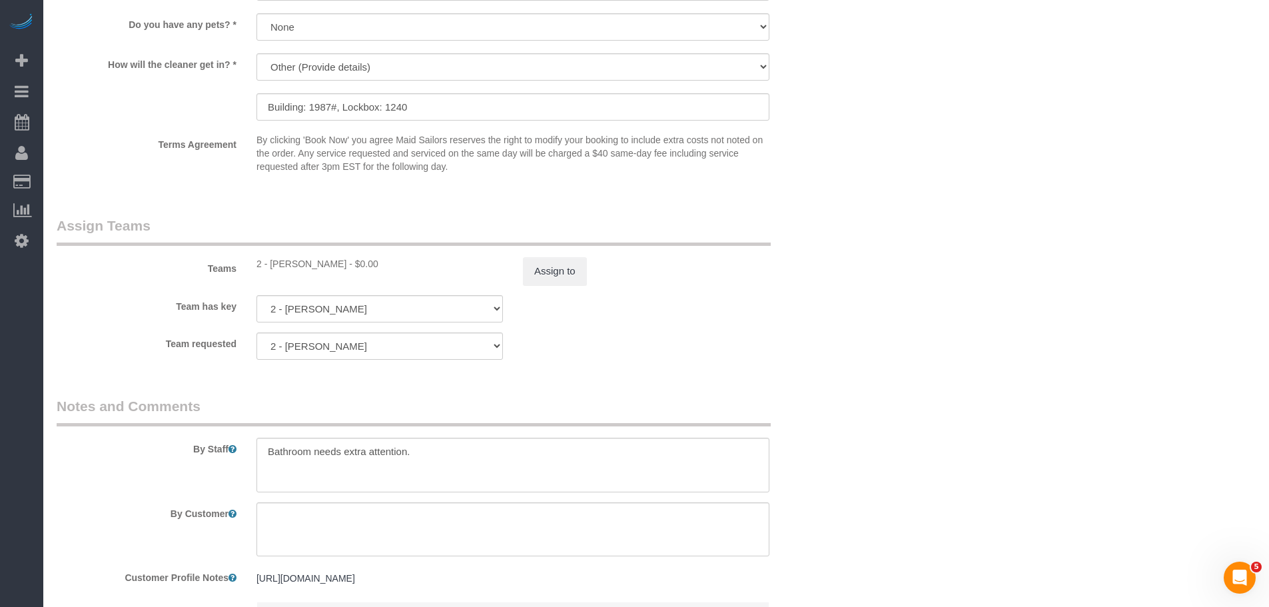
click at [553, 292] on sui-booking-teams "Teams 2 - [PERSON_NAME] - $0.00 Assign to Team has key 2 - [PERSON_NAME] 000- […" at bounding box center [446, 288] width 779 height 144
click at [555, 278] on button "Assign to" at bounding box center [555, 271] width 64 height 28
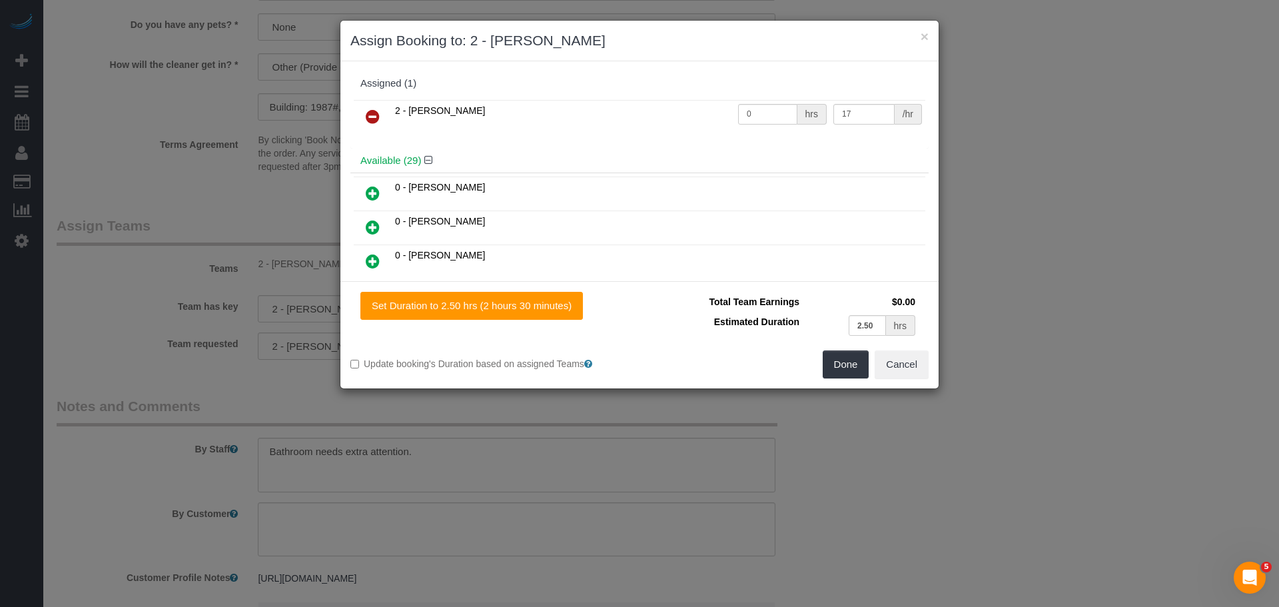
click at [367, 114] on icon at bounding box center [373, 117] width 14 height 16
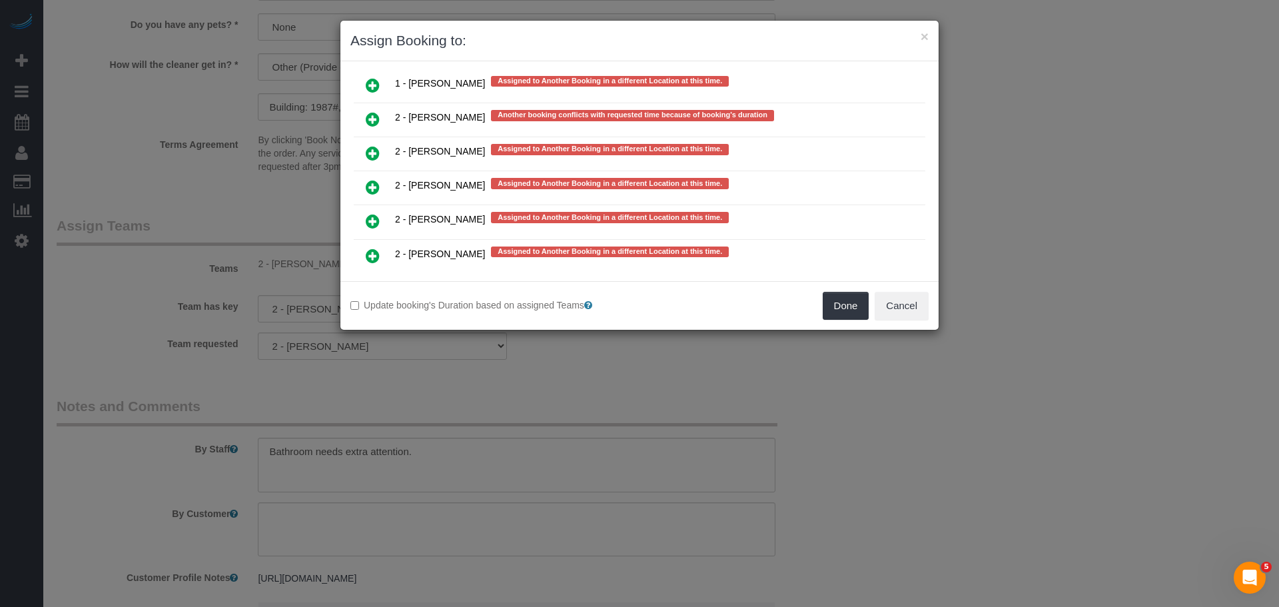
click at [370, 151] on icon at bounding box center [373, 153] width 14 height 16
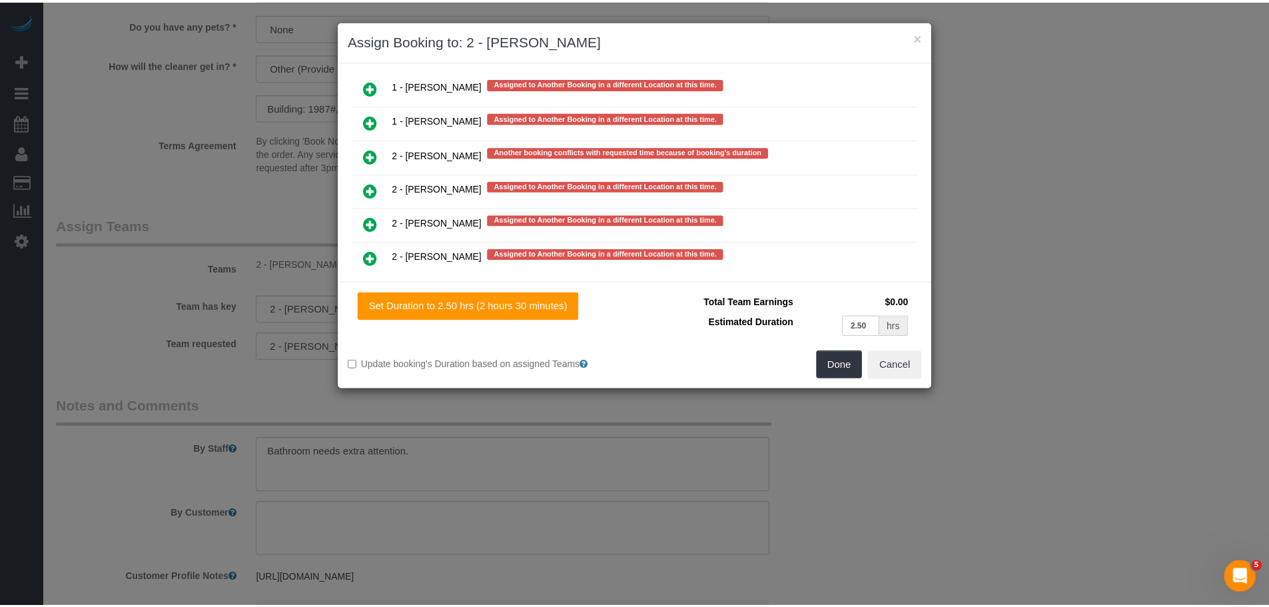
scroll to position [2471, 0]
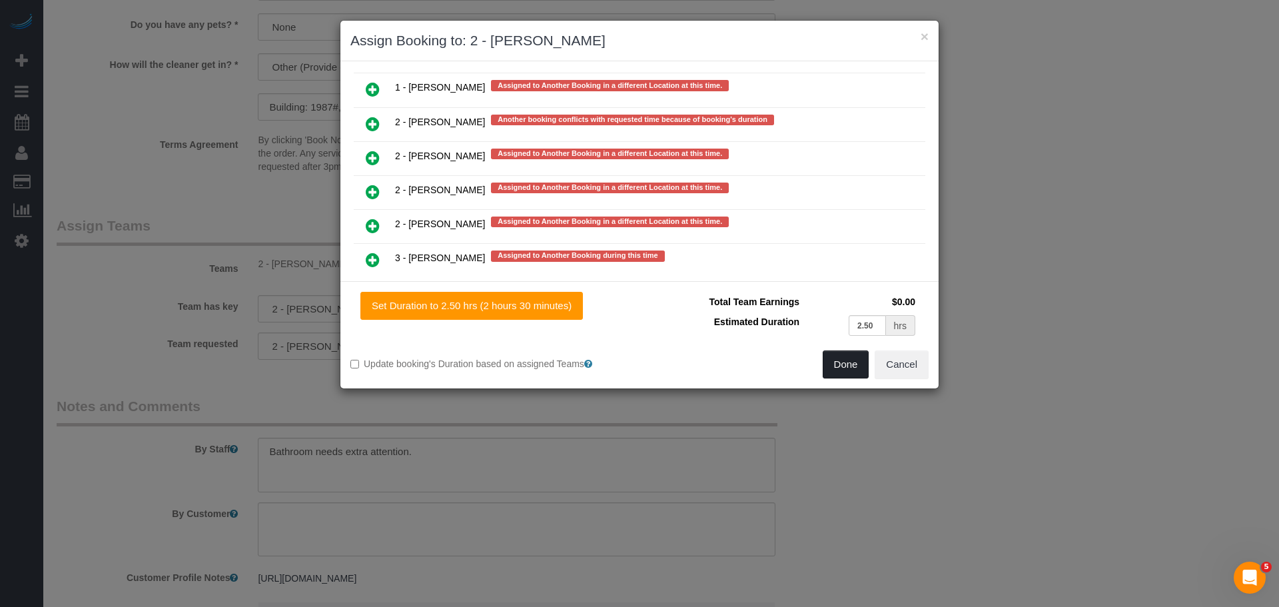
click at [848, 362] on button "Done" at bounding box center [845, 364] width 47 height 28
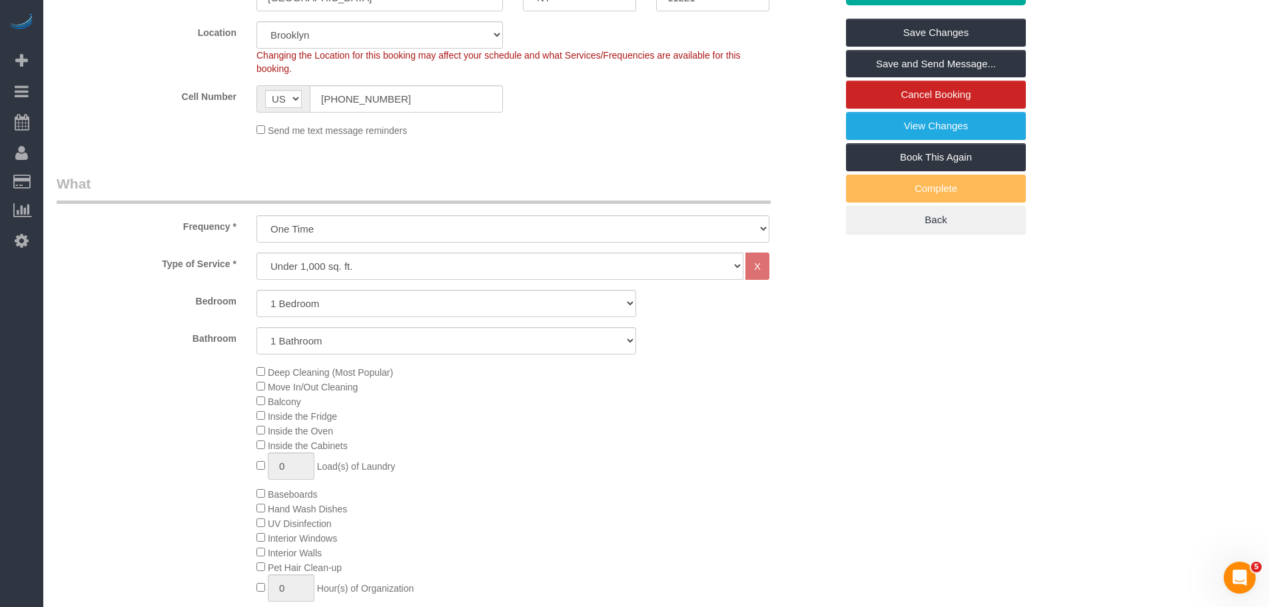
scroll to position [64, 0]
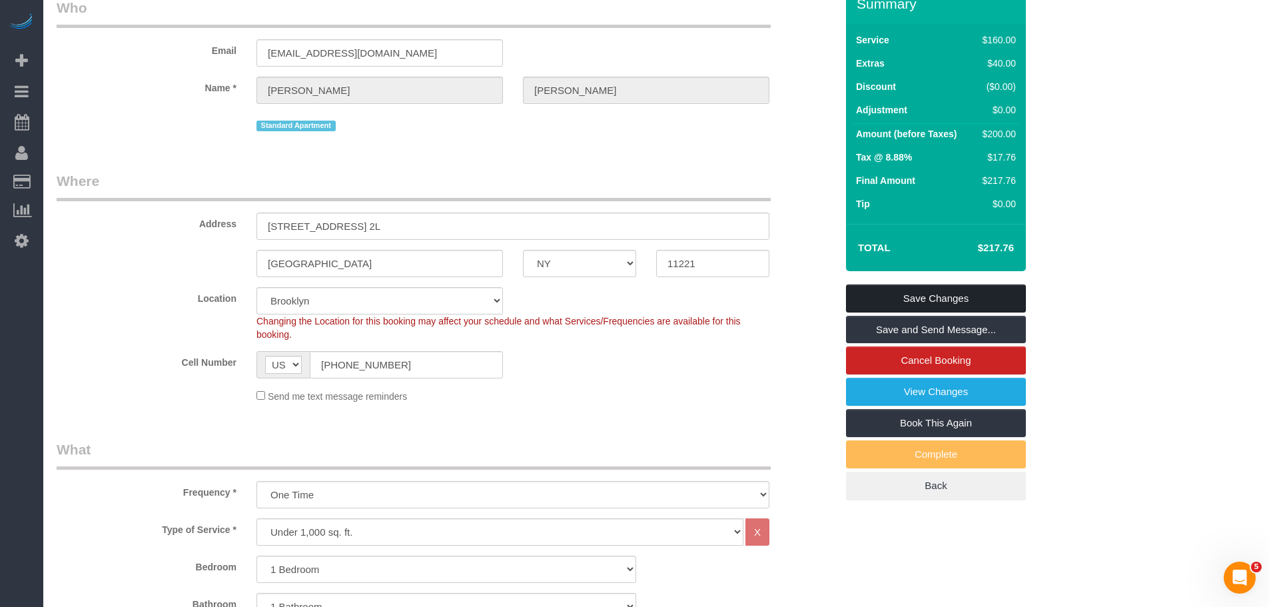
click at [956, 304] on link "Save Changes" at bounding box center [936, 298] width 180 height 28
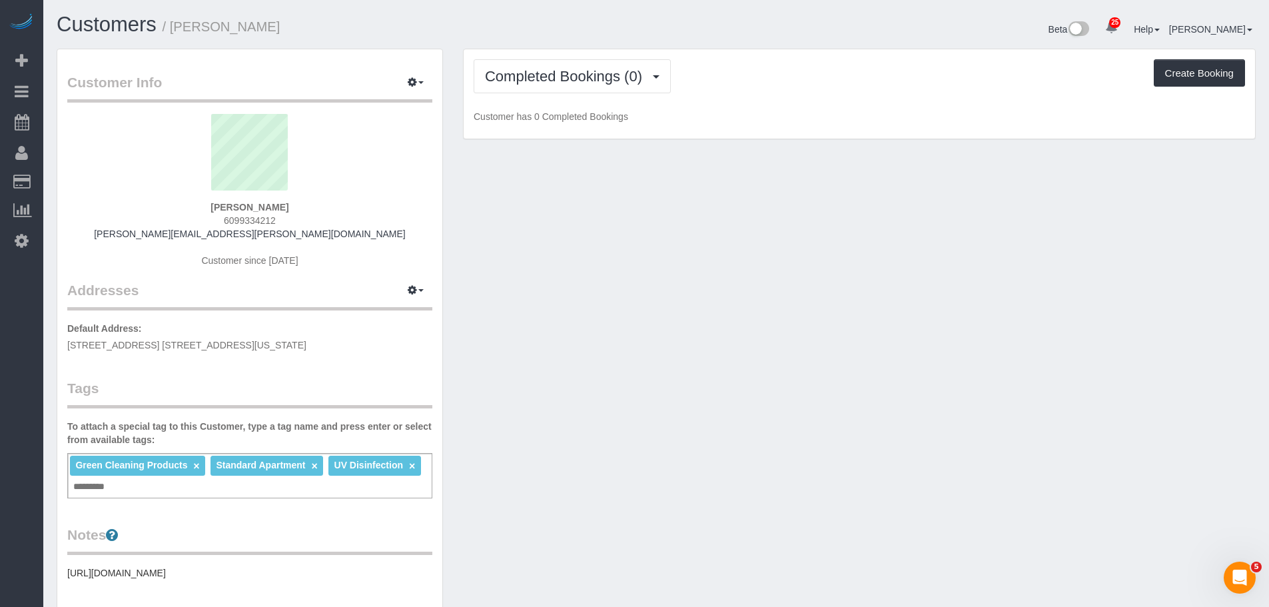
click at [411, 95] on legend "Customer Info Edit Contact Info Send Message Email Preferences Special Sales Ta…" at bounding box center [249, 88] width 365 height 30
click at [412, 83] on icon "button" at bounding box center [412, 82] width 9 height 8
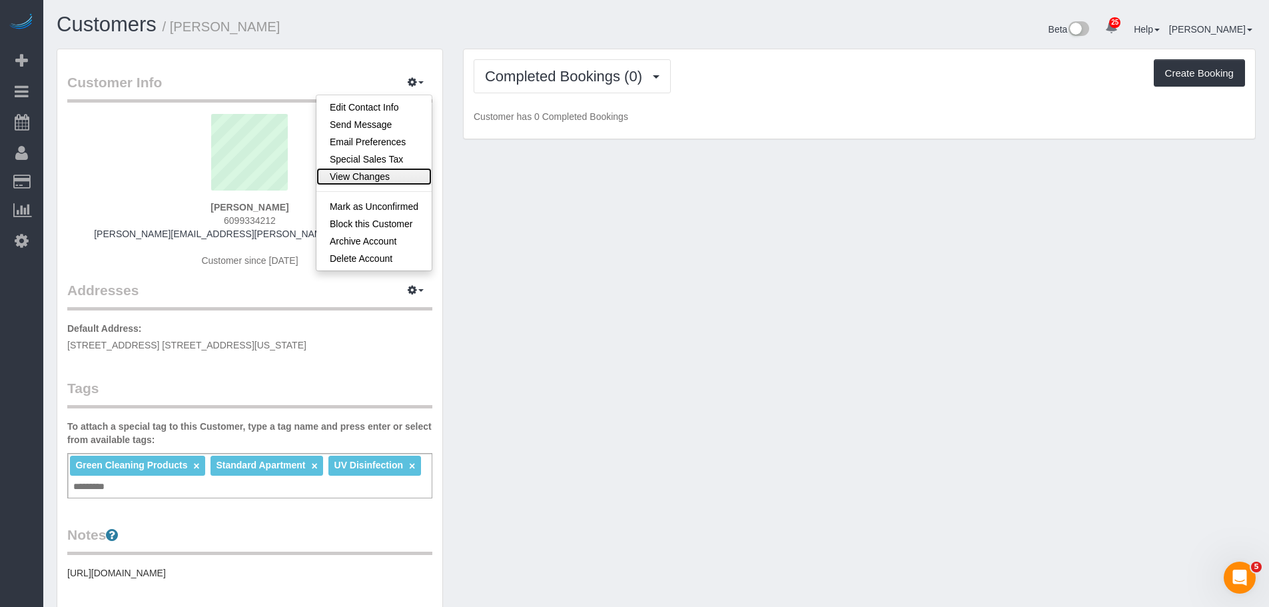
click at [380, 180] on link "View Changes" at bounding box center [373, 176] width 115 height 17
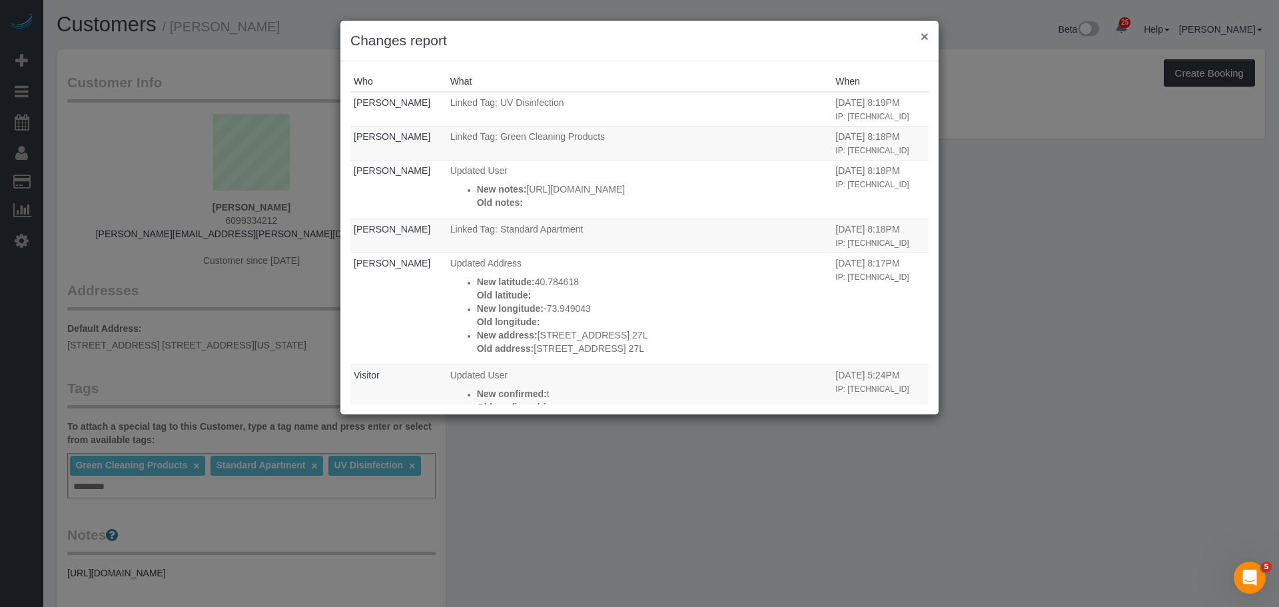
click at [921, 37] on button "×" at bounding box center [924, 36] width 8 height 14
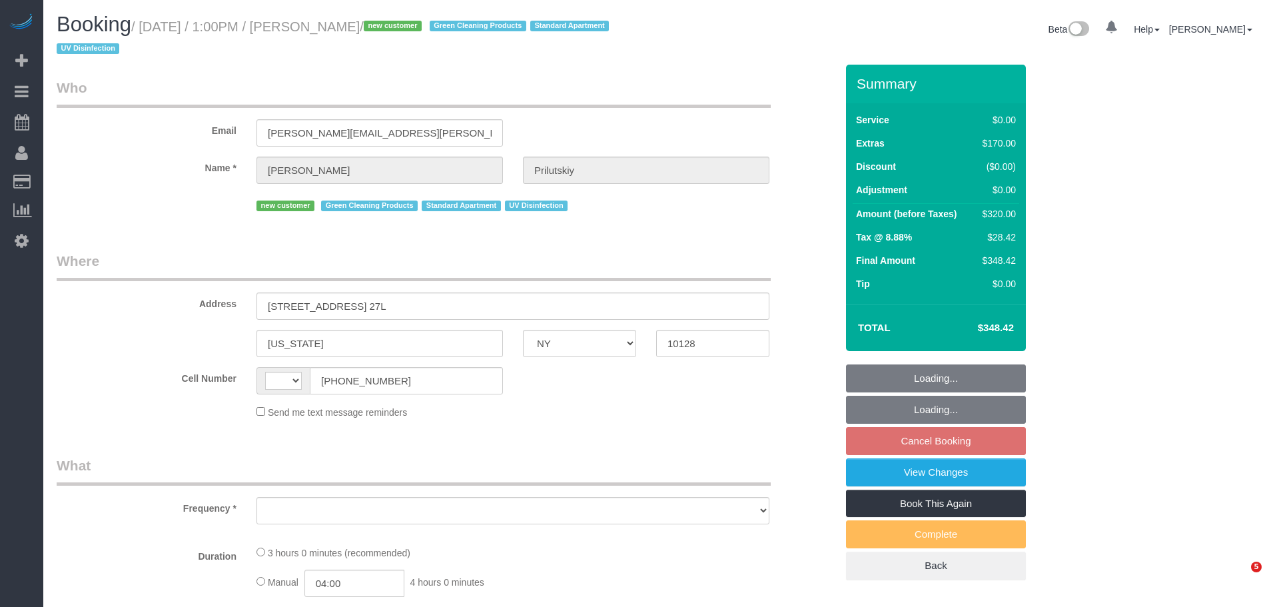
select select "NY"
select select "string:[GEOGRAPHIC_DATA]"
select select "object:752"
select select "string:stripe-pm_1SAHCP4VGloSiKo7mwKCMnL8"
select select "number:60"
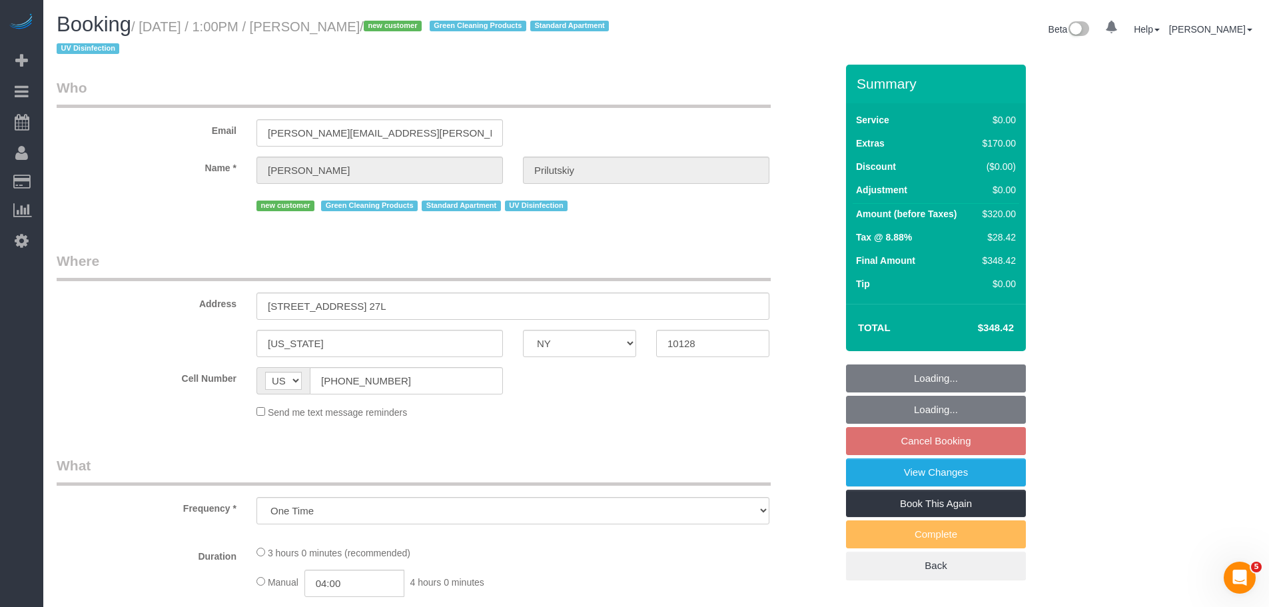
select select "number:74"
select select "number:15"
select select "number:6"
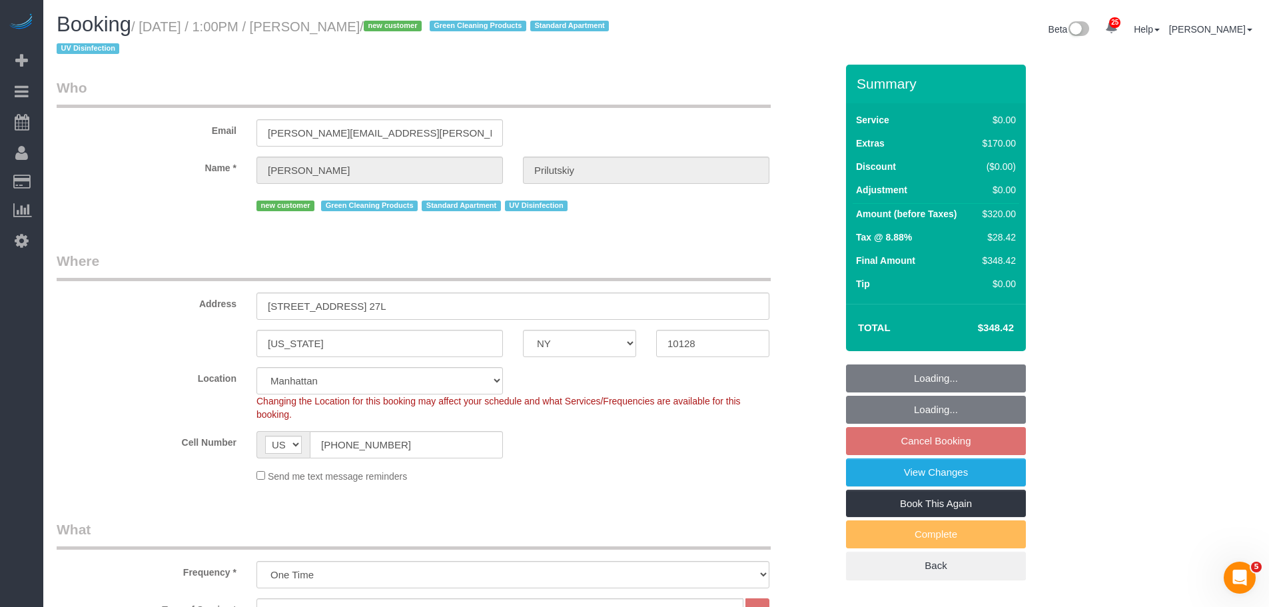
select select "spot6"
select select "object:1122"
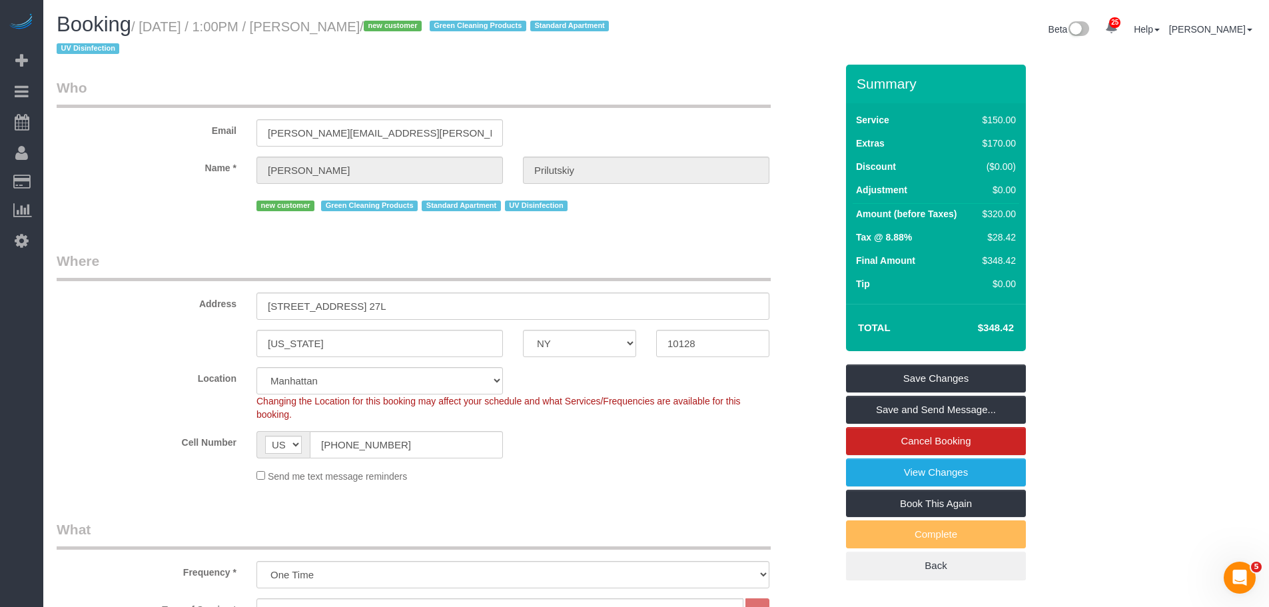
drag, startPoint x: 589, startPoint y: 99, endPoint x: 611, endPoint y: 204, distance: 107.0
click at [589, 99] on legend "Who" at bounding box center [414, 93] width 714 height 30
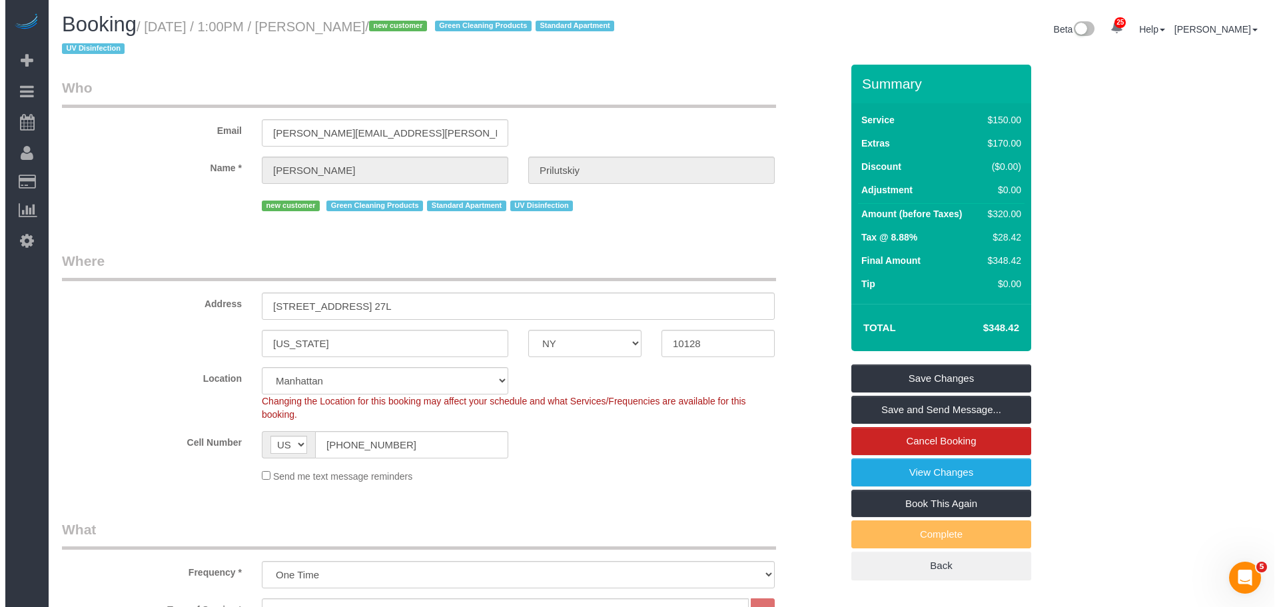
scroll to position [67, 0]
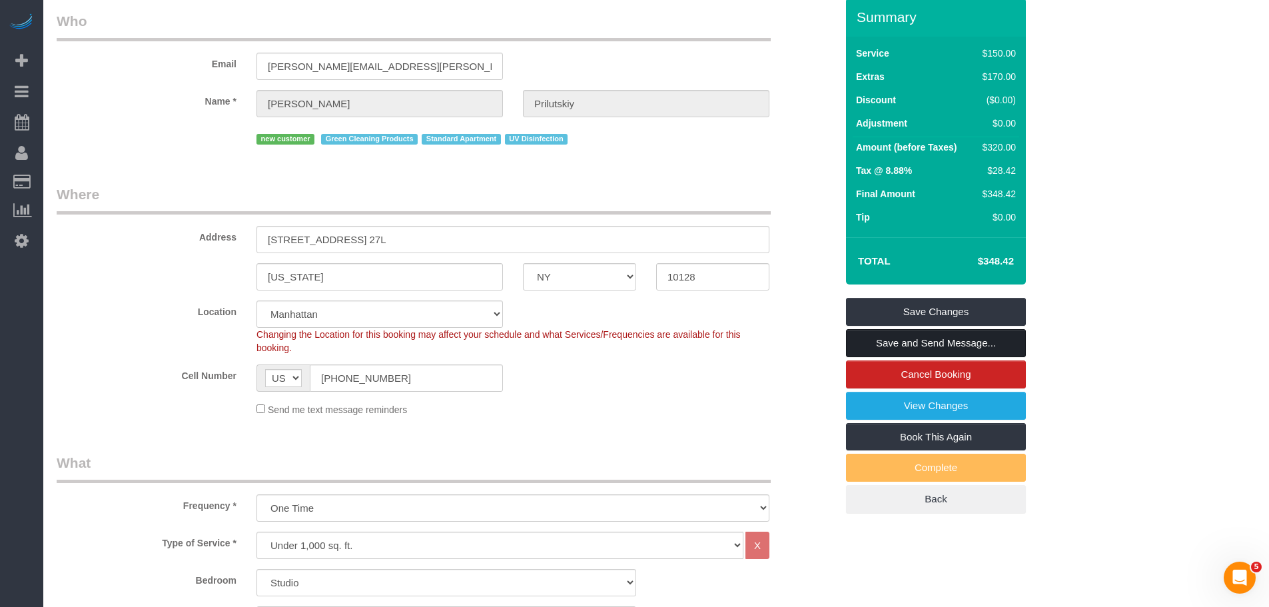
click at [931, 344] on link "Save and Send Message..." at bounding box center [936, 343] width 180 height 28
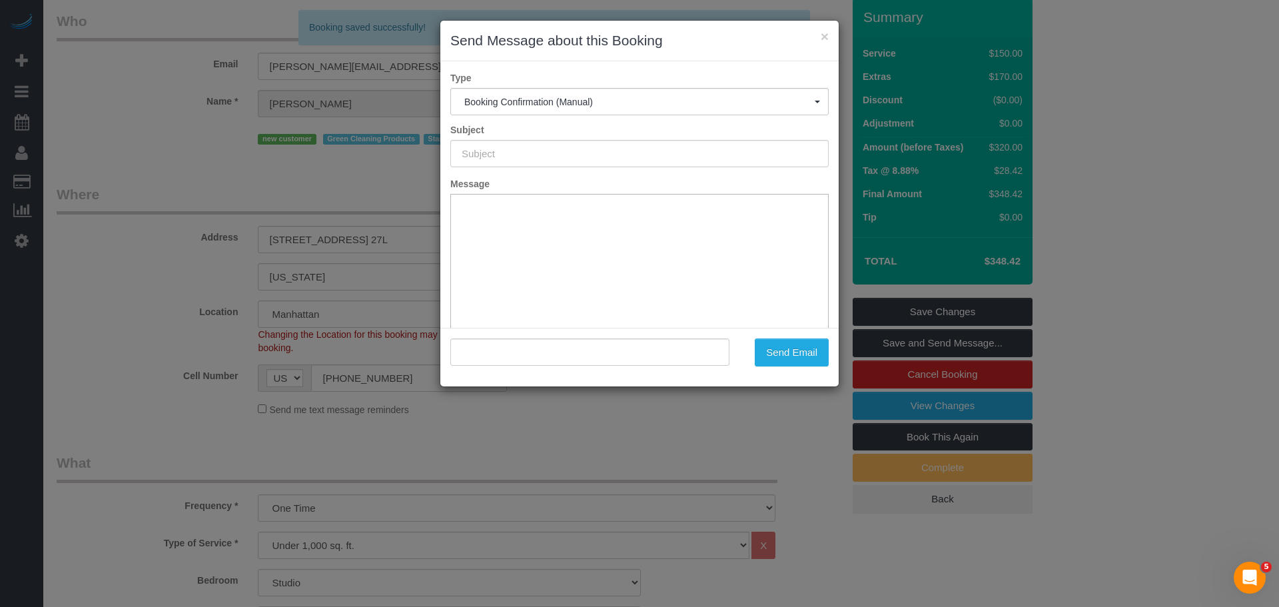
type input "Cleaning Confirmed for [DATE] 1:00pm"
type input ""[PERSON_NAME]" <[PERSON_NAME][EMAIL_ADDRESS][PERSON_NAME][DOMAIN_NAME]>"
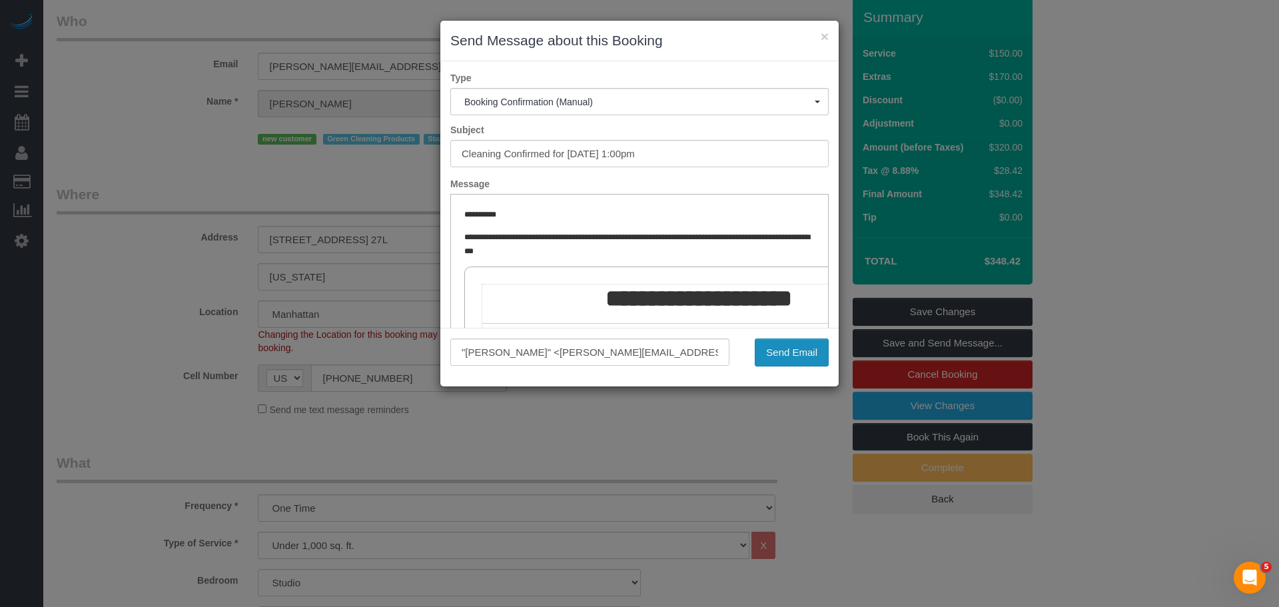
click at [797, 357] on button "Send Email" at bounding box center [791, 352] width 74 height 28
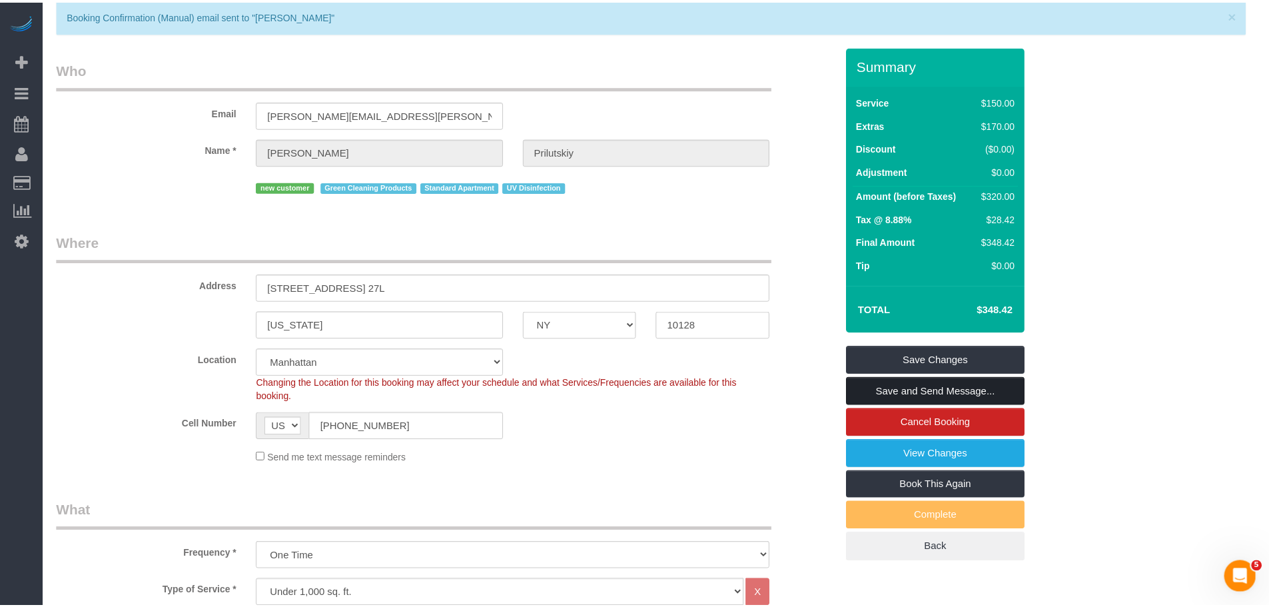
scroll to position [115, 0]
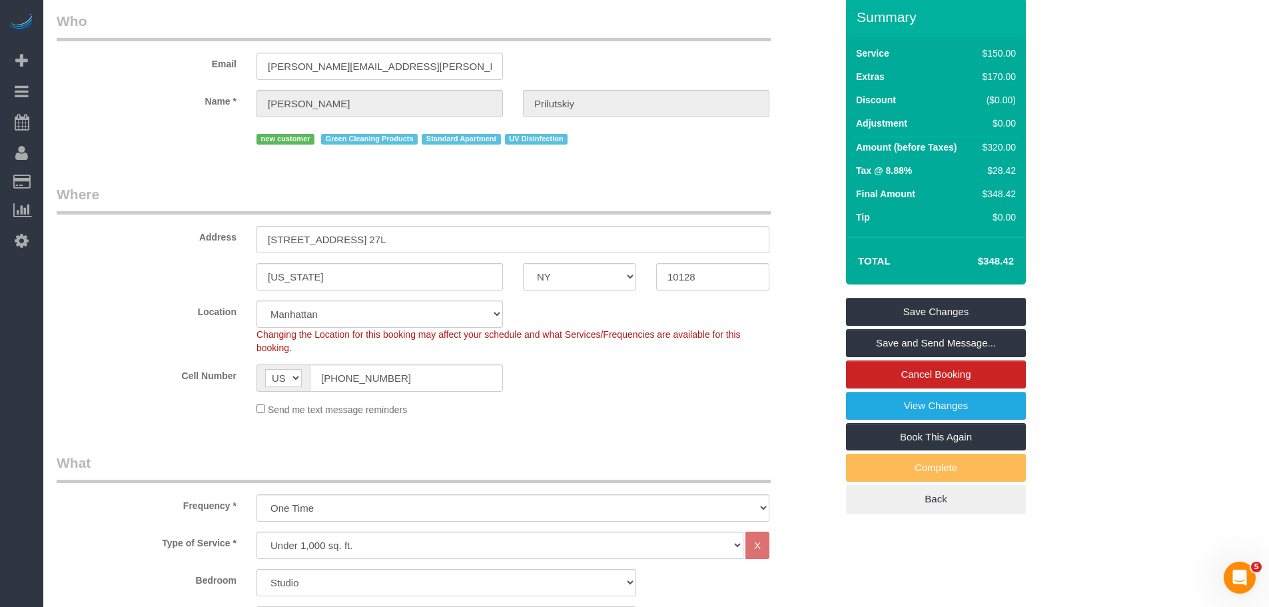
drag, startPoint x: 585, startPoint y: 55, endPoint x: 594, endPoint y: 50, distance: 9.8
click at [593, 51] on div "Email [PERSON_NAME][EMAIL_ADDRESS][PERSON_NAME][DOMAIN_NAME]" at bounding box center [446, 45] width 799 height 69
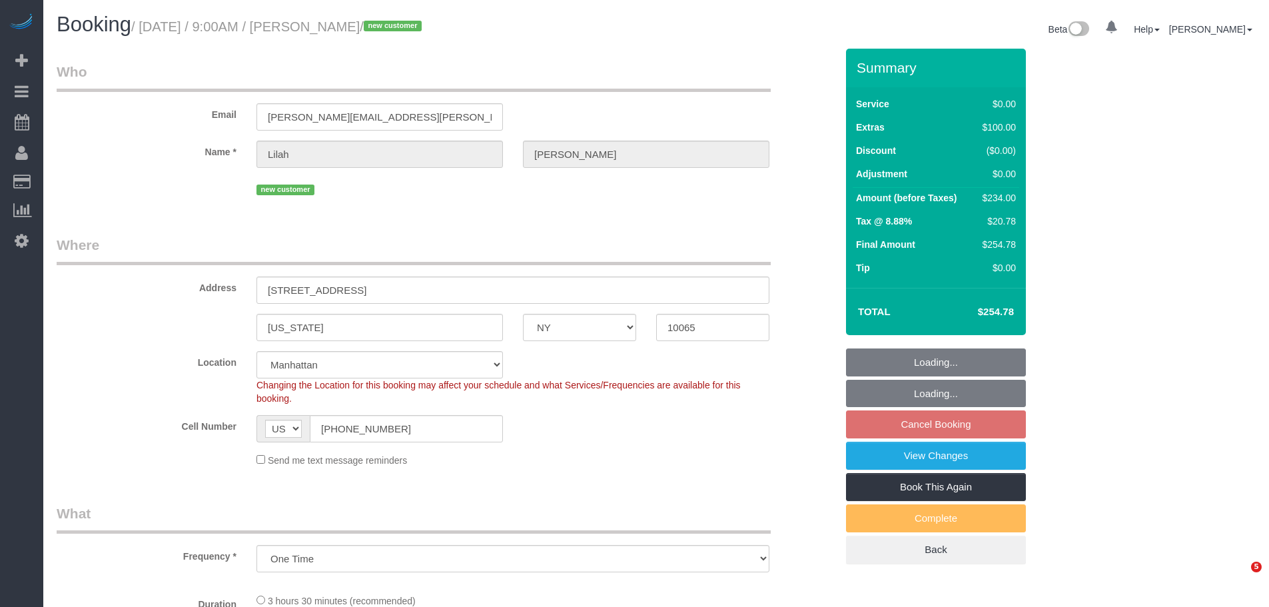
select select "NY"
select select "number:57"
select select "number:73"
select select "number:15"
select select "number:6"
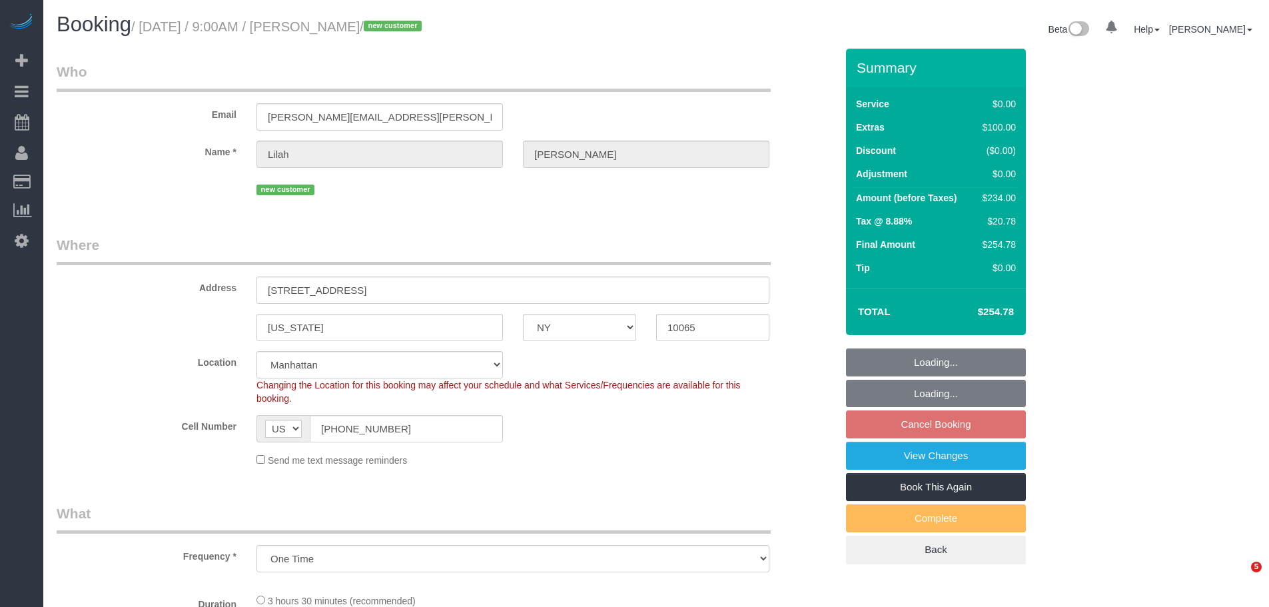
select select "object:1507"
select select "spot2"
select select "1"
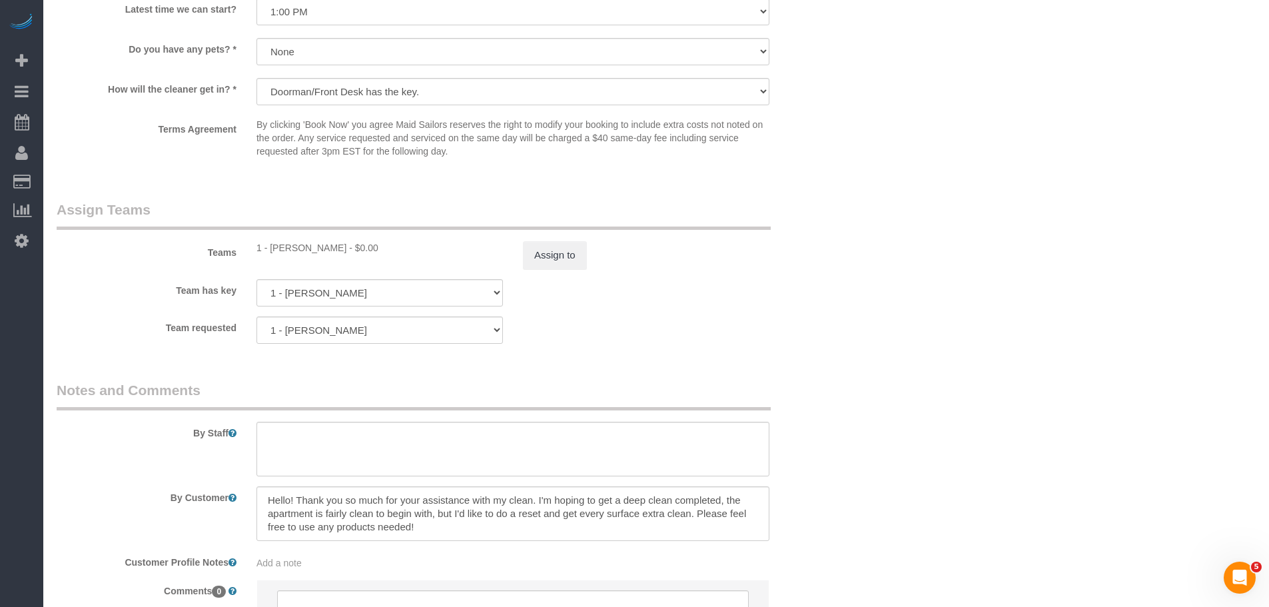
scroll to position [1697, 0]
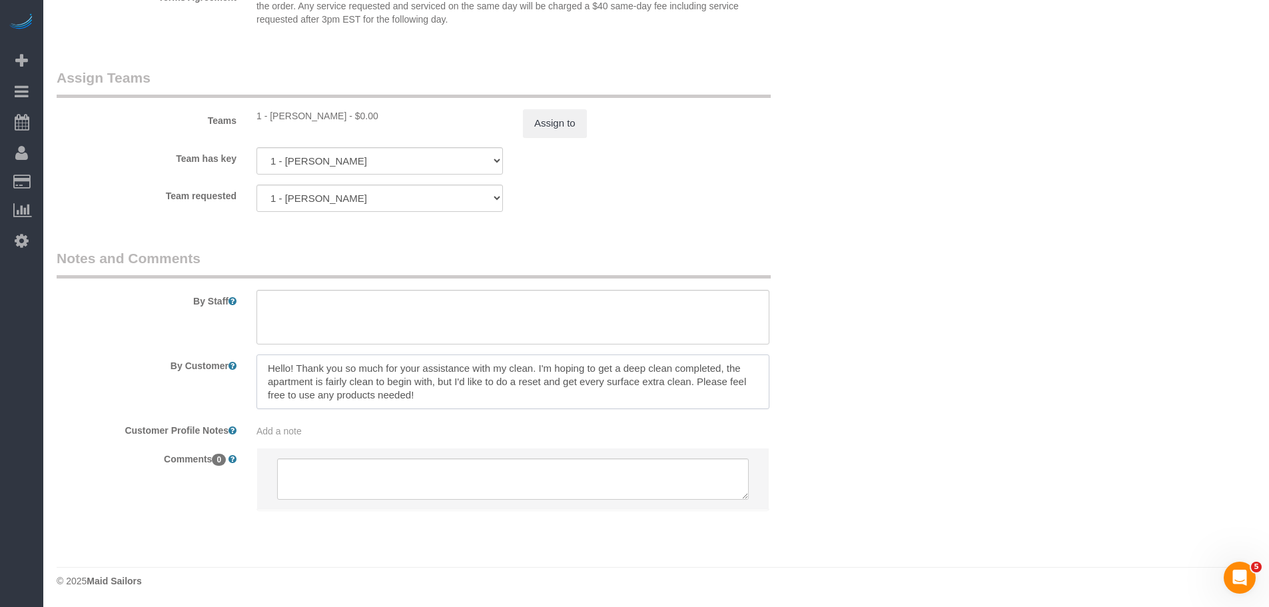
drag, startPoint x: 639, startPoint y: 376, endPoint x: 641, endPoint y: 394, distance: 18.0
click at [641, 394] on textarea at bounding box center [512, 381] width 513 height 55
